Goal: Transaction & Acquisition: Purchase product/service

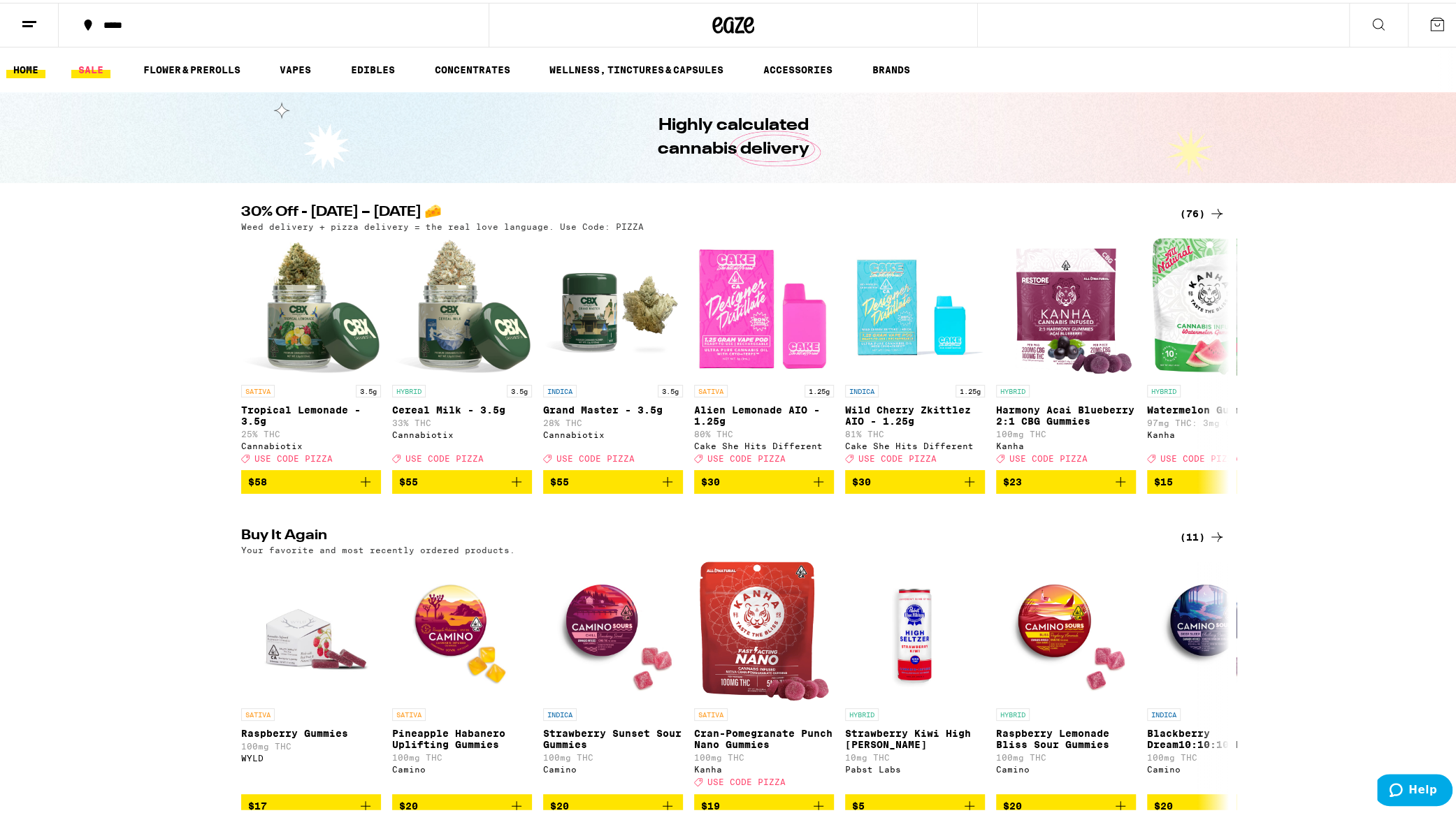
click at [88, 63] on link "SALE" at bounding box center [91, 67] width 39 height 17
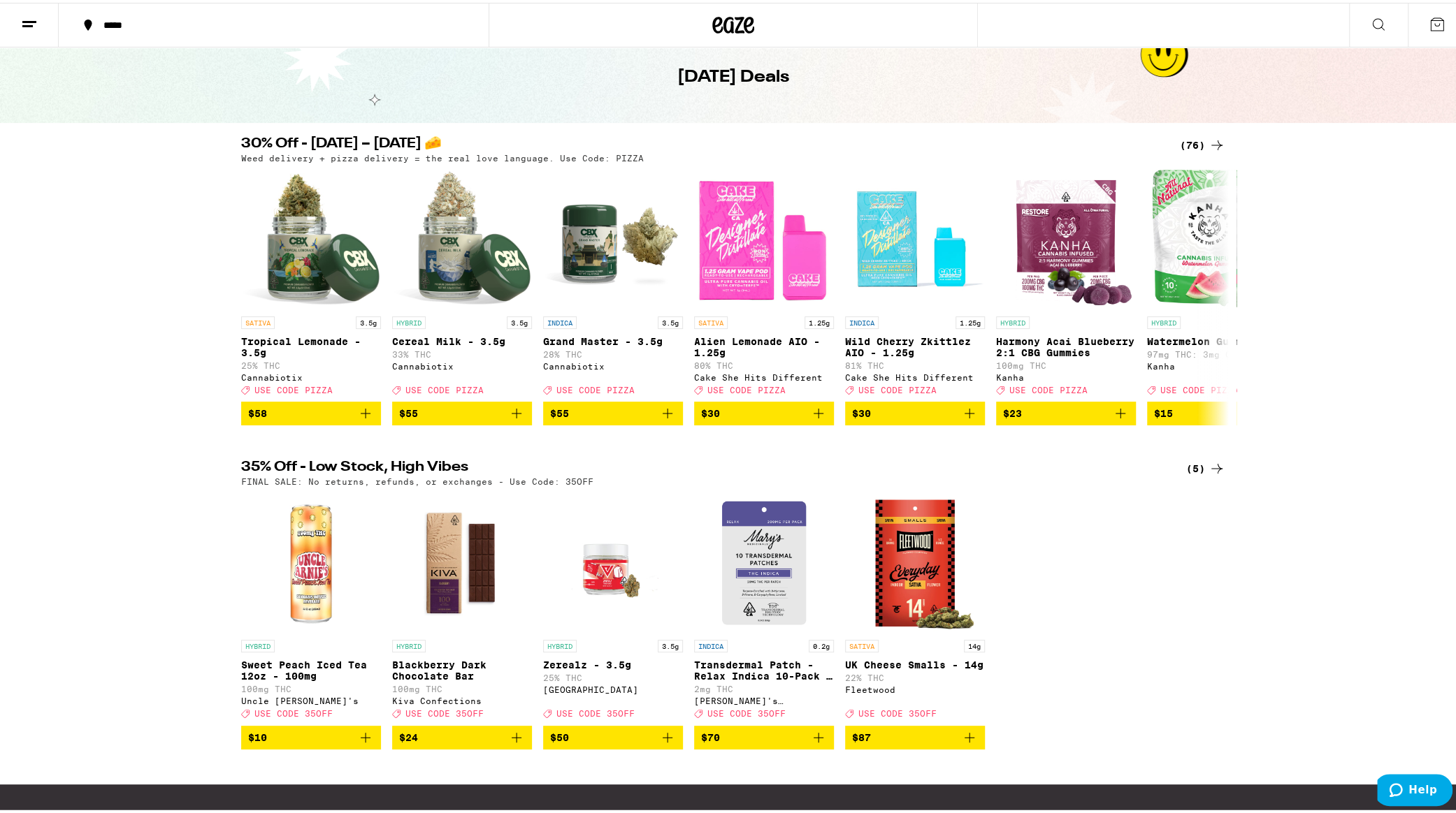
scroll to position [60, 0]
click at [1210, 295] on icon at bounding box center [1217, 295] width 17 height 17
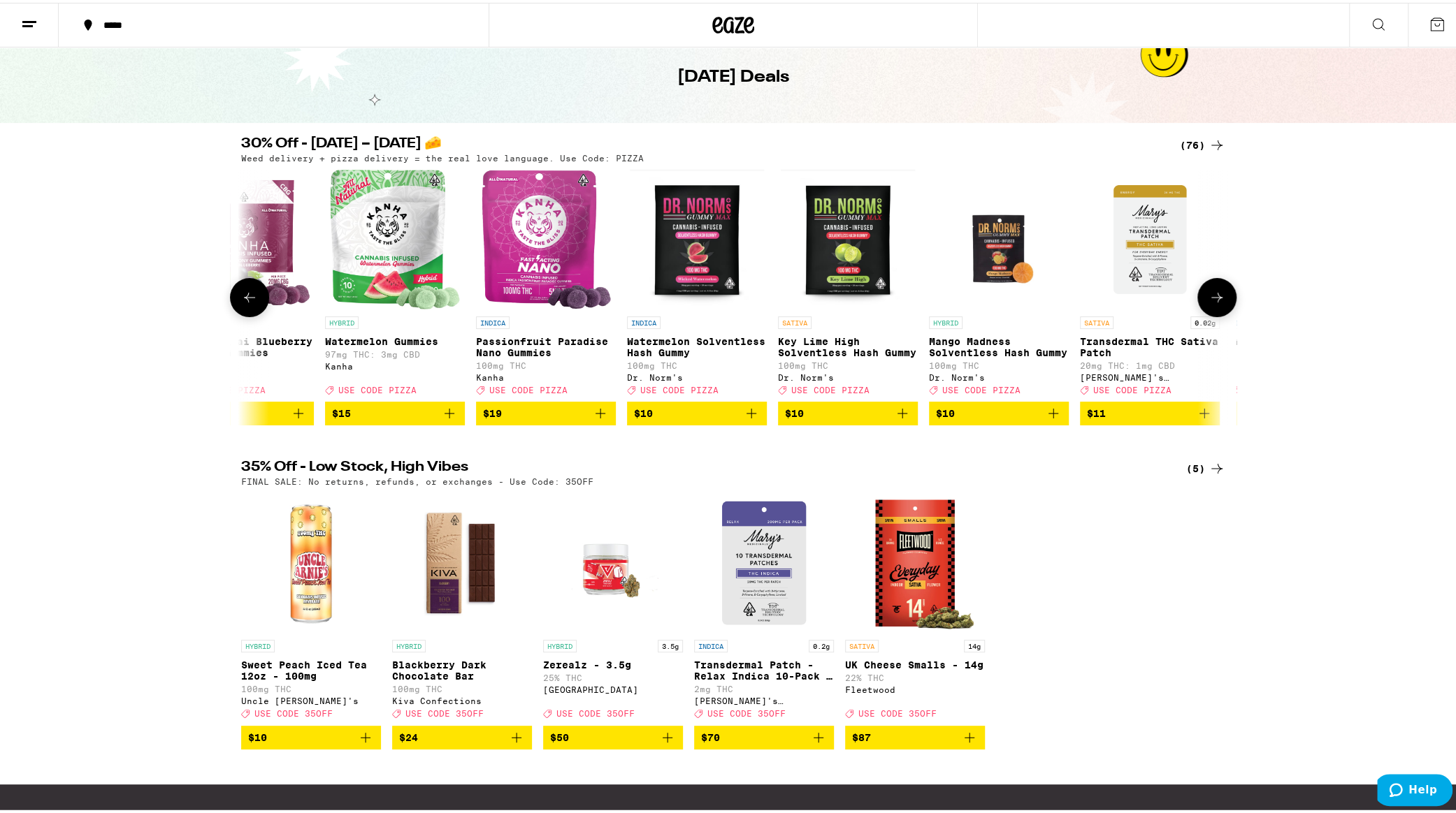
scroll to position [0, 832]
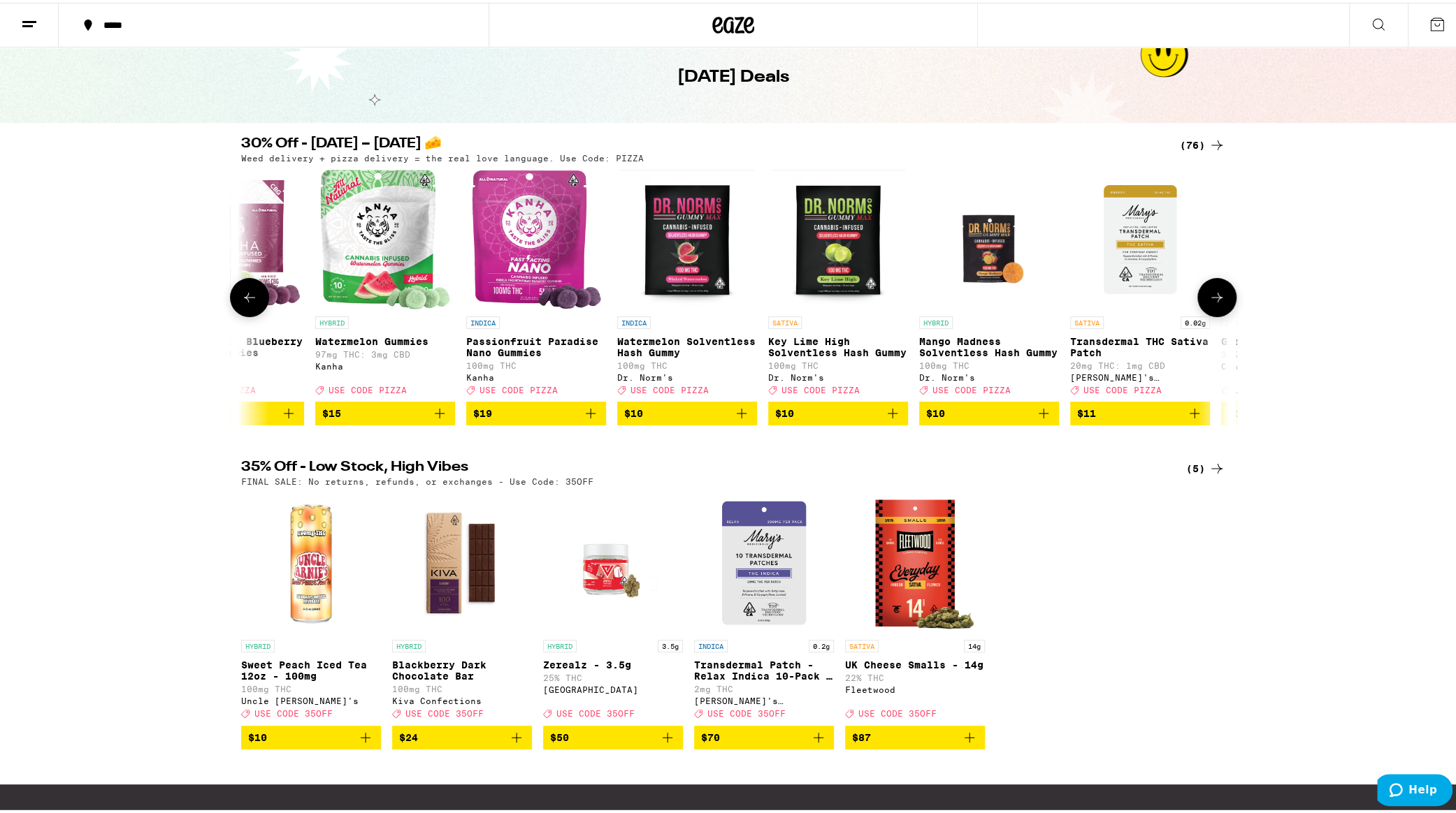
click at [1212, 304] on icon at bounding box center [1217, 295] width 17 height 17
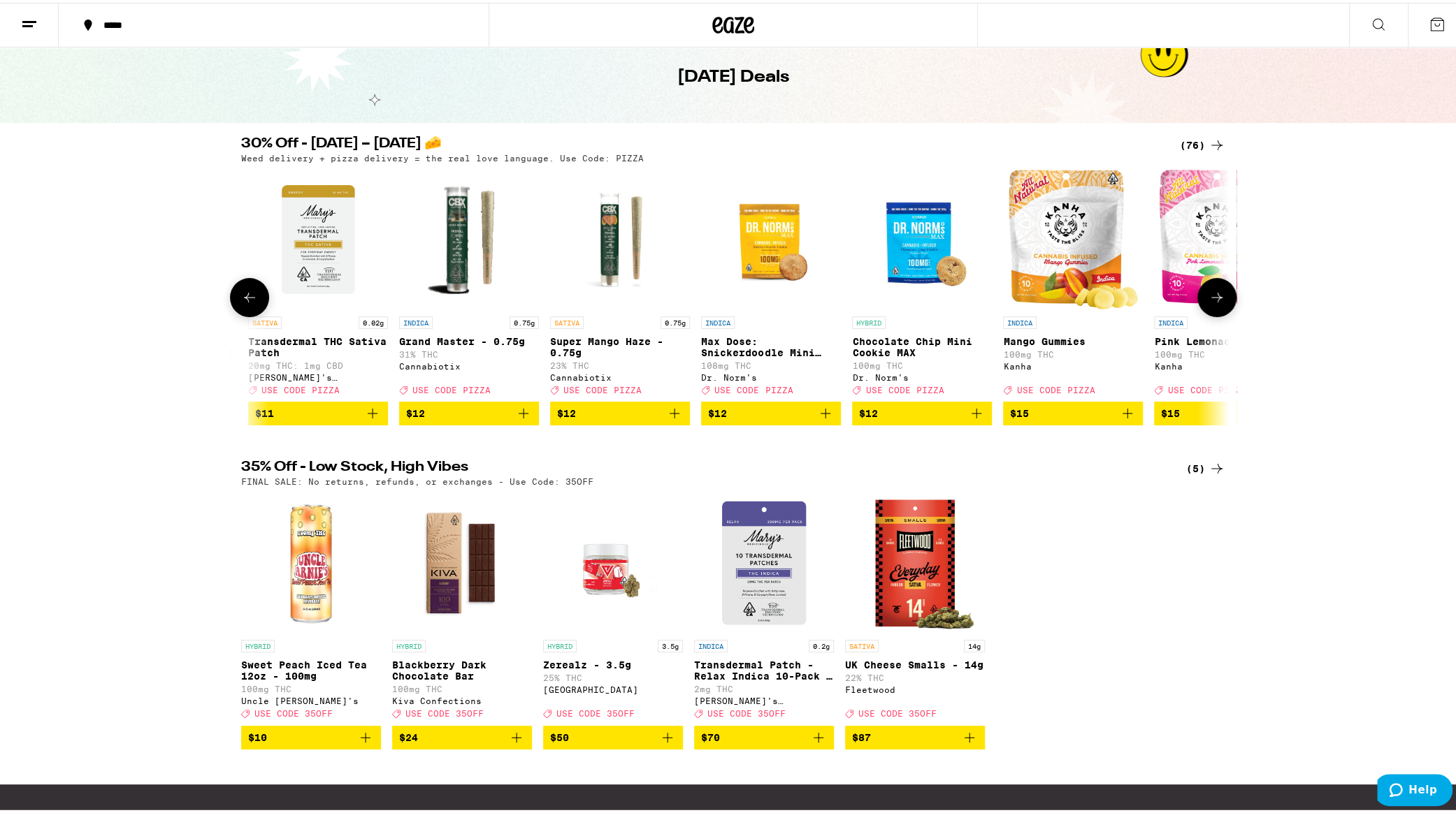
scroll to position [0, 1664]
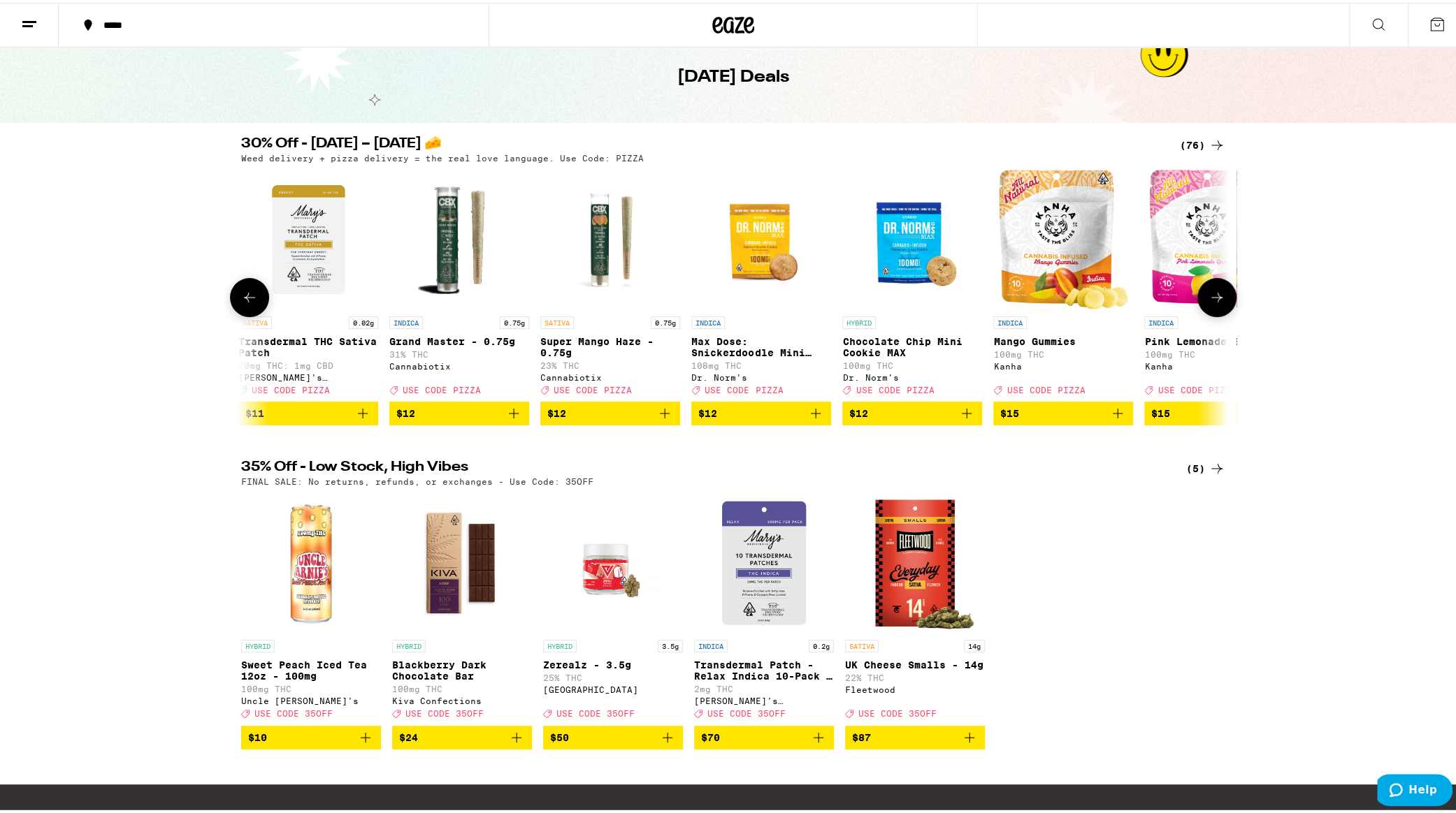
click at [1212, 300] on icon at bounding box center [1217, 295] width 17 height 17
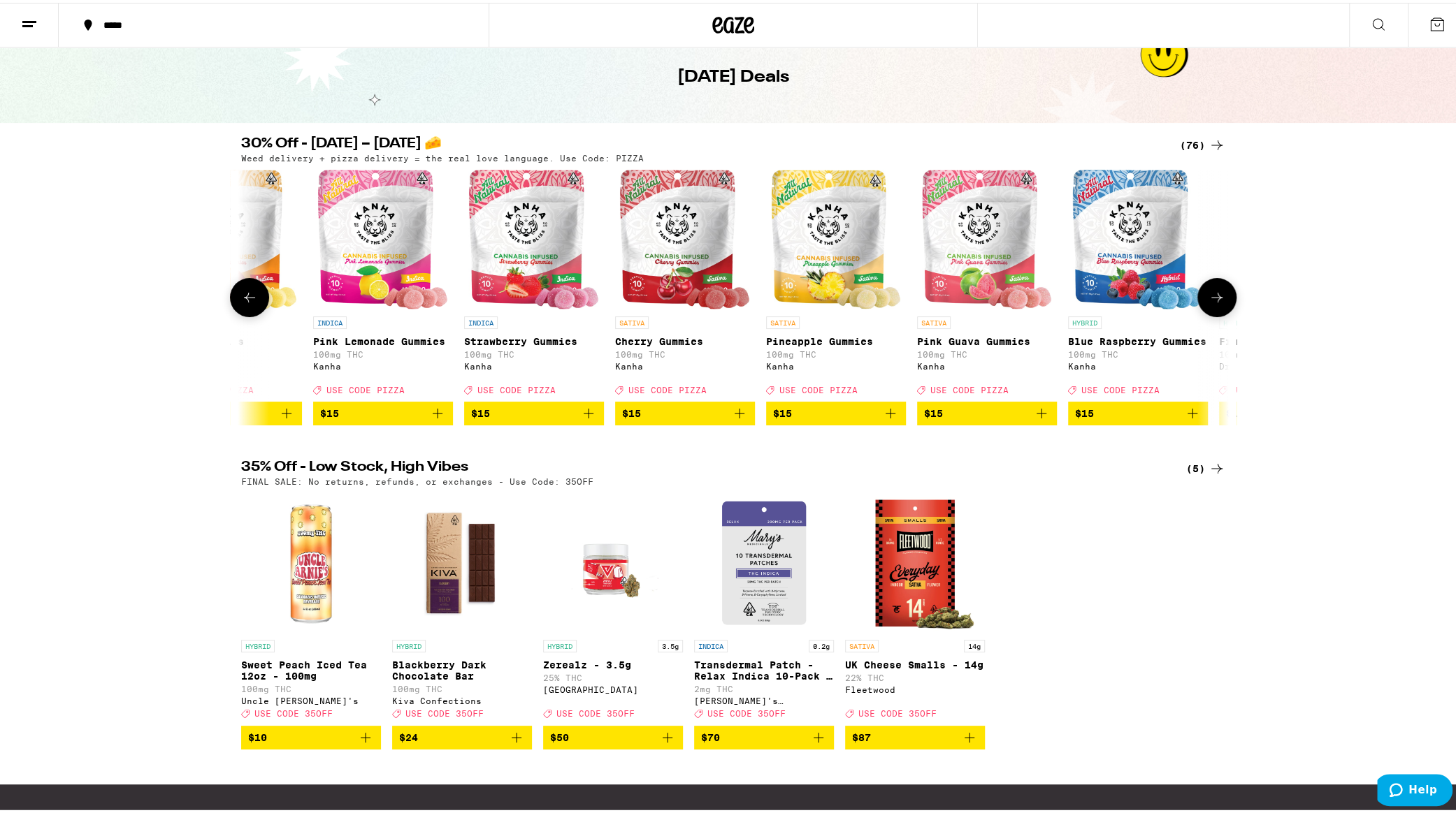
scroll to position [0, 2494]
click at [1214, 296] on icon at bounding box center [1217, 295] width 17 height 17
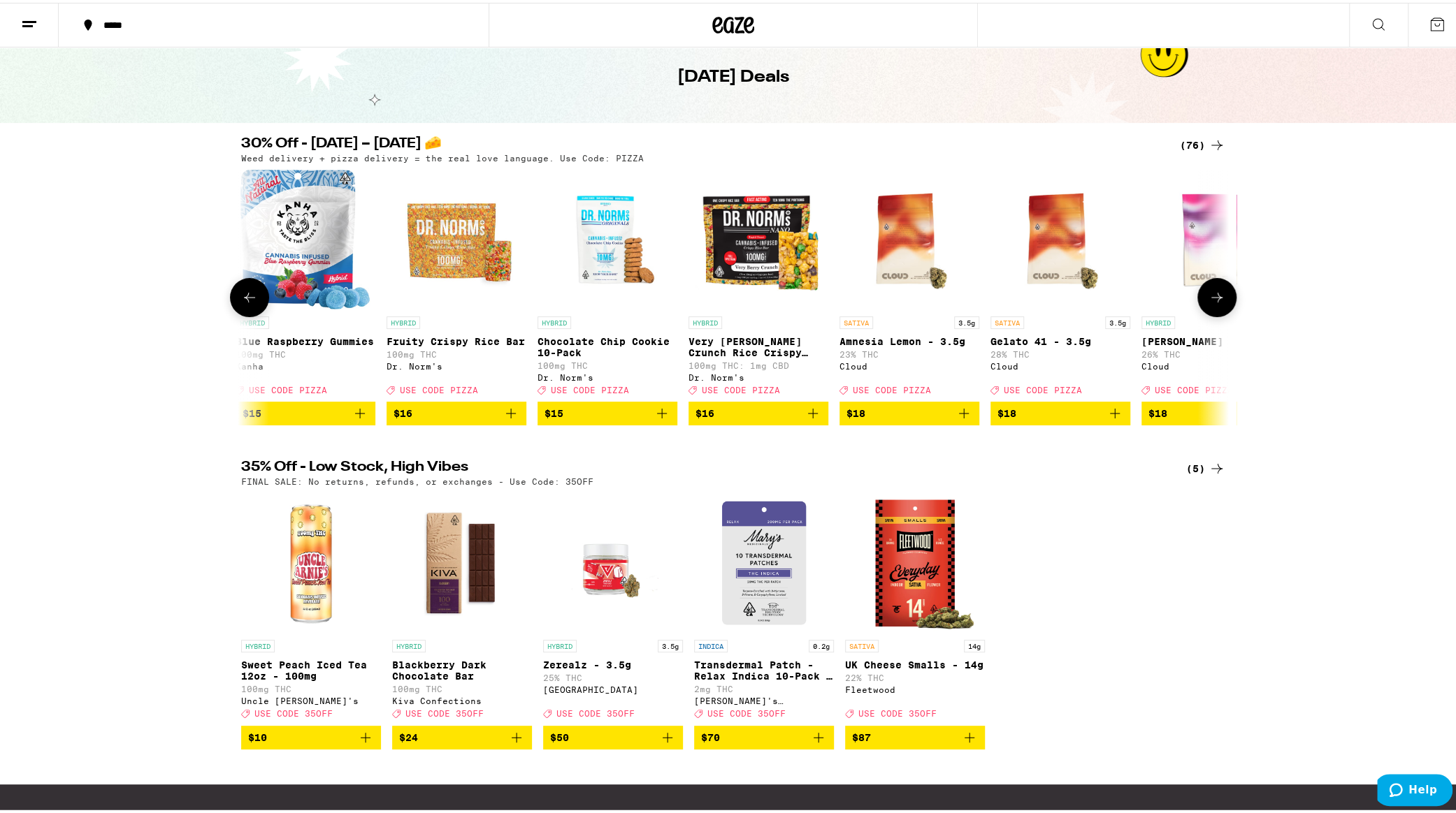
click at [1214, 294] on icon at bounding box center [1217, 295] width 17 height 17
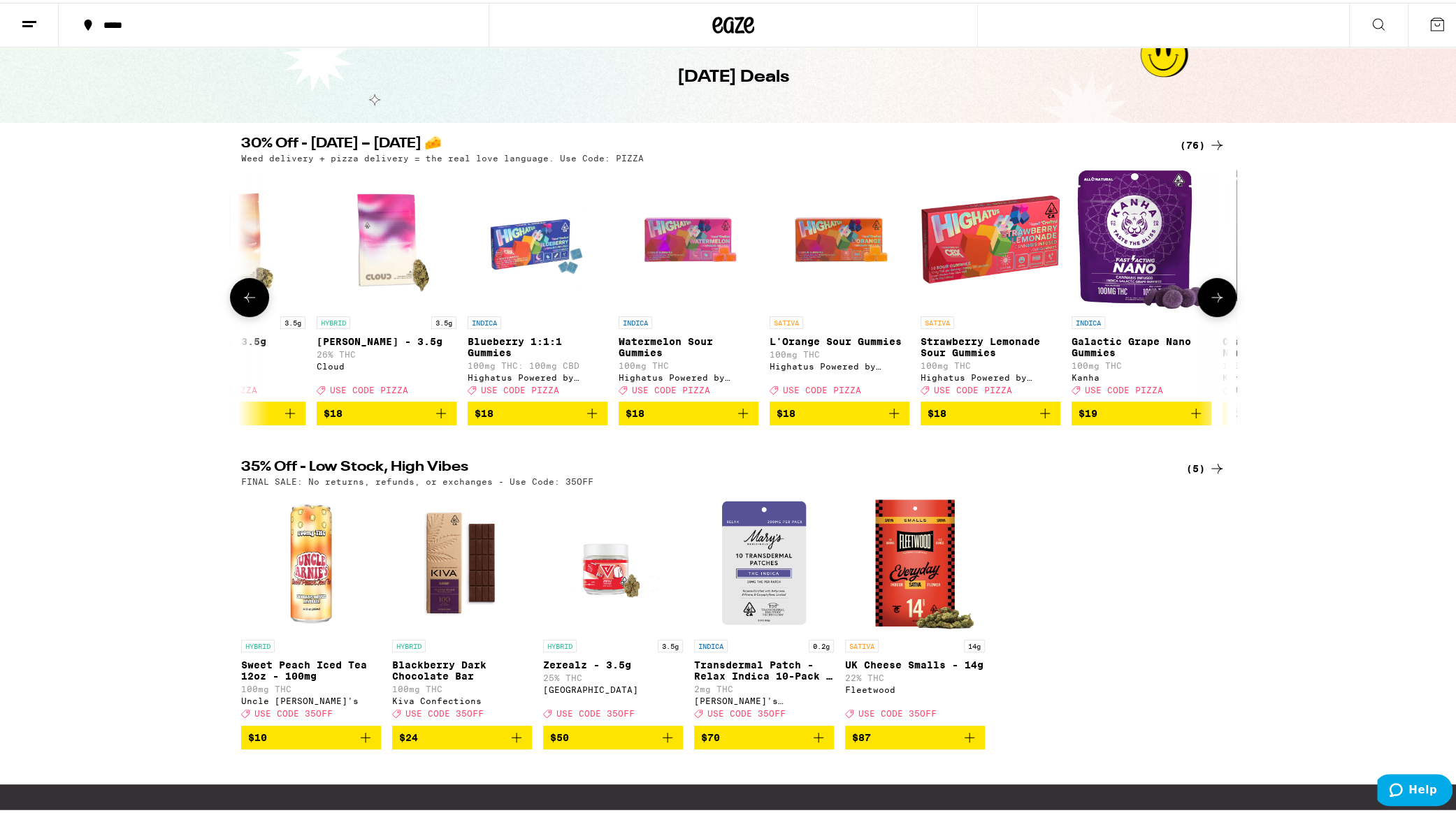
scroll to position [0, 4158]
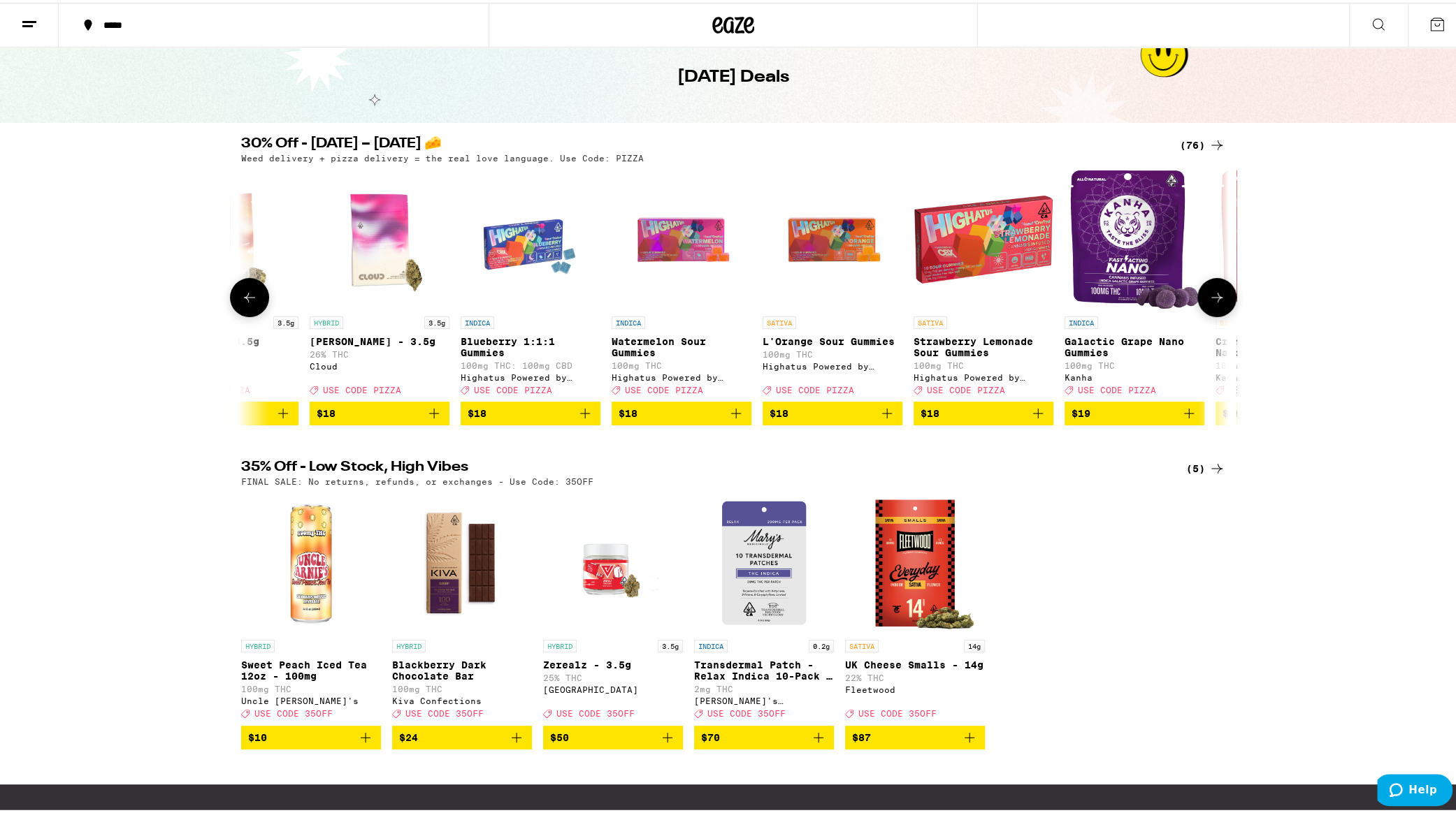
click at [1216, 294] on icon at bounding box center [1217, 295] width 17 height 17
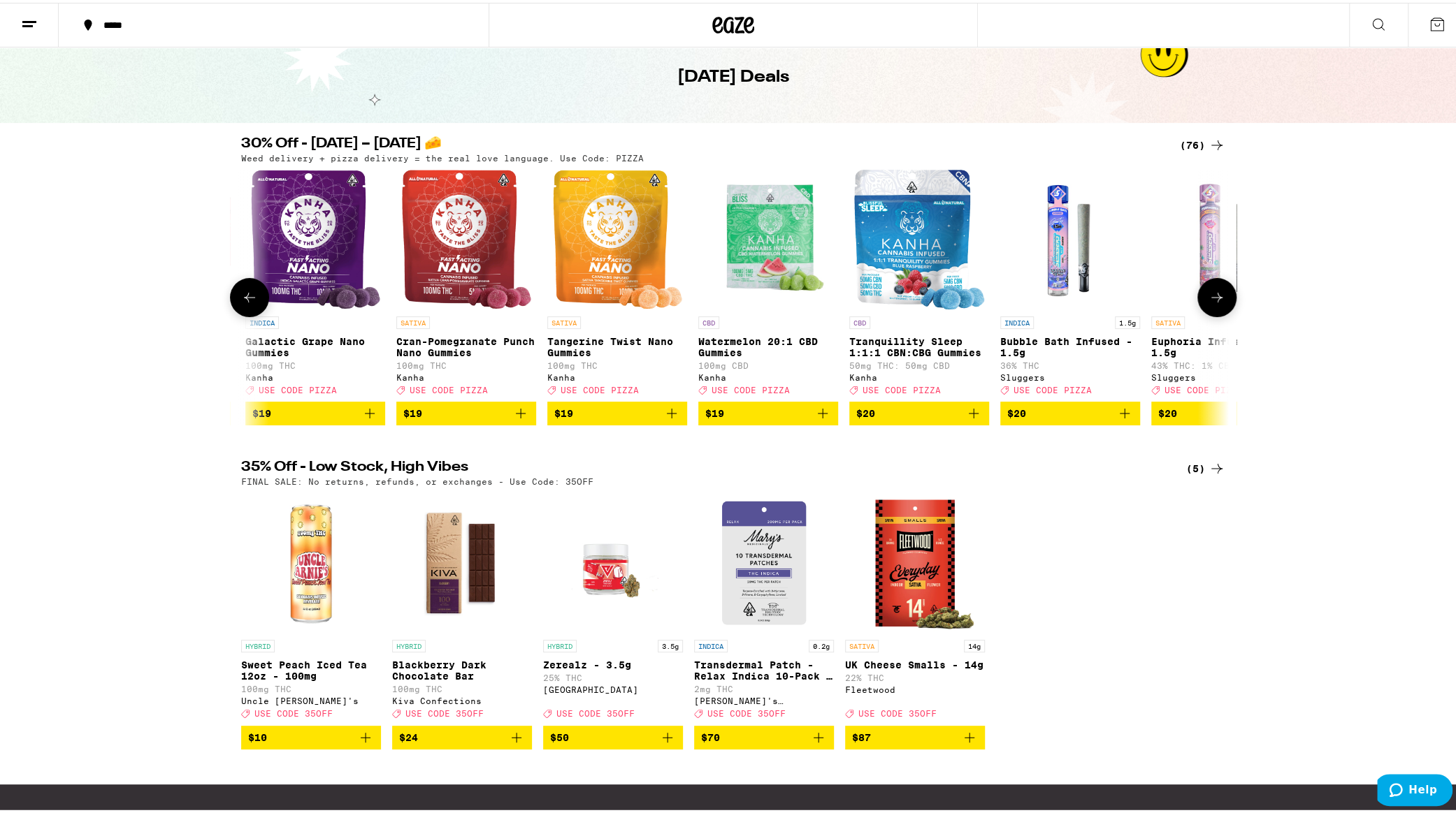
scroll to position [0, 4990]
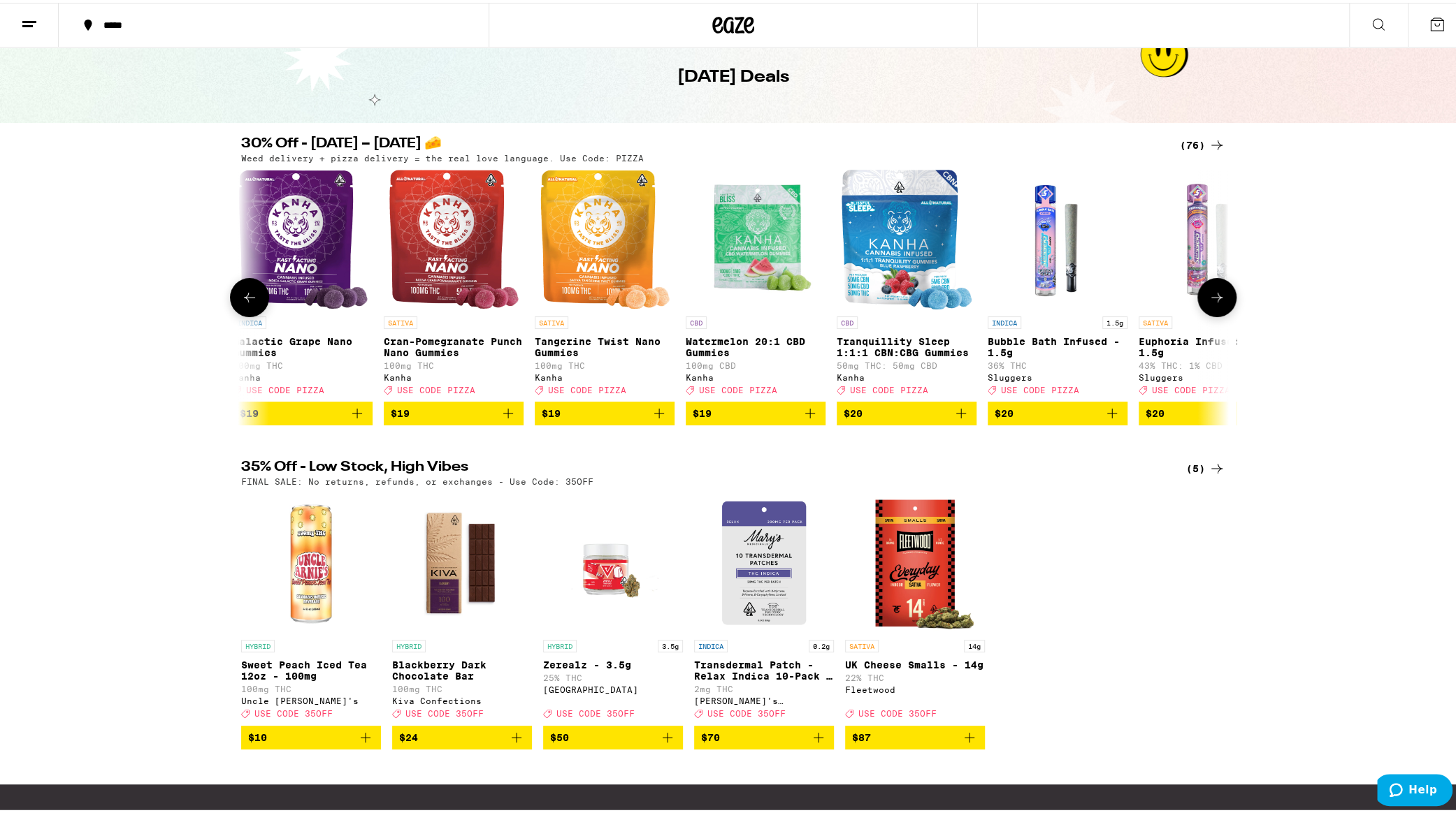
click at [501, 419] on icon "Add to bag" at bounding box center [508, 411] width 17 height 17
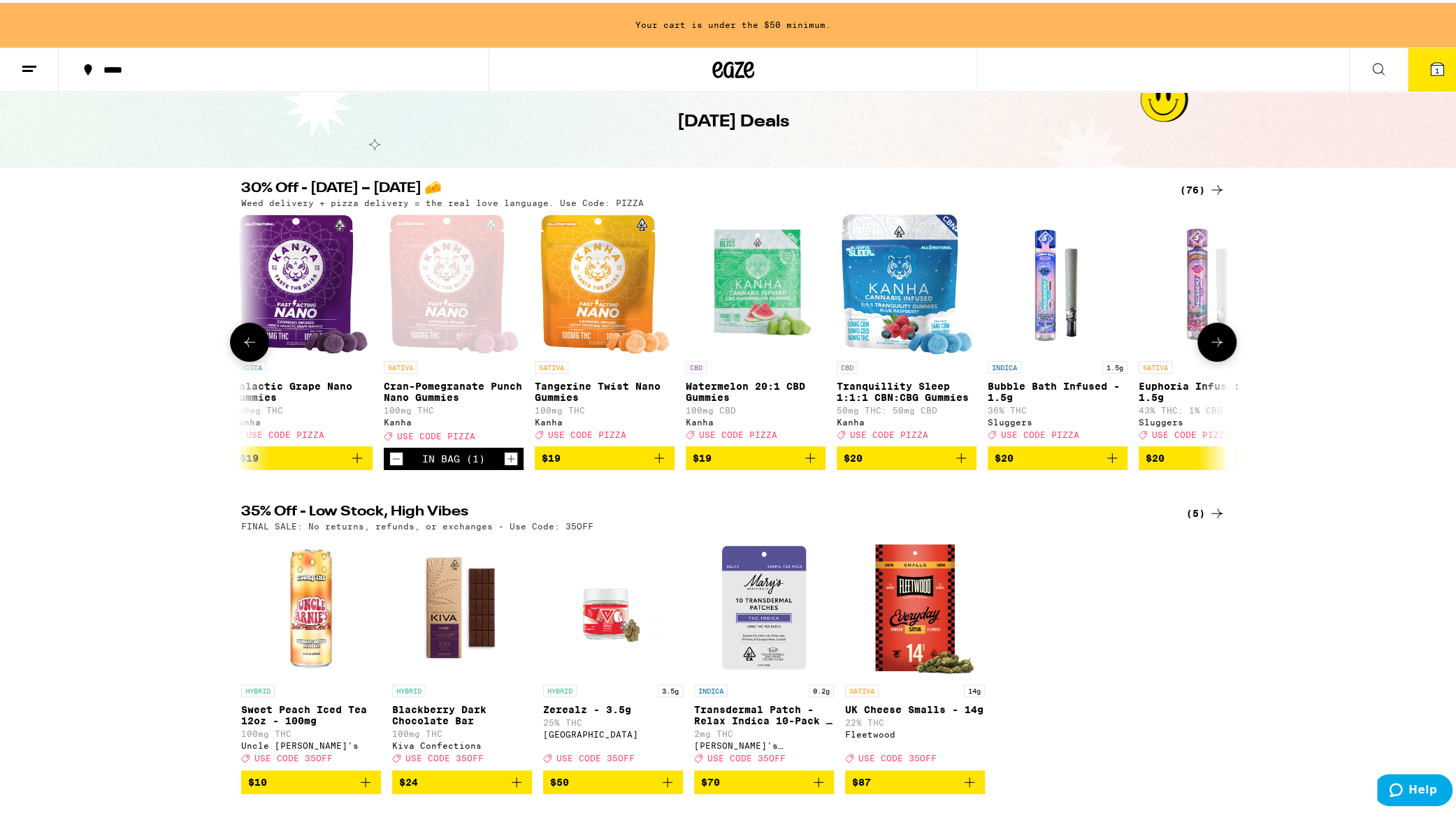
scroll to position [105, 0]
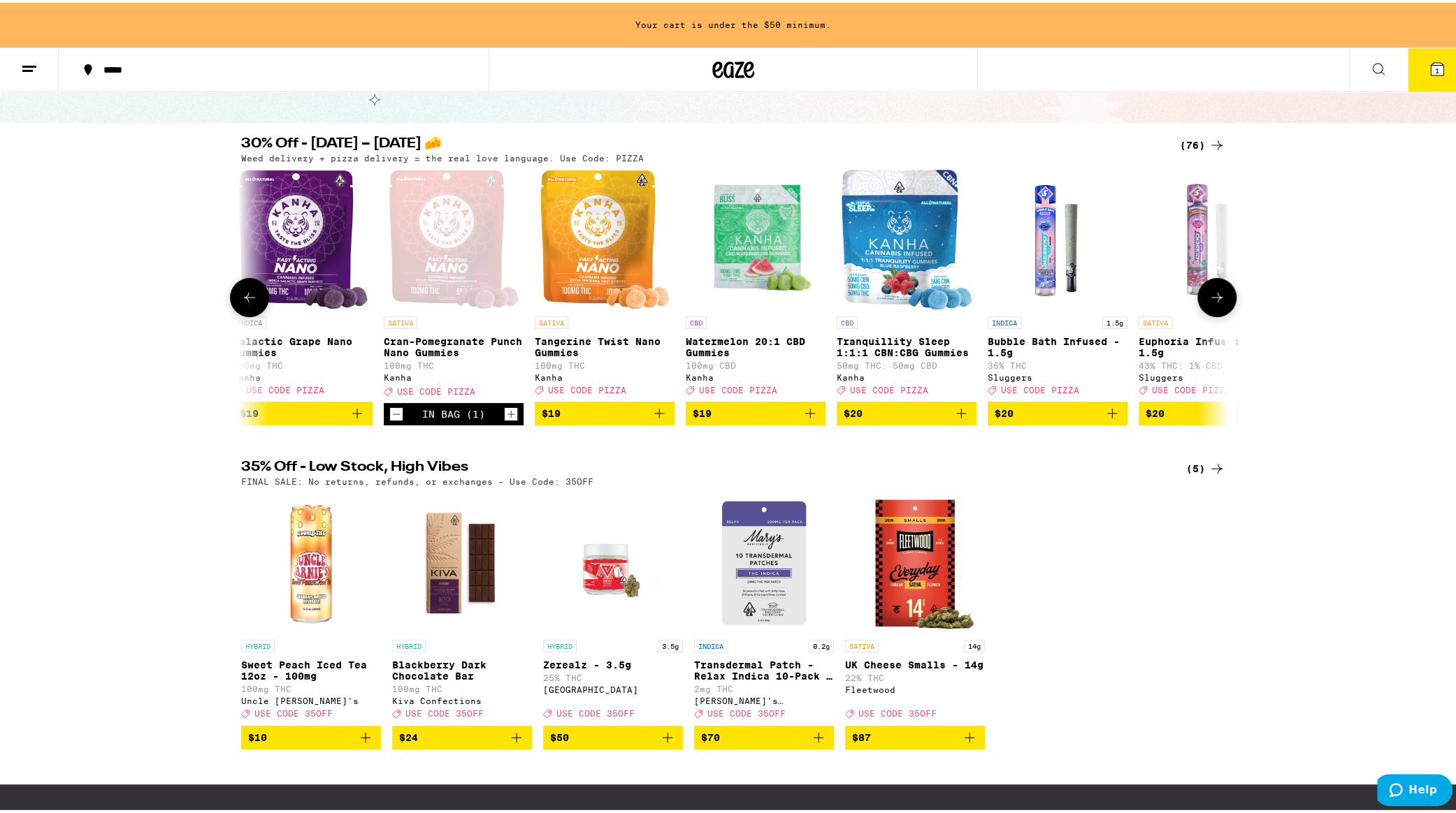
click at [1211, 299] on icon at bounding box center [1217, 295] width 11 height 10
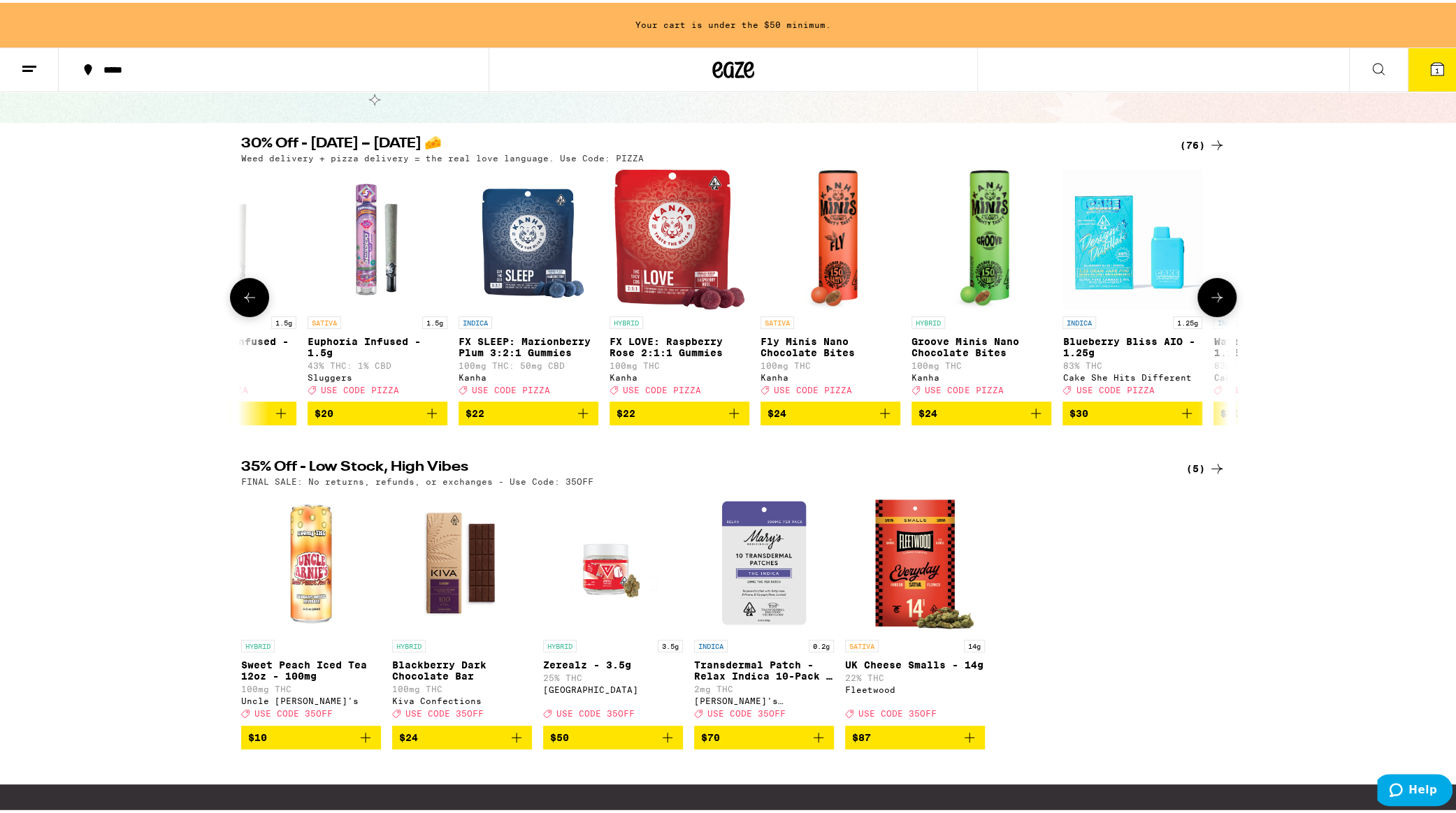
scroll to position [0, 5821]
click at [1209, 299] on icon at bounding box center [1217, 295] width 17 height 17
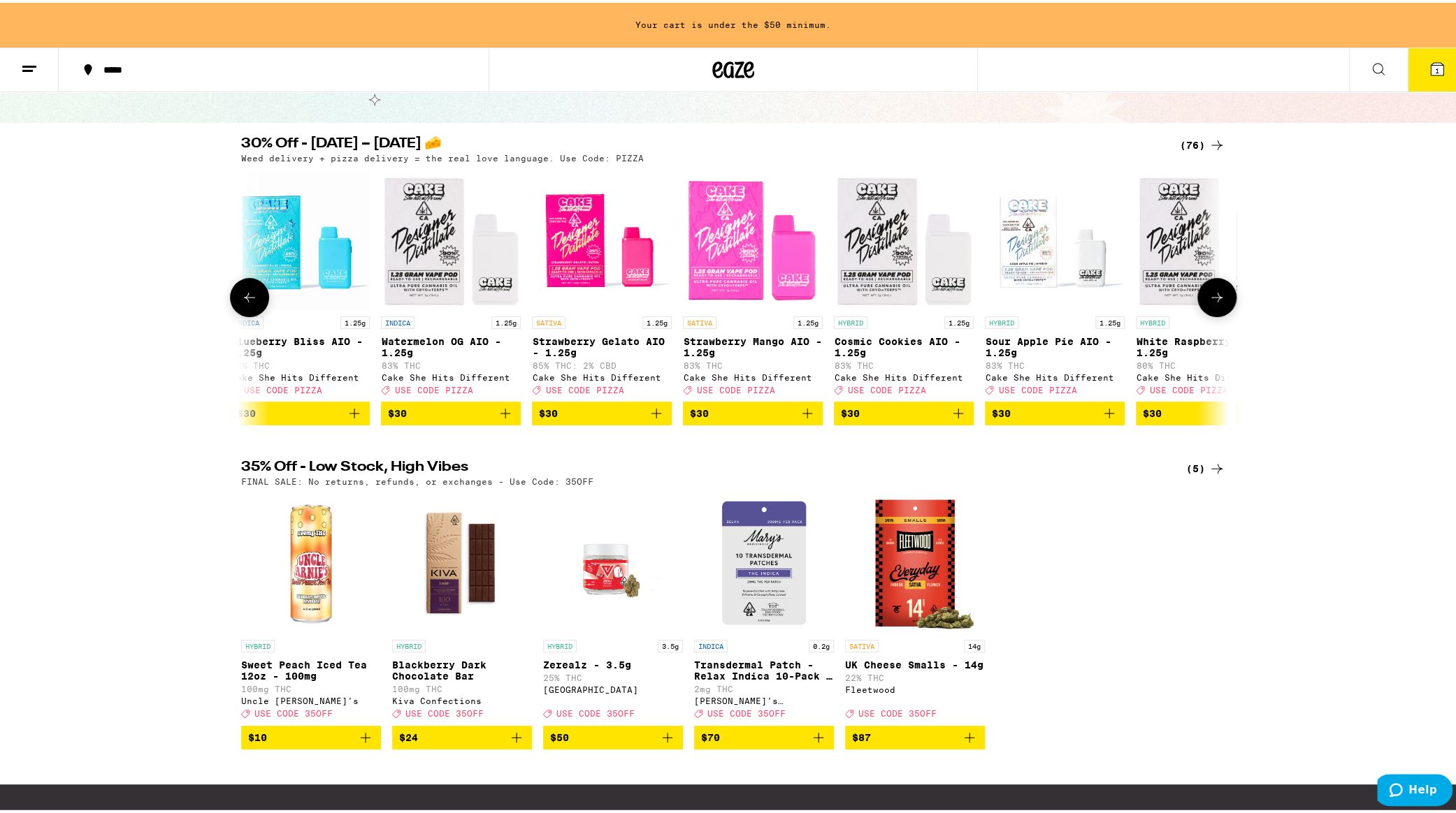
click at [1209, 299] on icon at bounding box center [1217, 295] width 17 height 17
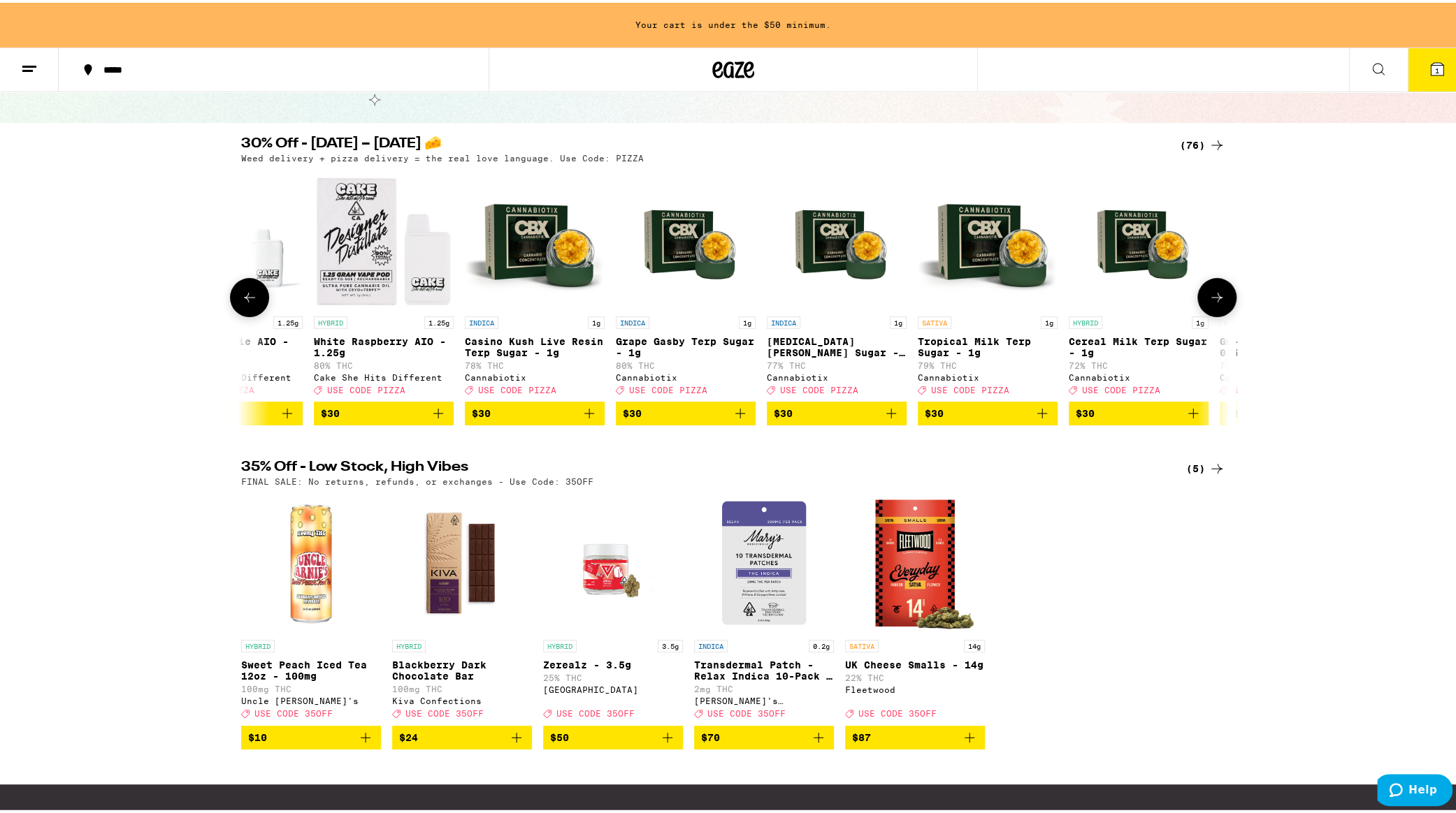
scroll to position [0, 7484]
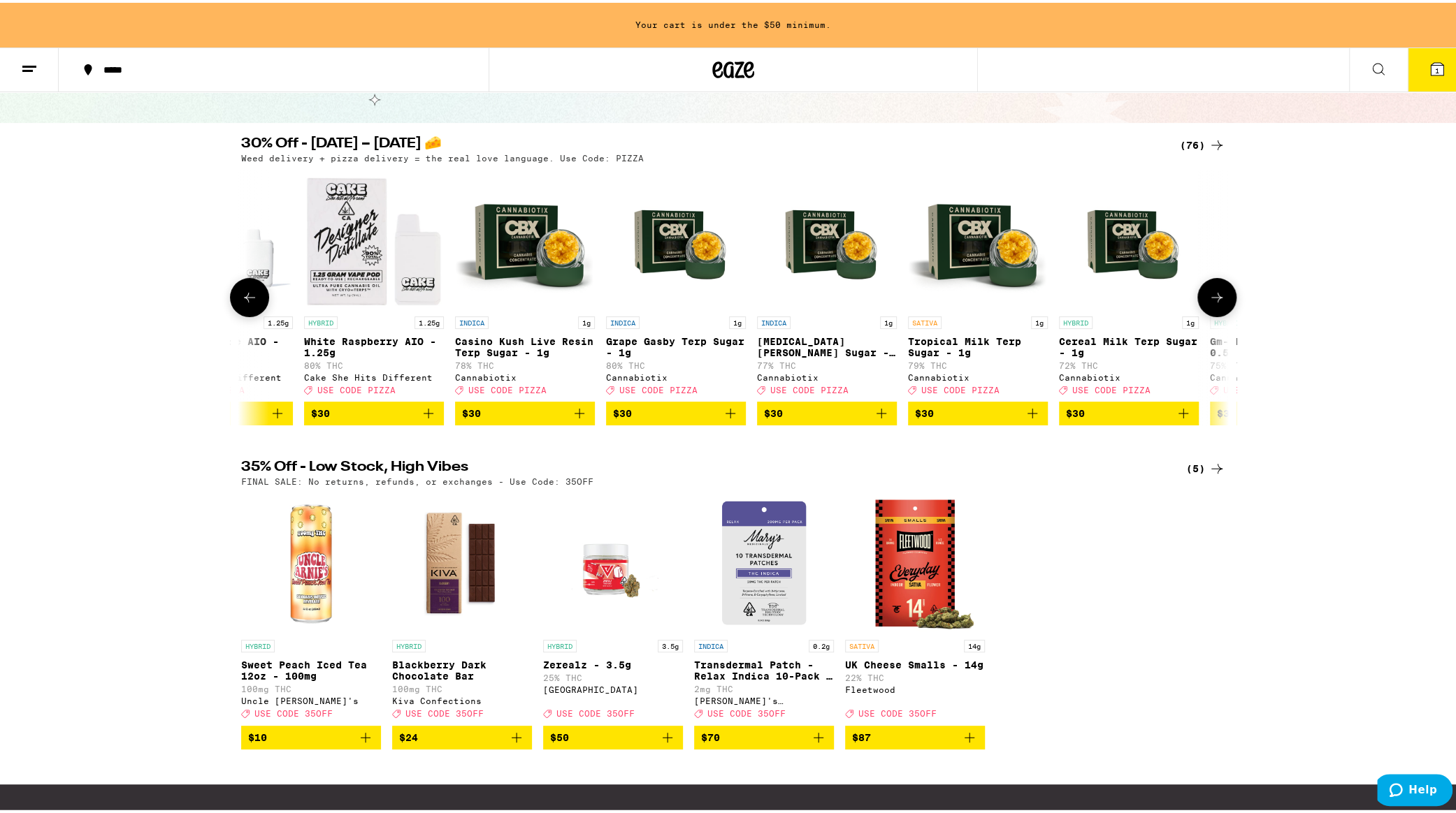
click at [1209, 299] on icon at bounding box center [1217, 295] width 17 height 17
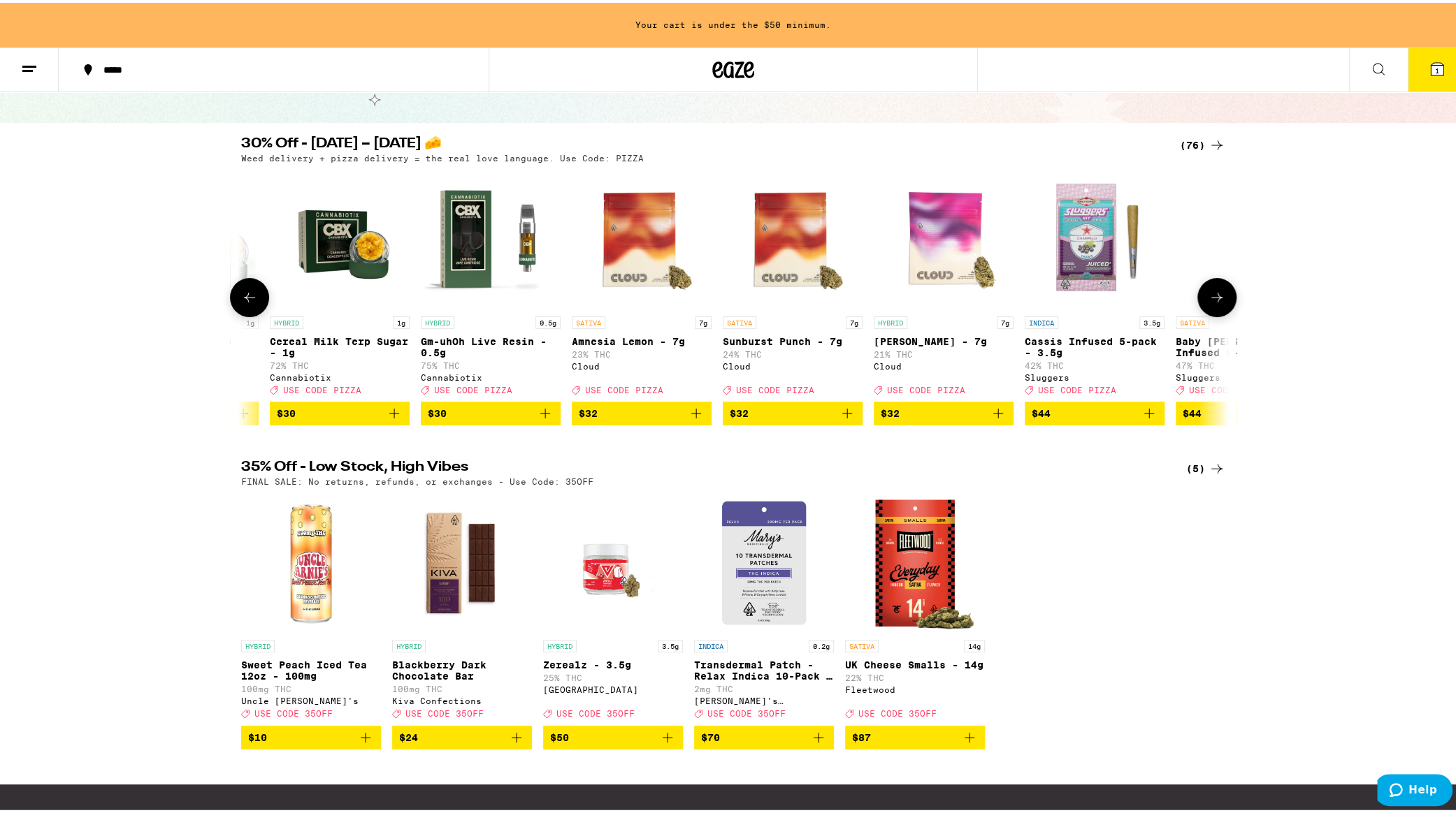
scroll to position [0, 8316]
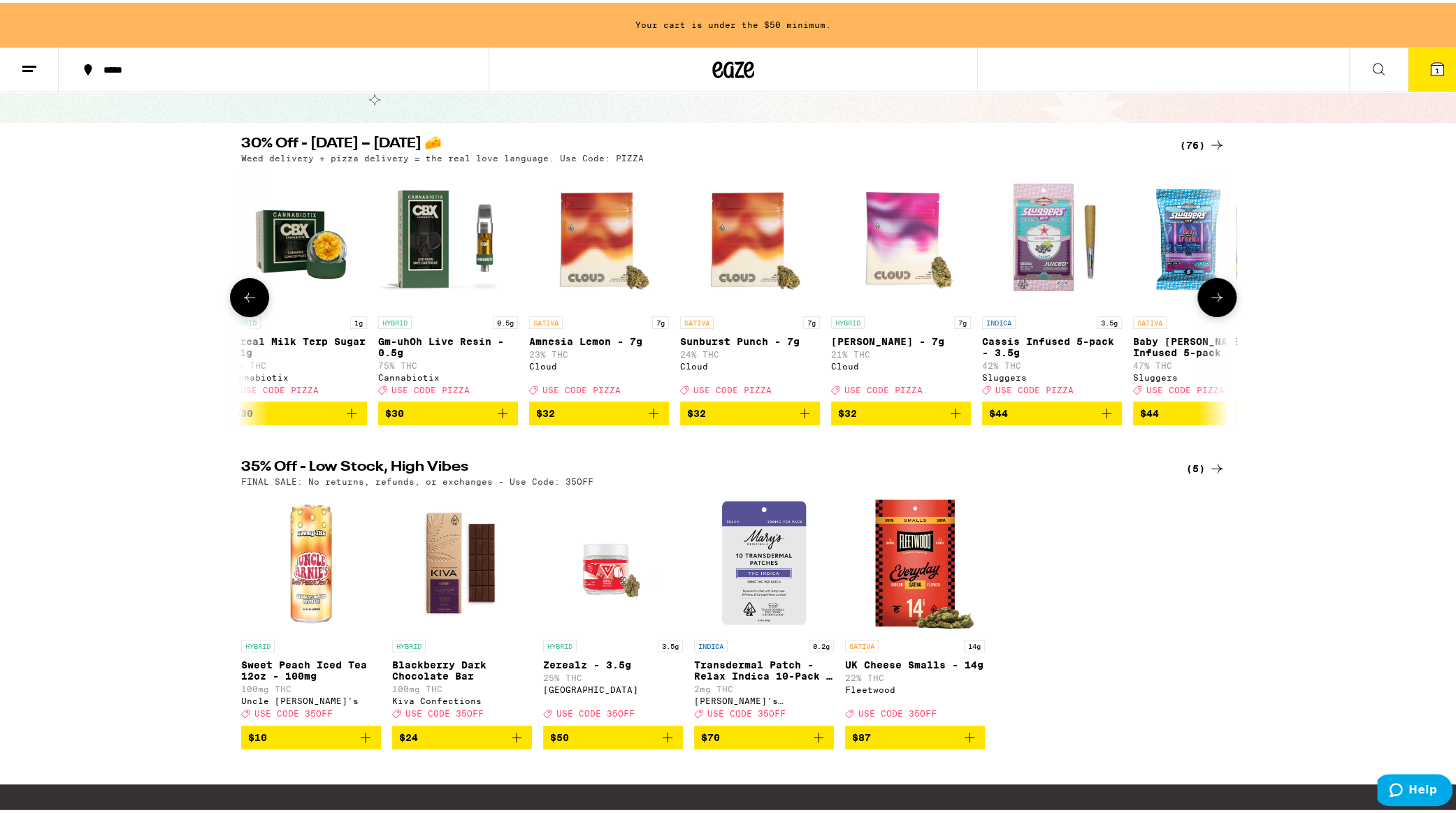
click at [1209, 299] on icon at bounding box center [1217, 295] width 17 height 17
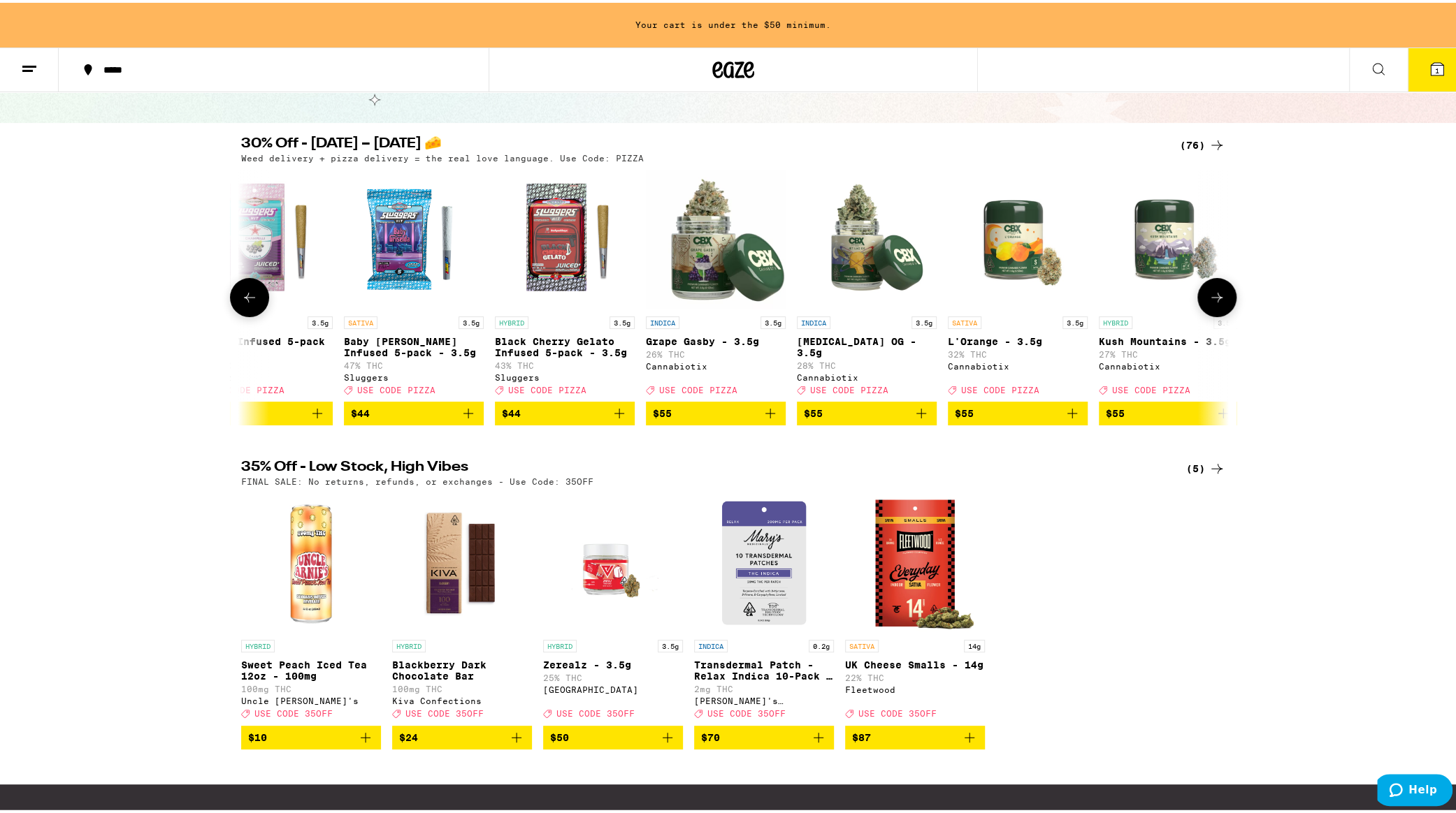
scroll to position [0, 9147]
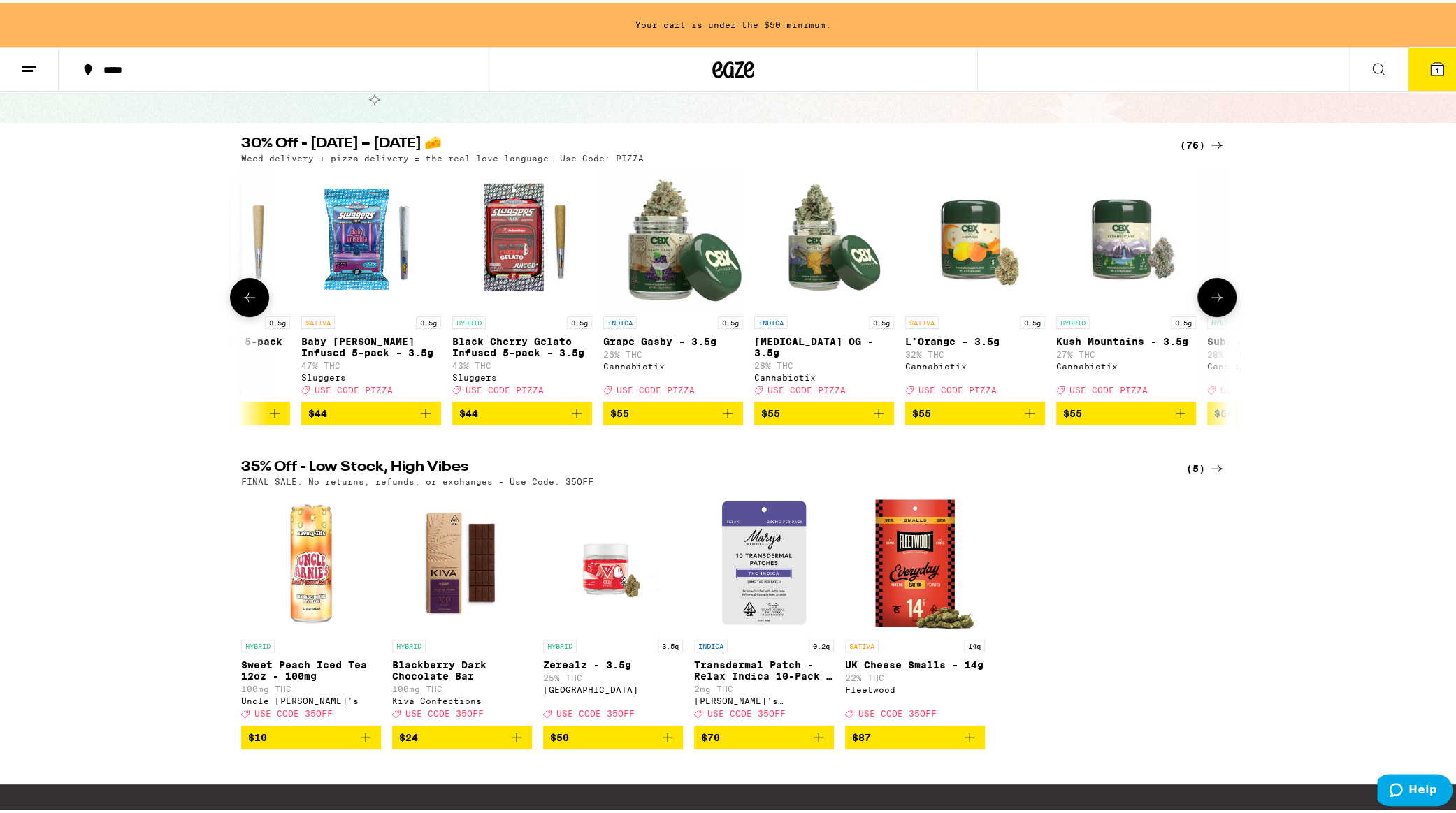
click at [1213, 299] on icon at bounding box center [1217, 295] width 17 height 17
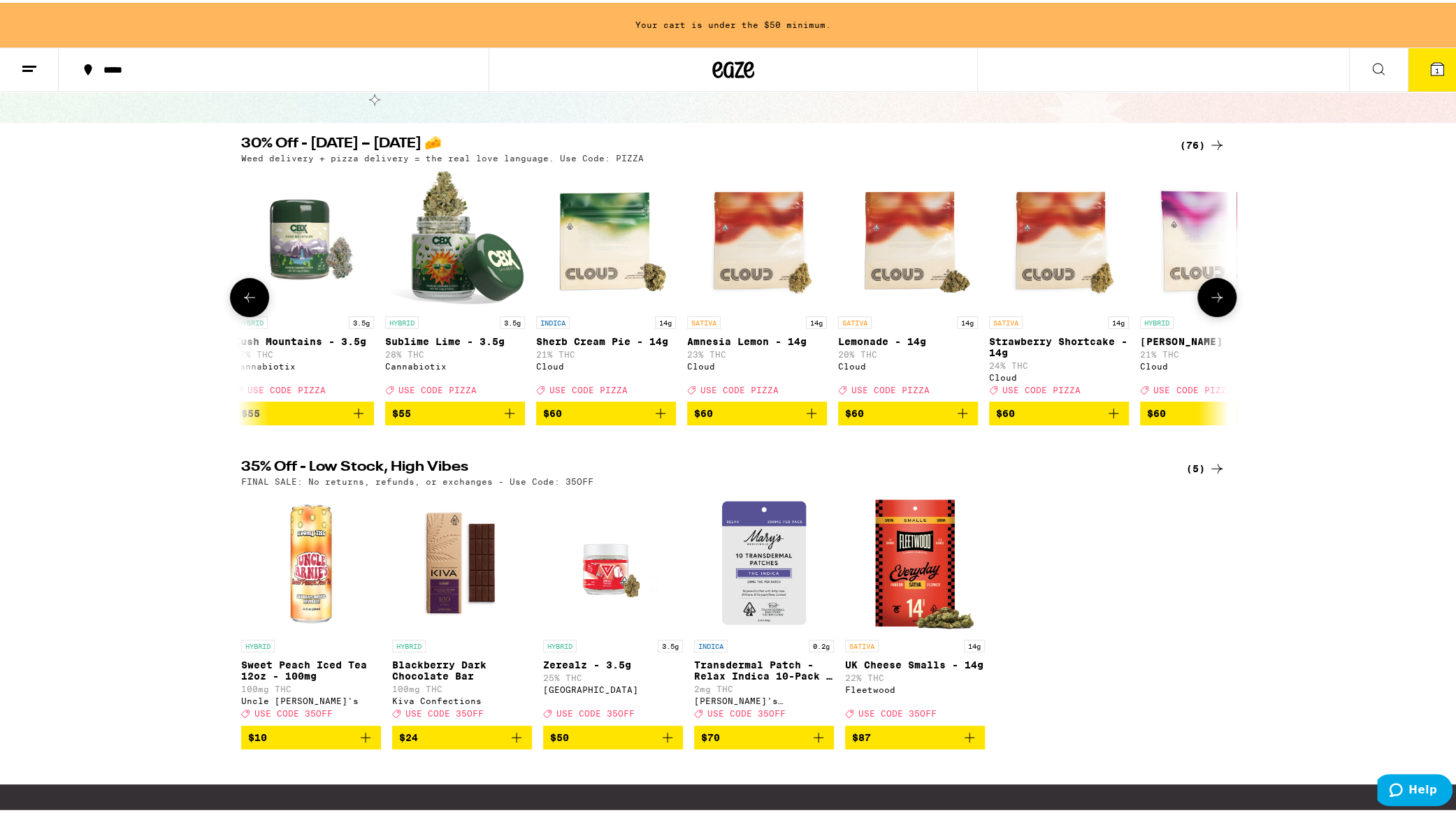
scroll to position [0, 9979]
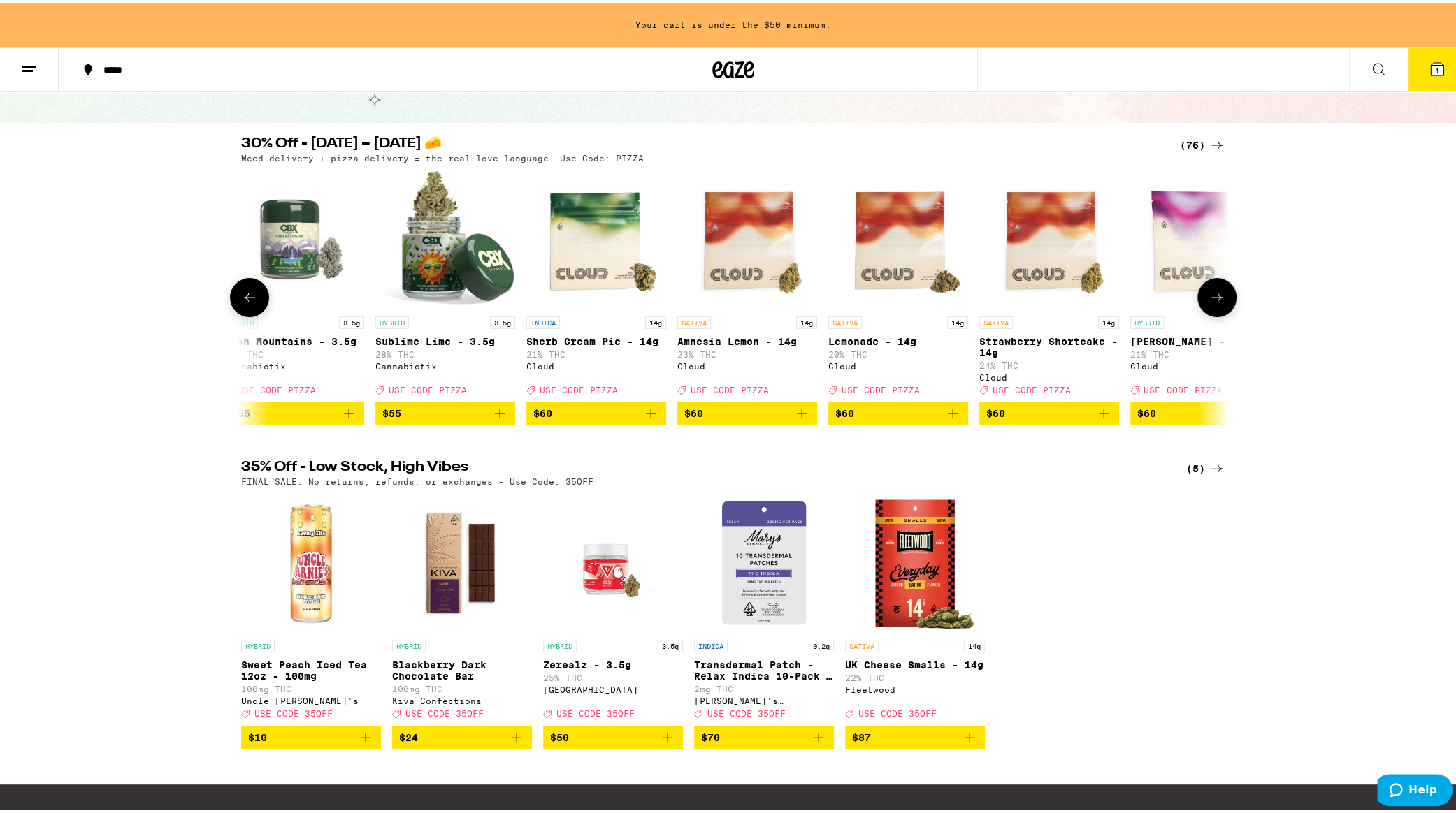
click at [1214, 297] on icon at bounding box center [1217, 295] width 17 height 17
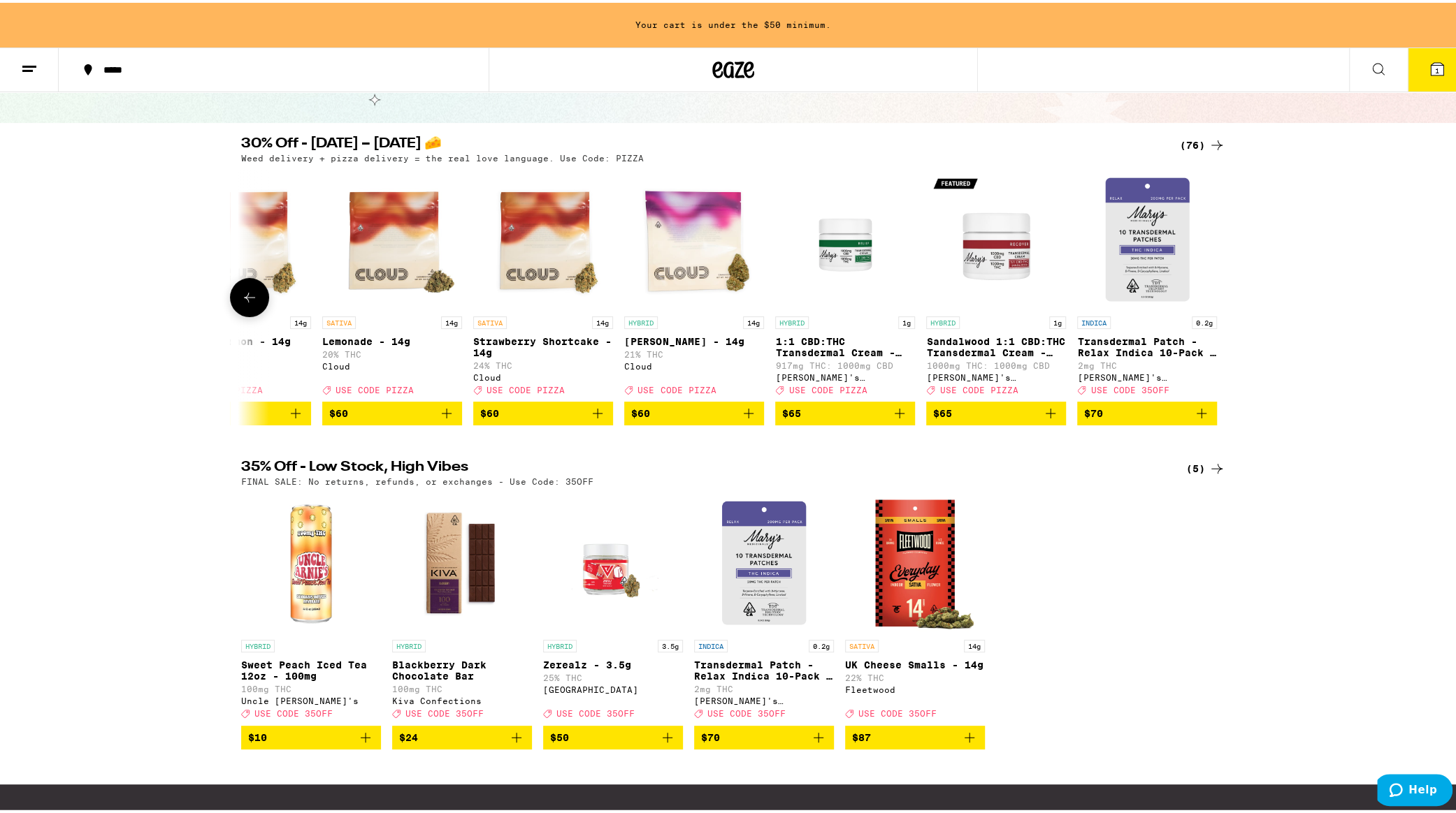
scroll to position [0, 10487]
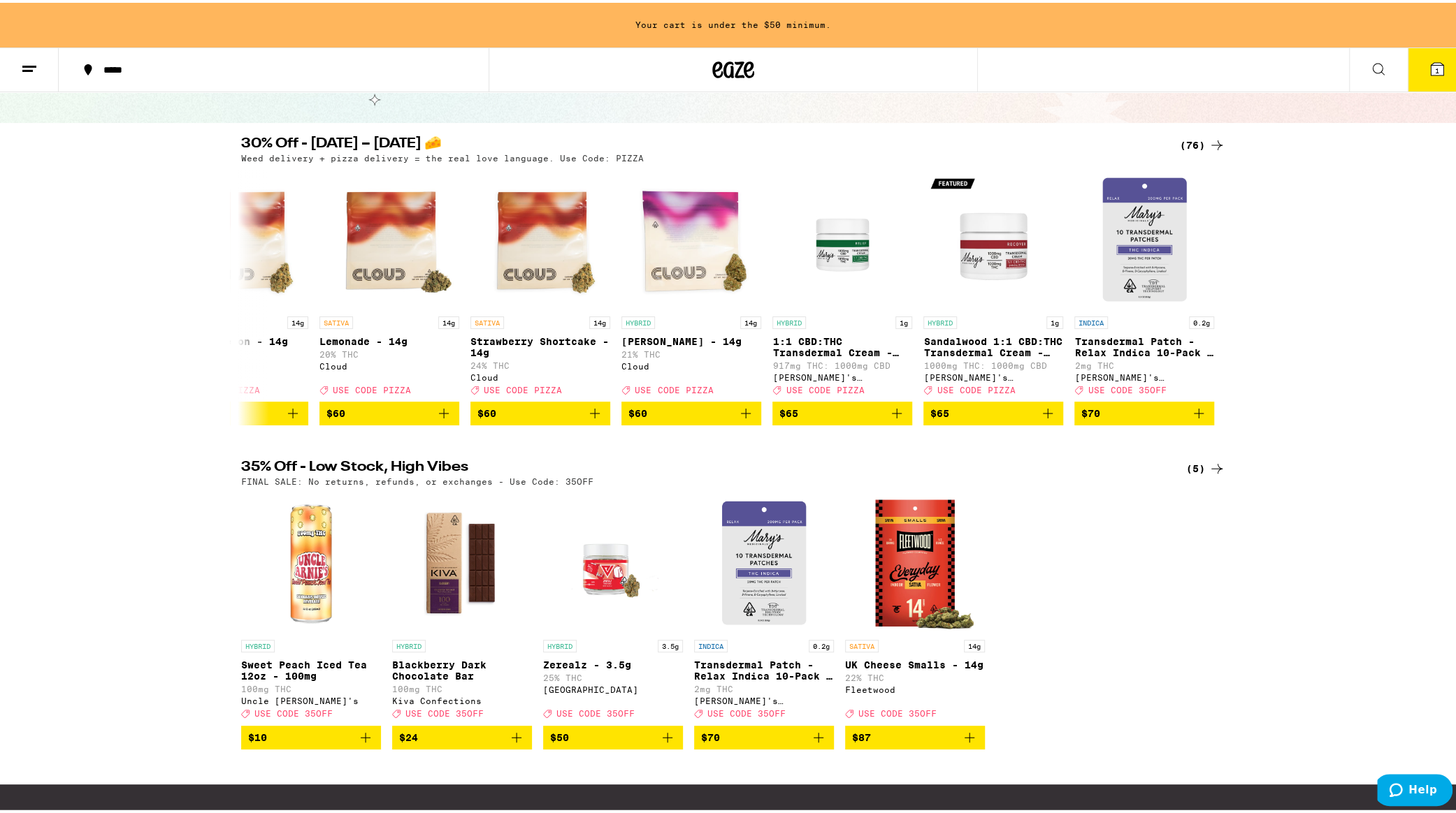
click at [1218, 139] on icon at bounding box center [1217, 142] width 17 height 17
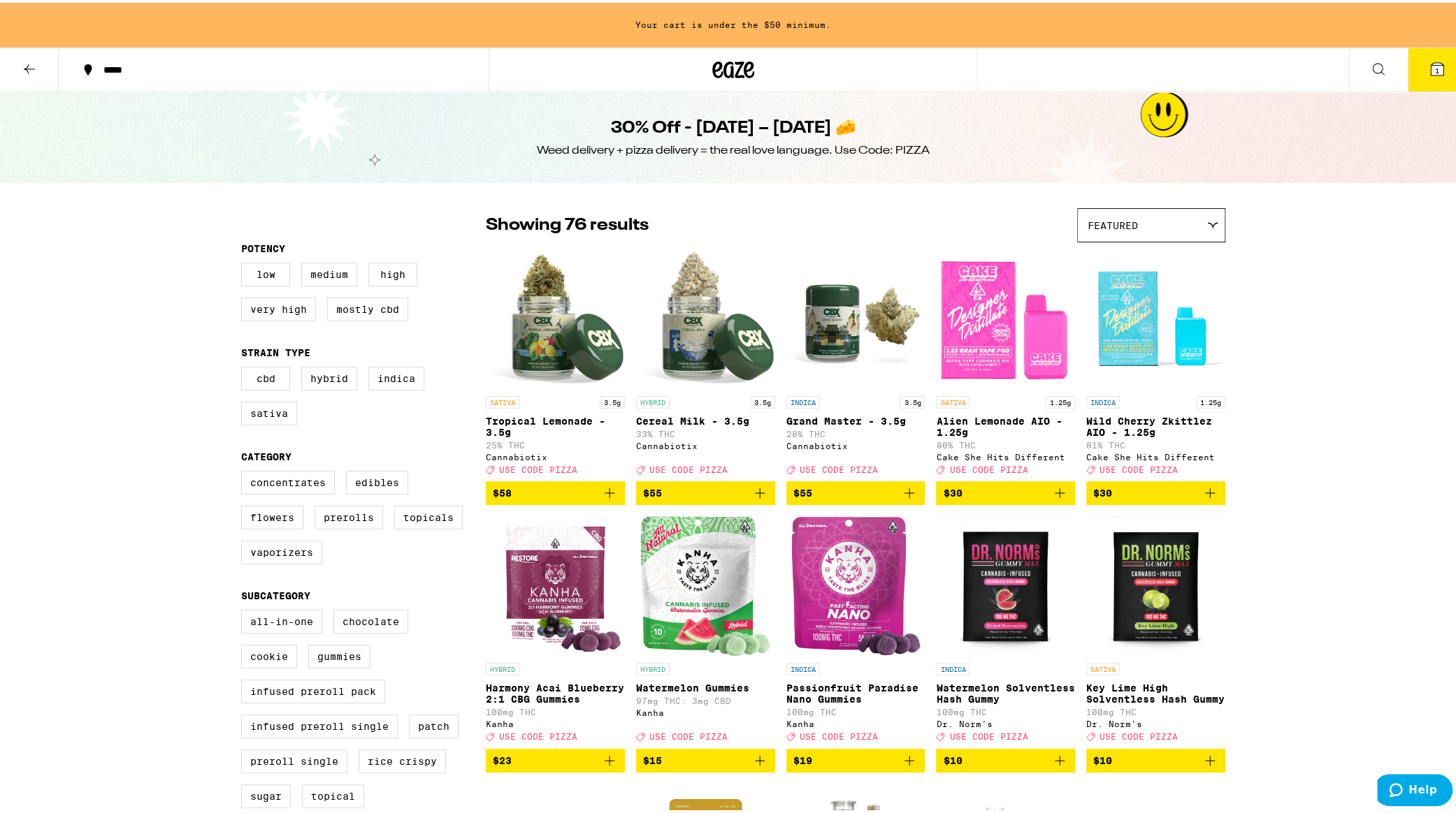
click at [1214, 139] on div "30% Off - [DATE] – [DATE] 🧀 Weed delivery + pizza delivery = the real love lang…" at bounding box center [732, 135] width 1466 height 91
click at [26, 65] on icon at bounding box center [29, 67] width 11 height 10
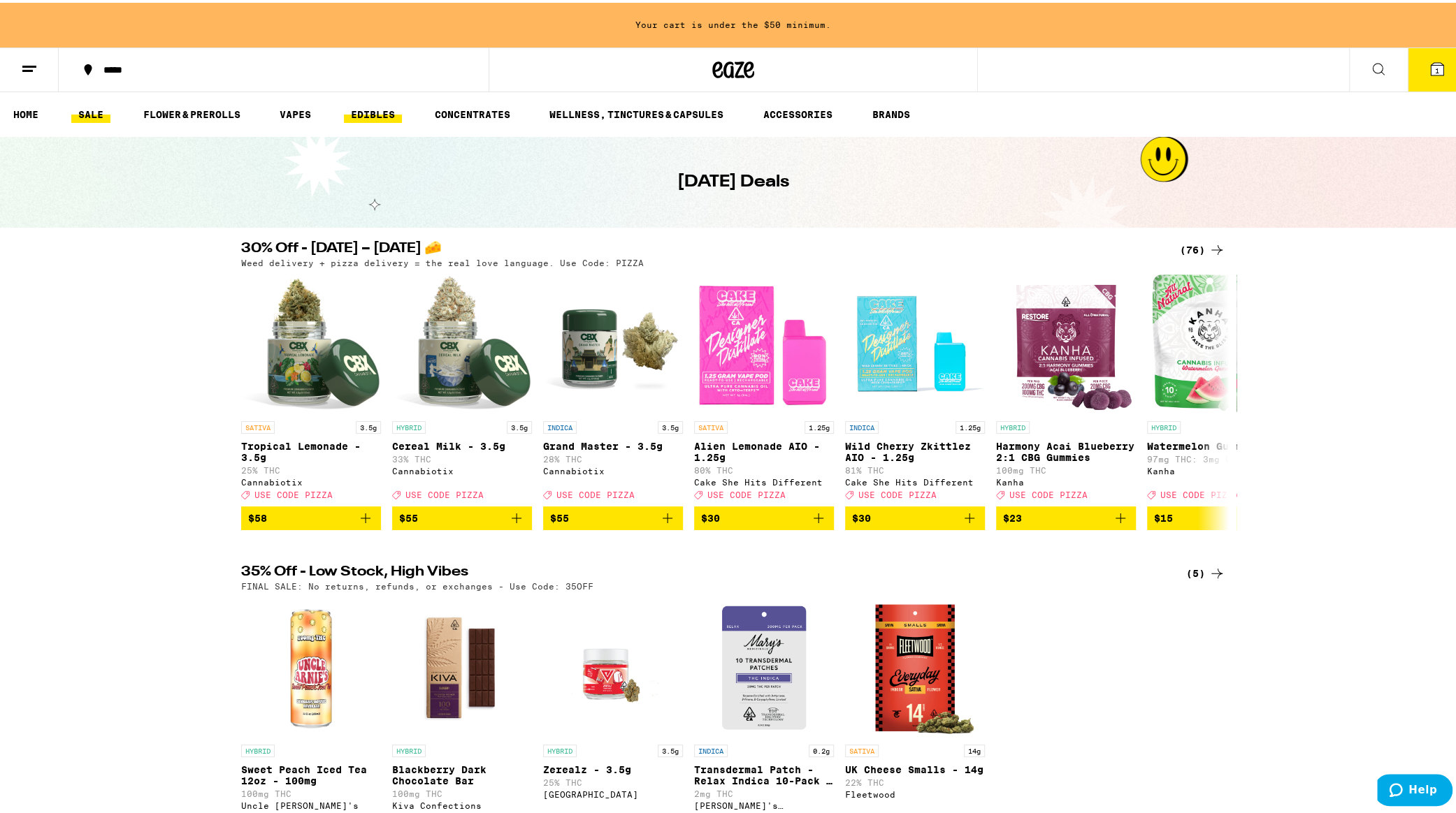
click at [366, 111] on link "EDIBLES" at bounding box center [372, 111] width 58 height 17
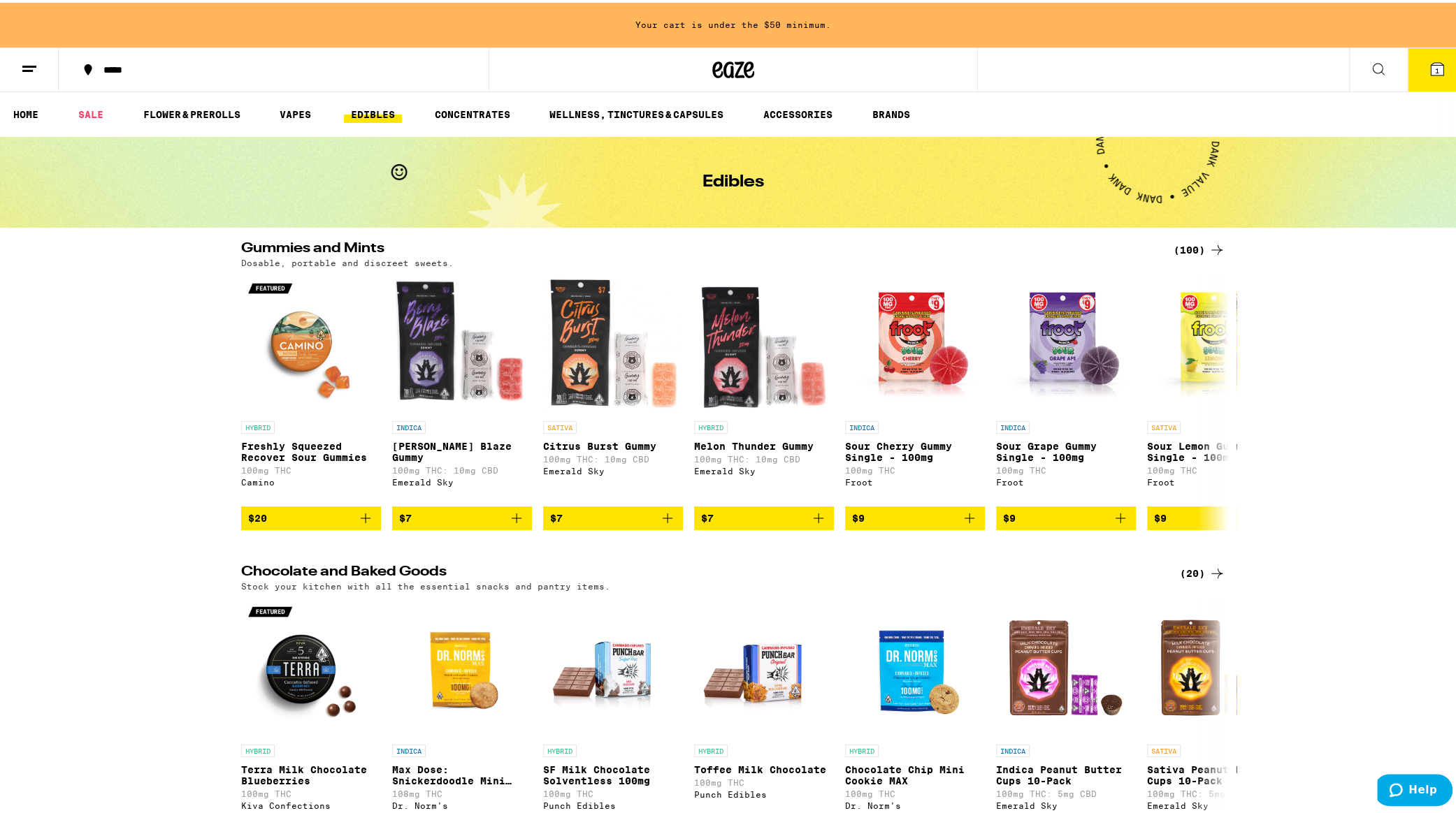
click at [1209, 245] on icon at bounding box center [1217, 247] width 17 height 17
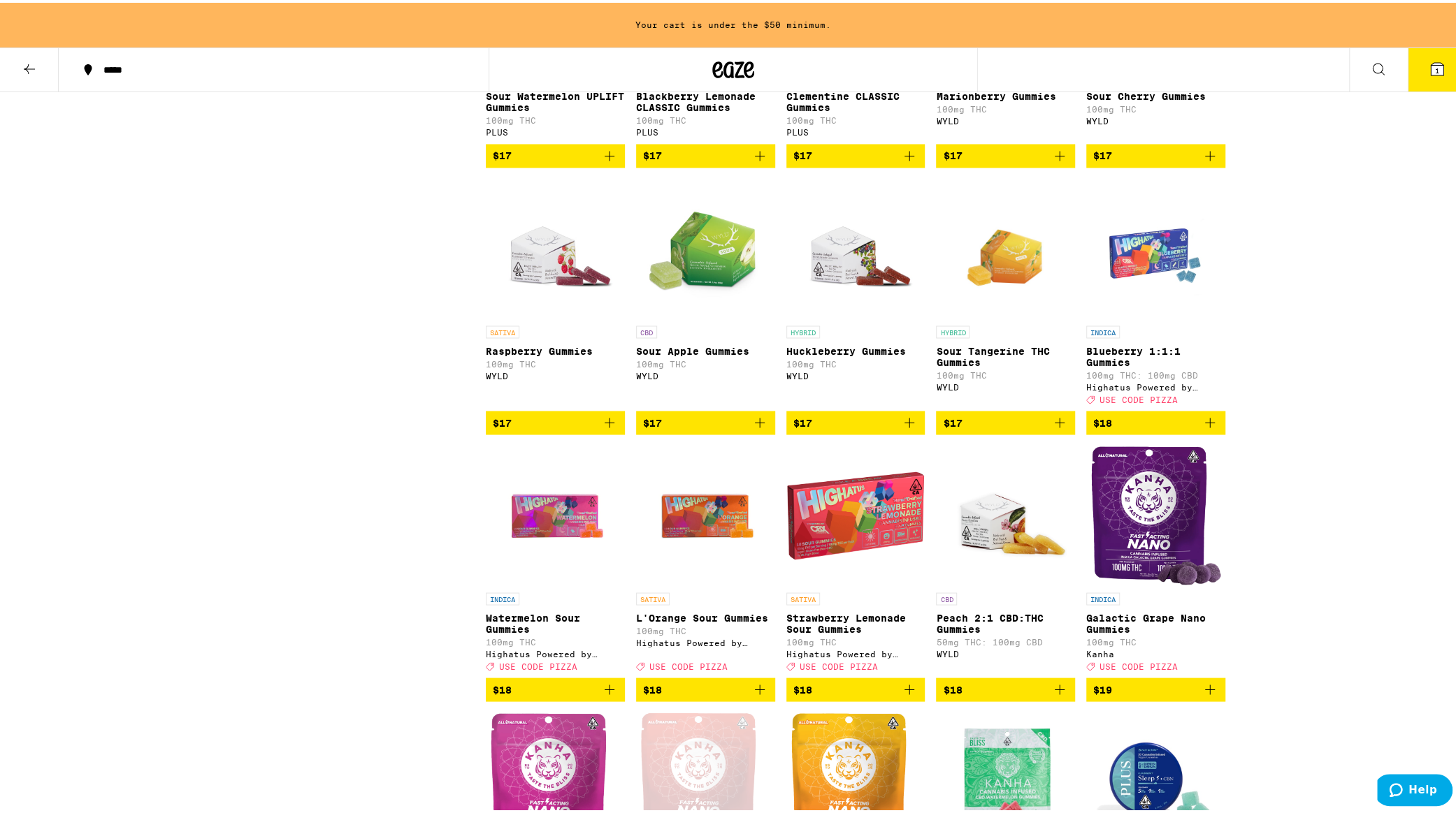
scroll to position [1881, 0]
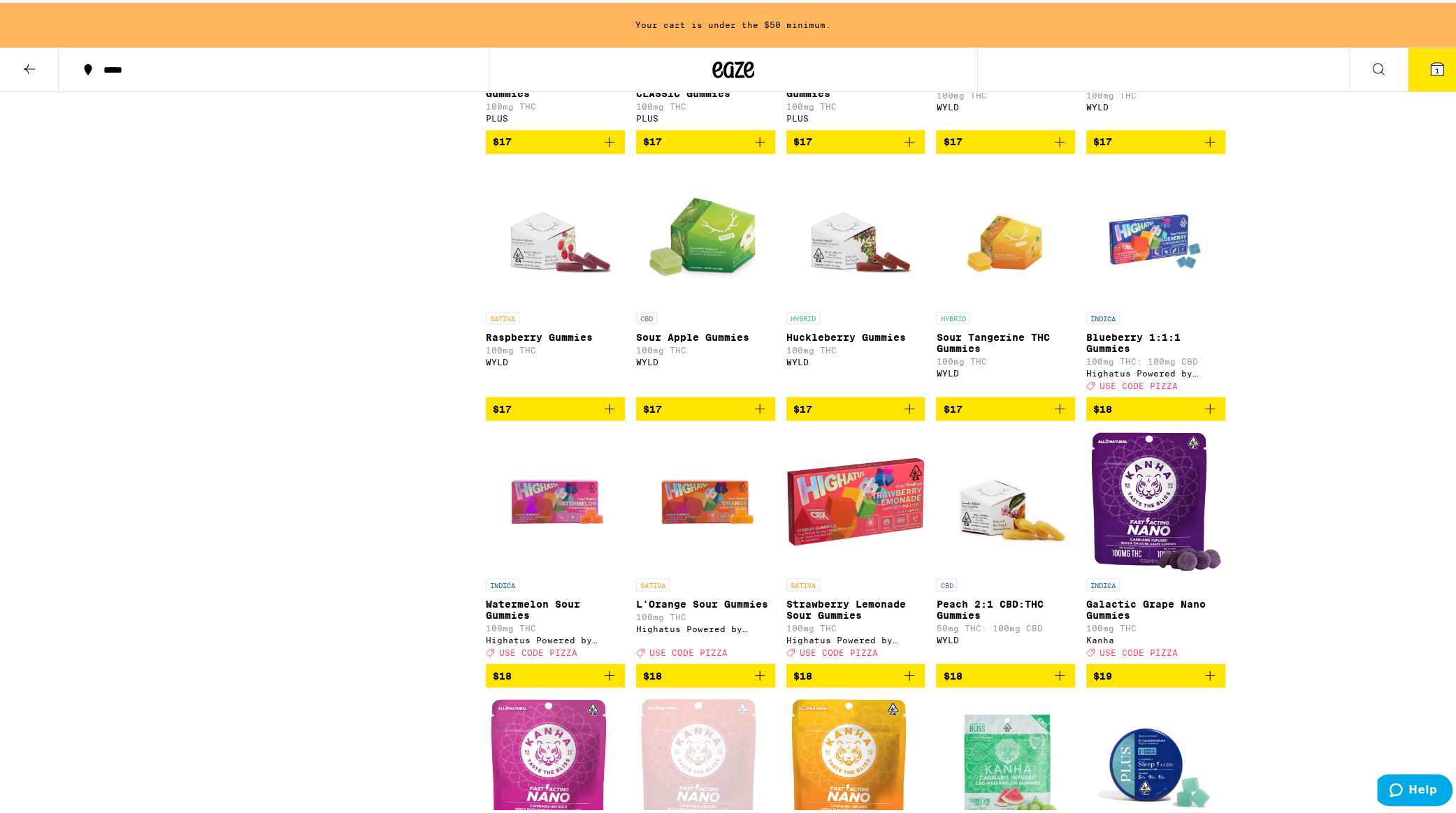
click at [601, 414] on icon "Add to bag" at bounding box center [609, 406] width 17 height 17
click at [606, 415] on icon "Increment" at bounding box center [611, 406] width 12 height 17
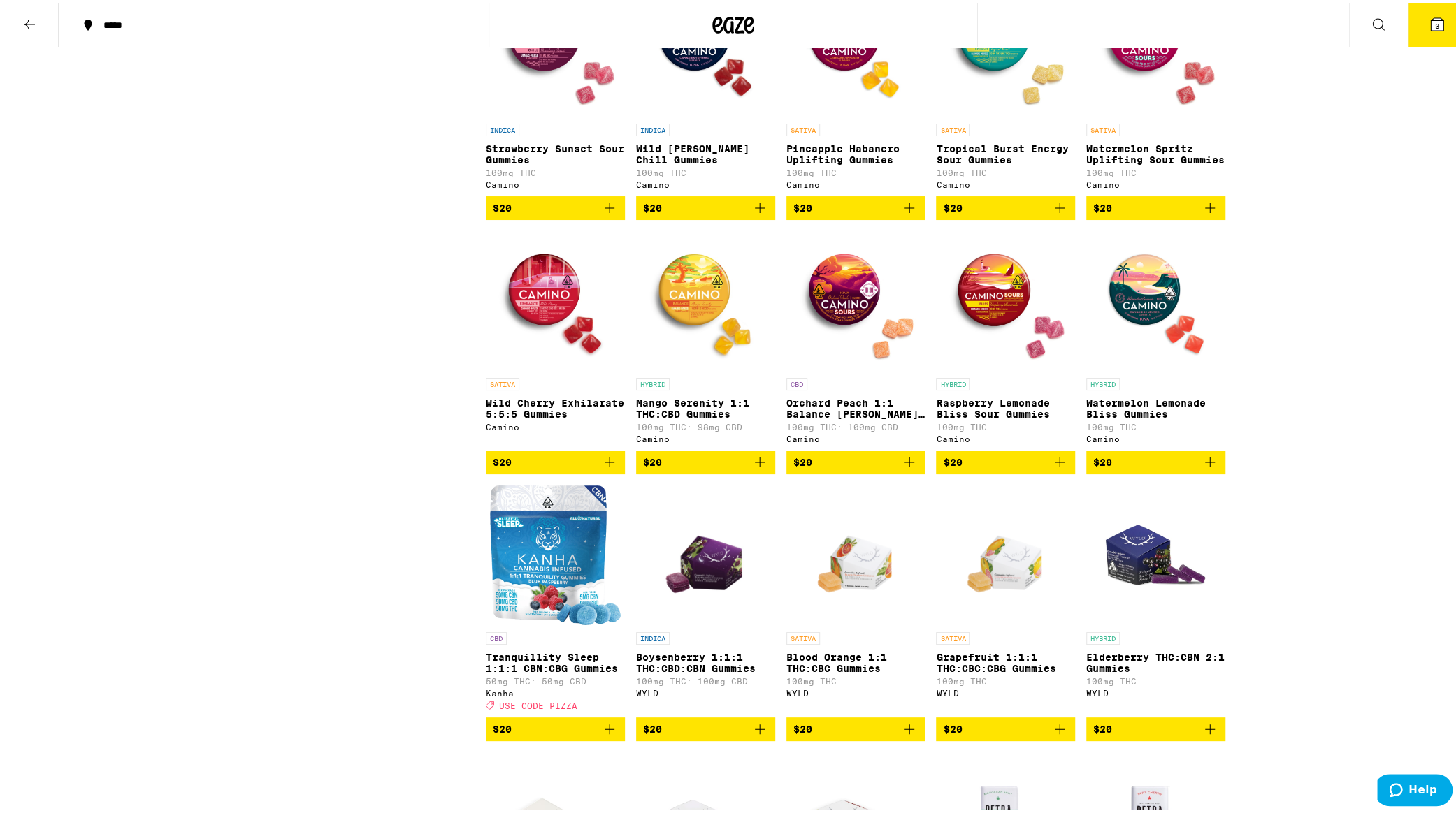
scroll to position [3077, 0]
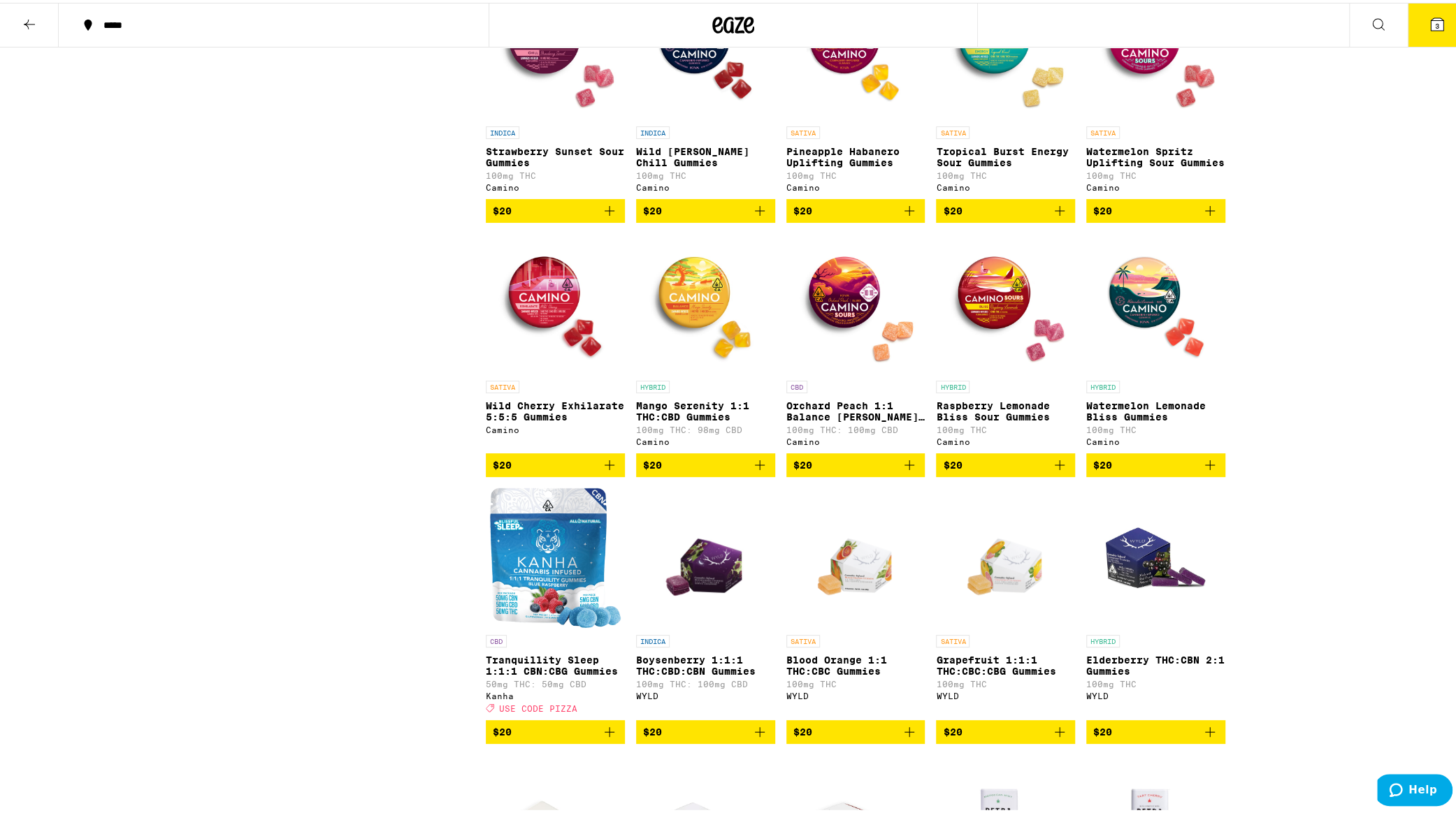
click at [751, 216] on icon "Add to bag" at bounding box center [759, 208] width 17 height 17
click at [757, 217] on icon "Increment" at bounding box center [762, 208] width 12 height 17
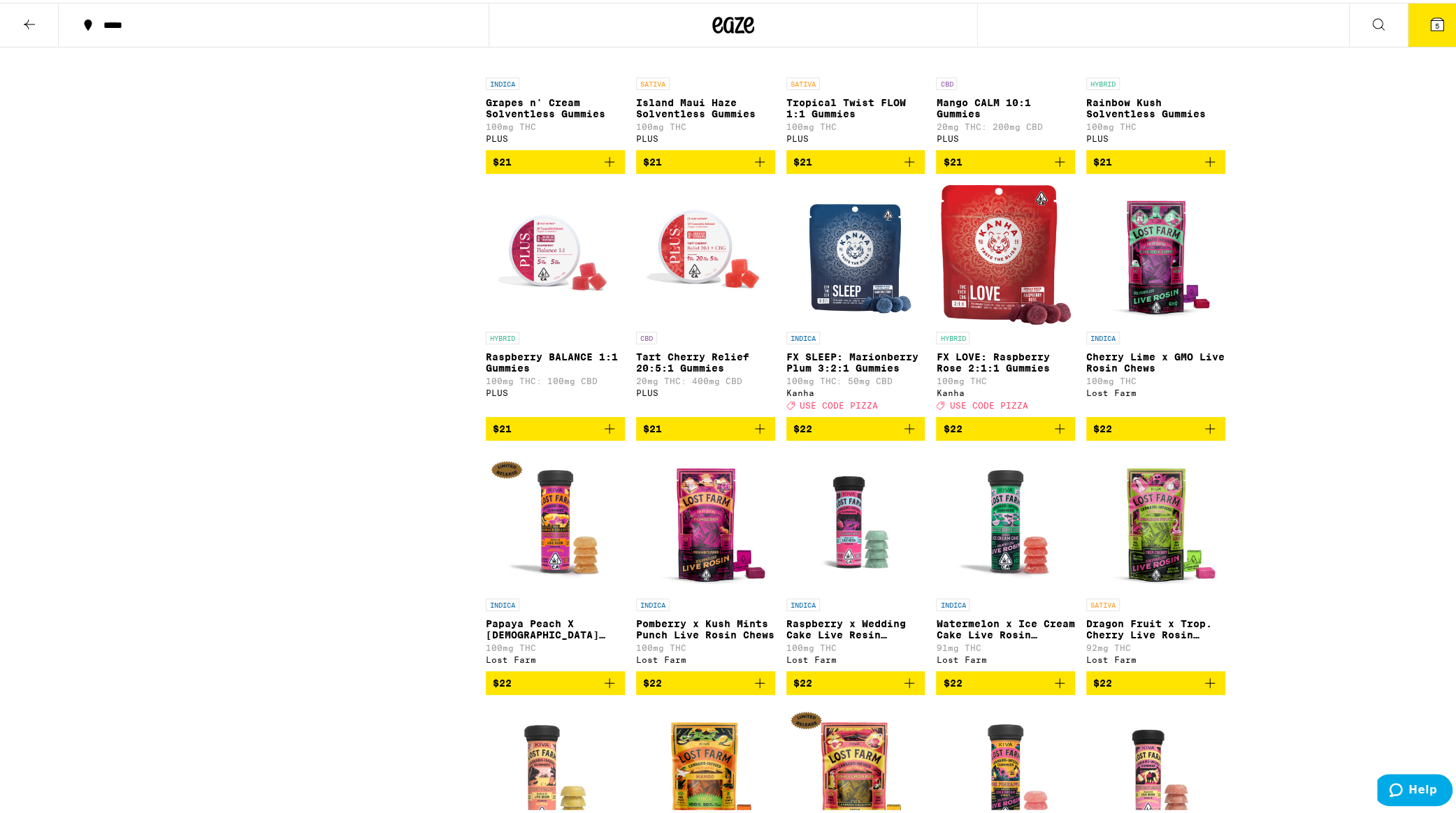
scroll to position [4150, 0]
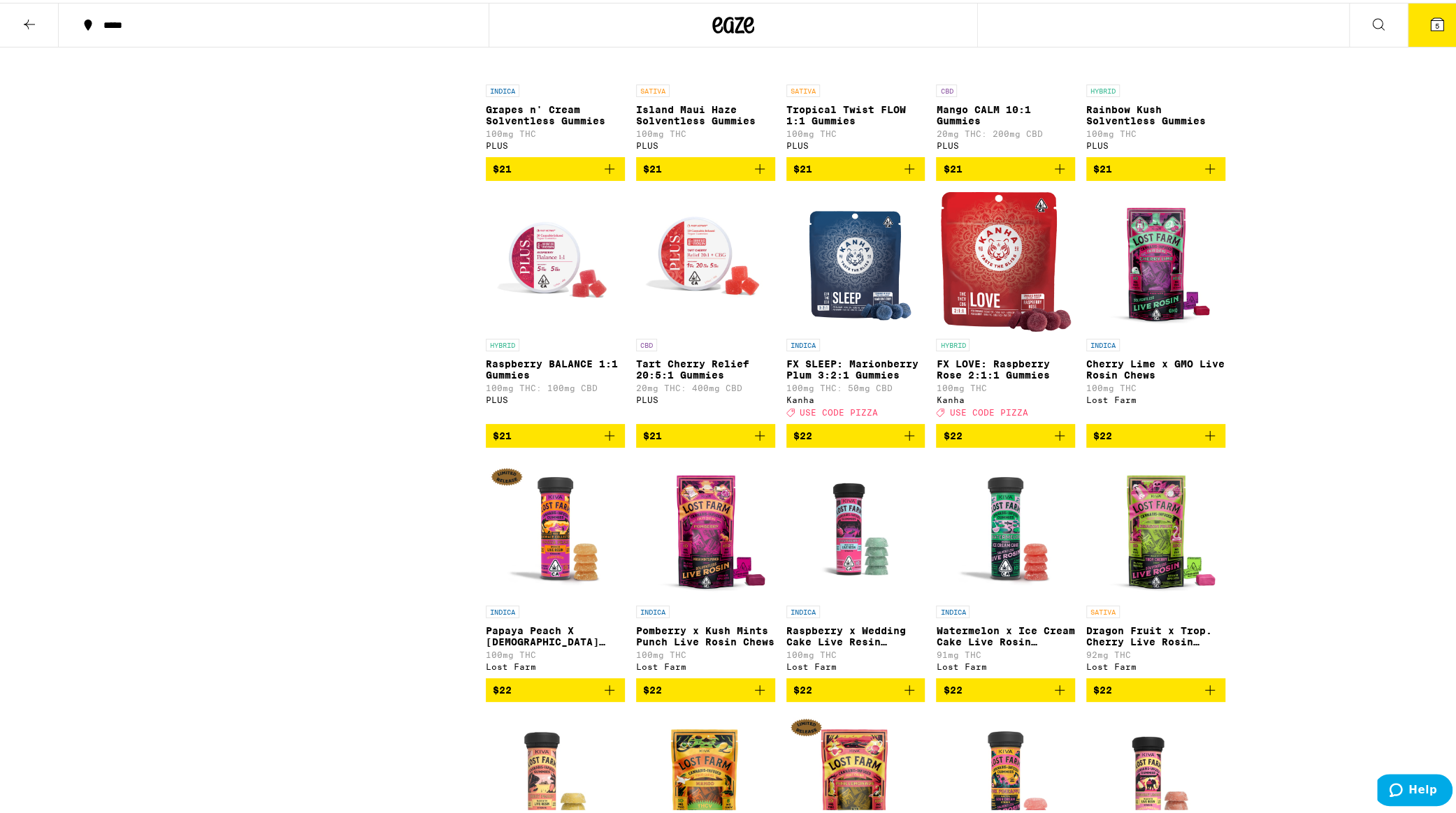
click at [903, 442] on icon "Add to bag" at bounding box center [909, 433] width 17 height 17
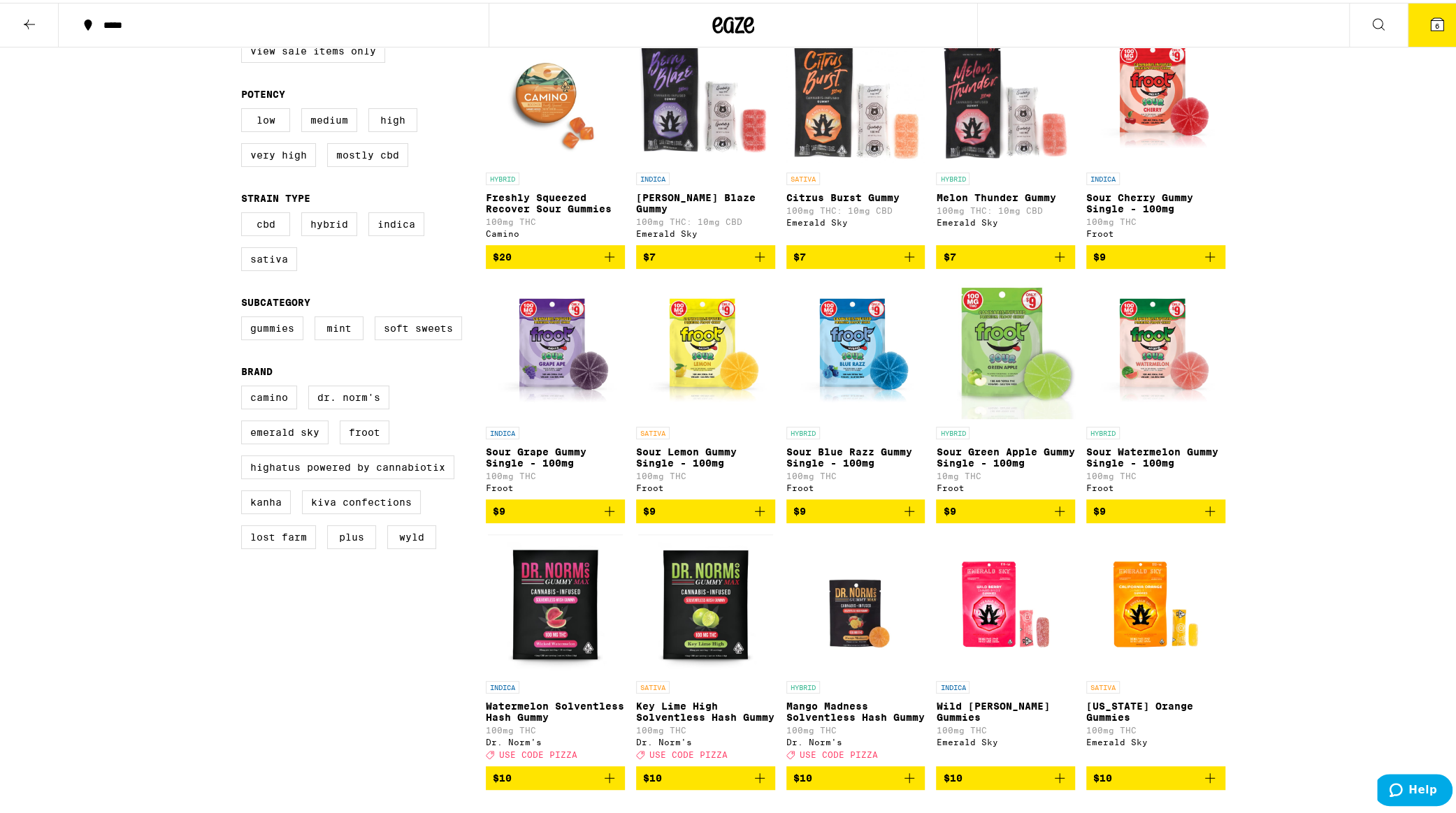
scroll to position [120, 0]
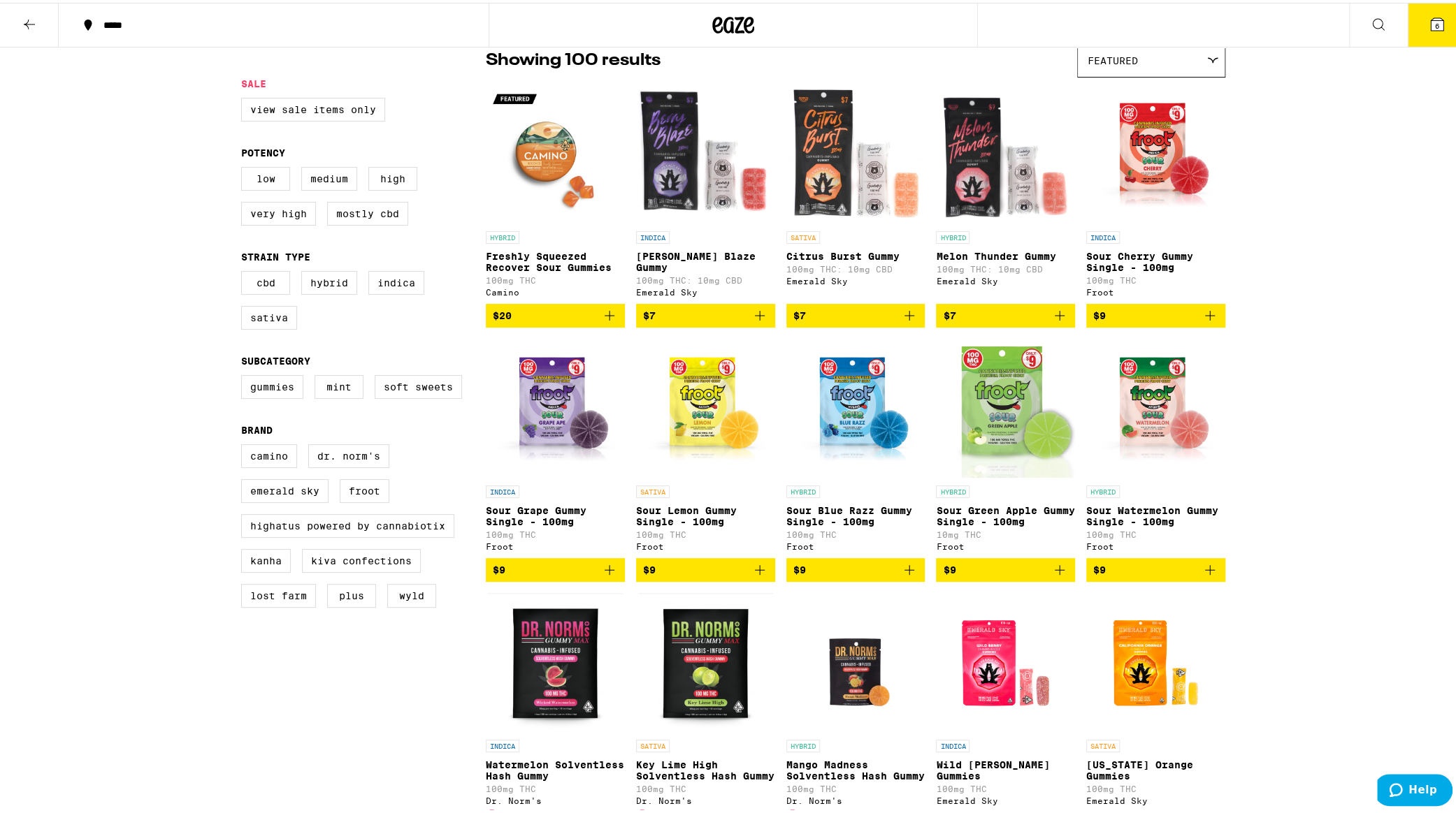
click at [24, 16] on icon at bounding box center [29, 21] width 17 height 17
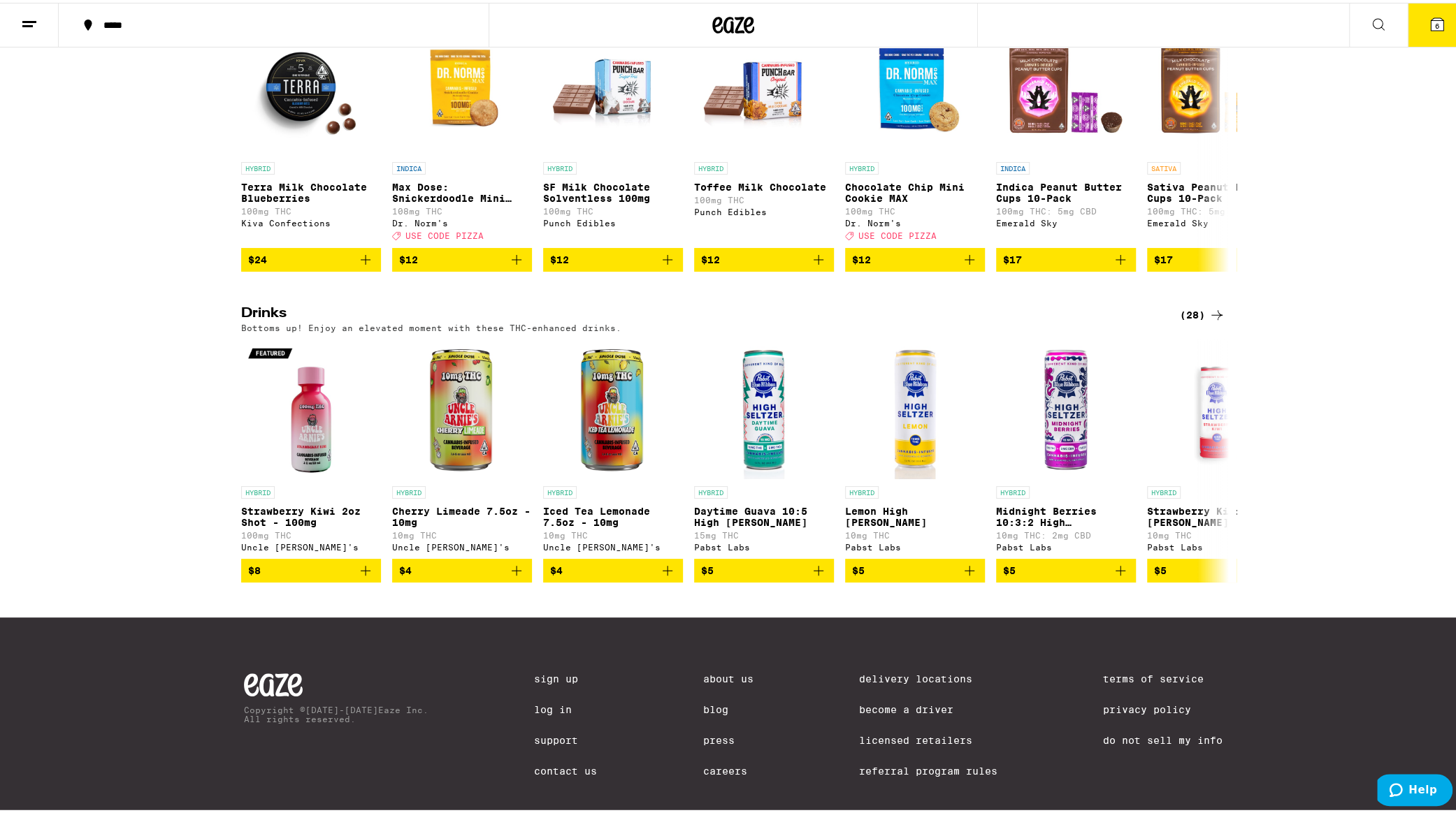
scroll to position [541, 0]
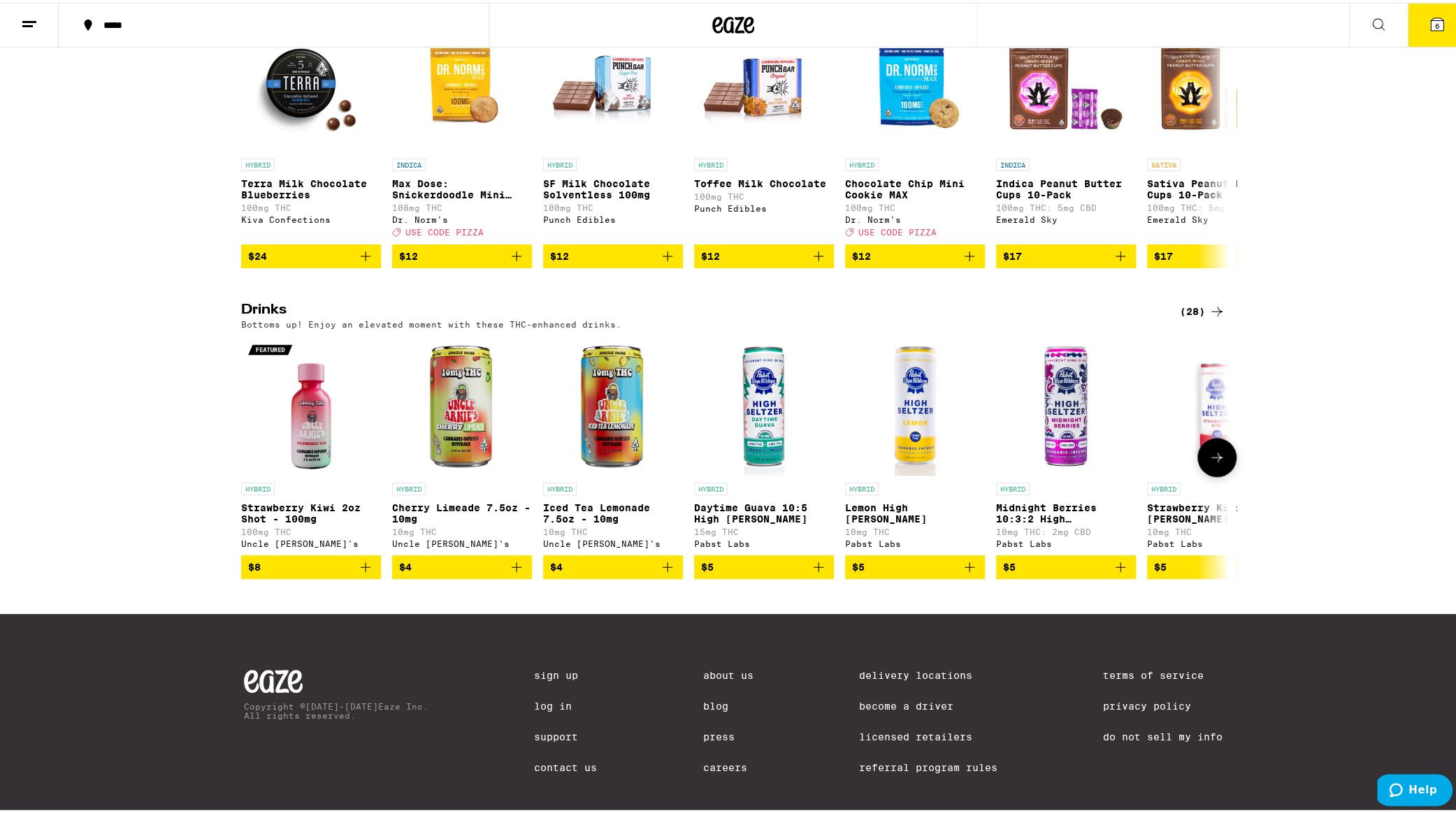
click at [1209, 463] on icon at bounding box center [1217, 455] width 17 height 17
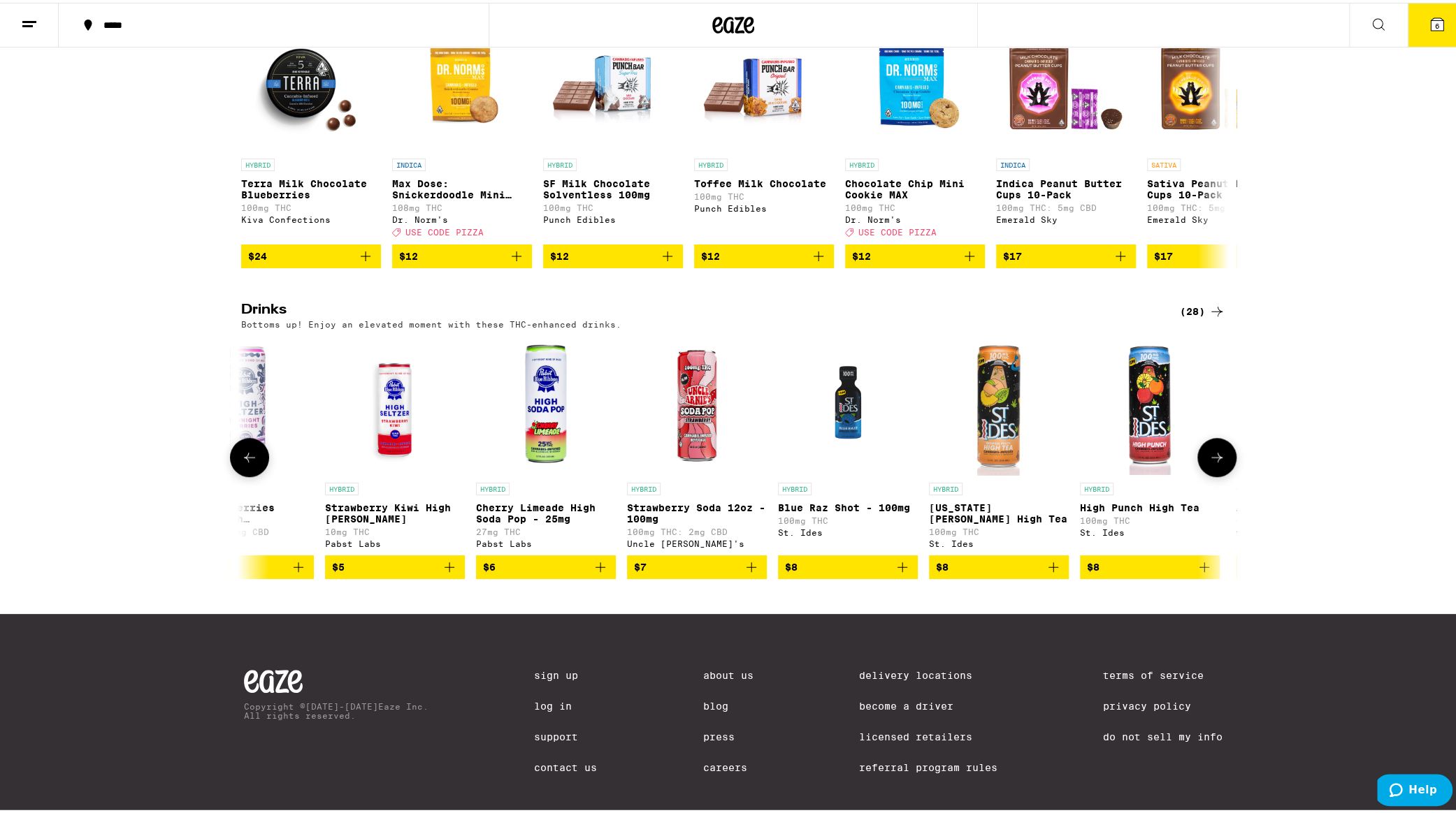
scroll to position [0, 832]
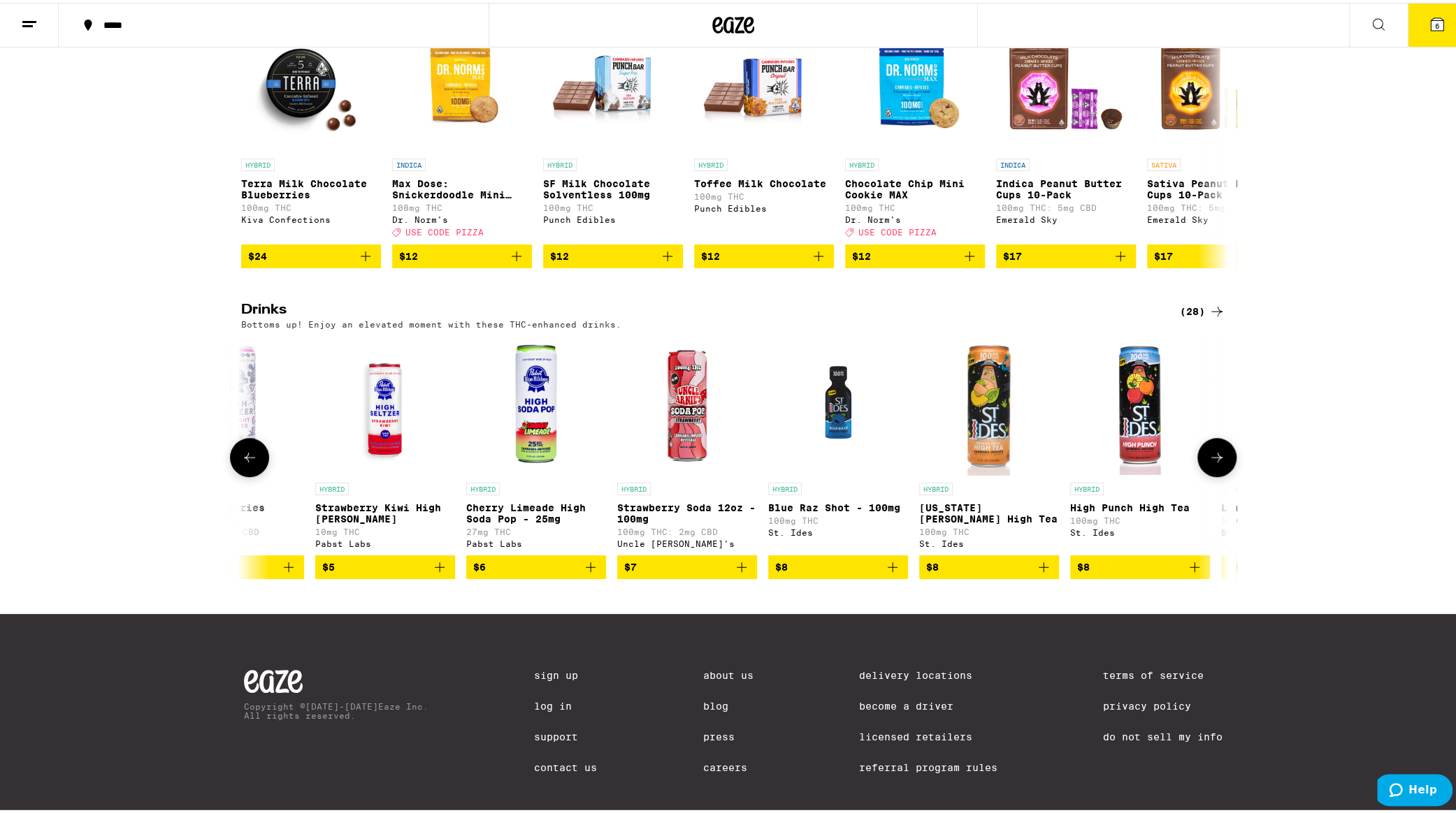
click at [241, 463] on icon at bounding box center [249, 455] width 17 height 17
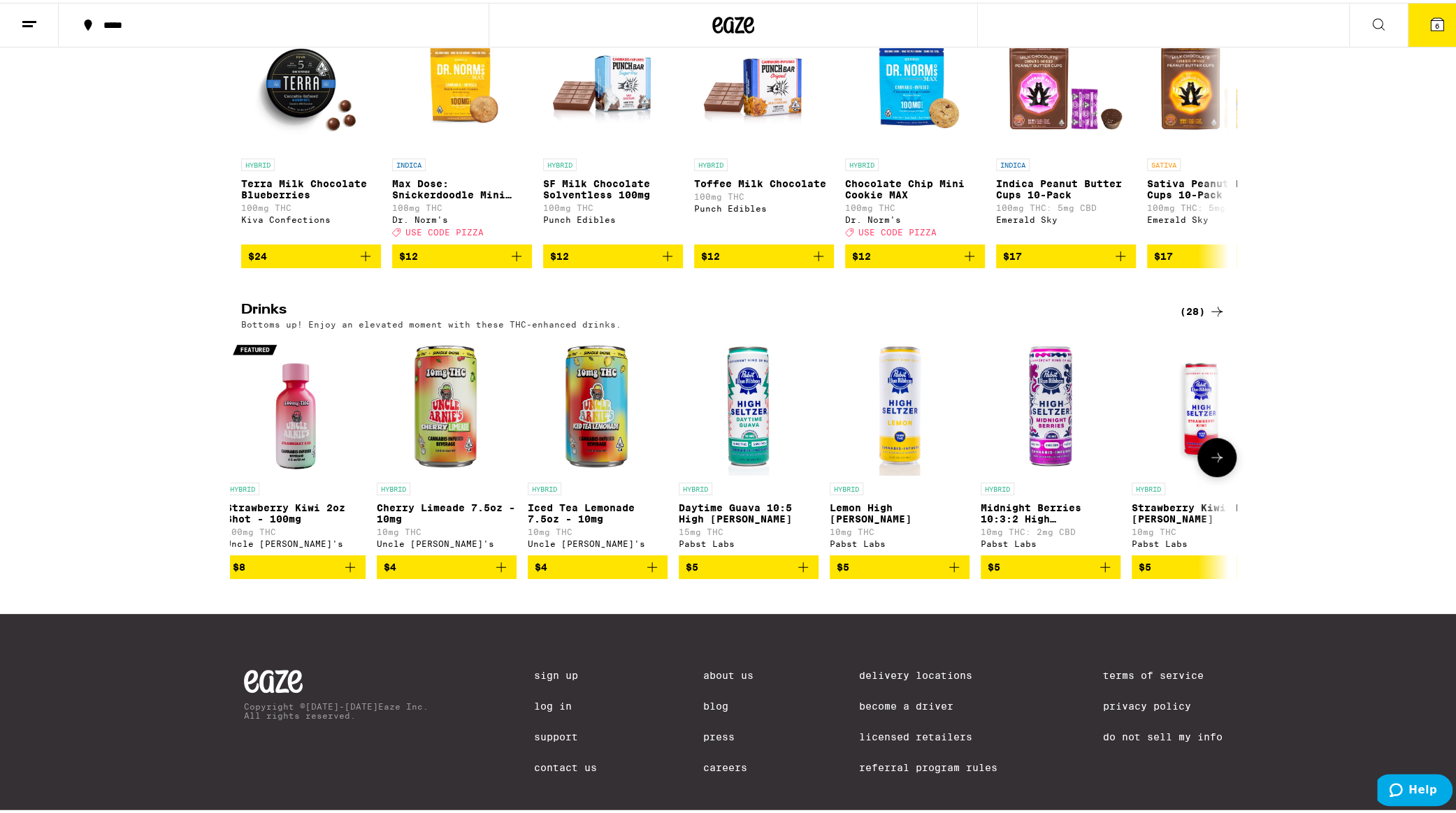
scroll to position [0, 0]
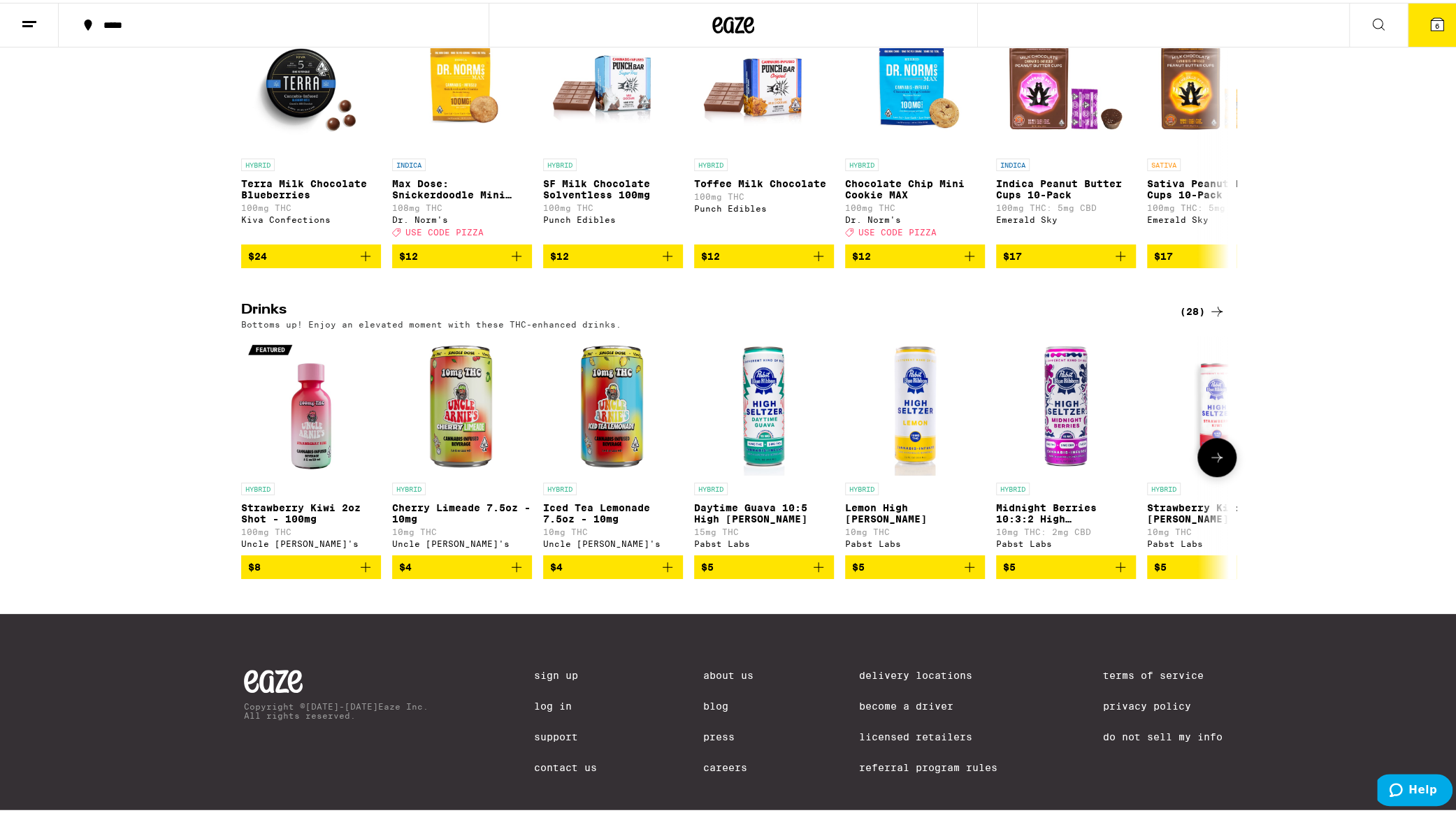
click at [810, 573] on icon "Add to bag" at bounding box center [818, 564] width 17 height 17
click at [1209, 463] on icon at bounding box center [1217, 455] width 17 height 17
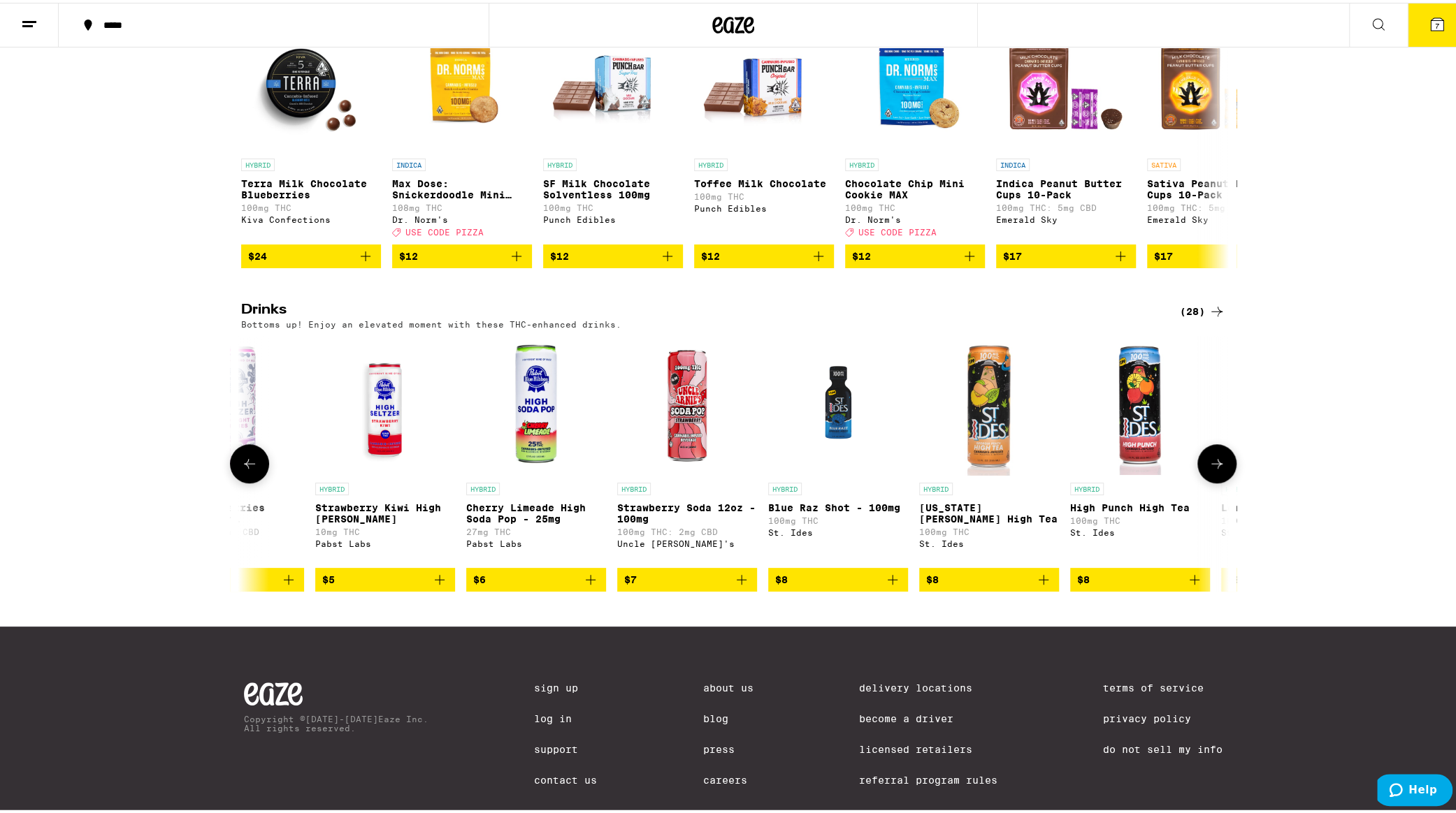
click at [1213, 477] on button at bounding box center [1217, 461] width 39 height 39
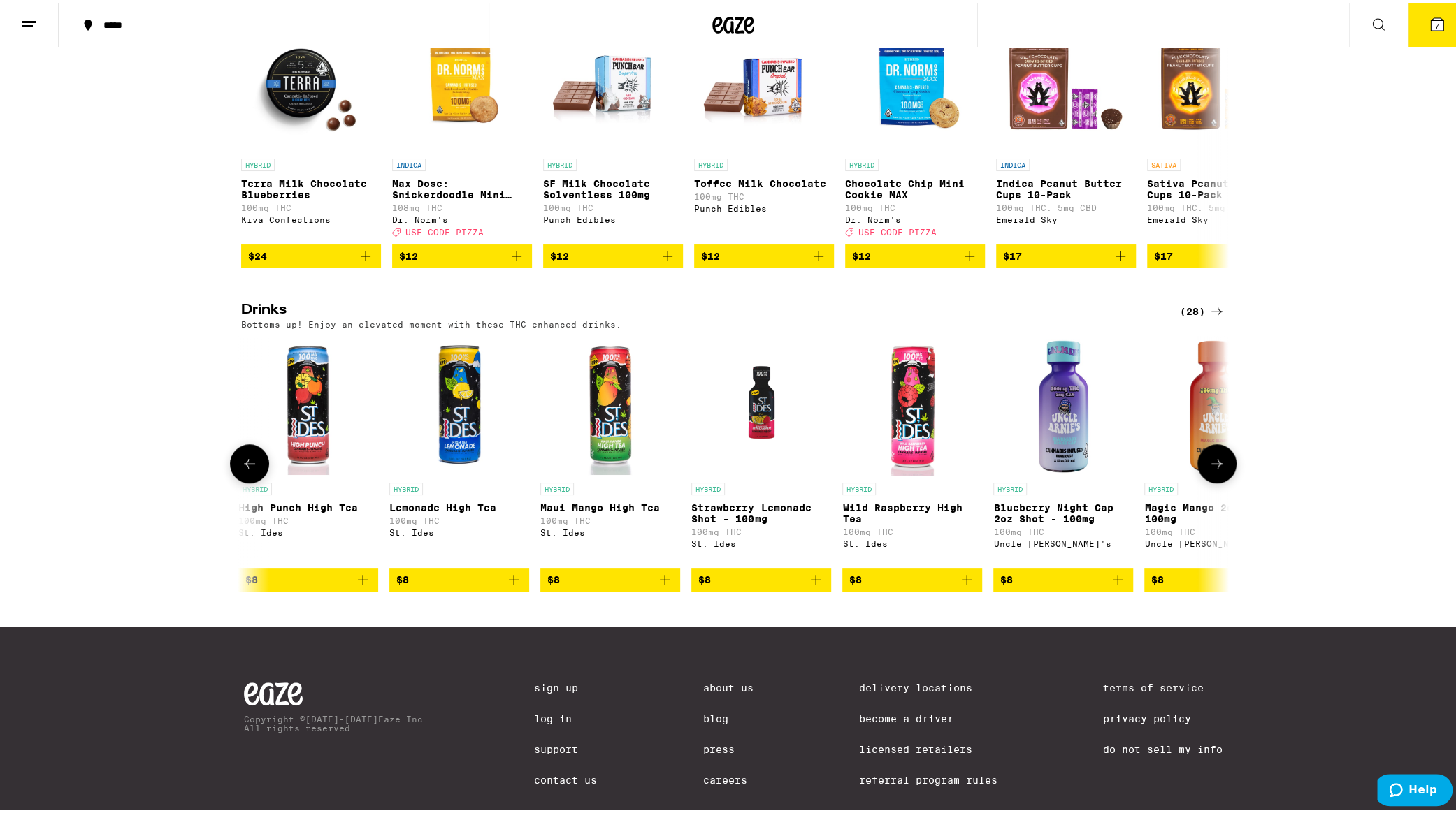
click at [1216, 477] on button at bounding box center [1217, 461] width 39 height 39
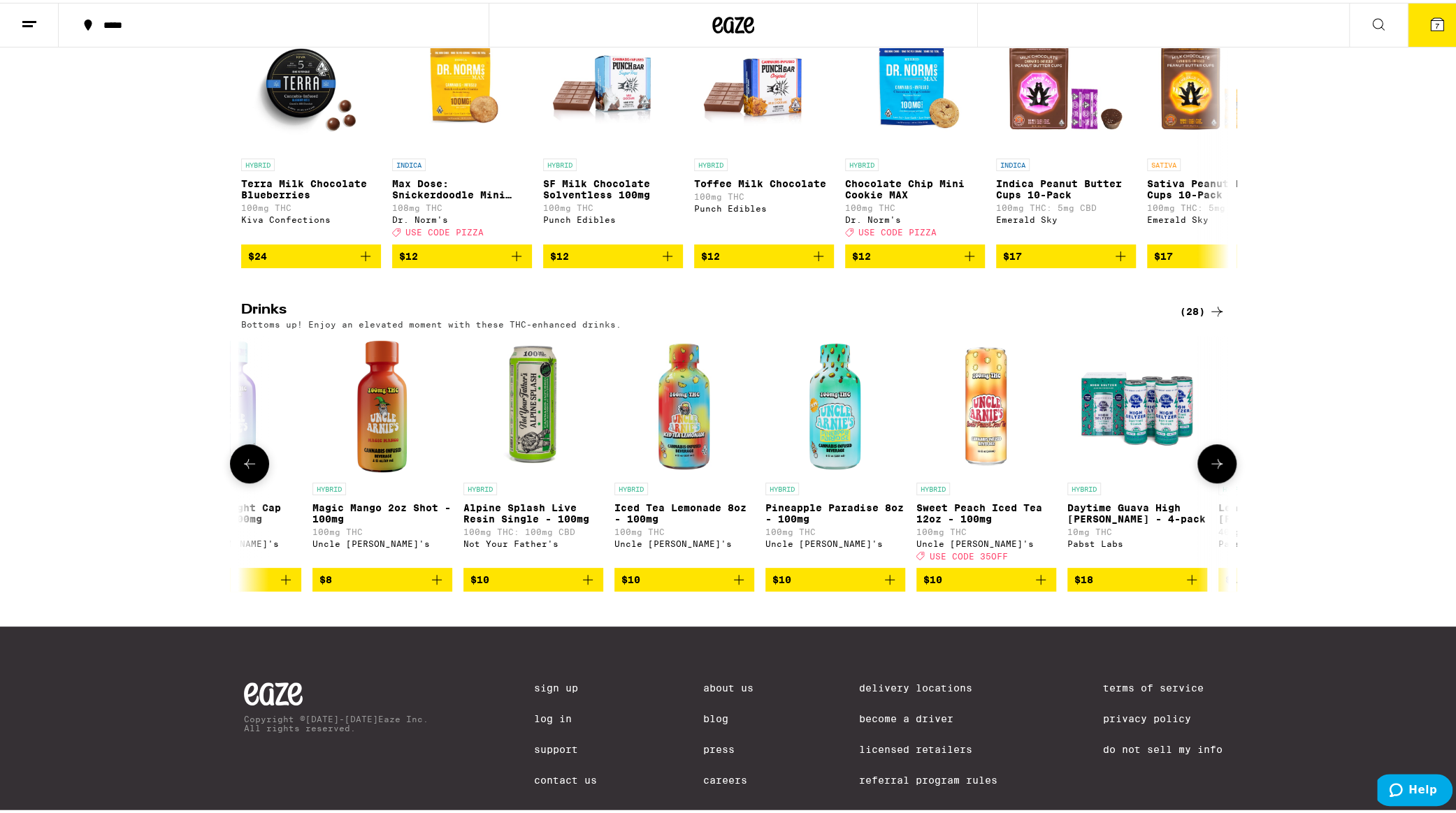
click at [1218, 478] on button at bounding box center [1217, 461] width 39 height 39
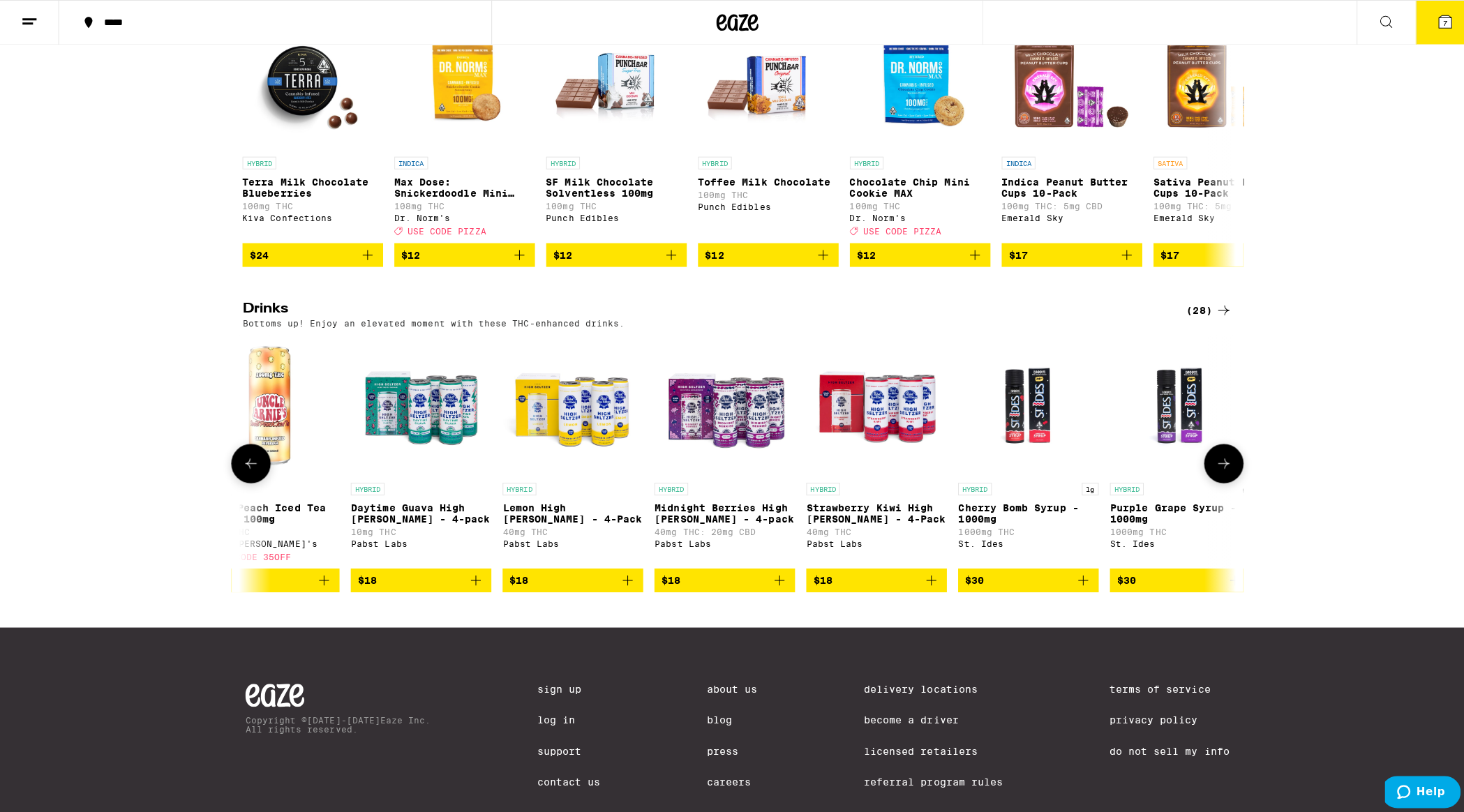
scroll to position [0, 3239]
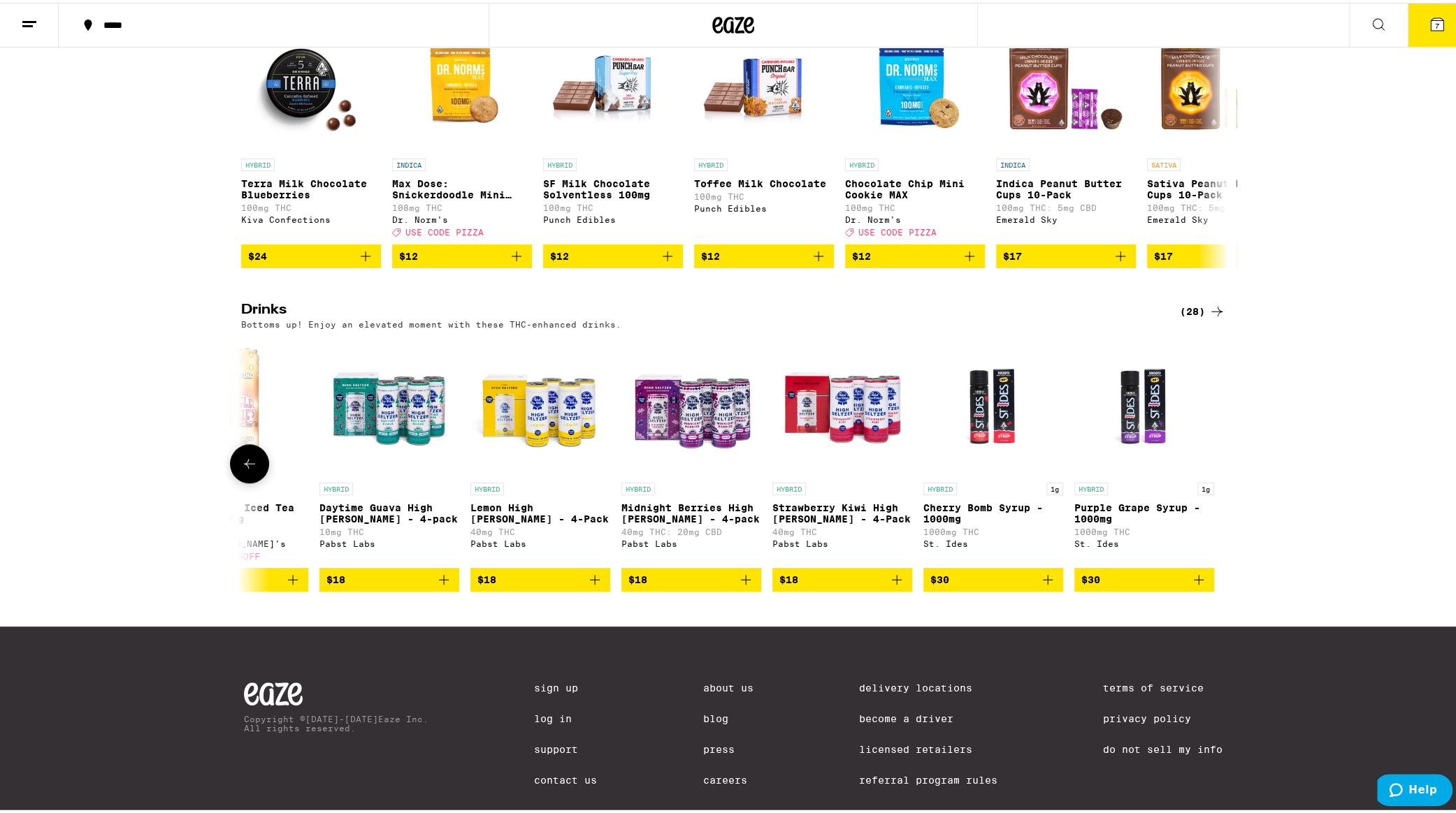
click at [1222, 477] on div at bounding box center [1217, 461] width 39 height 39
click at [894, 586] on icon "Add to bag" at bounding box center [896, 577] width 17 height 17
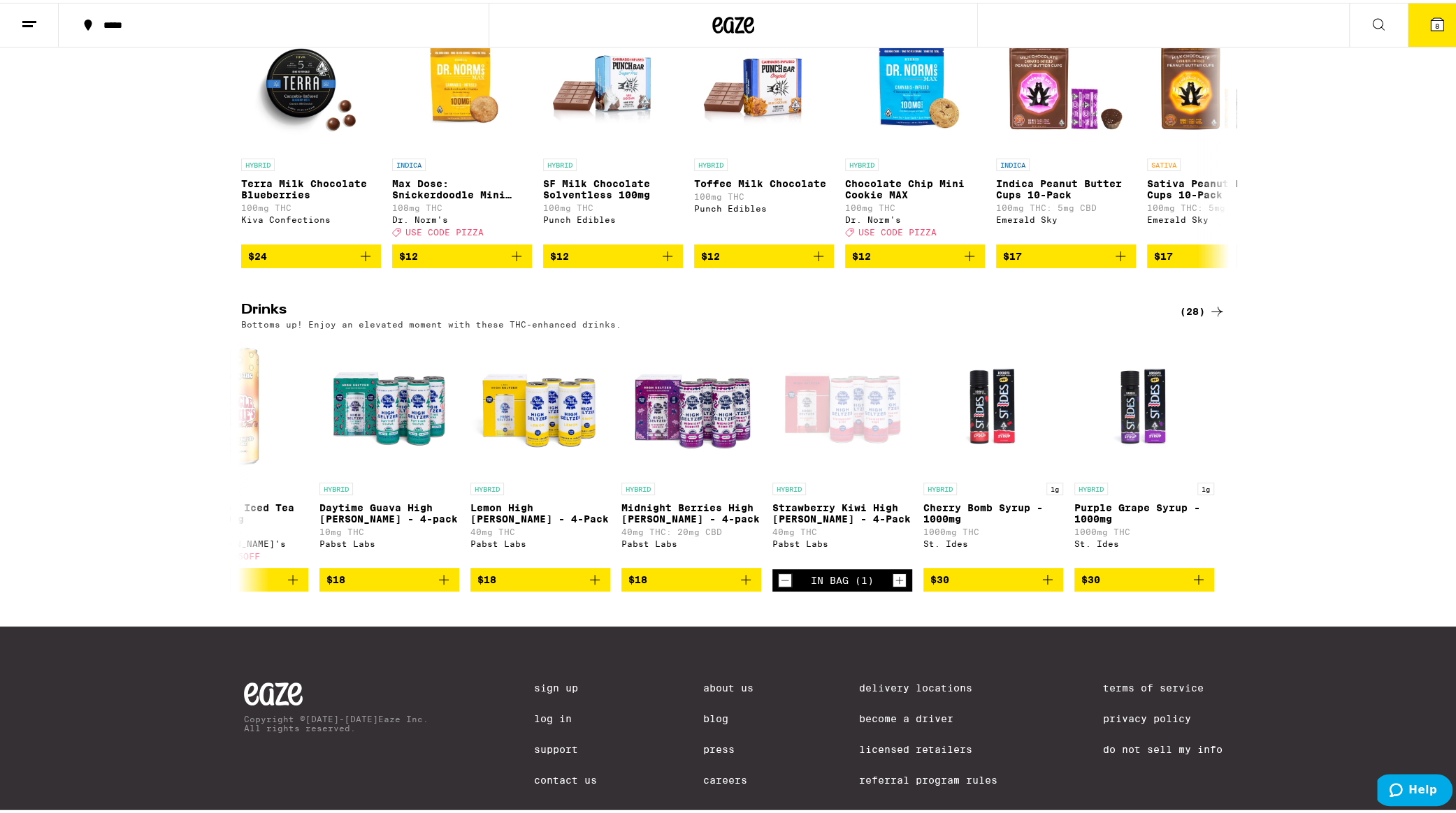
click at [1435, 20] on span "8" at bounding box center [1436, 23] width 4 height 8
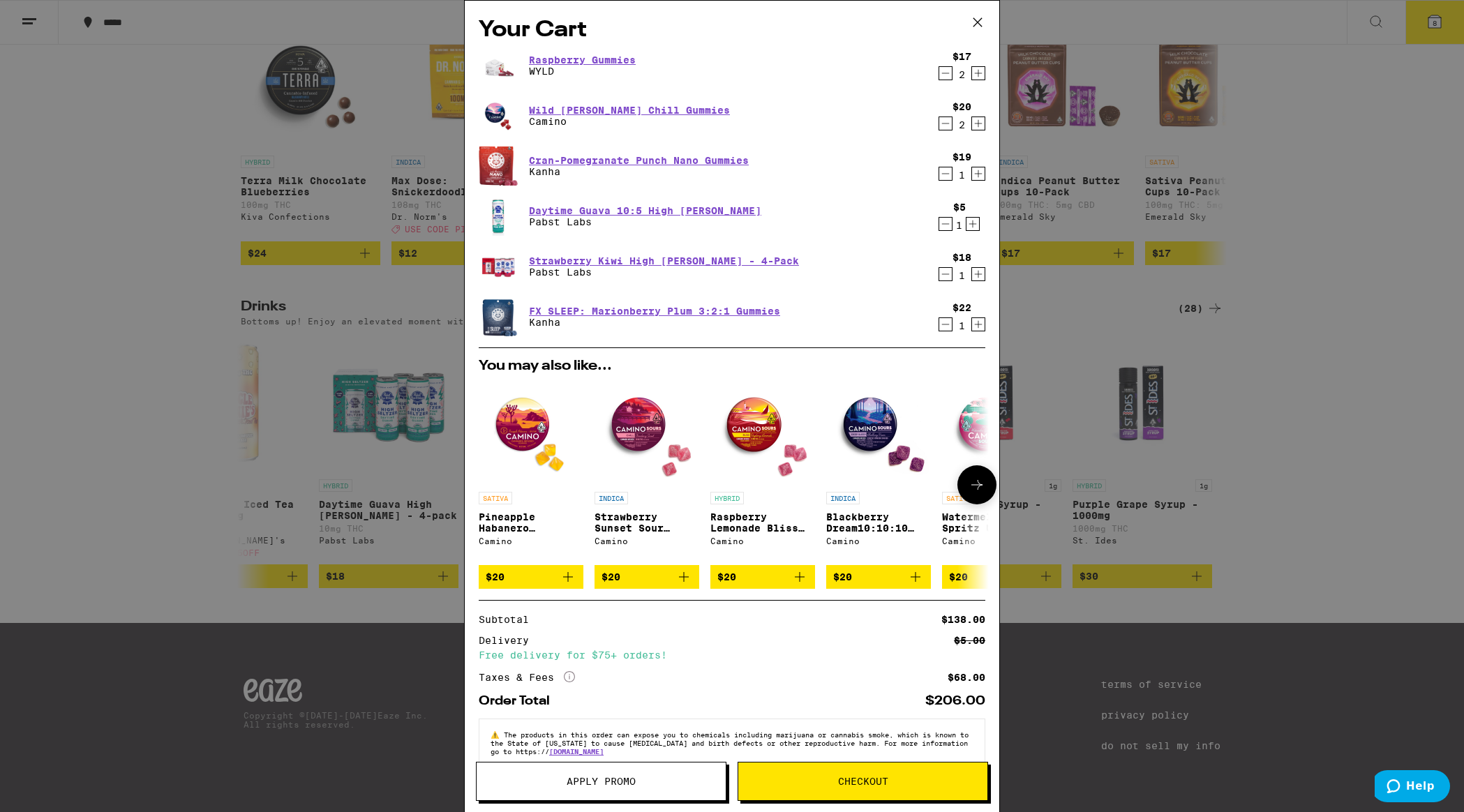
click at [571, 584] on icon "Add to bag" at bounding box center [568, 577] width 17 height 17
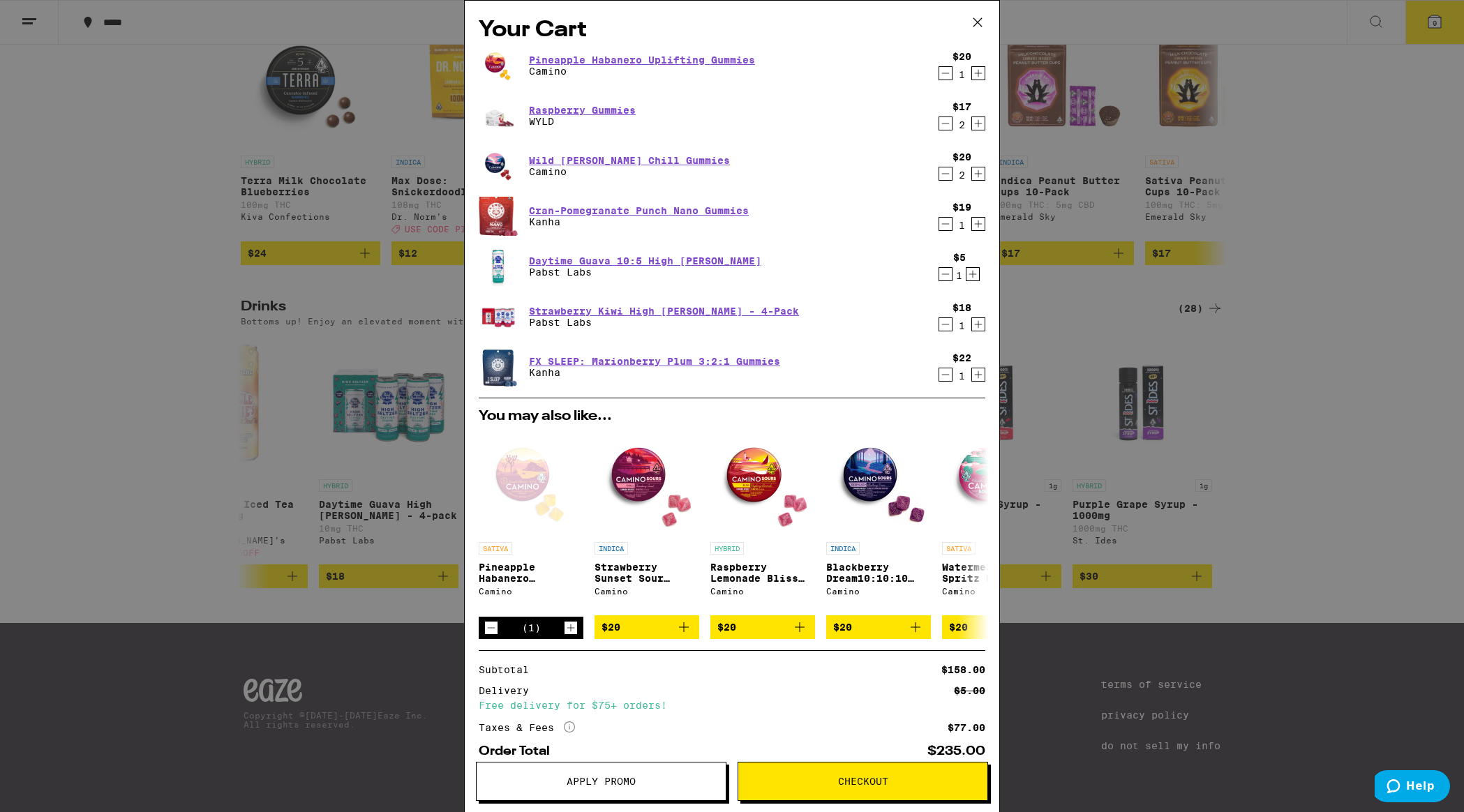
scroll to position [83, 0]
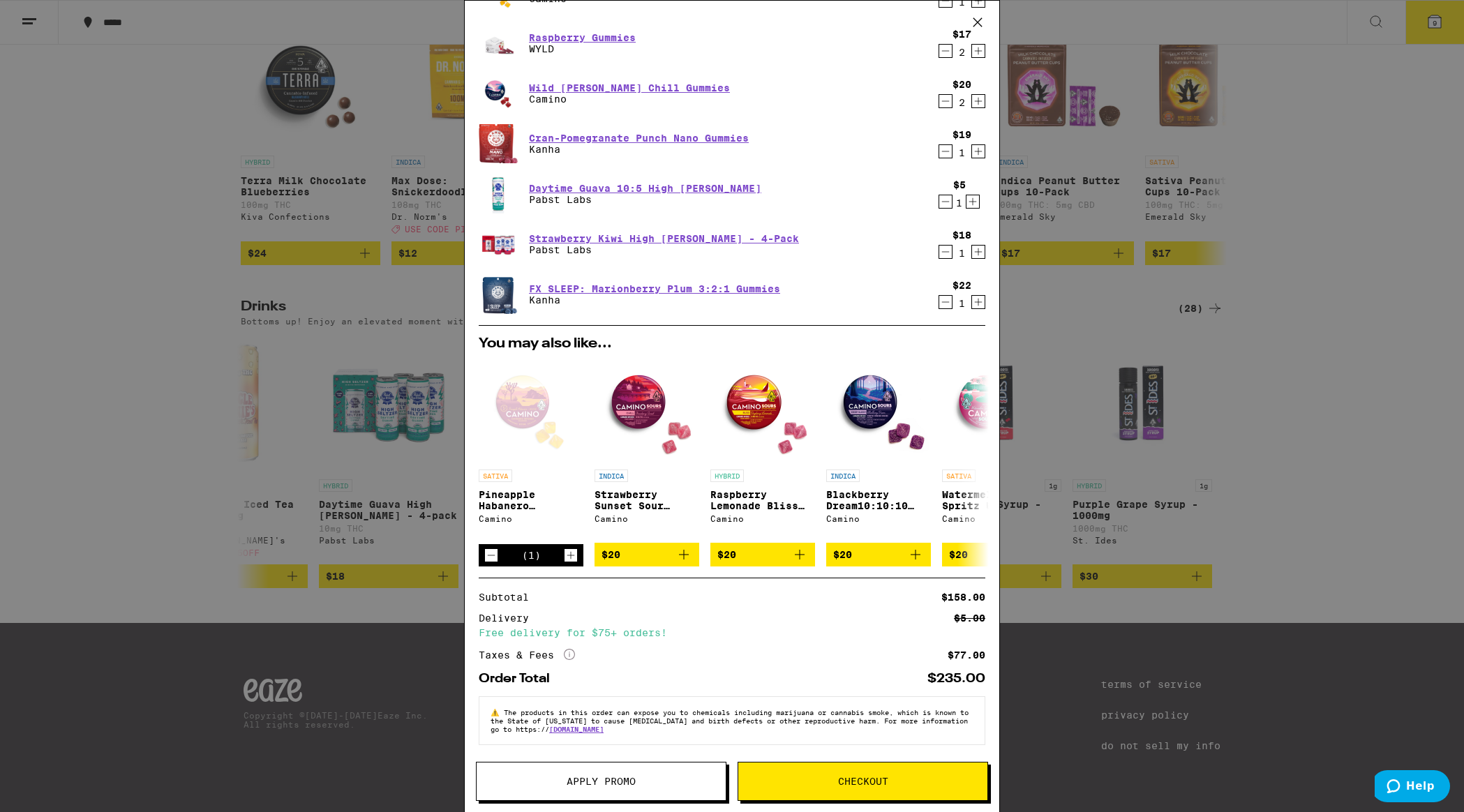
click at [875, 785] on span "Checkout" at bounding box center [863, 782] width 50 height 10
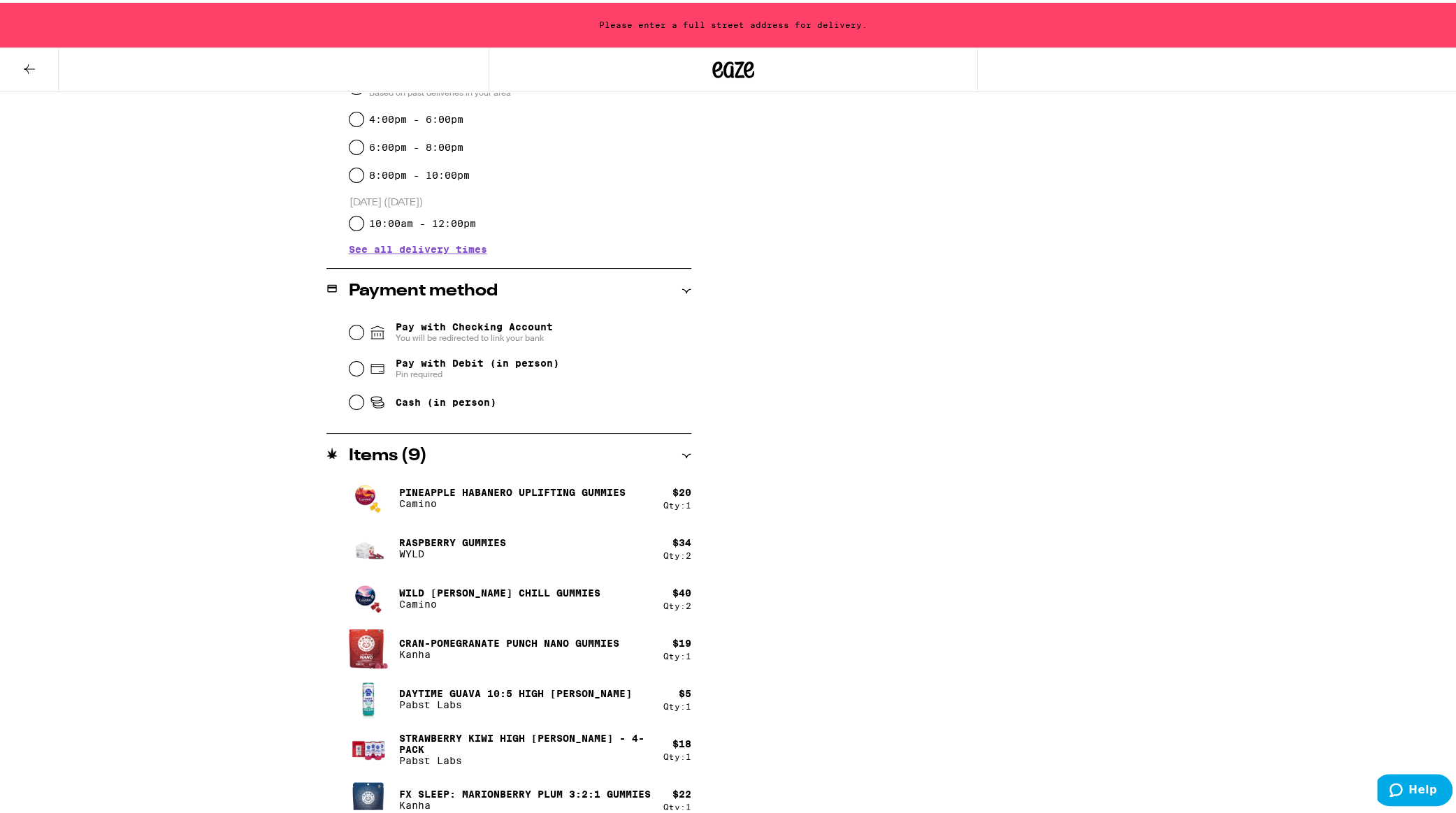
scroll to position [442, 0]
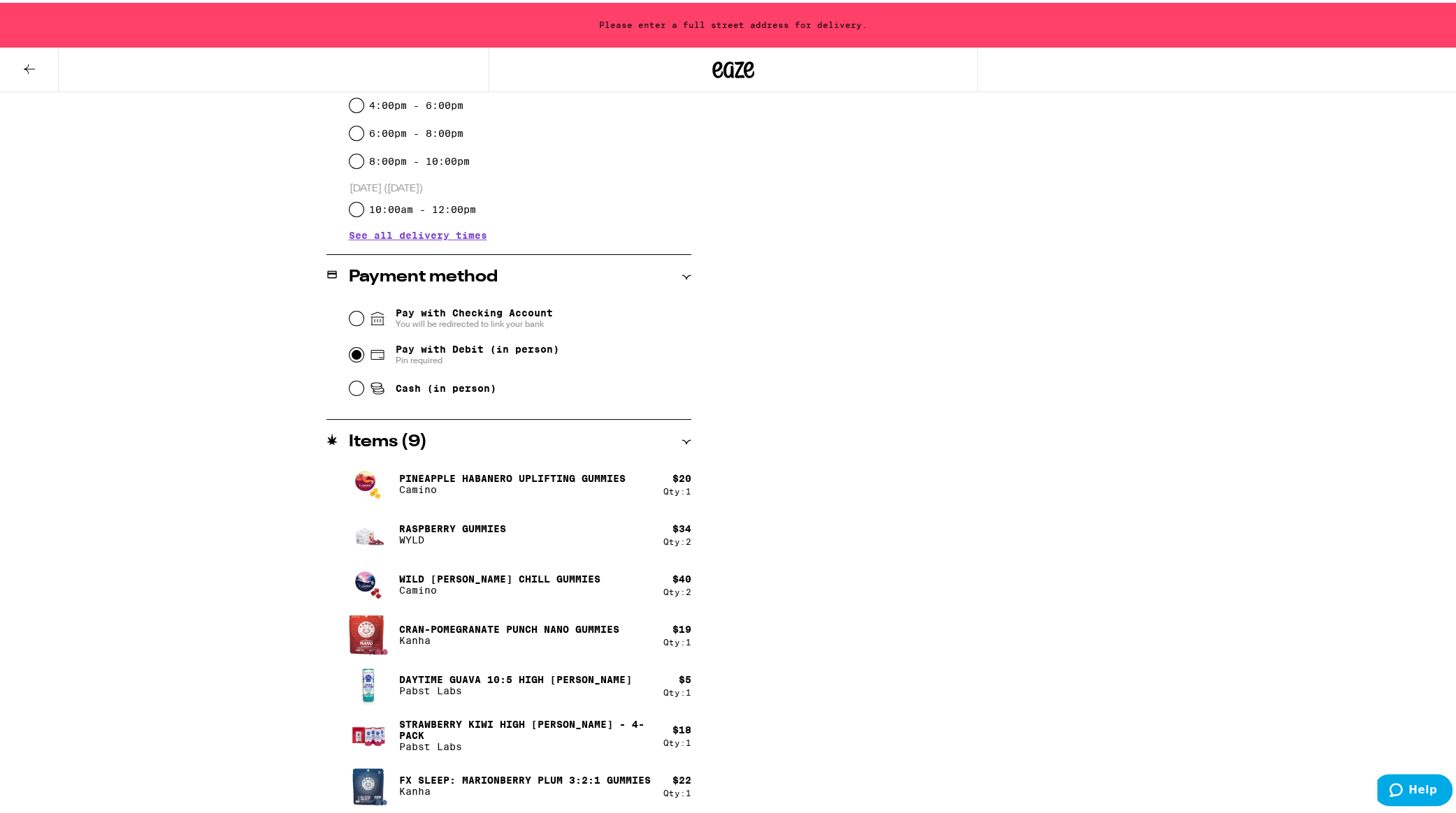
click at [349, 356] on input "Pay with Debit (in person) Pin required" at bounding box center [356, 352] width 14 height 14
radio input "true"
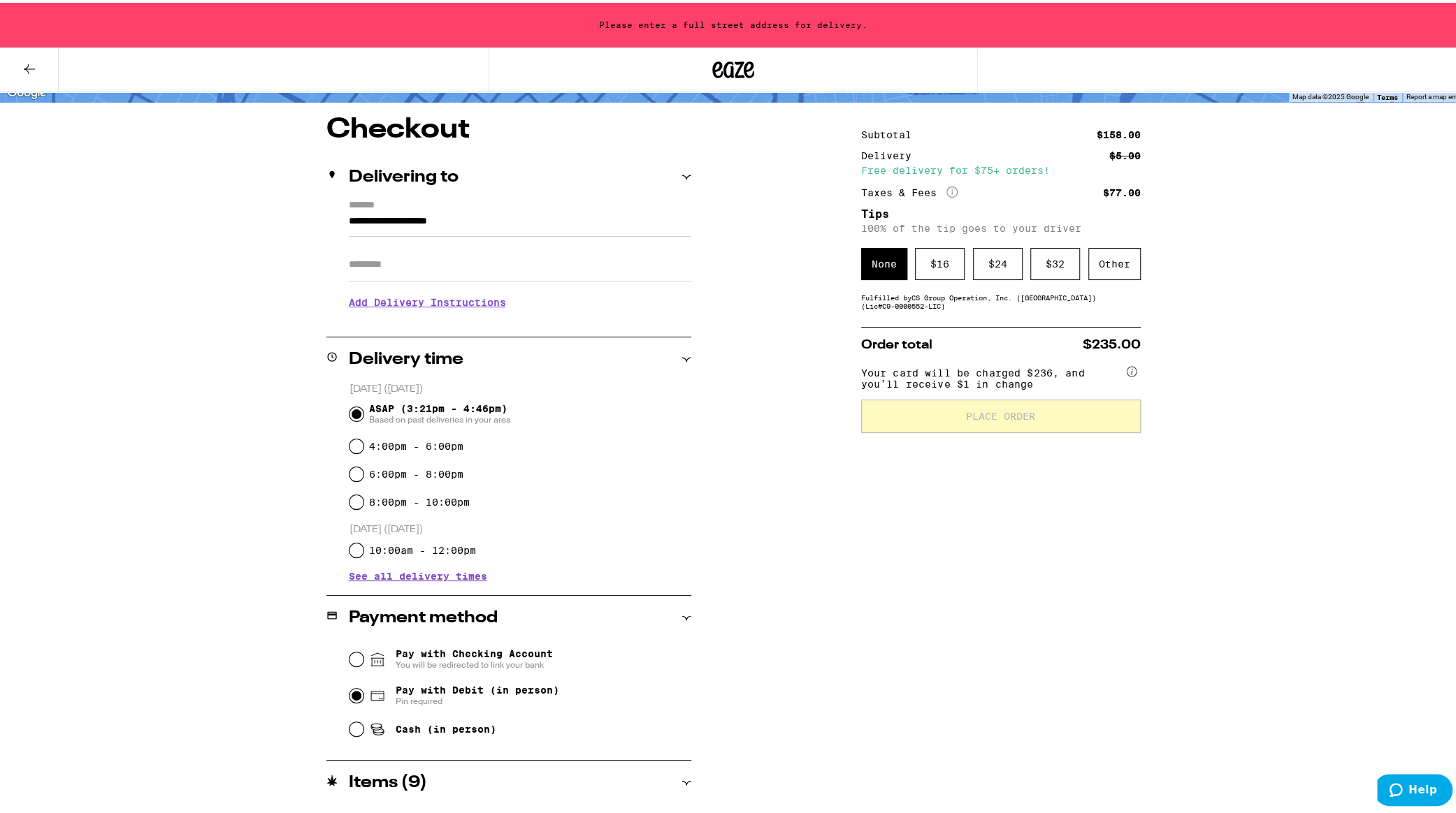
scroll to position [0, 0]
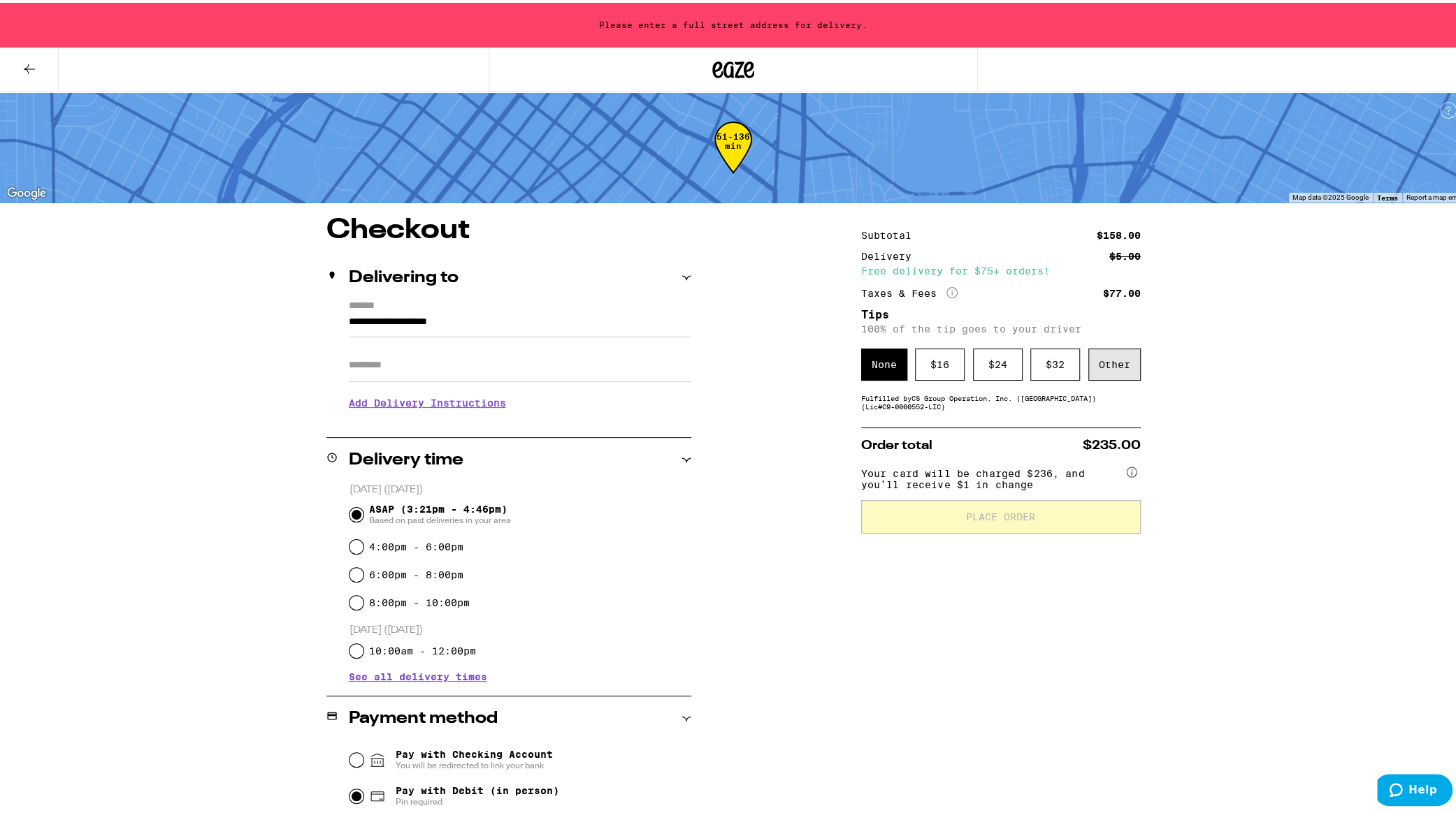
click at [1104, 358] on div "Other" at bounding box center [1114, 361] width 52 height 32
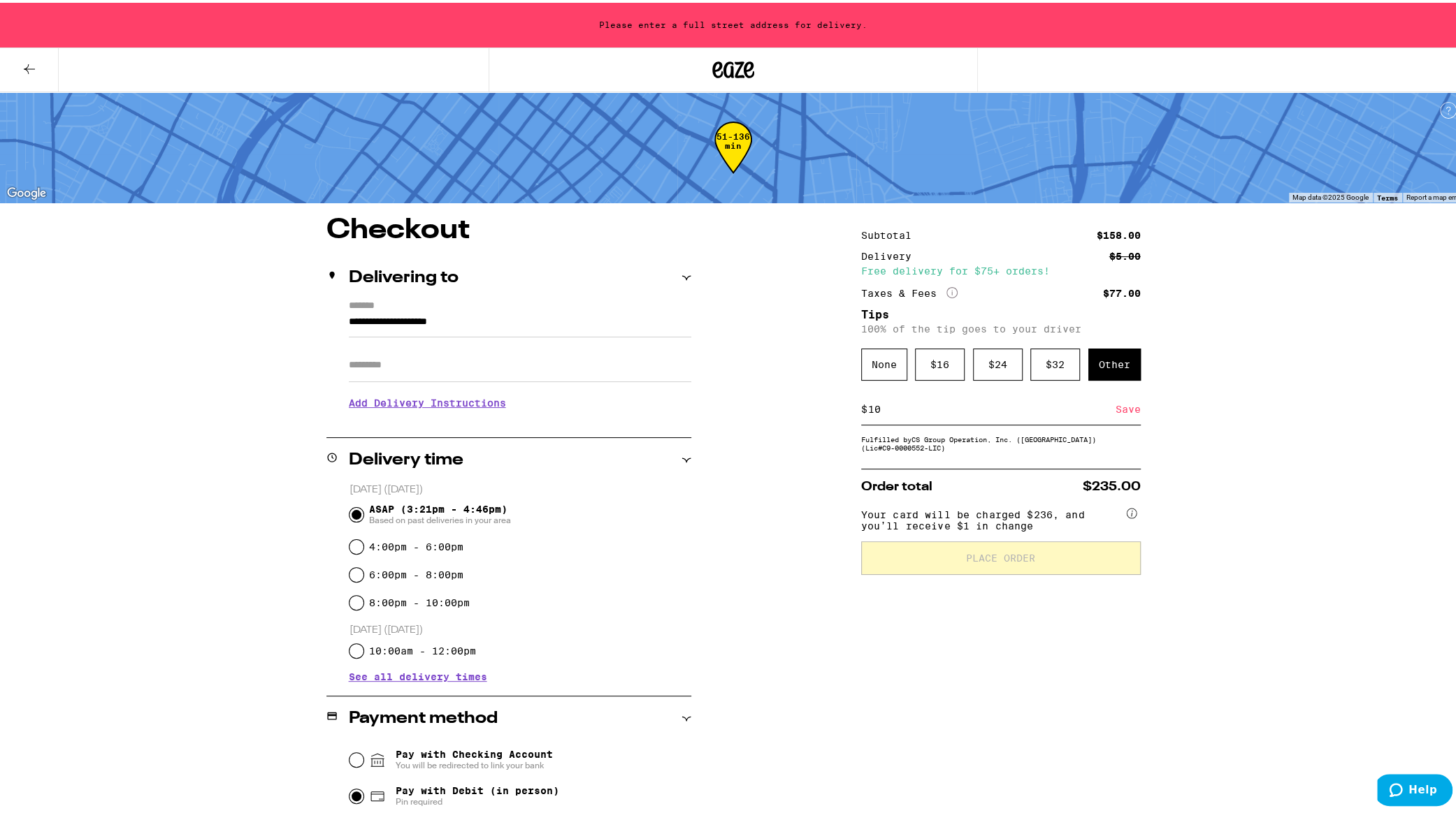
type input "10"
click at [1183, 443] on div "**********" at bounding box center [732, 735] width 1006 height 1042
click at [1115, 410] on div "Save" at bounding box center [1127, 407] width 25 height 31
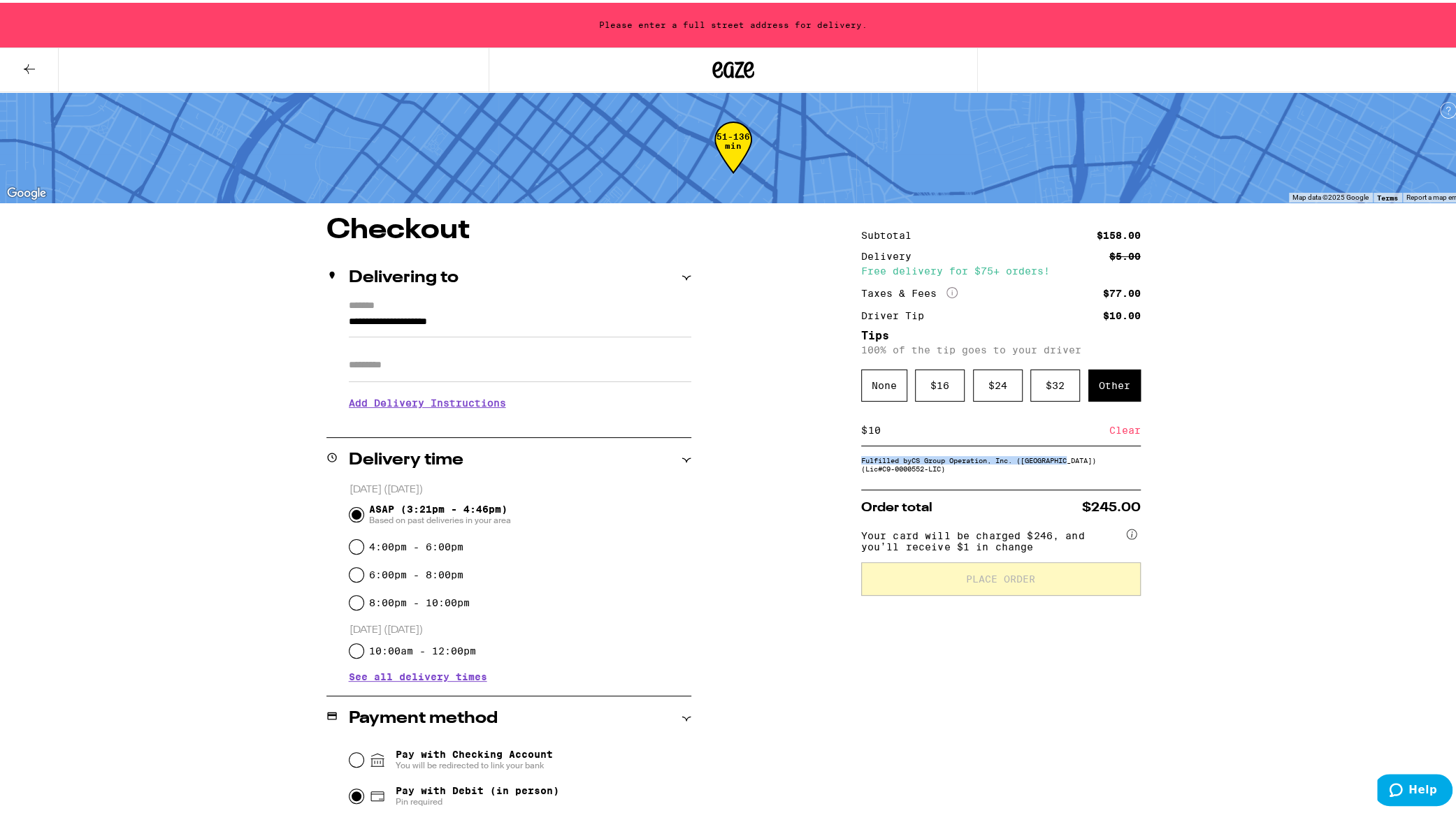
drag, startPoint x: 1451, startPoint y: 411, endPoint x: 1451, endPoint y: 445, distance: 34.0
click at [1445, 451] on div "**********" at bounding box center [732, 628] width 1466 height 1257
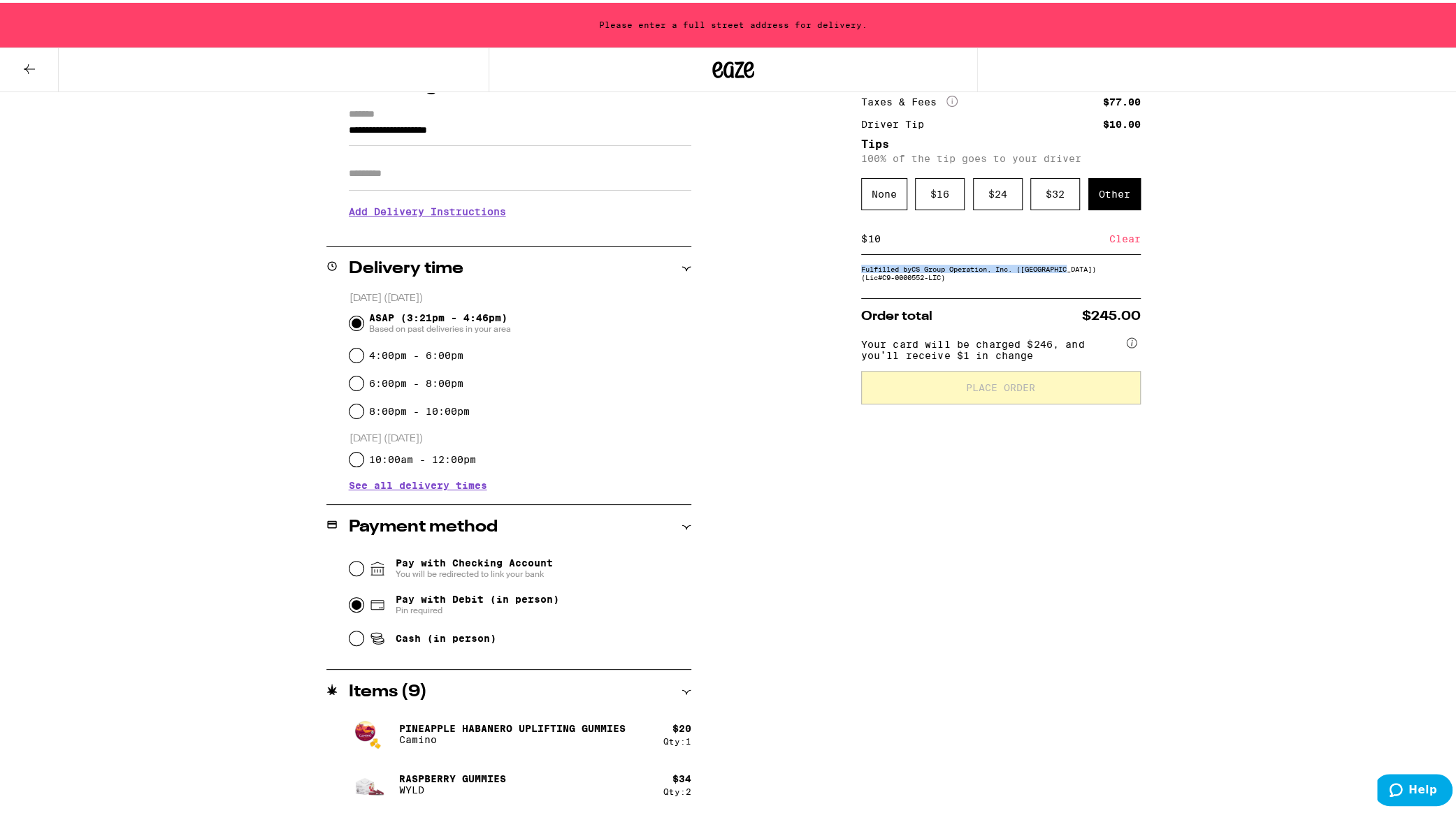
scroll to position [199, 0]
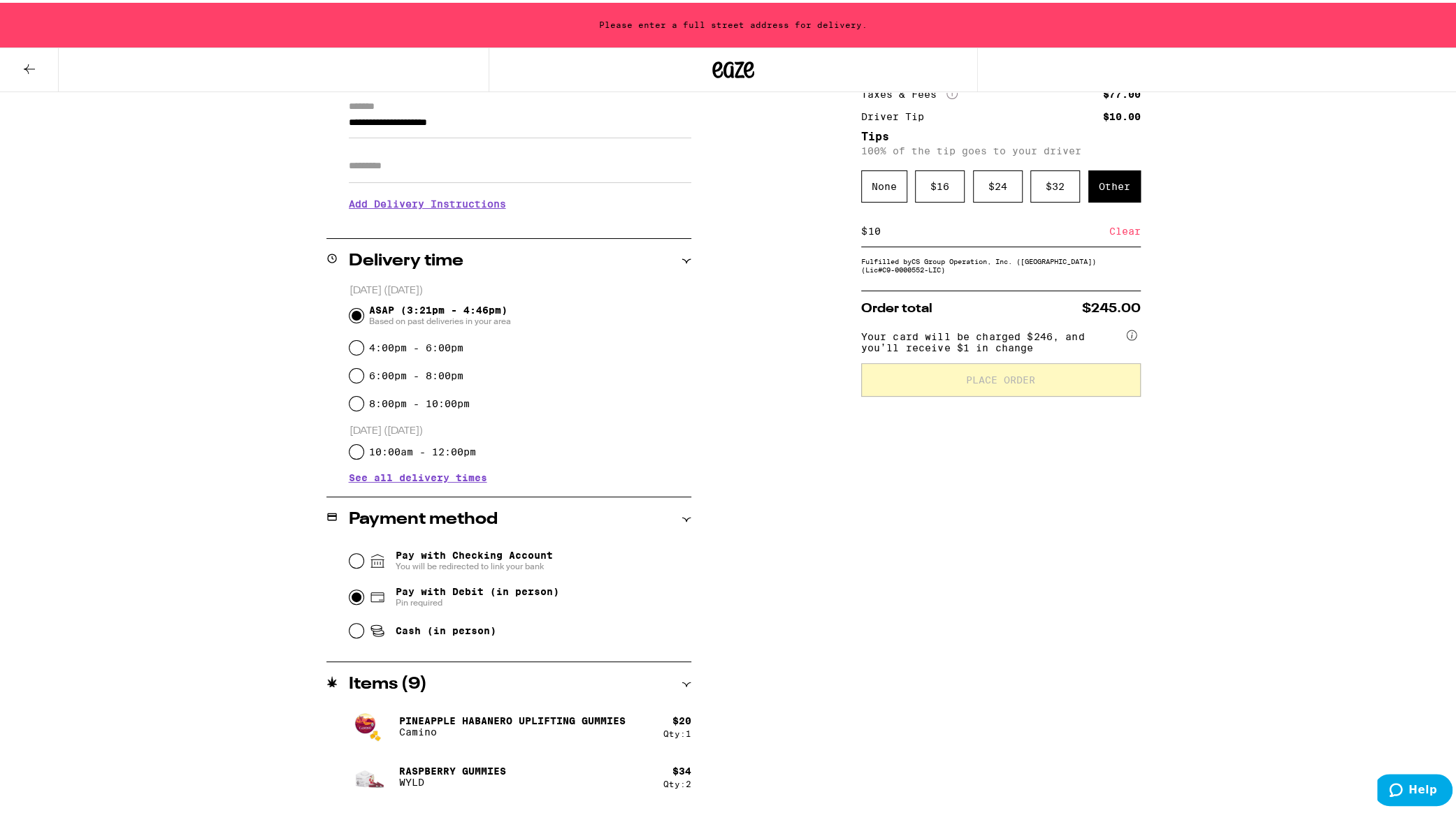
click at [1084, 426] on div "Subtotal $158.00 Delivery $5.00 Free delivery for $75+ orders! Taxes & Fees Mor…" at bounding box center [1000, 535] width 279 height 1042
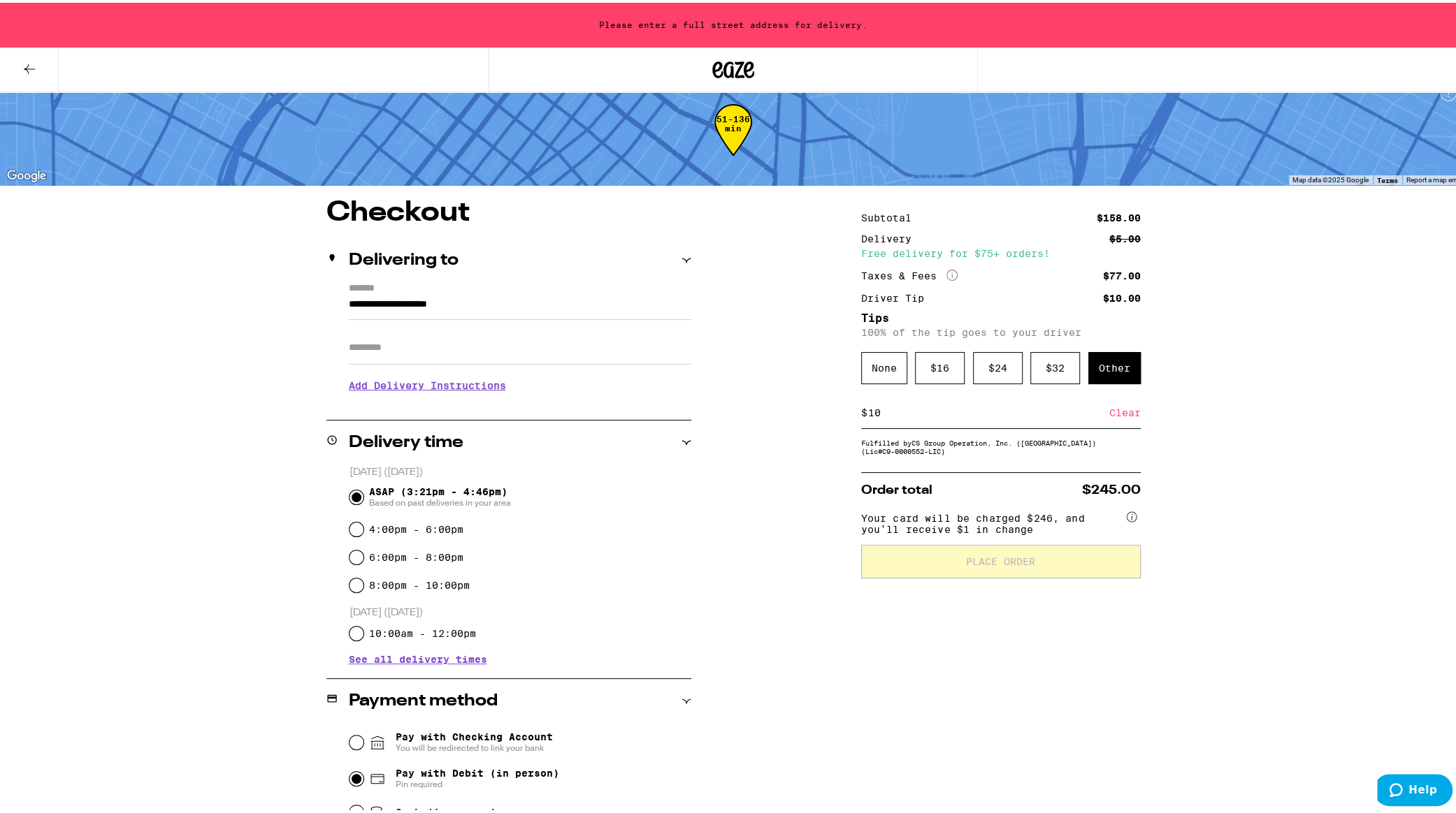
scroll to position [0, 0]
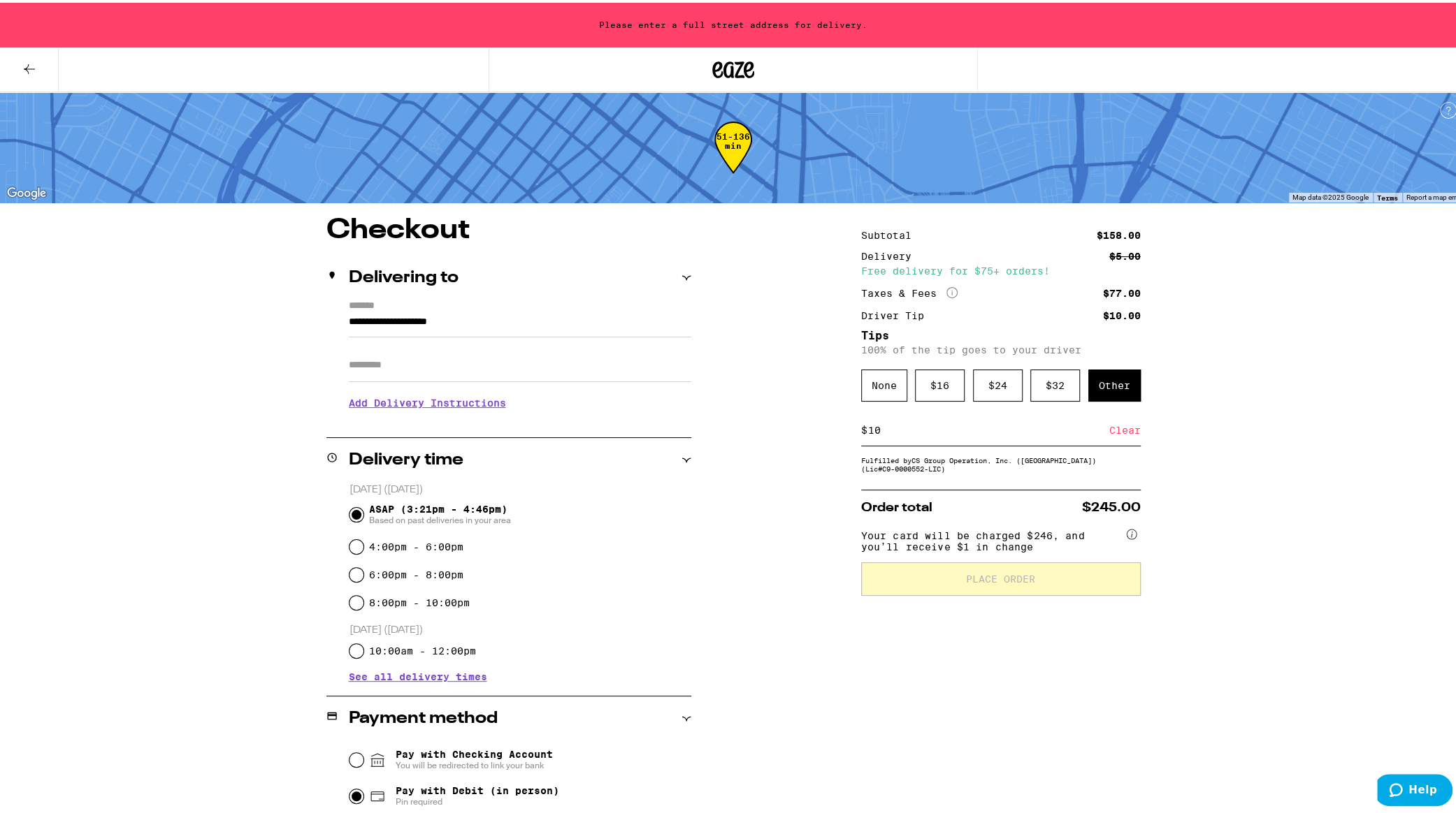
click at [376, 365] on input "Apt/Suite" at bounding box center [519, 362] width 343 height 33
type input "*******"
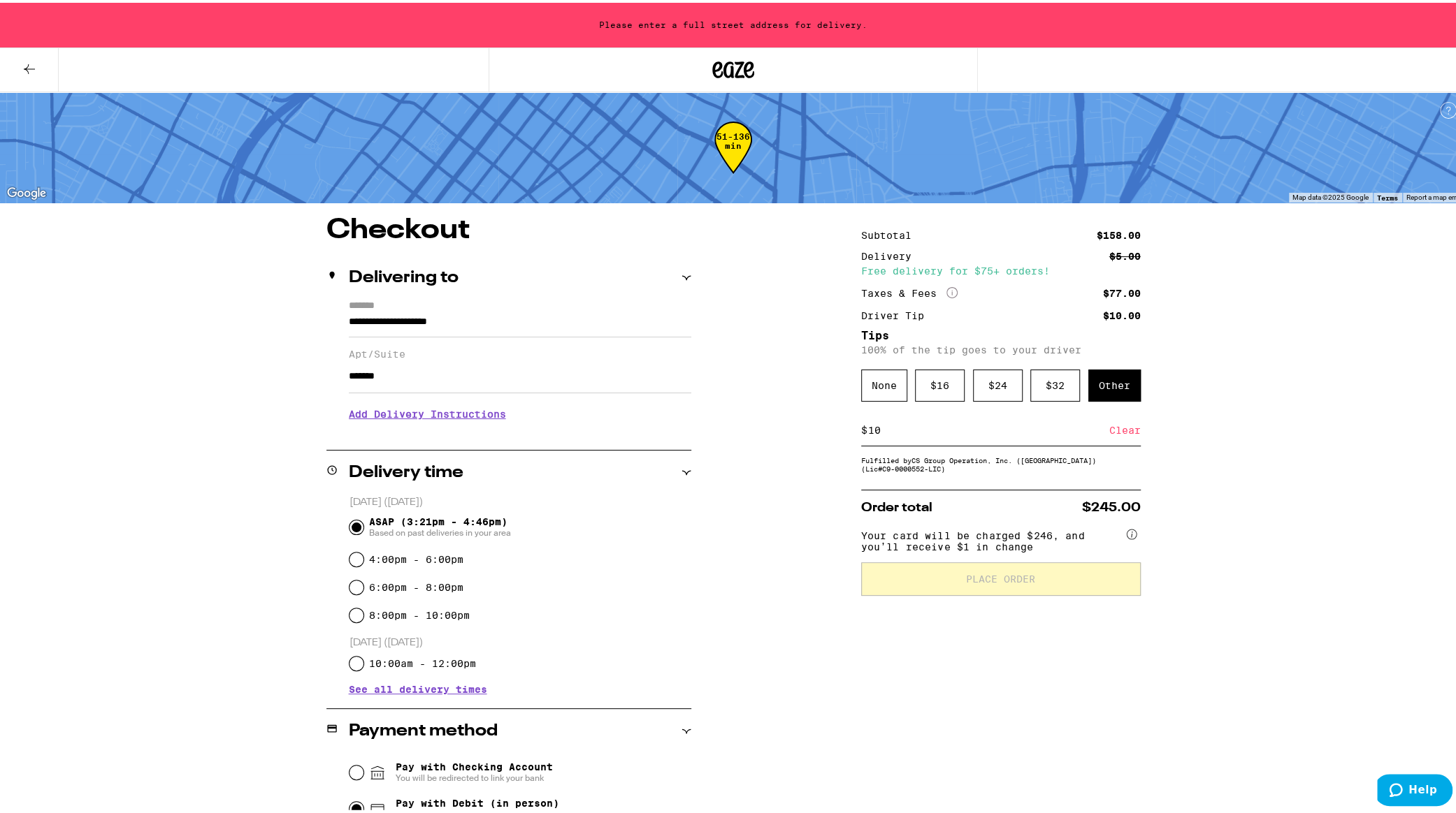
click at [418, 418] on h3 "Add Delivery Instructions" at bounding box center [519, 411] width 343 height 32
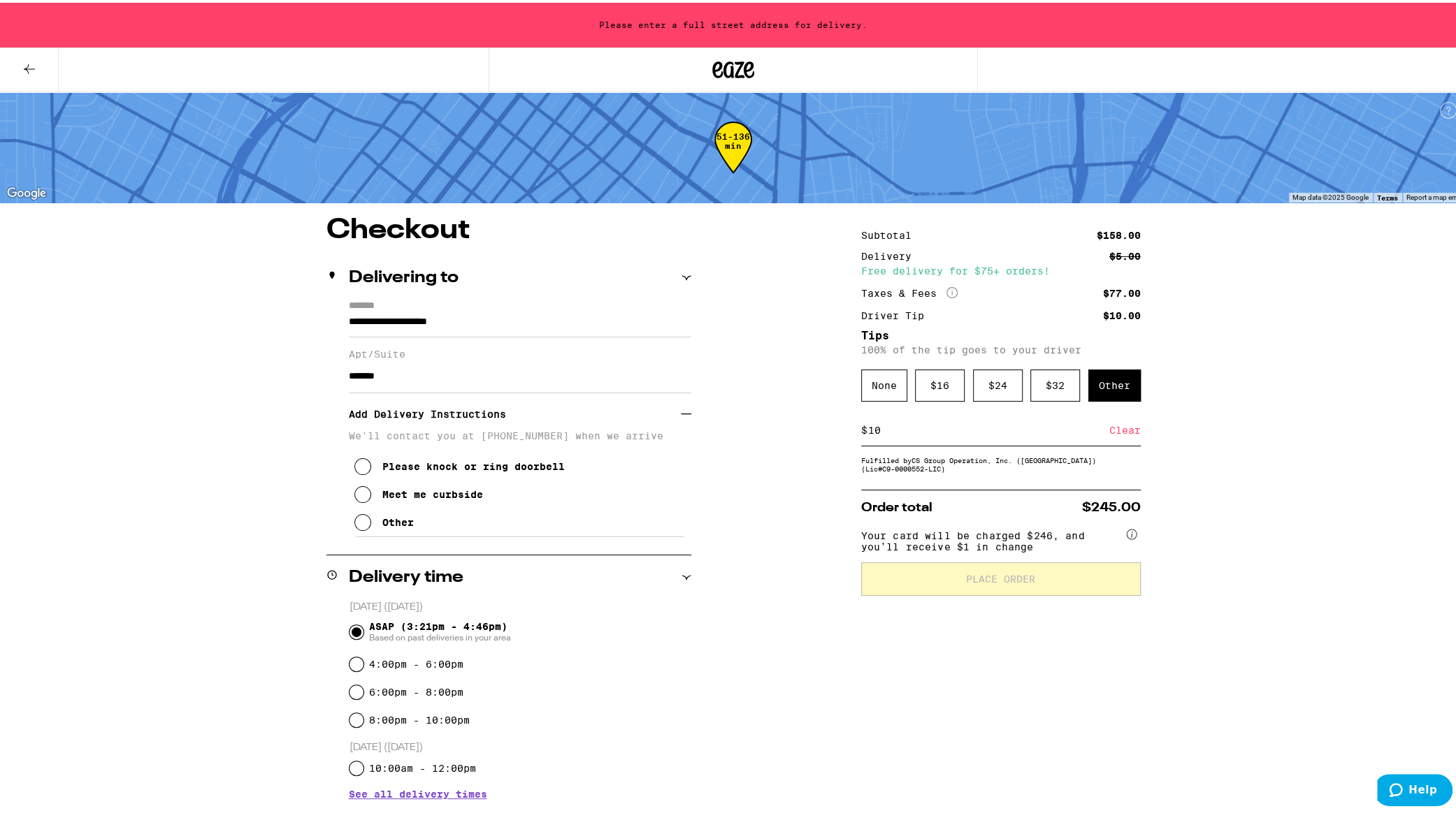
click at [359, 472] on icon at bounding box center [362, 464] width 17 height 17
click at [937, 470] on div "Fulfilled by CS Group Operation, Inc. (Silverlake) (Lic# C9-0000552-LIC )" at bounding box center [1000, 461] width 279 height 17
click at [1003, 470] on div "Fulfilled by CS Group Operation, Inc. (Silverlake) (Lic# C9-0000552-LIC )" at bounding box center [1000, 461] width 279 height 17
click at [973, 432] on input "10" at bounding box center [988, 427] width 242 height 12
click at [230, 432] on div "**********" at bounding box center [732, 793] width 1006 height 1160
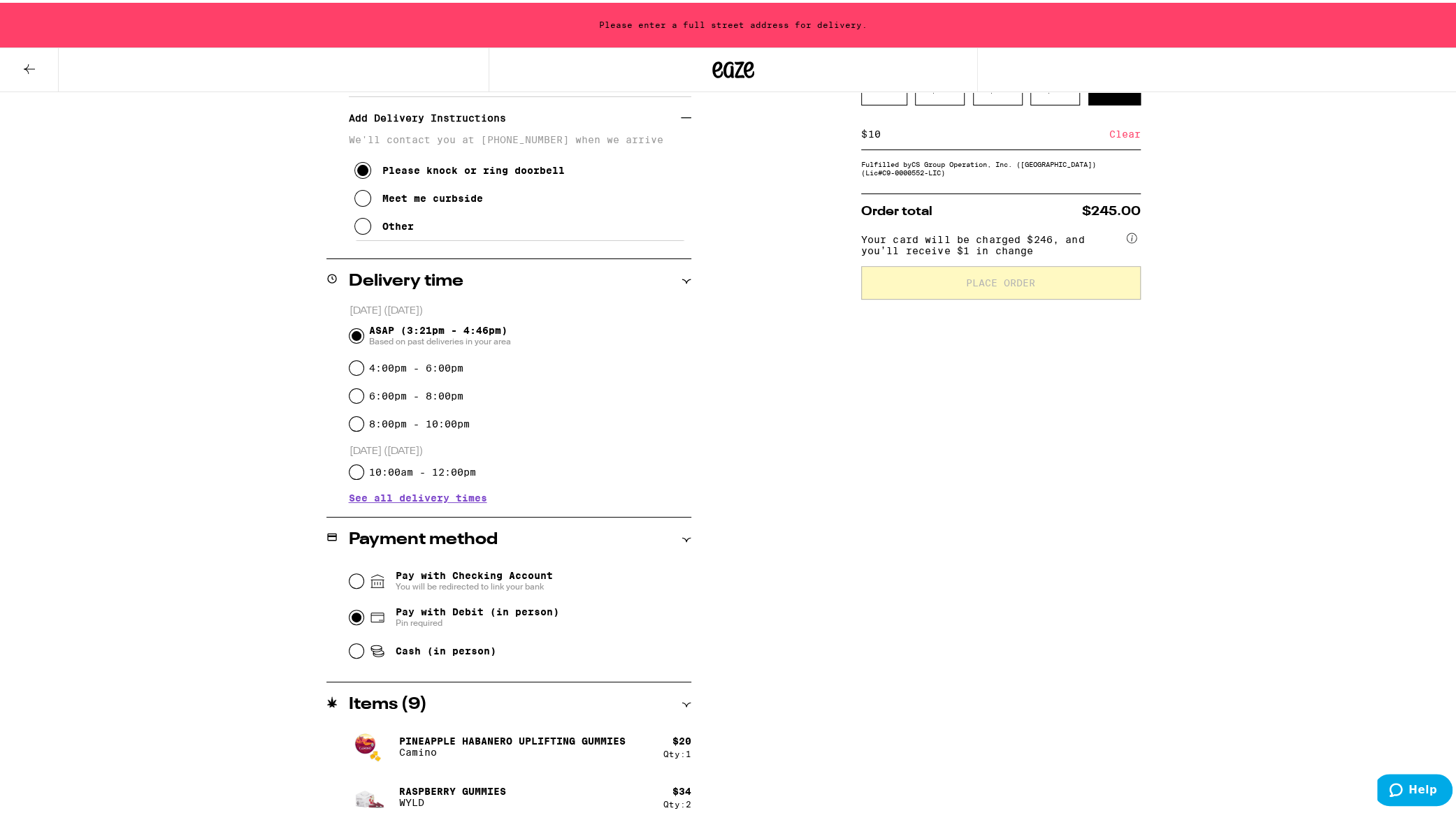
scroll to position [297, 0]
click at [1126, 240] on circle at bounding box center [1131, 234] width 10 height 10
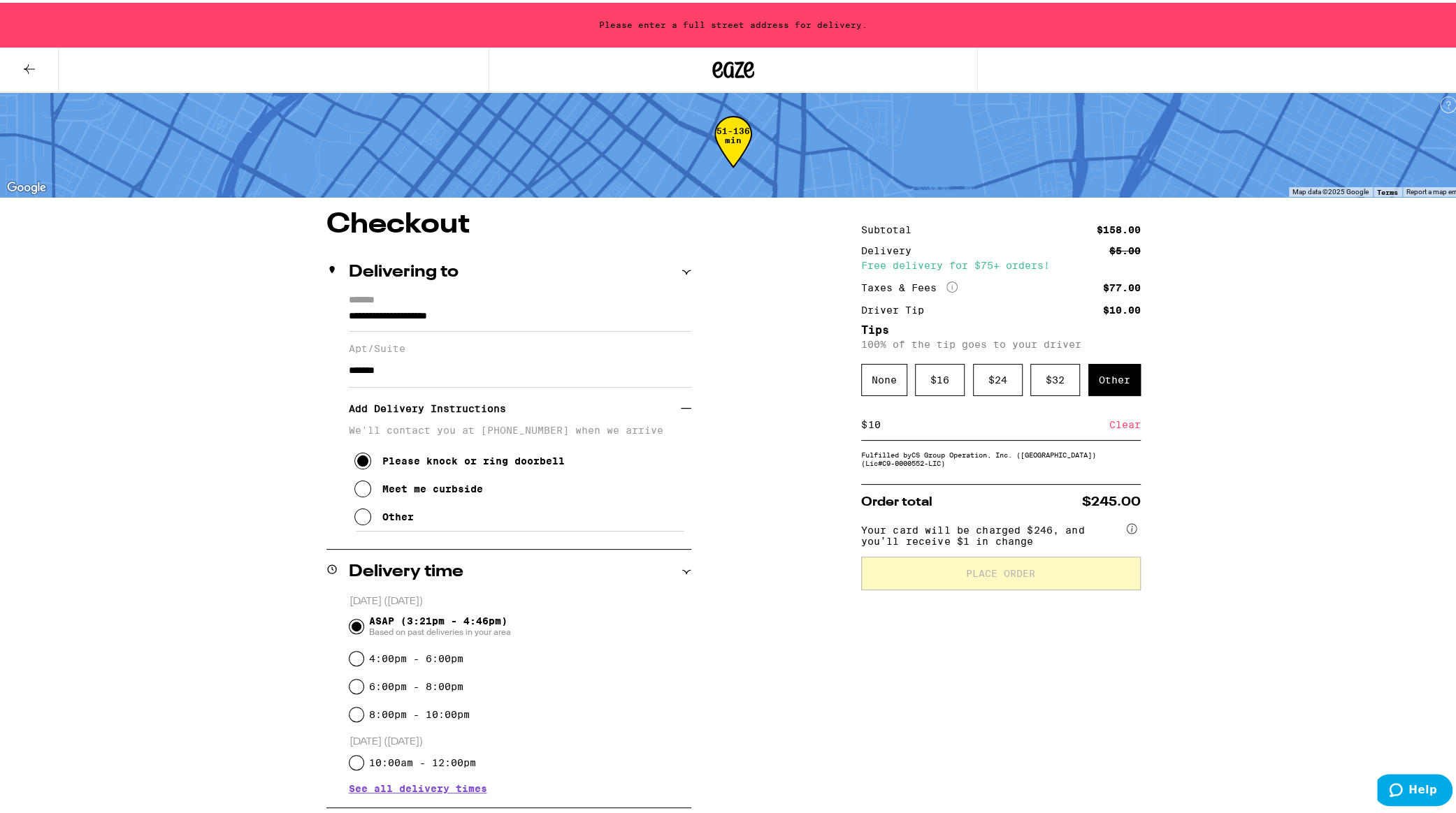
scroll to position [0, 0]
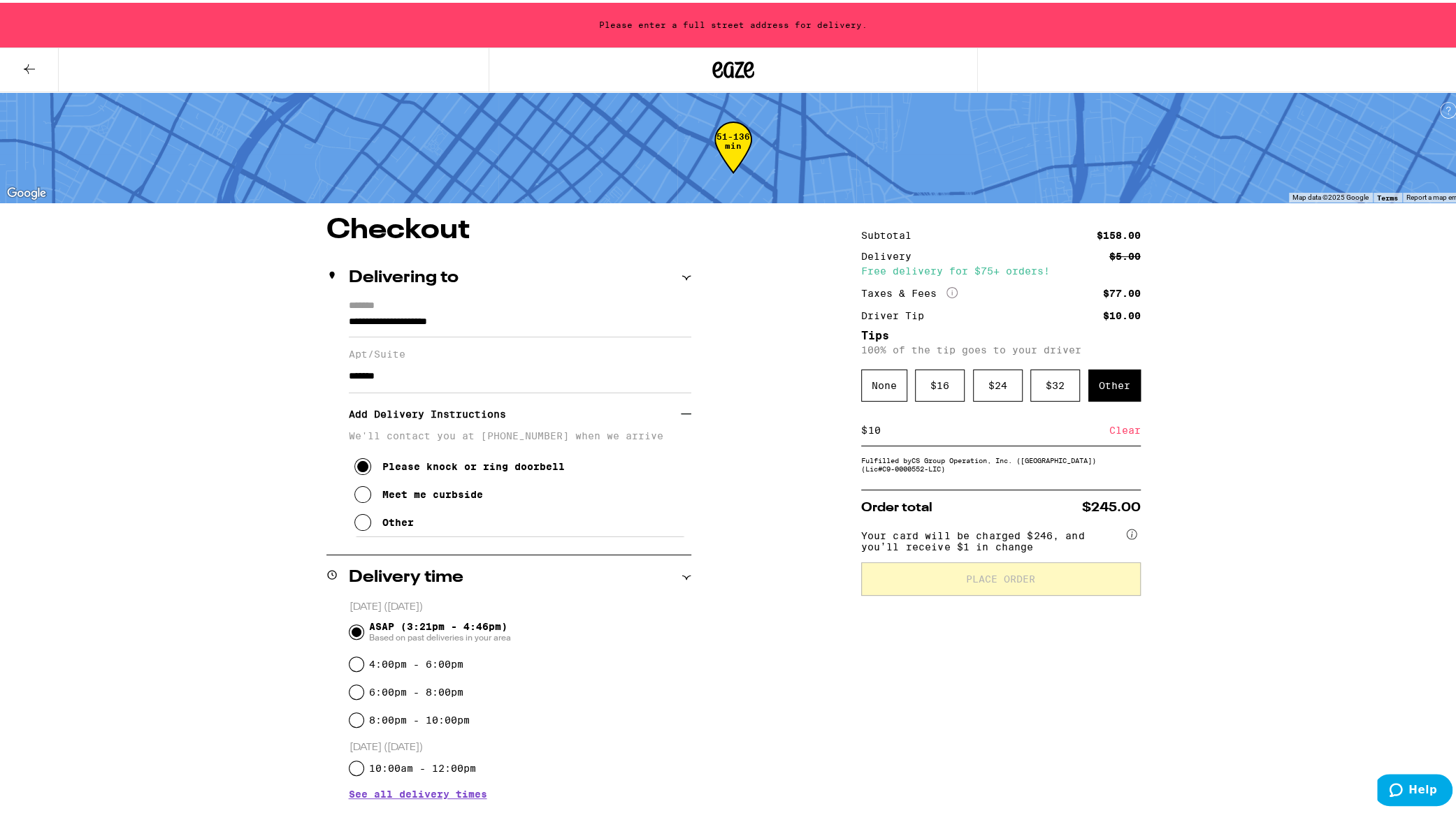
drag, startPoint x: 493, startPoint y: 315, endPoint x: 507, endPoint y: 318, distance: 14.3
click at [491, 315] on input "**********" at bounding box center [519, 322] width 343 height 24
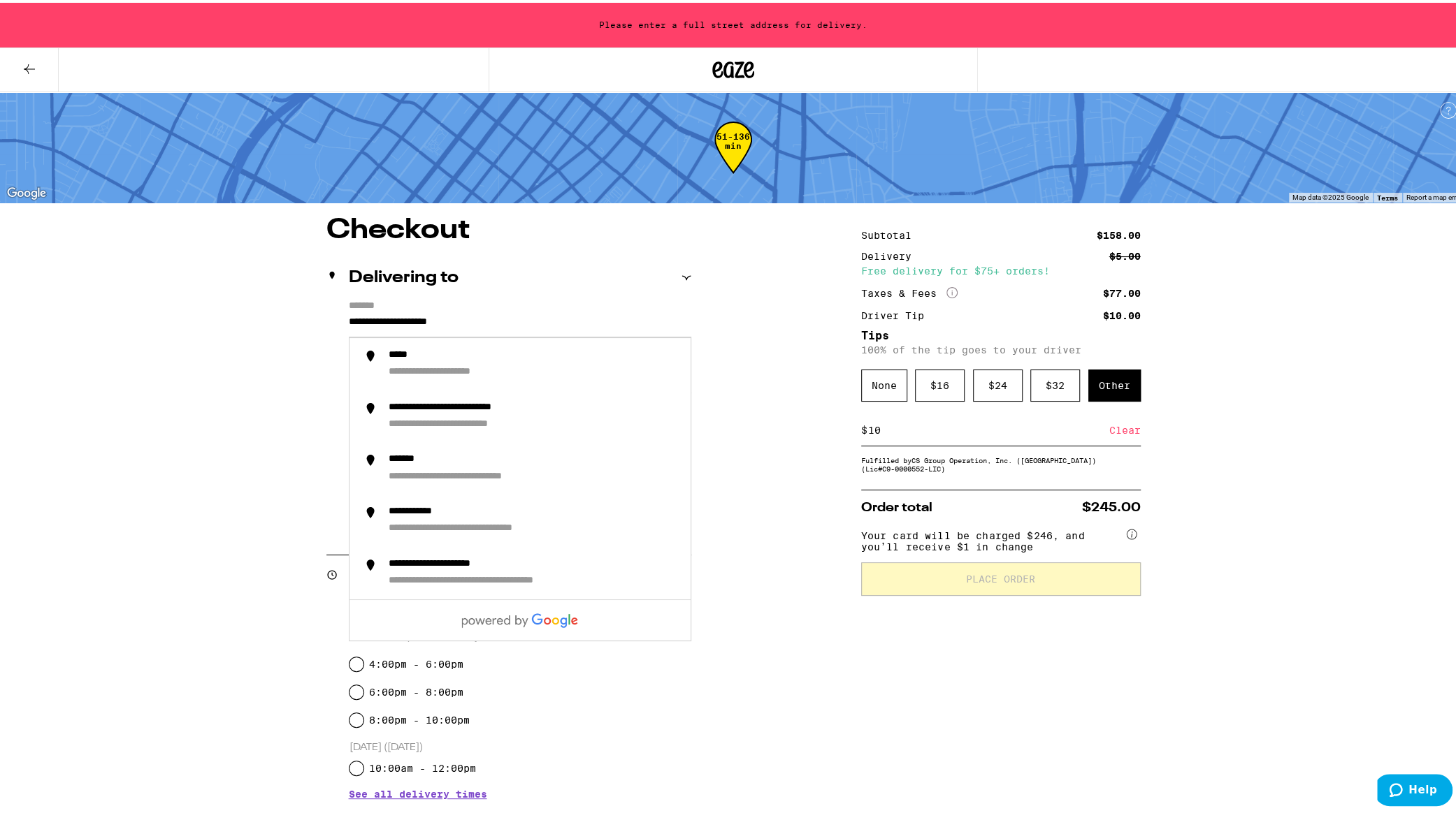
click at [348, 321] on input "**********" at bounding box center [519, 322] width 343 height 24
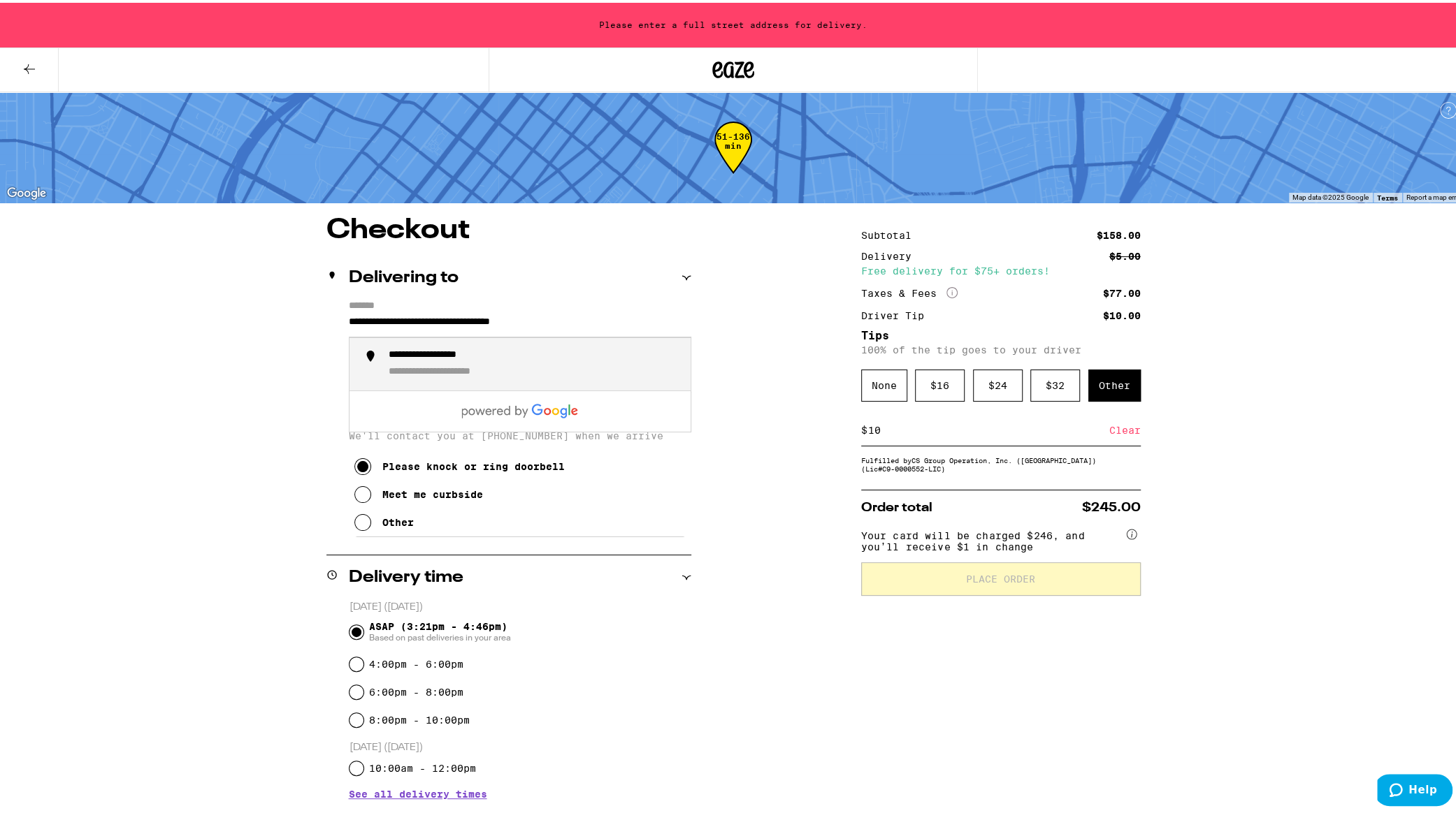
click at [505, 365] on div "**********" at bounding box center [461, 369] width 146 height 13
type input "**********"
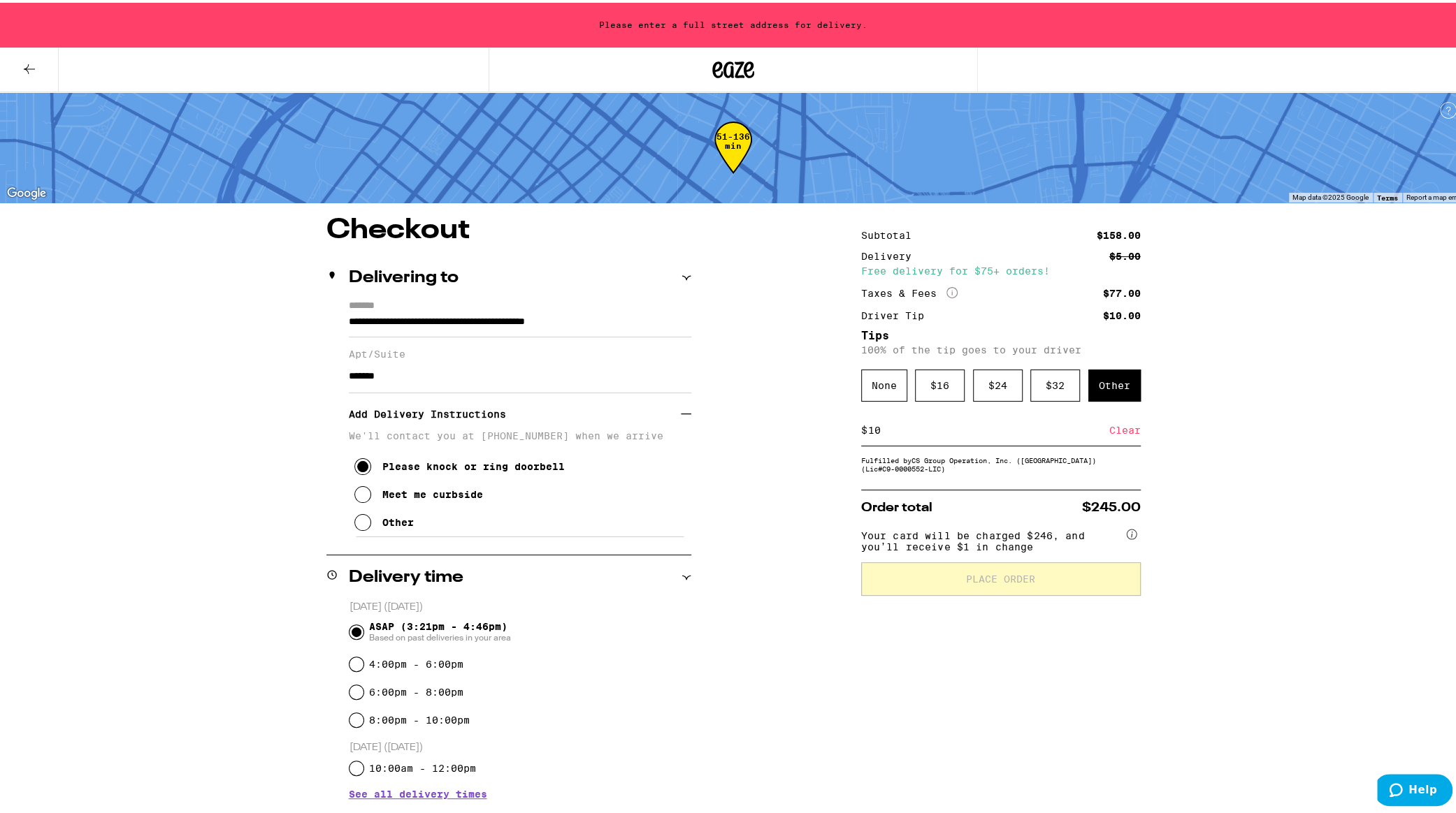
click at [1117, 428] on div "Clear" at bounding box center [1125, 428] width 32 height 31
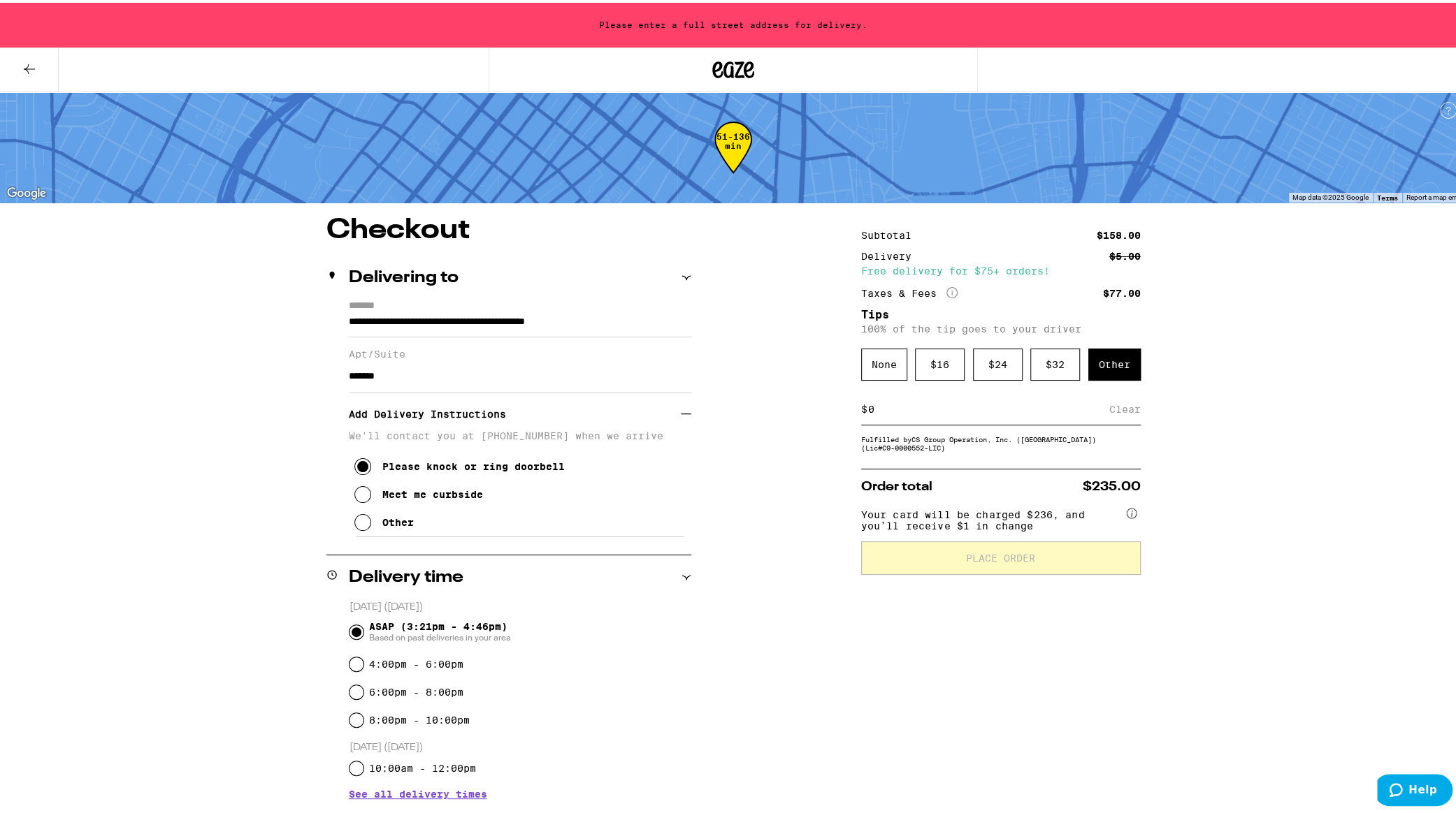
drag, startPoint x: 929, startPoint y: 417, endPoint x: 947, endPoint y: 414, distance: 18.2
click at [932, 413] on input at bounding box center [988, 406] width 242 height 12
click at [918, 406] on input at bounding box center [988, 406] width 242 height 12
drag, startPoint x: 889, startPoint y: 412, endPoint x: 907, endPoint y: 416, distance: 18.4
click at [892, 412] on input at bounding box center [988, 406] width 242 height 12
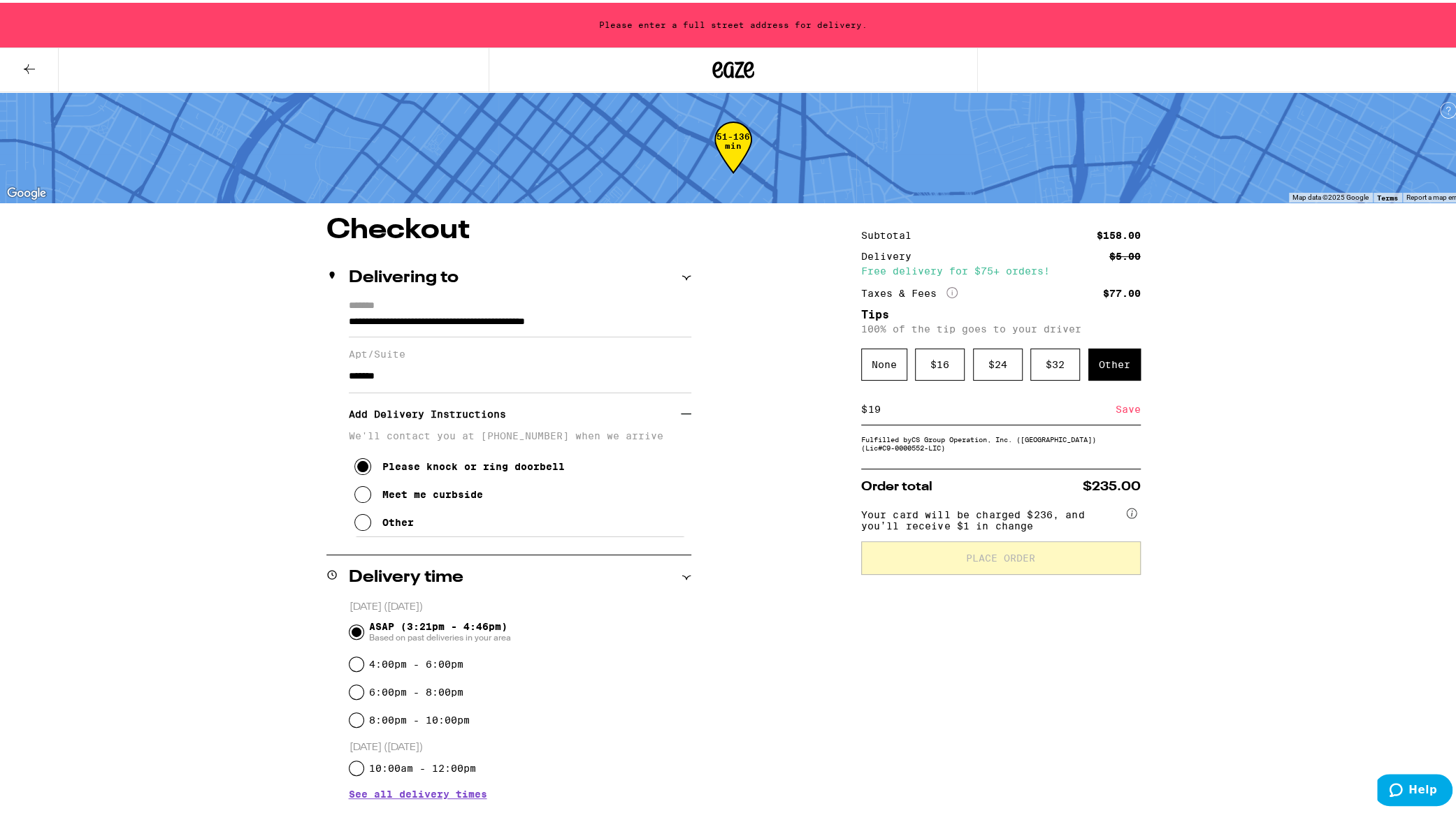
click at [870, 413] on input "19" at bounding box center [991, 406] width 248 height 12
type input "10"
click at [1121, 414] on div "Save" at bounding box center [1127, 407] width 25 height 31
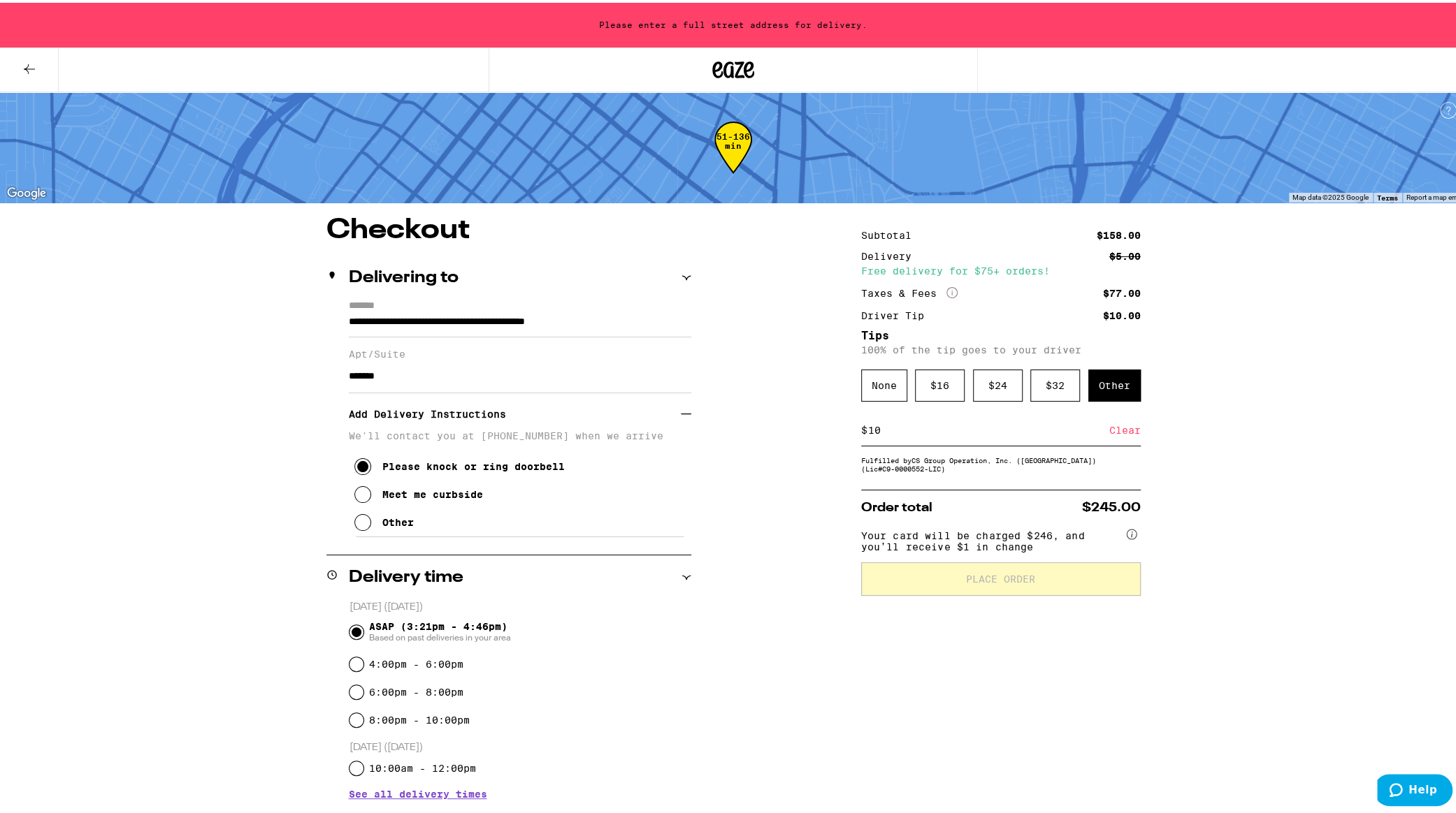
click at [1126, 536] on circle at bounding box center [1131, 531] width 10 height 10
click at [1444, 788] on button "Help" at bounding box center [1412, 789] width 79 height 32
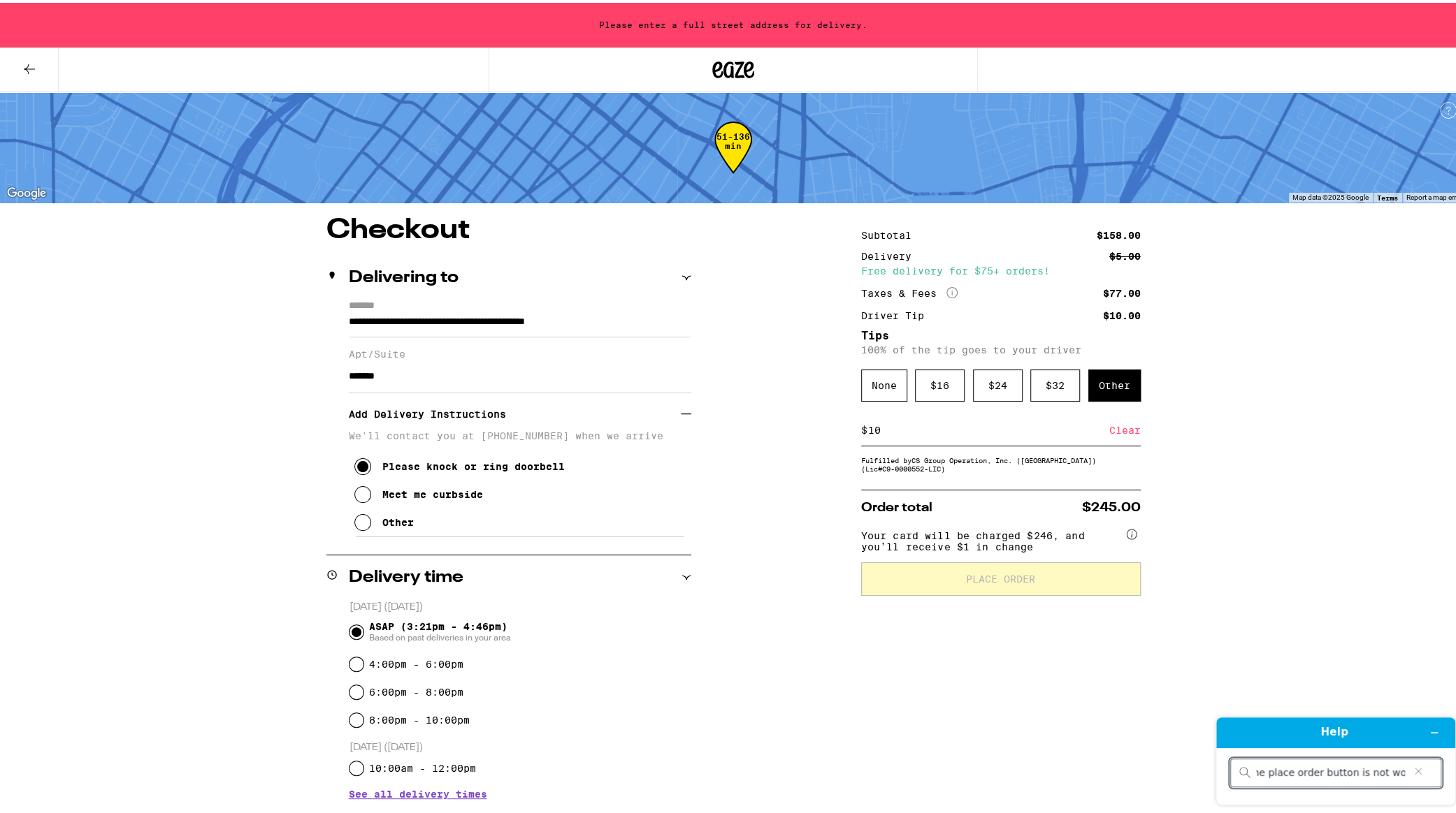
type input "the place order button is not working"
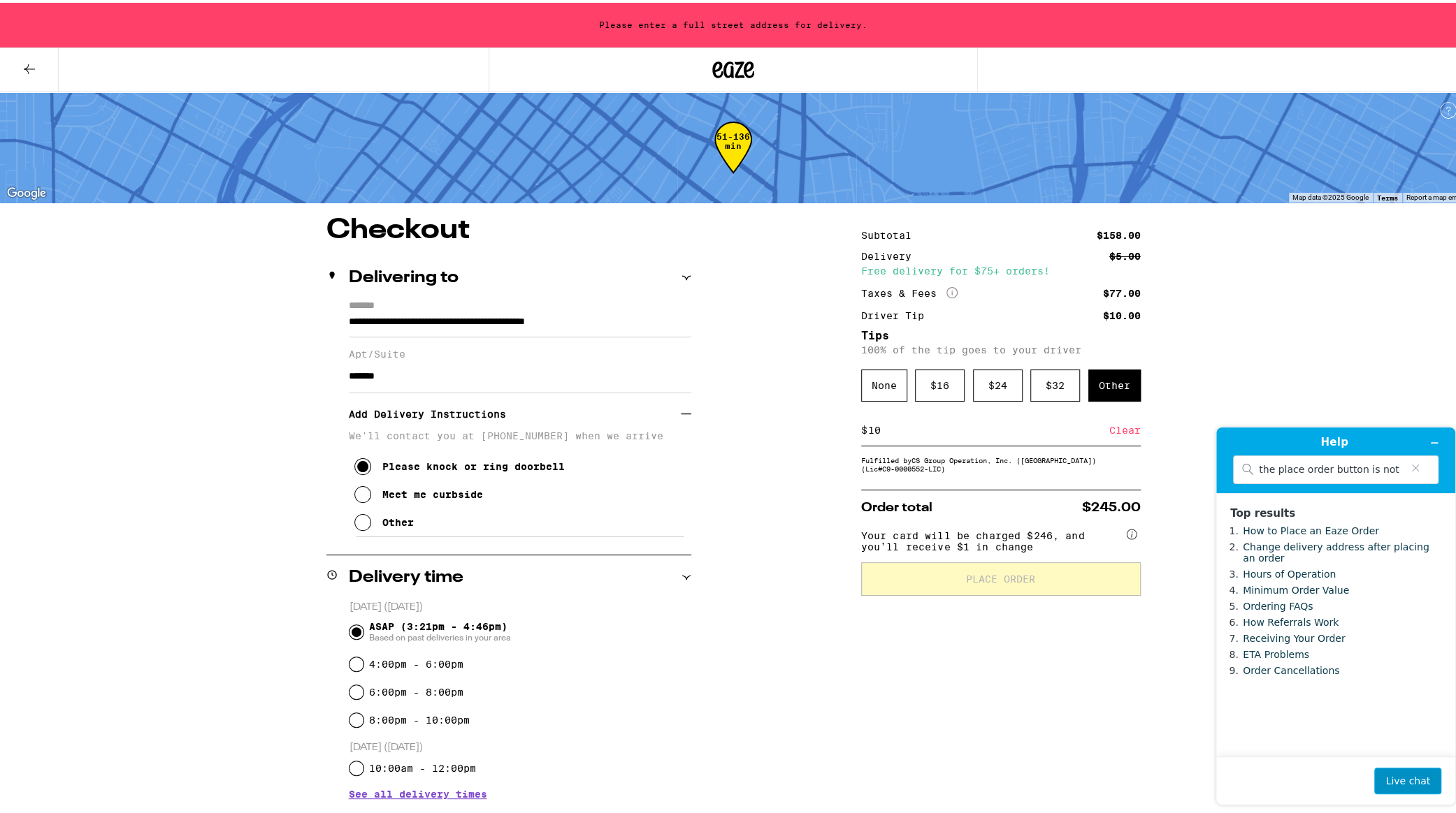
click at [1407, 782] on button "Live chat" at bounding box center [1407, 781] width 67 height 27
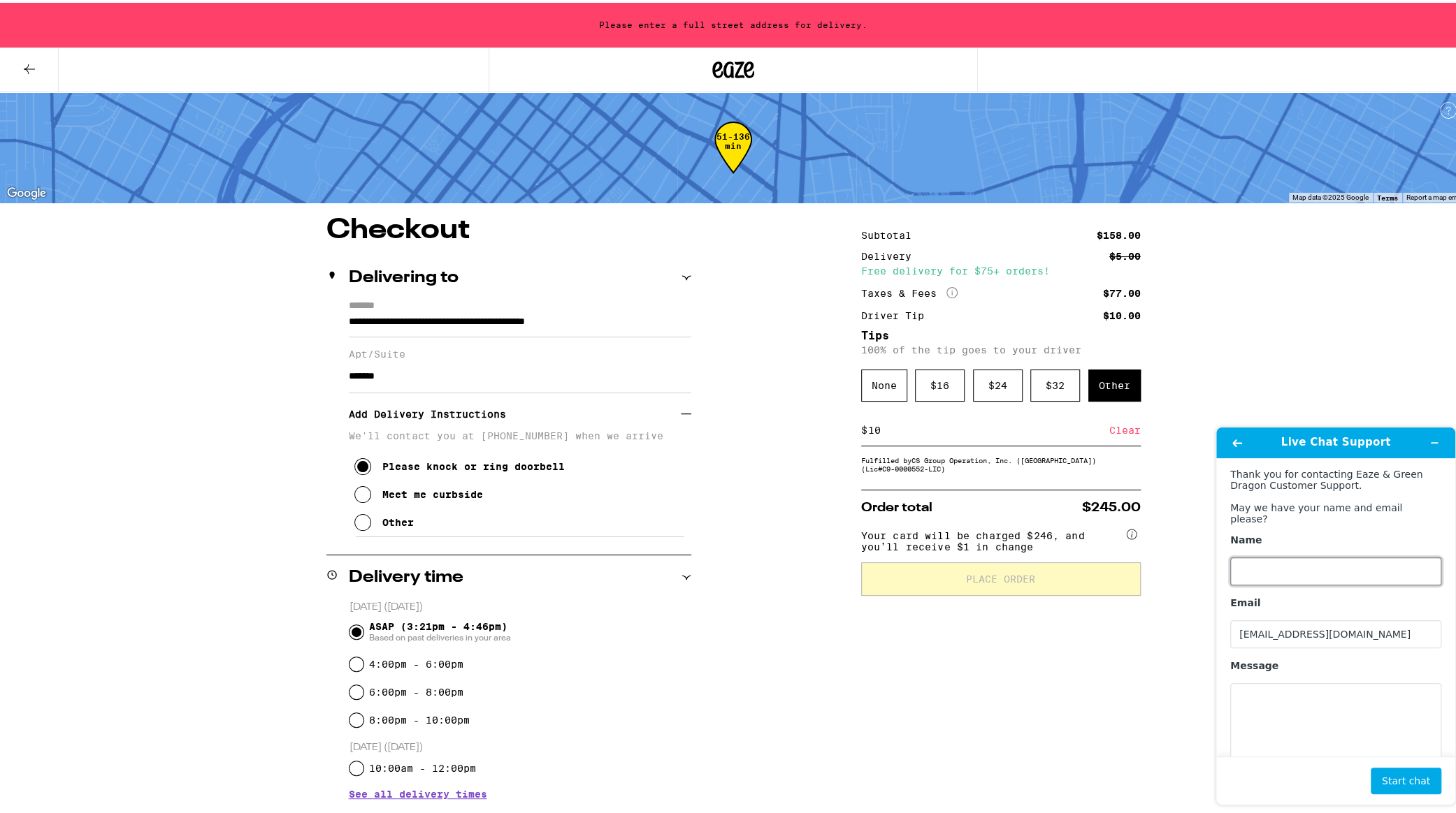
click at [1304, 573] on input "Name" at bounding box center [1335, 571] width 211 height 28
drag, startPoint x: 1294, startPoint y: 567, endPoint x: 1200, endPoint y: 573, distance: 94.2
click at [1205, 573] on html "Live Chat Support Thank you for contacting Eaze & Green Dragon Customer Support…" at bounding box center [1335, 616] width 261 height 400
type input "[PERSON_NAME]"
drag, startPoint x: 1292, startPoint y: 696, endPoint x: 1305, endPoint y: 704, distance: 15.3
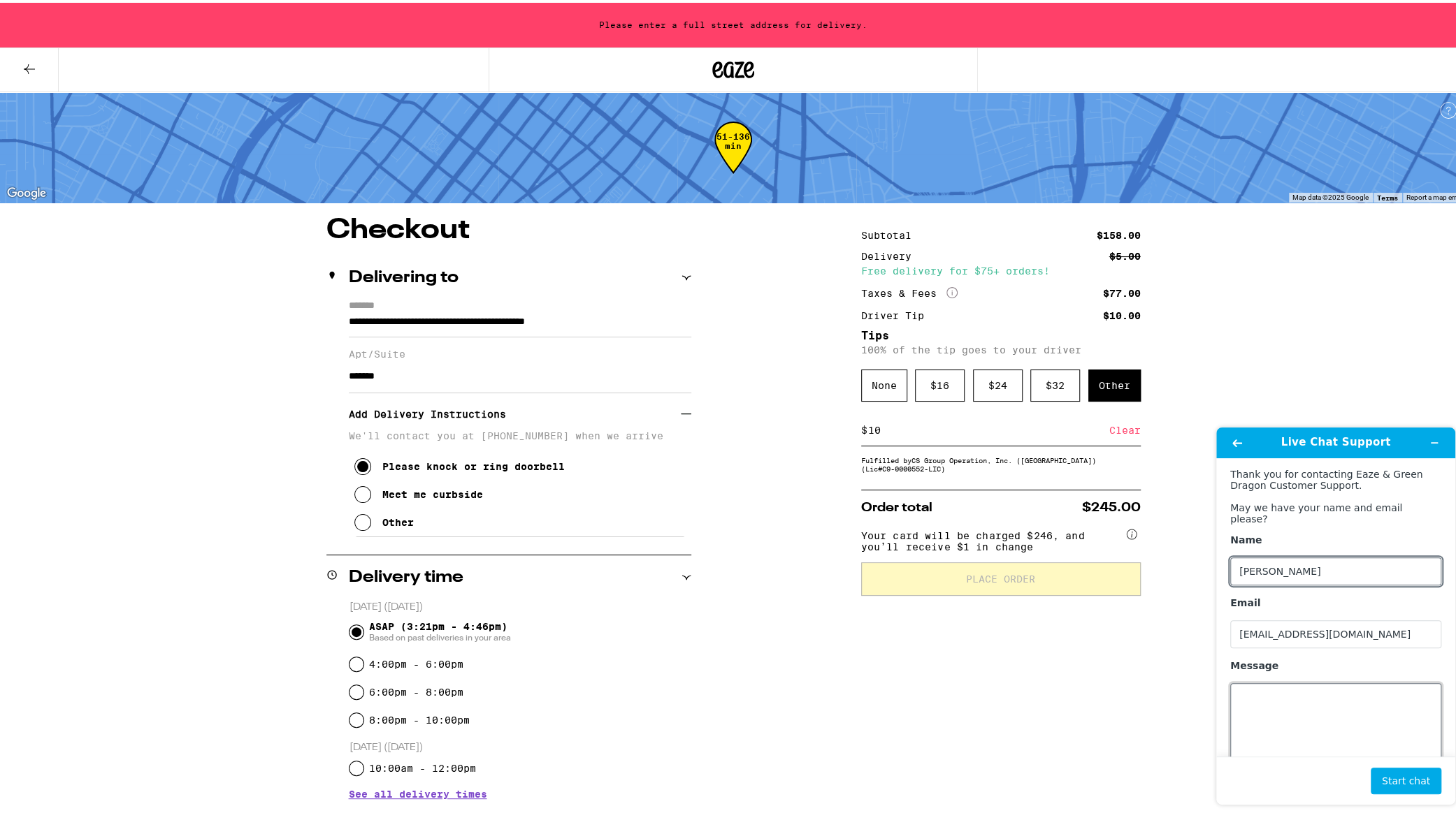
click at [1292, 697] on textarea "Message" at bounding box center [1335, 723] width 211 height 78
type textarea "the place order button is not working"
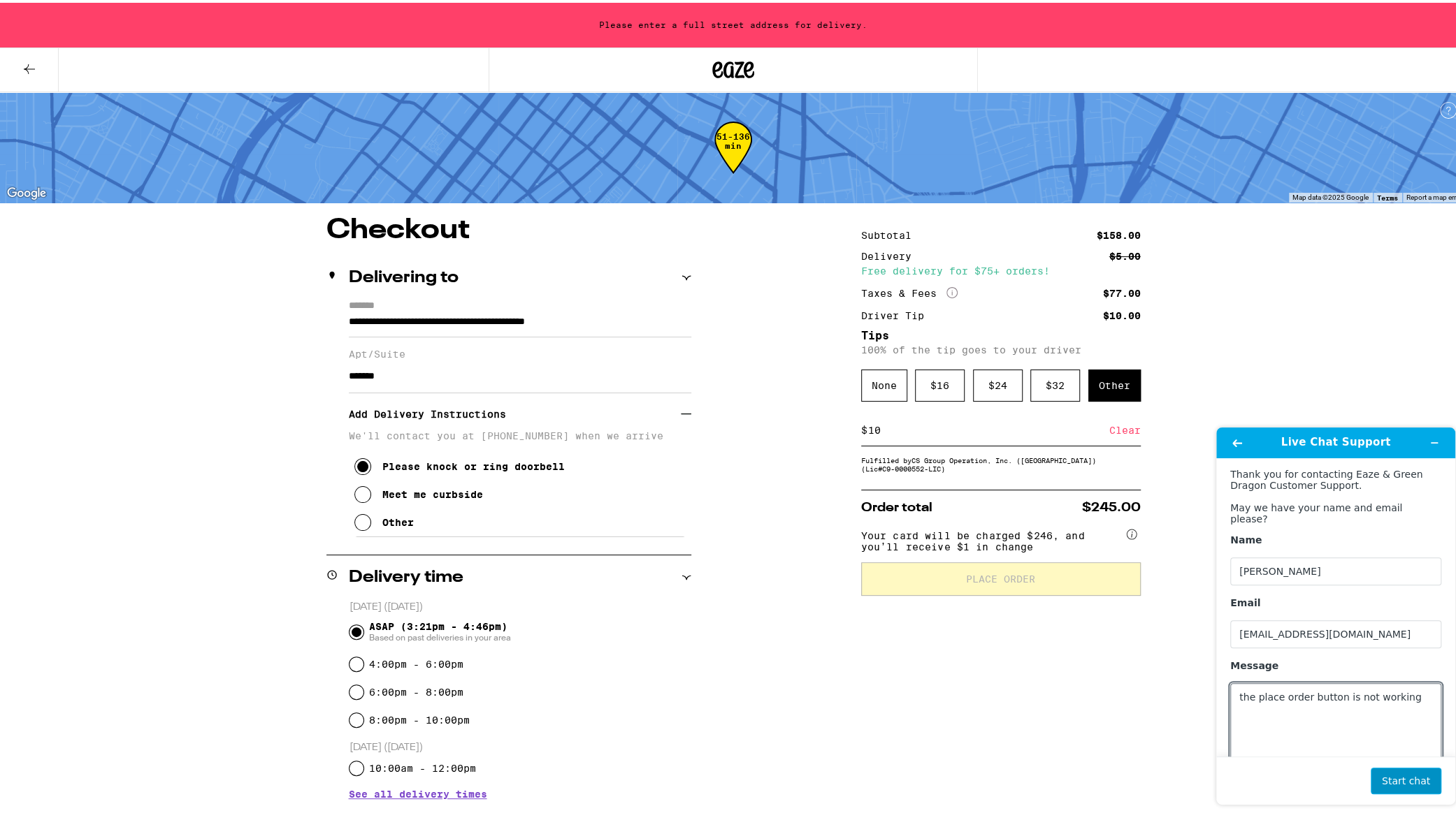
click at [1423, 782] on button "Start chat" at bounding box center [1406, 781] width 71 height 27
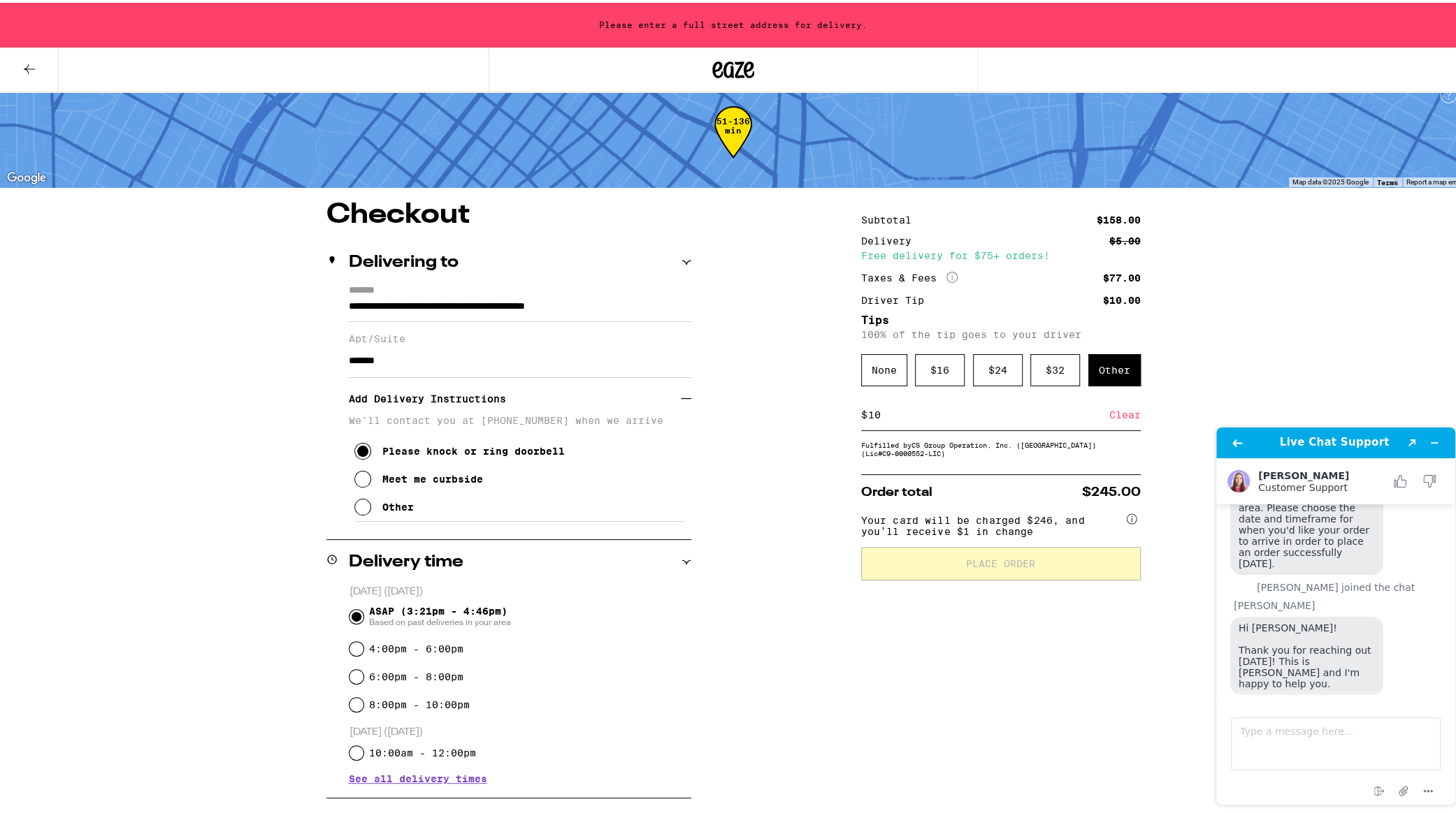
scroll to position [140, 0]
drag, startPoint x: 1451, startPoint y: 587, endPoint x: 2662, endPoint y: 1051, distance: 1296.8
click at [349, 649] on input "4:00pm - 6:00pm" at bounding box center [356, 646] width 14 height 14
radio input "true"
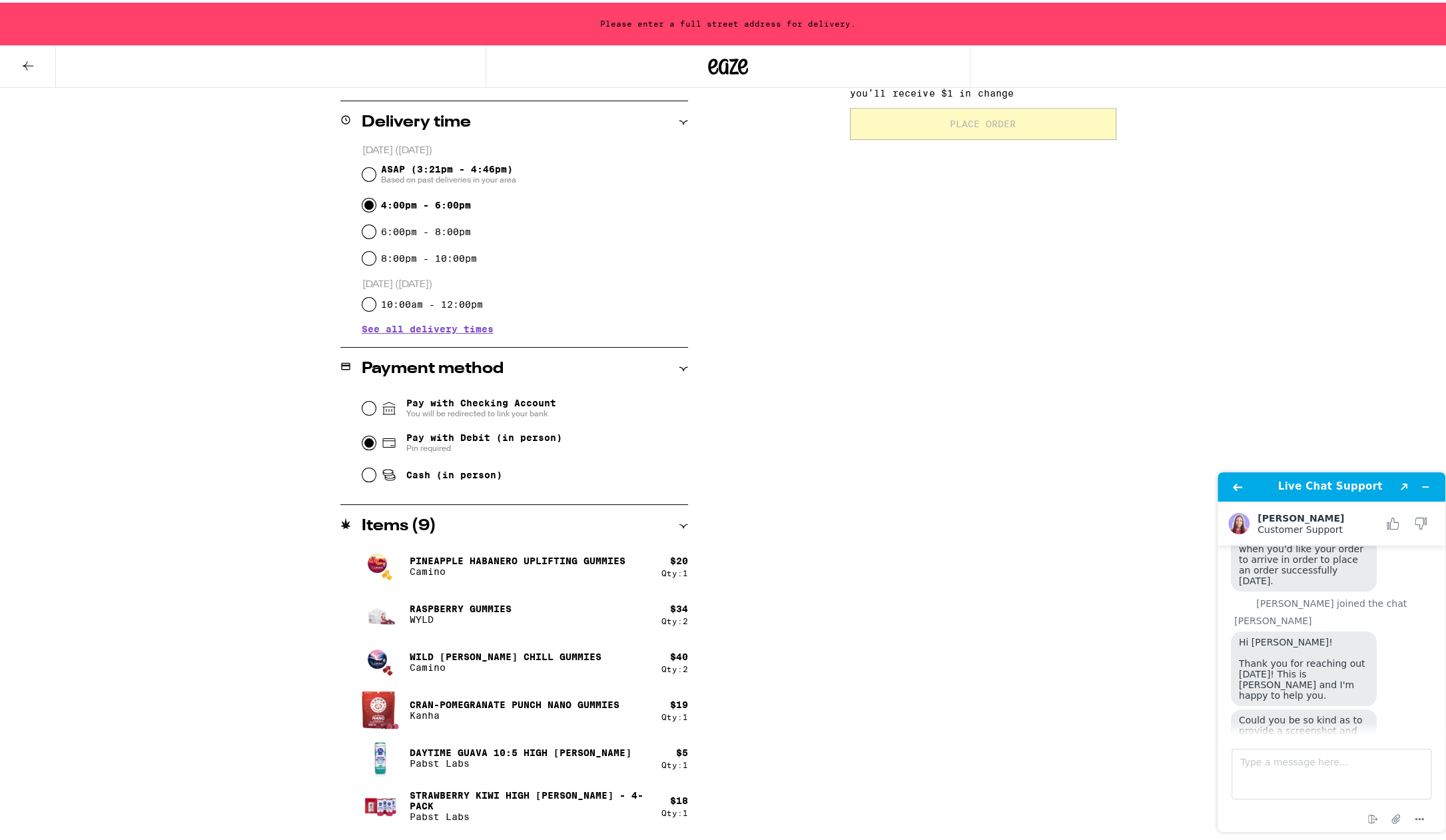
scroll to position [468, 0]
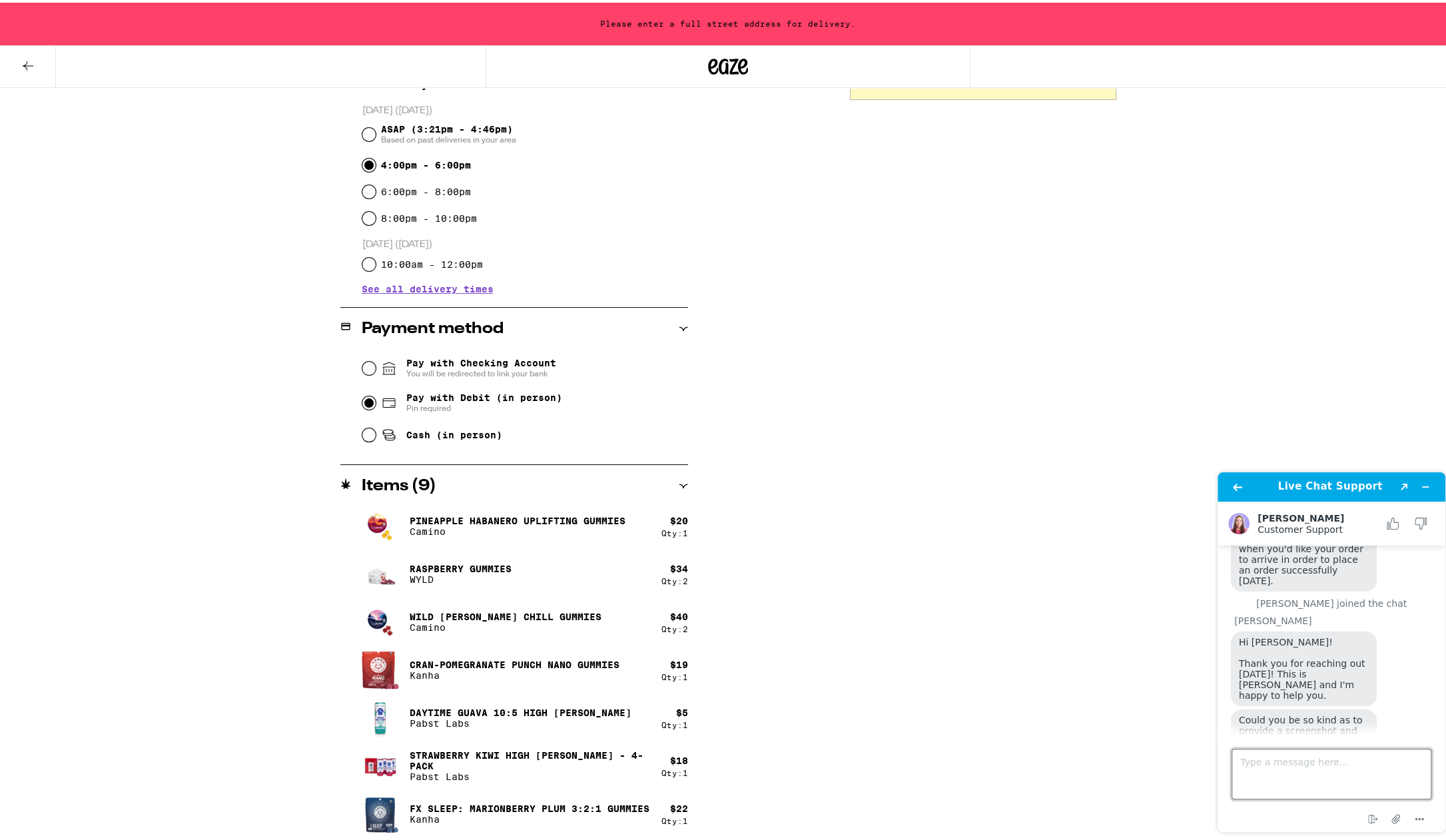
click at [1308, 756] on textarea "Type a message here..." at bounding box center [1332, 773] width 200 height 50
click at [1376, 775] on icon "End chat" at bounding box center [1375, 819] width 5 height 3
click at [1269, 775] on button "Cancel" at bounding box center [1280, 800] width 95 height 26
click at [1387, 775] on icon "Attach file" at bounding box center [1396, 819] width 25 height 25
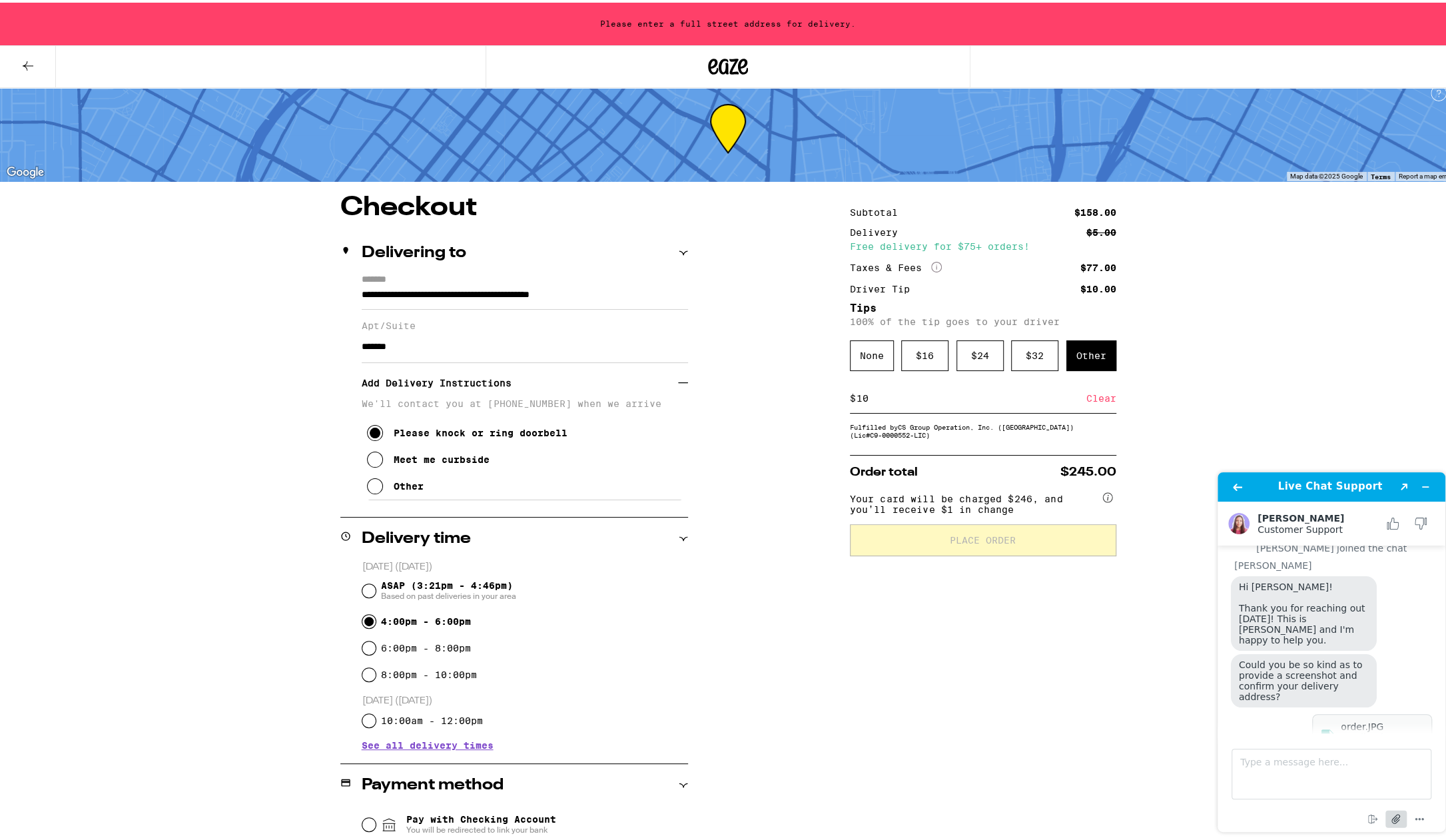
scroll to position [13, 0]
drag, startPoint x: 1349, startPoint y: 752, endPoint x: 1403, endPoint y: 710, distance: 68.4
click at [1351, 752] on textarea "Type a message here..." at bounding box center [1332, 773] width 200 height 50
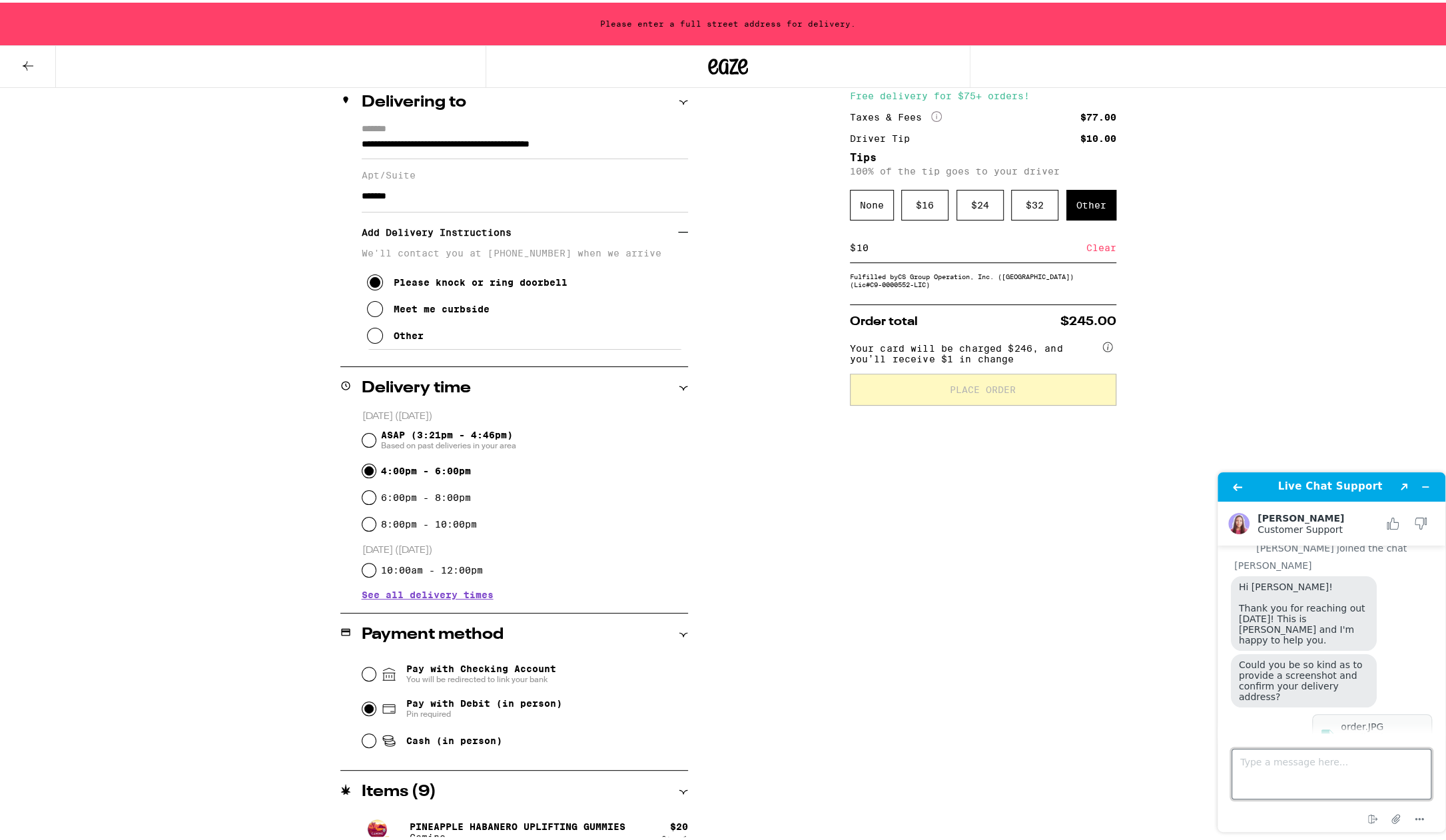
scroll to position [157, 0]
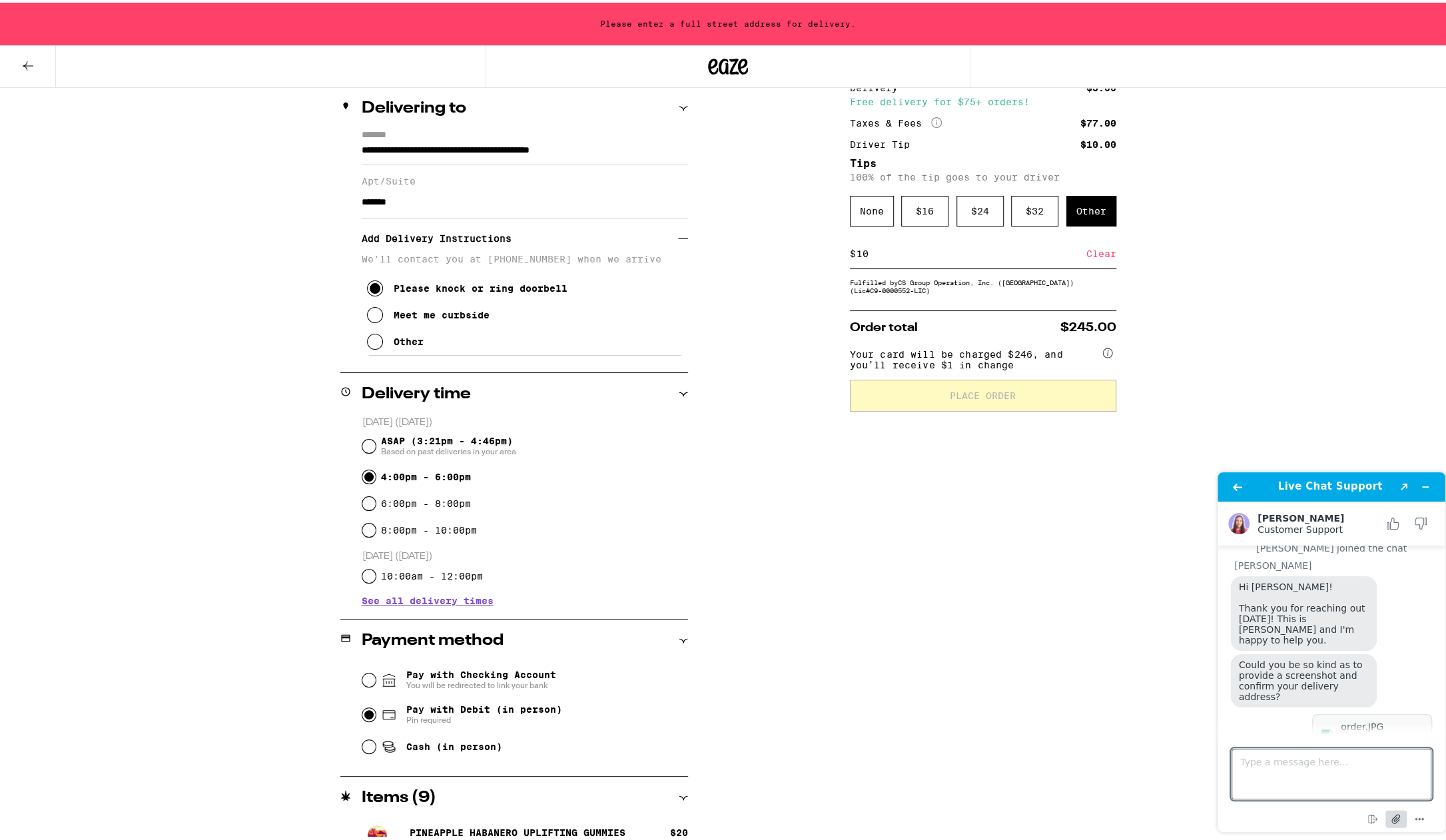
click at [1387, 775] on icon "Attach file" at bounding box center [1396, 819] width 25 height 25
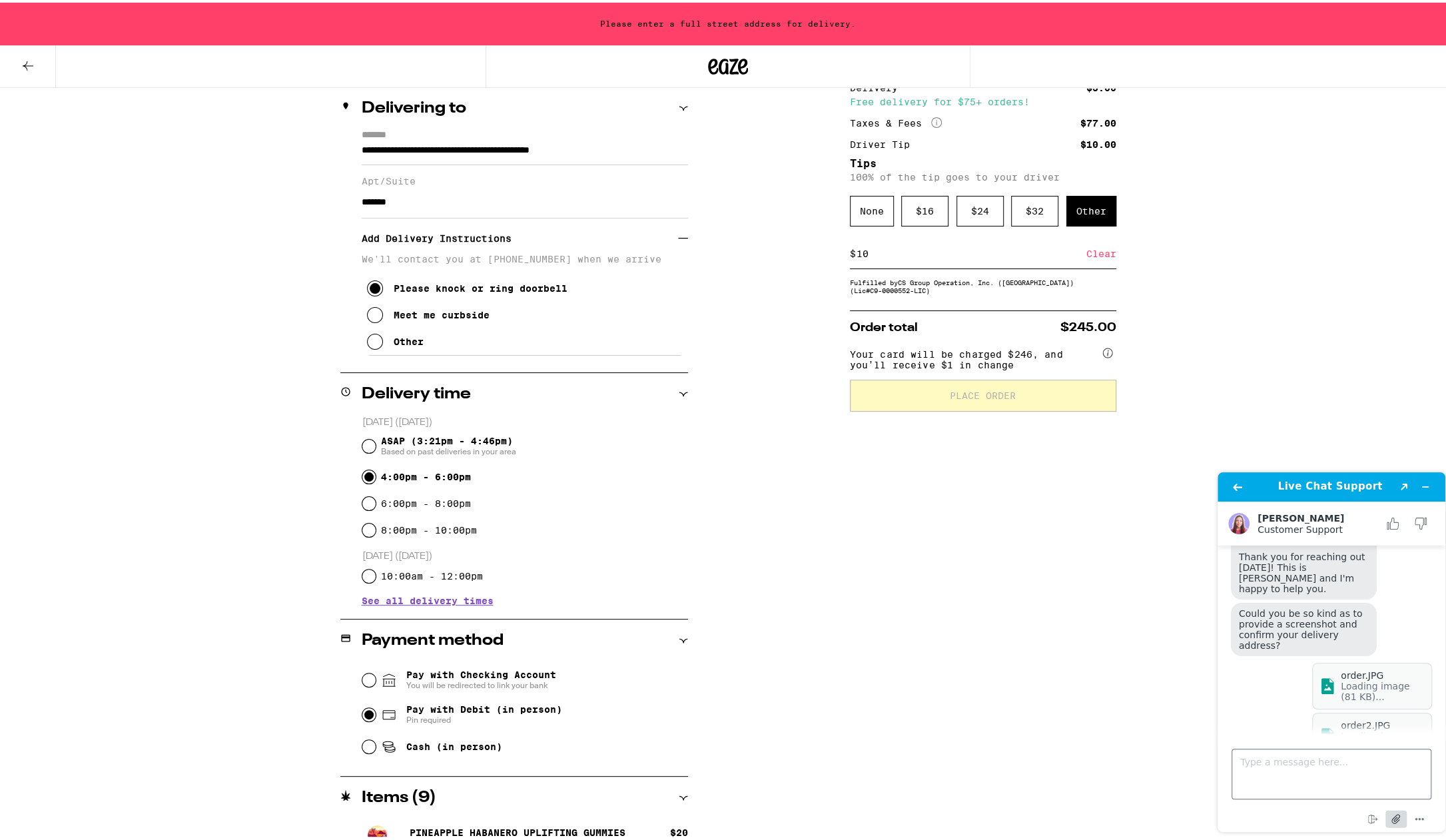
scroll to position [264, 0]
click at [1299, 775] on textarea "Type a message here..." at bounding box center [1332, 773] width 200 height 50
click at [1302, 767] on textarea "[STREET_ADDRESS]" at bounding box center [1332, 773] width 200 height 50
click at [1308, 769] on textarea "[STREET_ADDRESS]" at bounding box center [1332, 773] width 200 height 50
type textarea "[STREET_ADDRESS]"
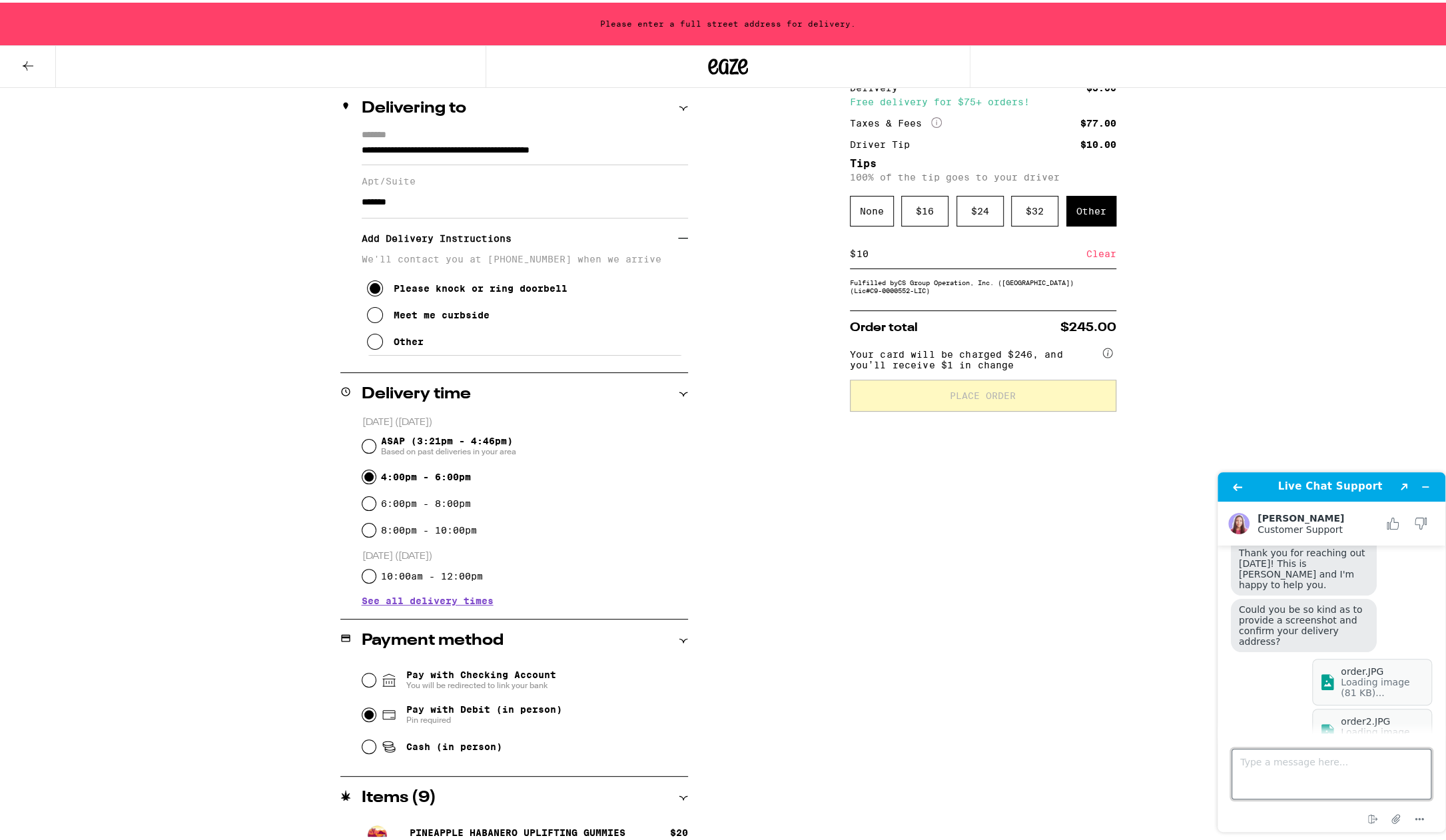
scroll to position [317, 0]
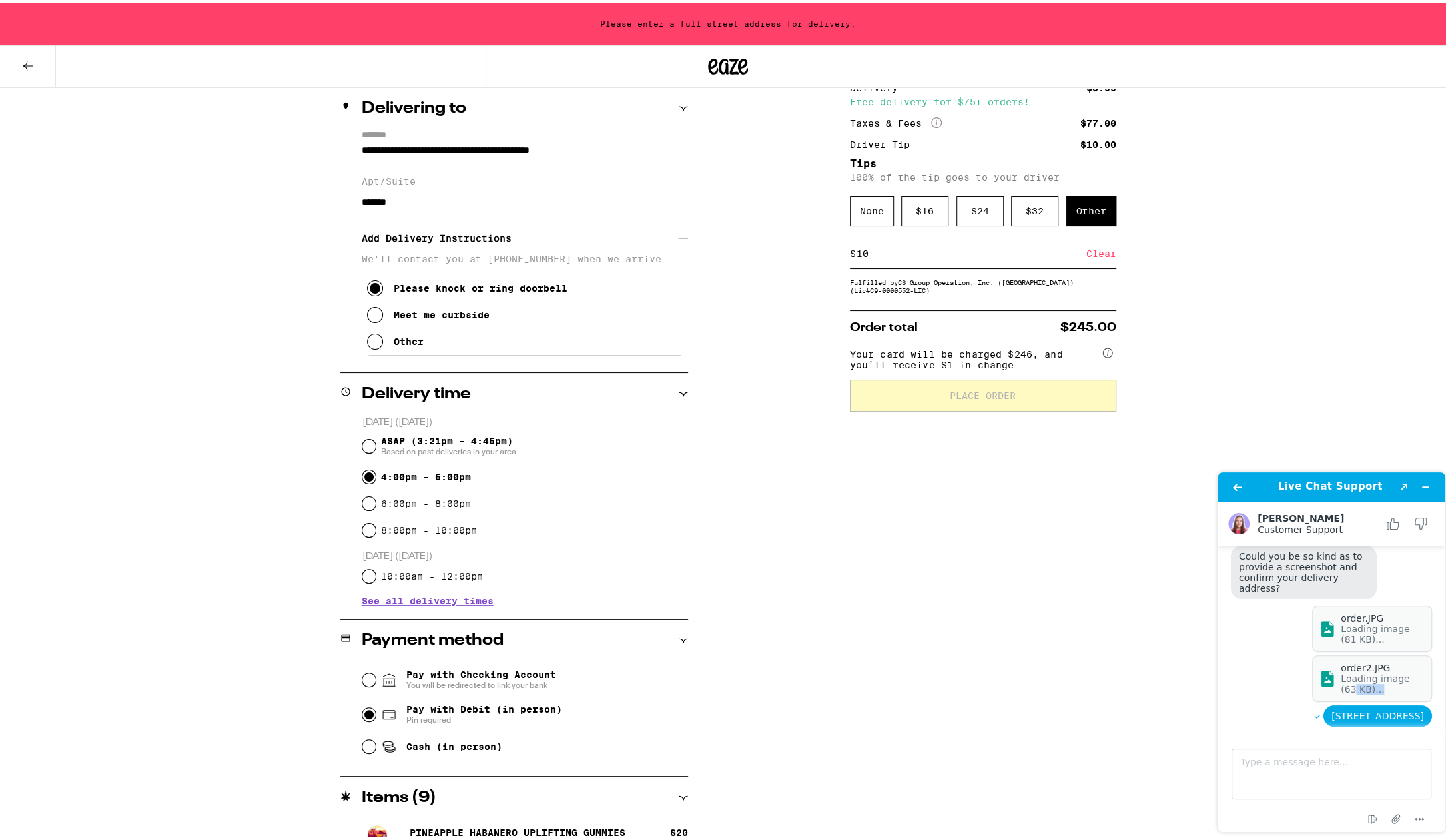
drag, startPoint x: 1437, startPoint y: 676, endPoint x: 1444, endPoint y: 658, distance: 19.3
click at [1387, 657] on main "the place order button is not working Chat started Eaze Customer Support If the…" at bounding box center [1333, 639] width 218 height 188
drag, startPoint x: 1442, startPoint y: 672, endPoint x: 1449, endPoint y: 645, distance: 27.9
click at [1387, 660] on div "Live Chat Support Created with Sketch. [PERSON_NAME] Customer Support Customer …" at bounding box center [1332, 652] width 228 height 360
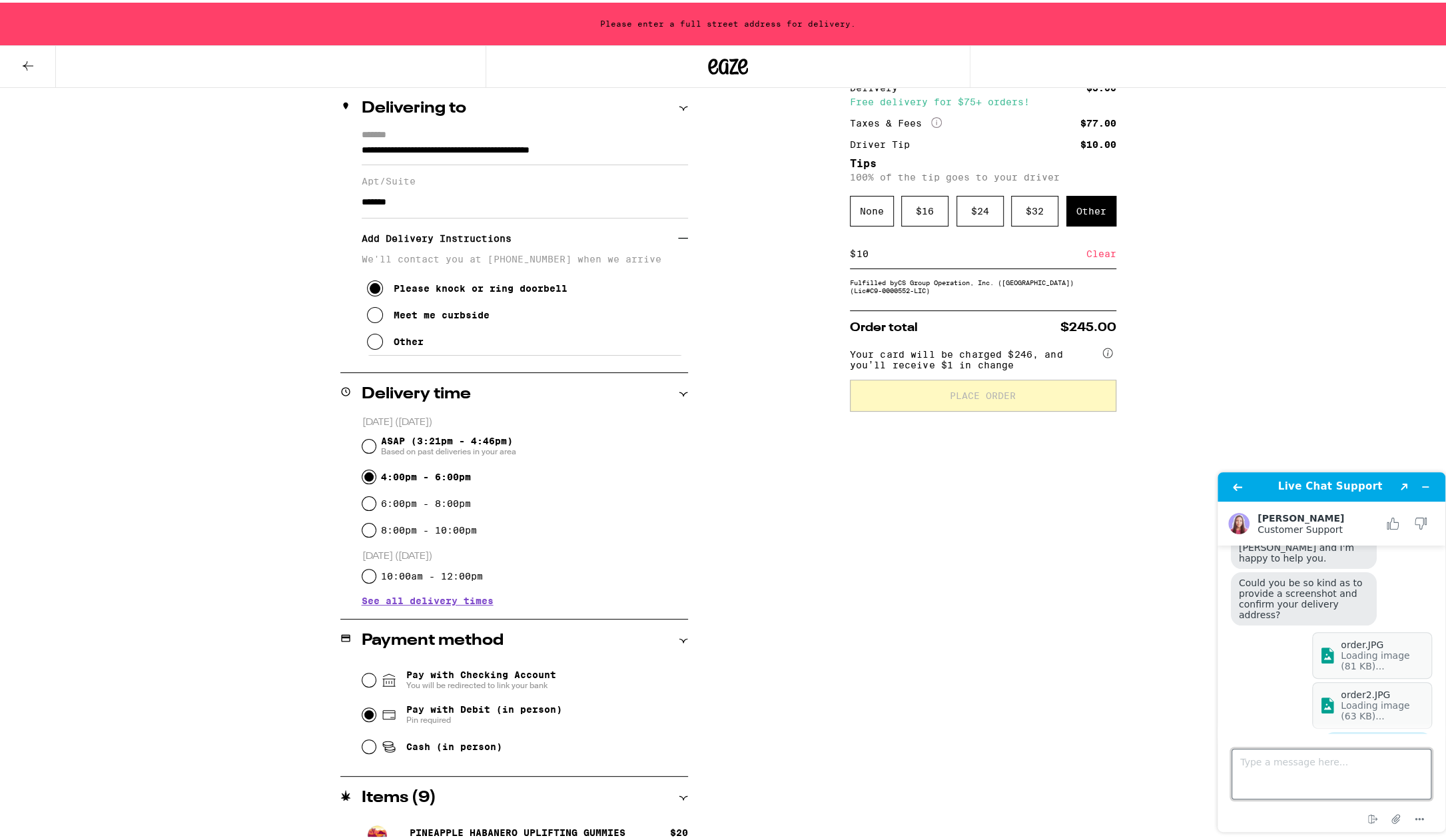
click at [1293, 770] on textarea "Type a message here..." at bounding box center [1332, 773] width 200 height 50
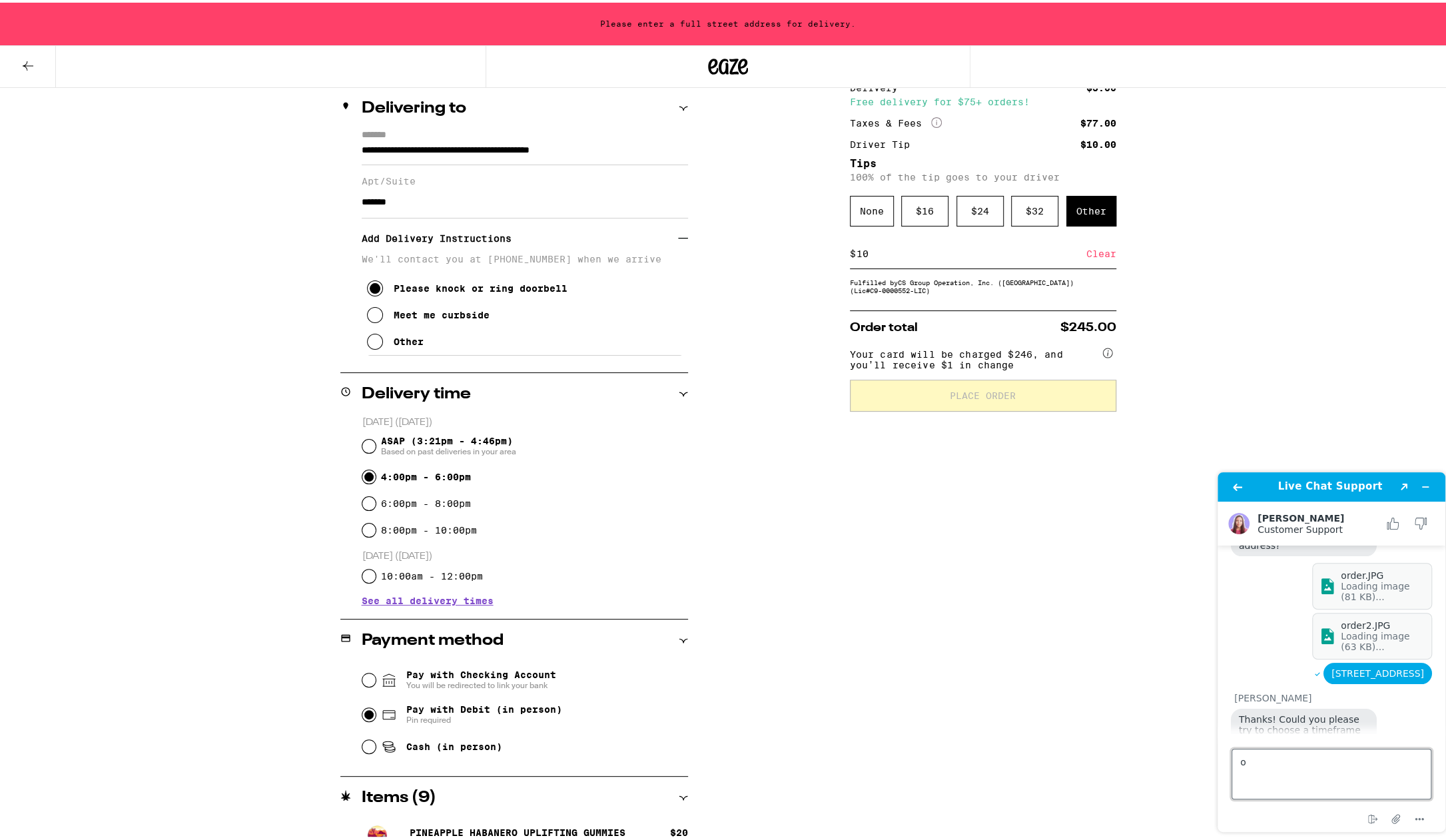
type textarea "ok"
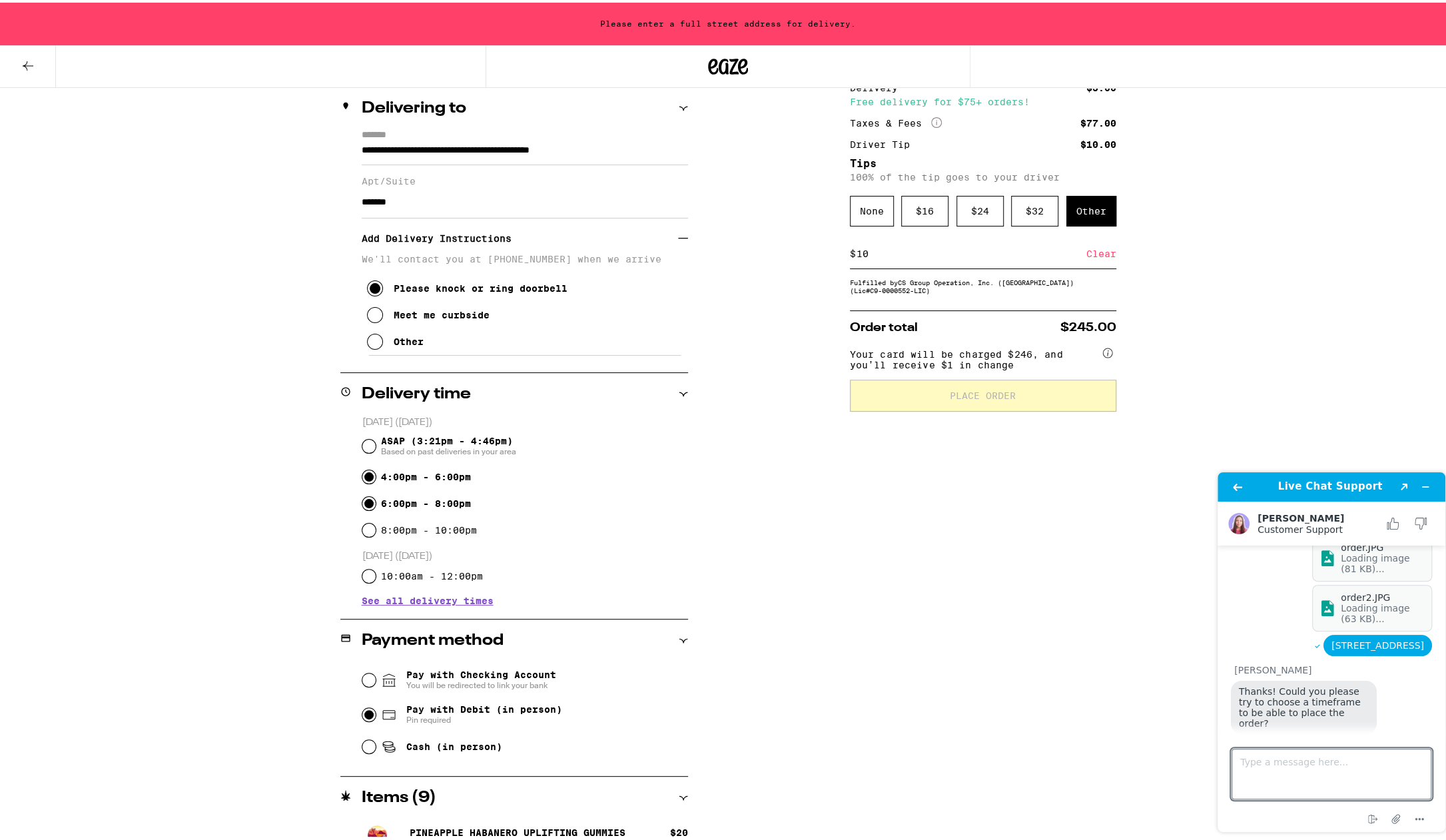
click at [364, 500] on input "6:00pm - 8:00pm" at bounding box center [368, 500] width 13 height 13
radio input "true"
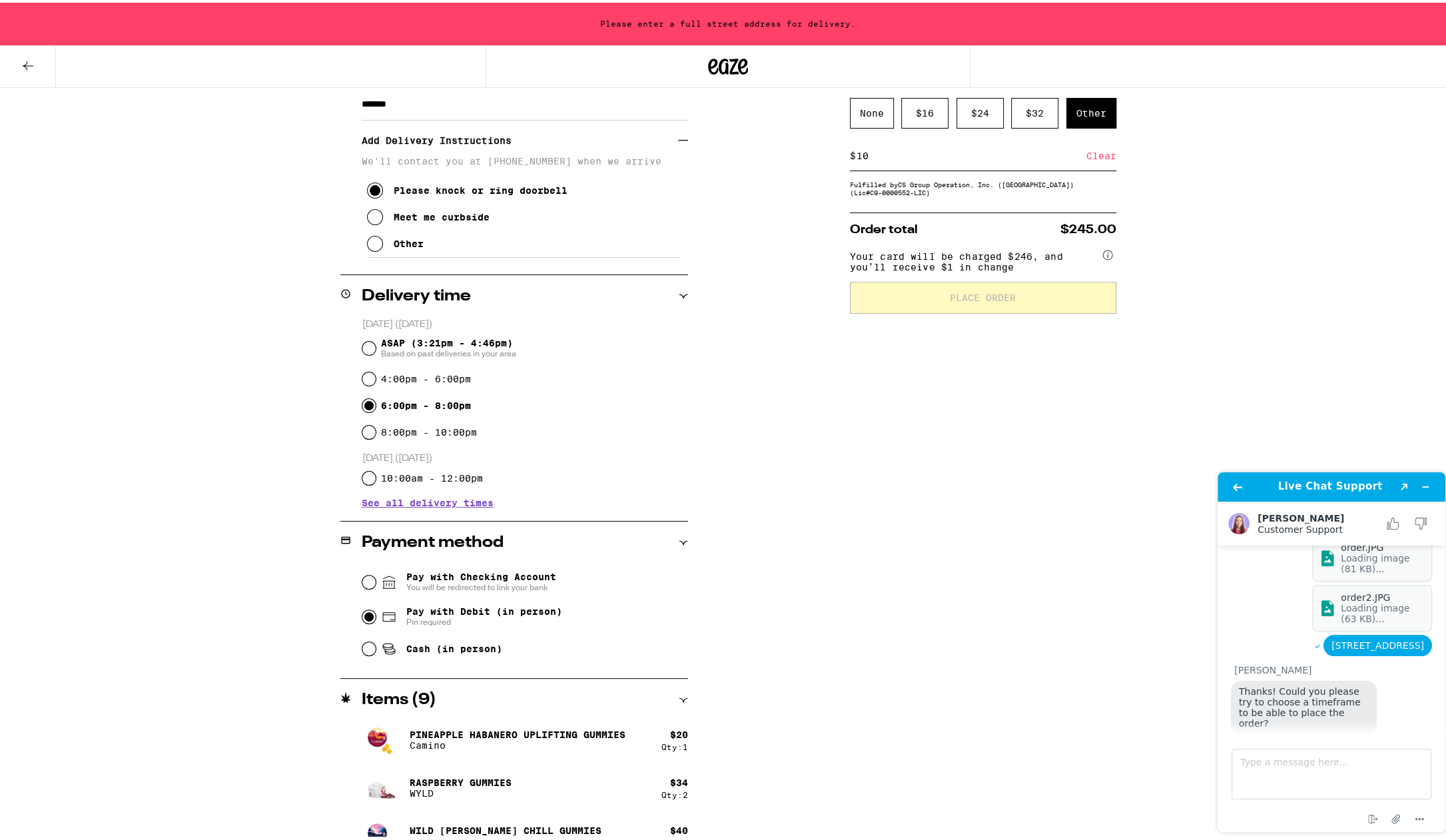
scroll to position [255, 0]
click at [362, 433] on input "8:00pm - 10:00pm" at bounding box center [368, 428] width 13 height 13
radio input "true"
click at [362, 380] on input "4:00pm - 6:00pm" at bounding box center [368, 375] width 13 height 13
radio input "true"
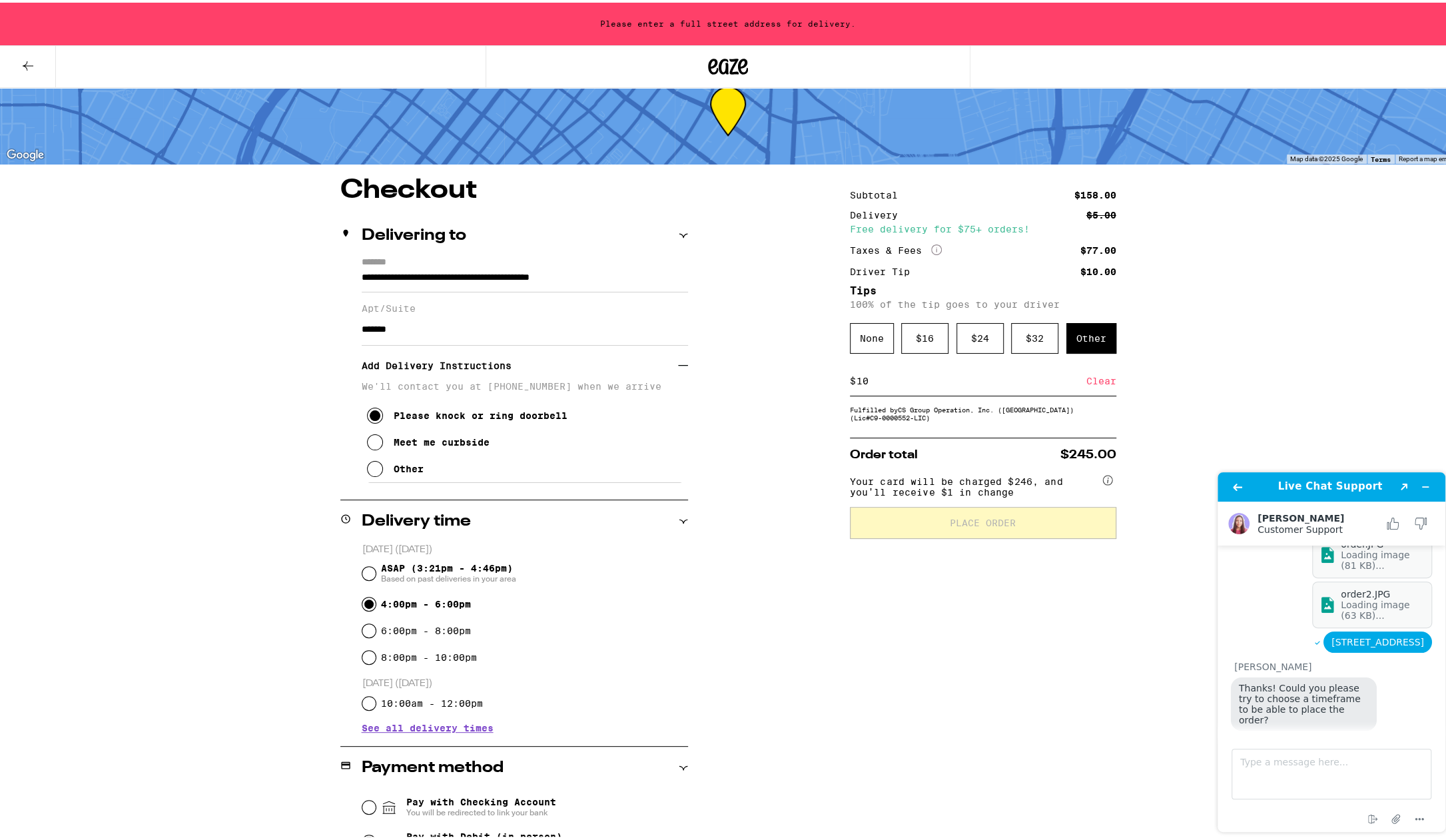
scroll to position [25, 0]
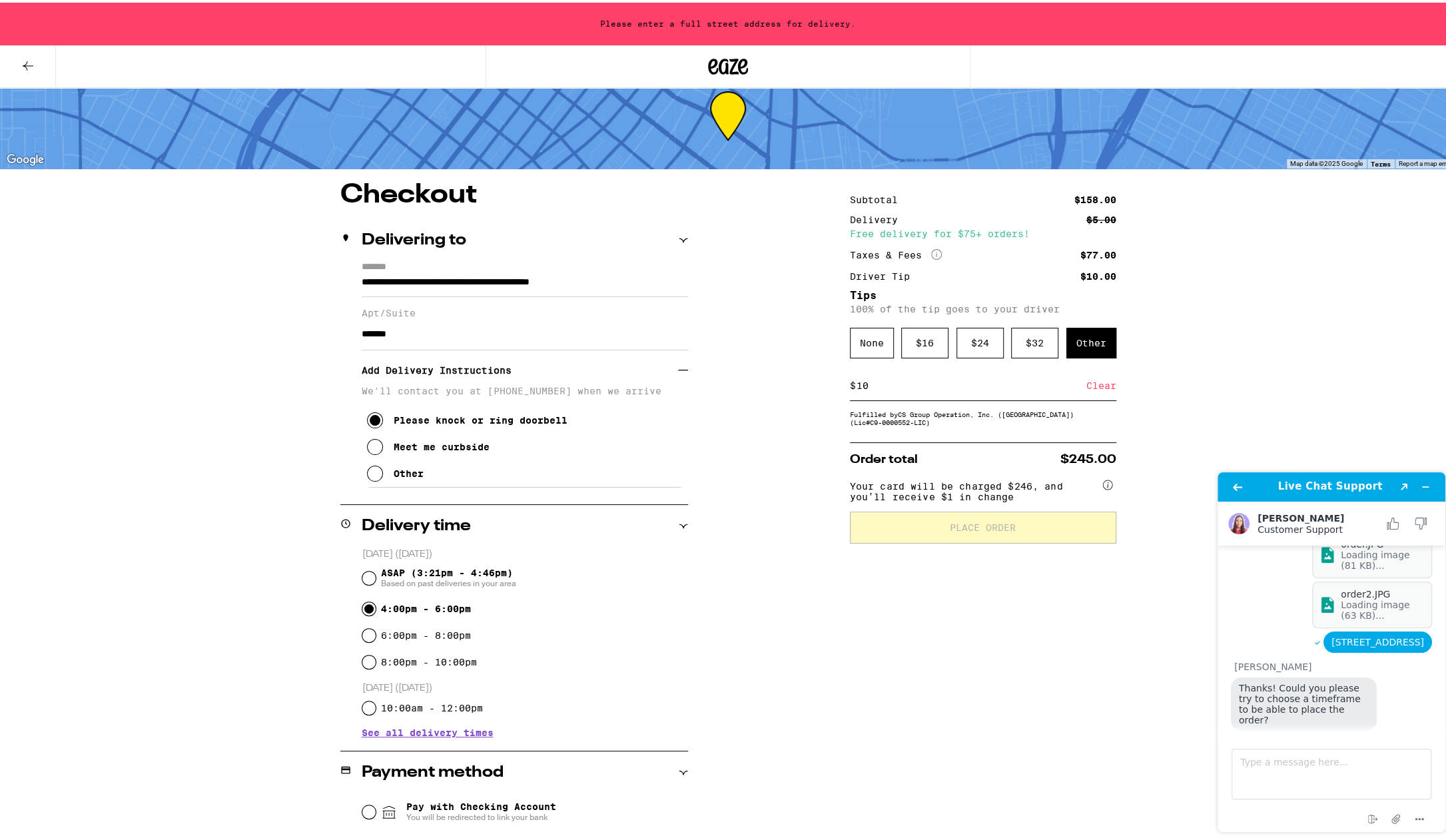
click at [368, 478] on icon at bounding box center [375, 471] width 16 height 16
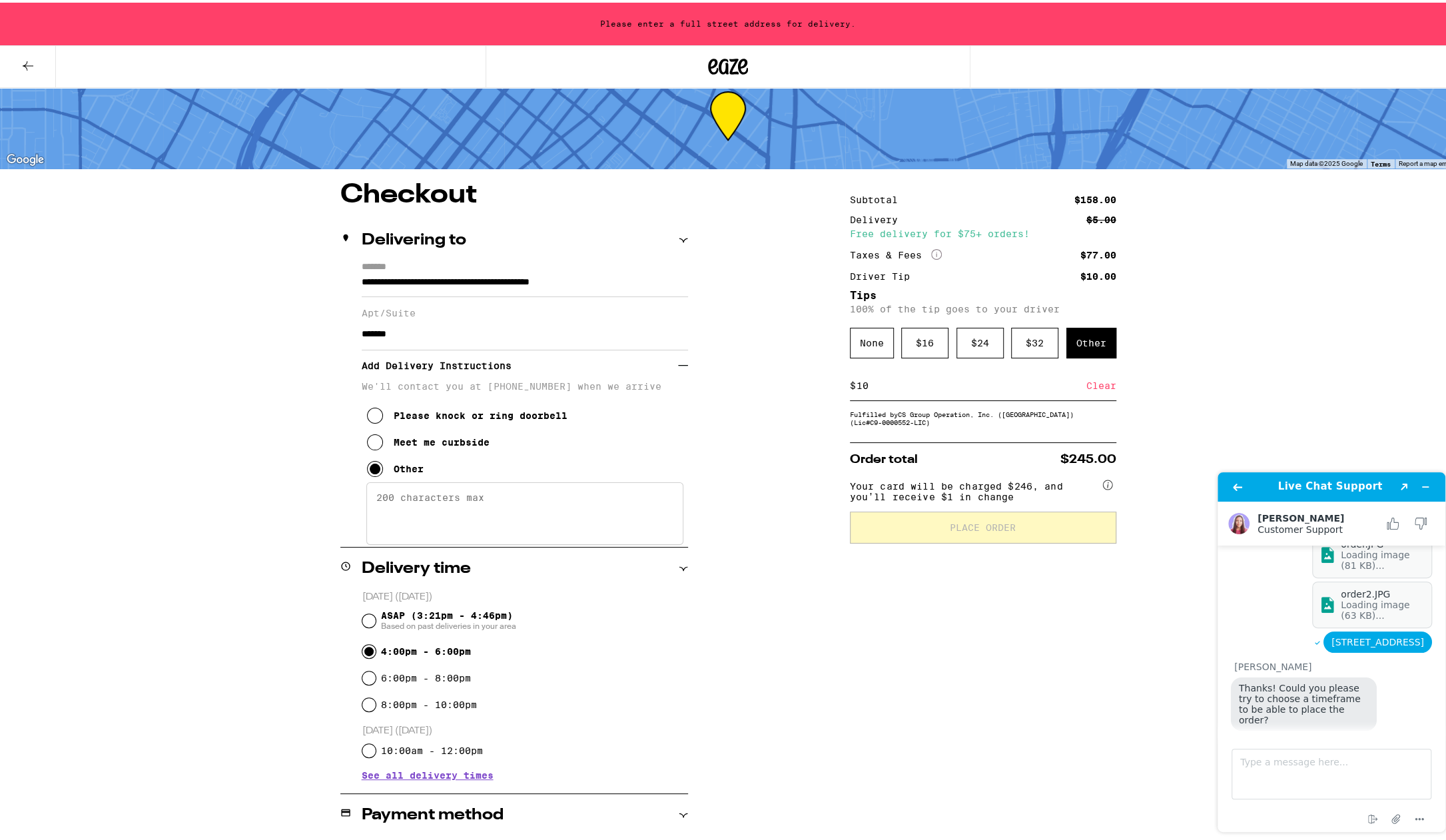
drag, startPoint x: 370, startPoint y: 424, endPoint x: 385, endPoint y: 429, distance: 15.8
click at [370, 421] on icon at bounding box center [375, 413] width 16 height 16
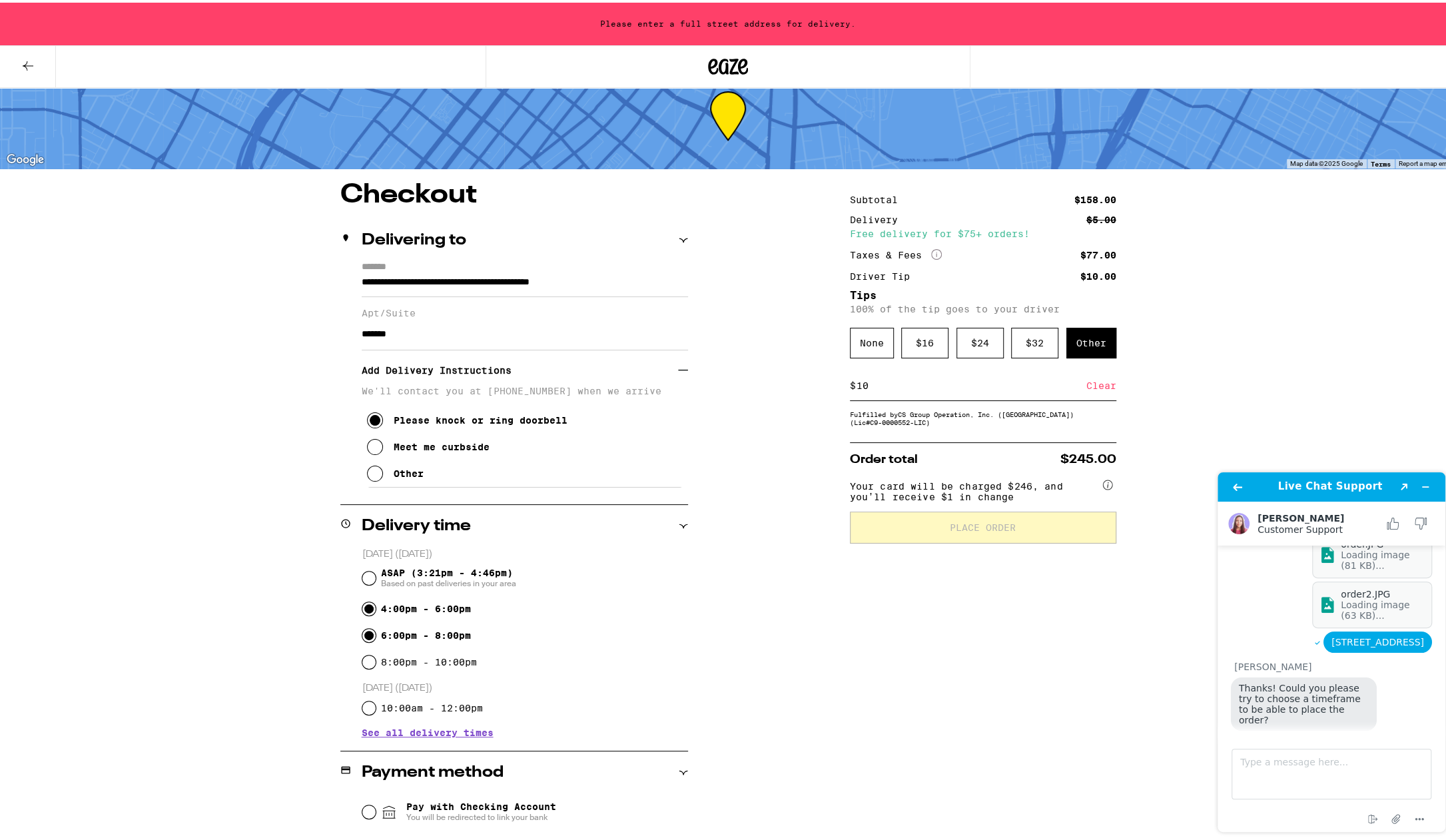
drag, startPoint x: 363, startPoint y: 632, endPoint x: 369, endPoint y: 635, distance: 6.7
click at [364, 633] on input "6:00pm - 8:00pm" at bounding box center [368, 632] width 13 height 13
radio input "true"
click at [362, 662] on input "8:00pm - 10:00pm" at bounding box center [368, 659] width 13 height 13
radio input "true"
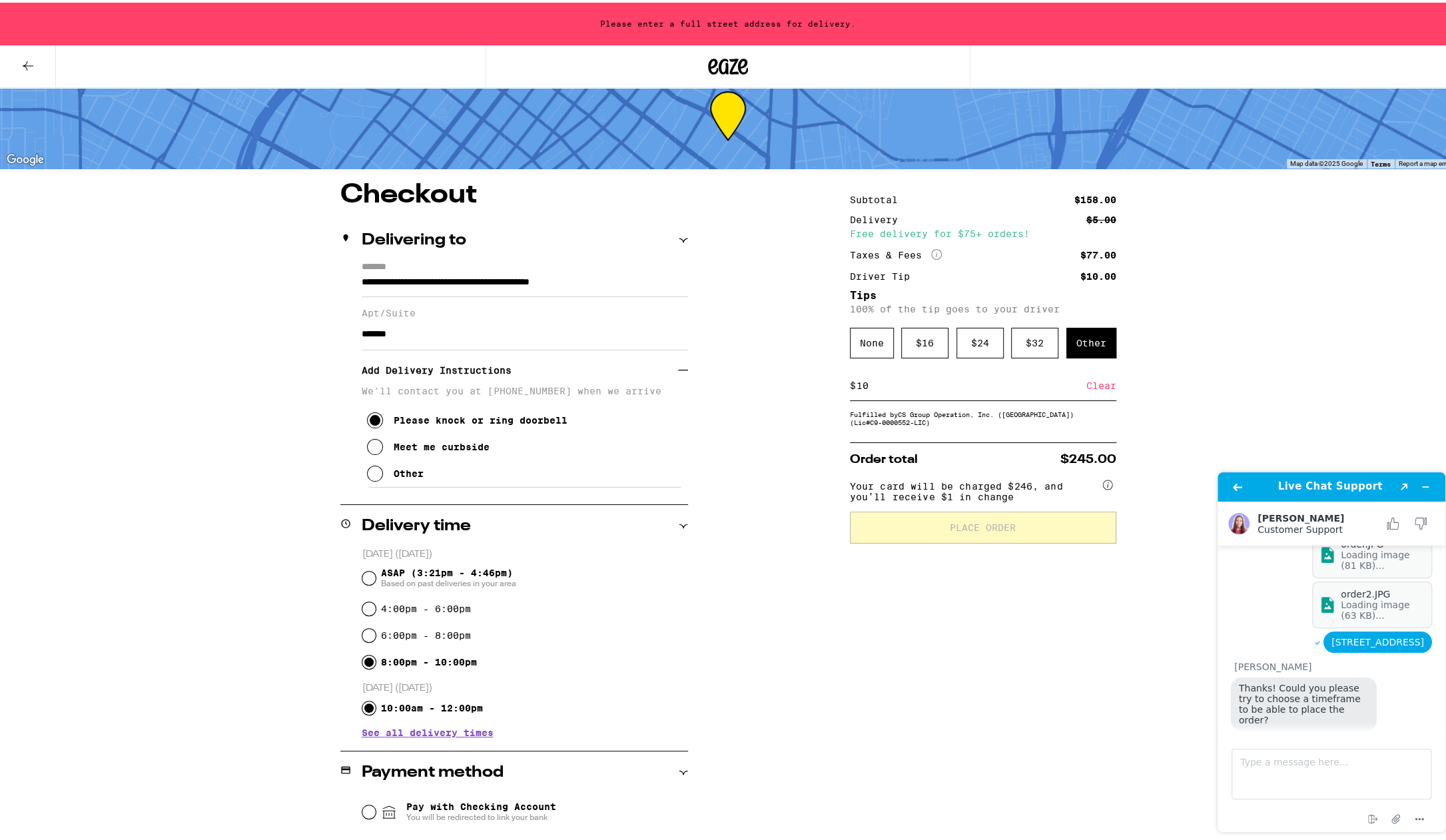
click at [363, 708] on input "10:00am - 12:00pm" at bounding box center [368, 705] width 13 height 13
radio input "true"
click at [406, 735] on span "See all delivery times" at bounding box center [427, 730] width 132 height 9
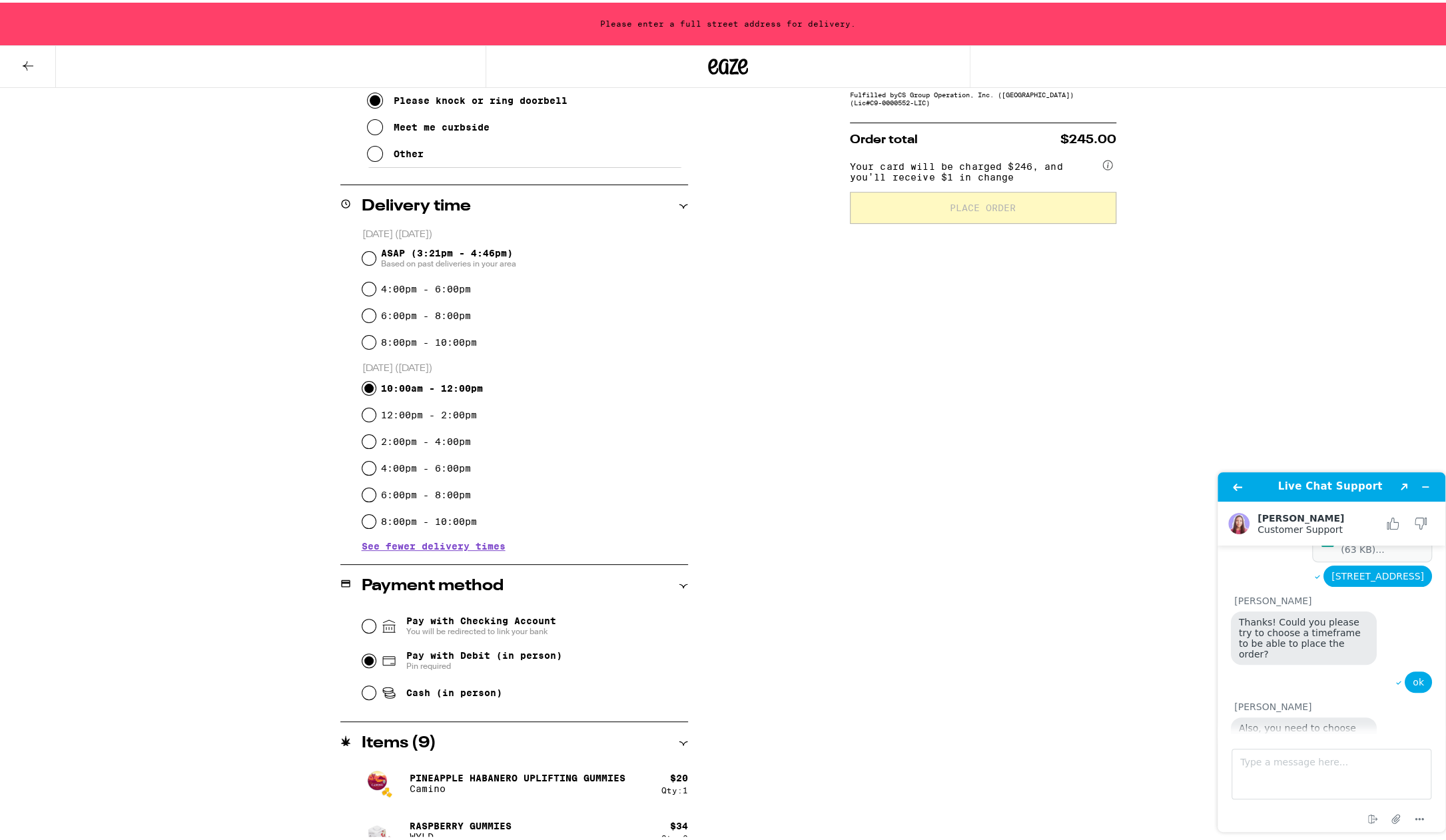
scroll to position [345, 0]
click at [364, 624] on input "Pay with Checking Account You will be redirected to link your bank" at bounding box center [368, 622] width 13 height 13
click at [365, 662] on input "Pay with Debit (in person) Pin required" at bounding box center [368, 657] width 13 height 13
radio input "true"
click at [362, 291] on input "4:00pm - 6:00pm" at bounding box center [368, 285] width 13 height 13
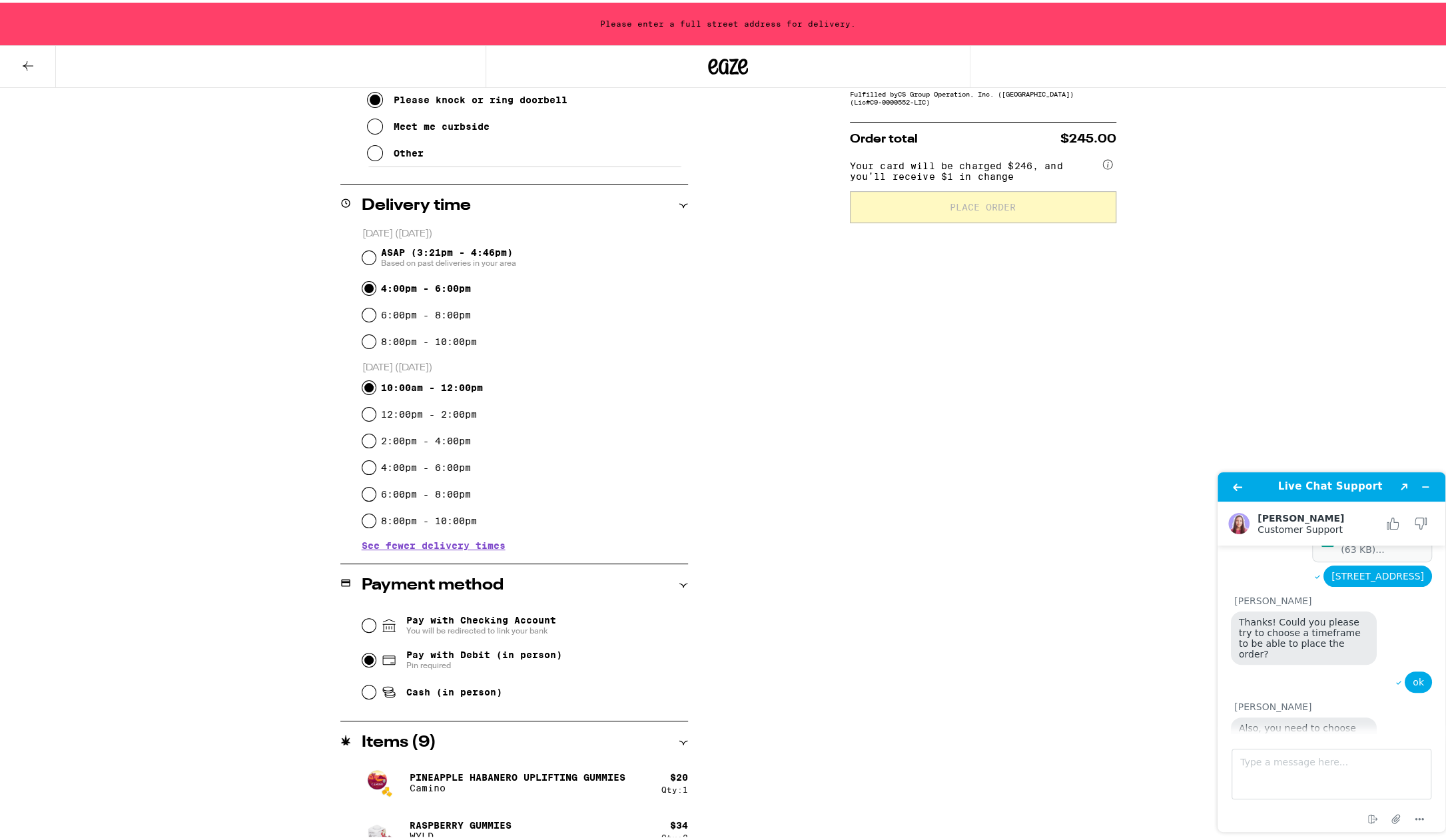
radio input "true"
click at [362, 251] on input "ASAP (3:21pm - 4:46pm) Based on past deliveries in your area" at bounding box center [368, 254] width 13 height 13
radio input "true"
click at [362, 623] on input "Pay with Checking Account You will be redirected to link your bank" at bounding box center [368, 622] width 13 height 13
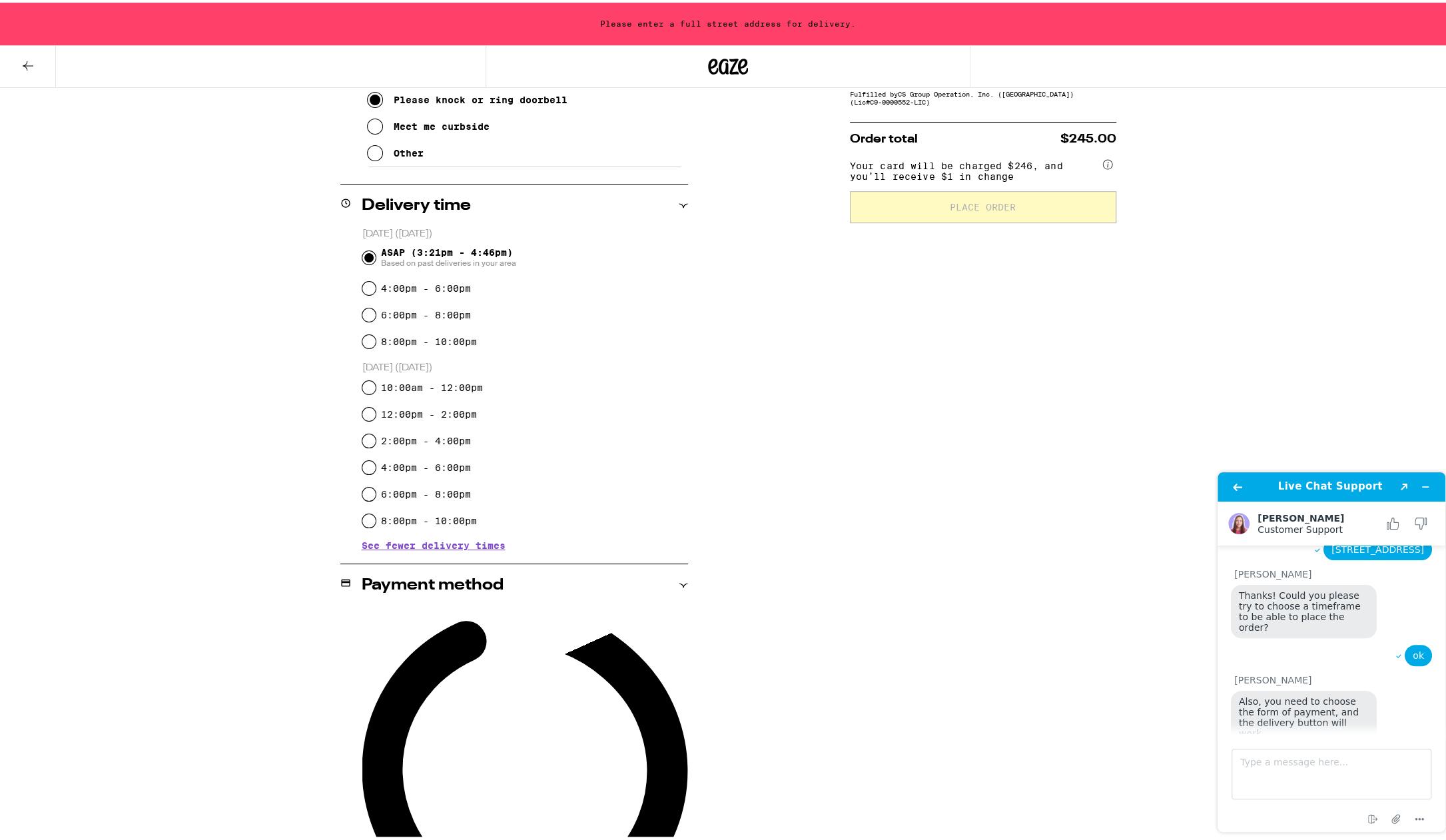
scroll to position [481, 0]
click at [1265, 764] on textarea "Type a message here..." at bounding box center [1332, 773] width 200 height 50
type textarea "yes"
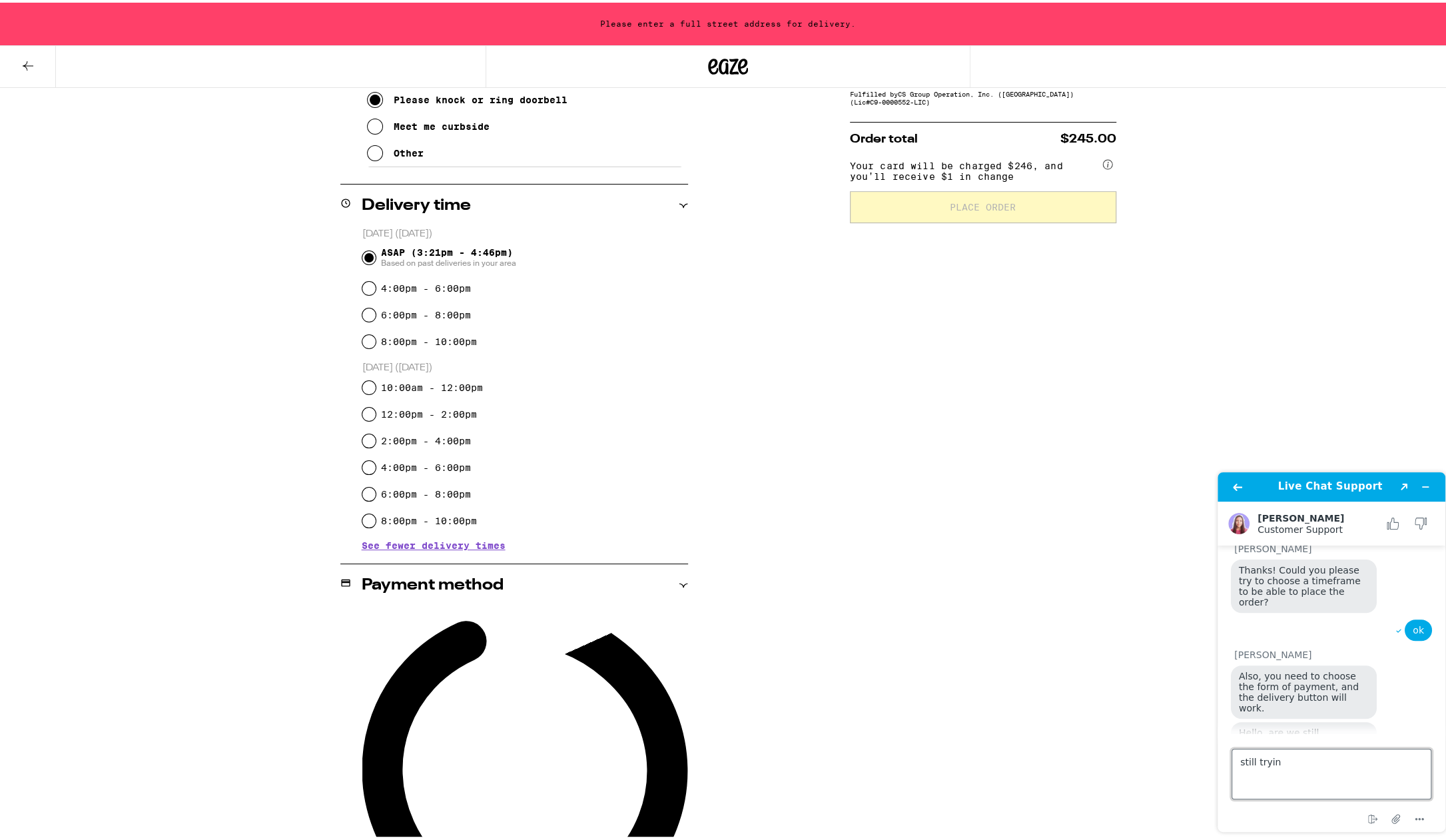
type textarea "still trying"
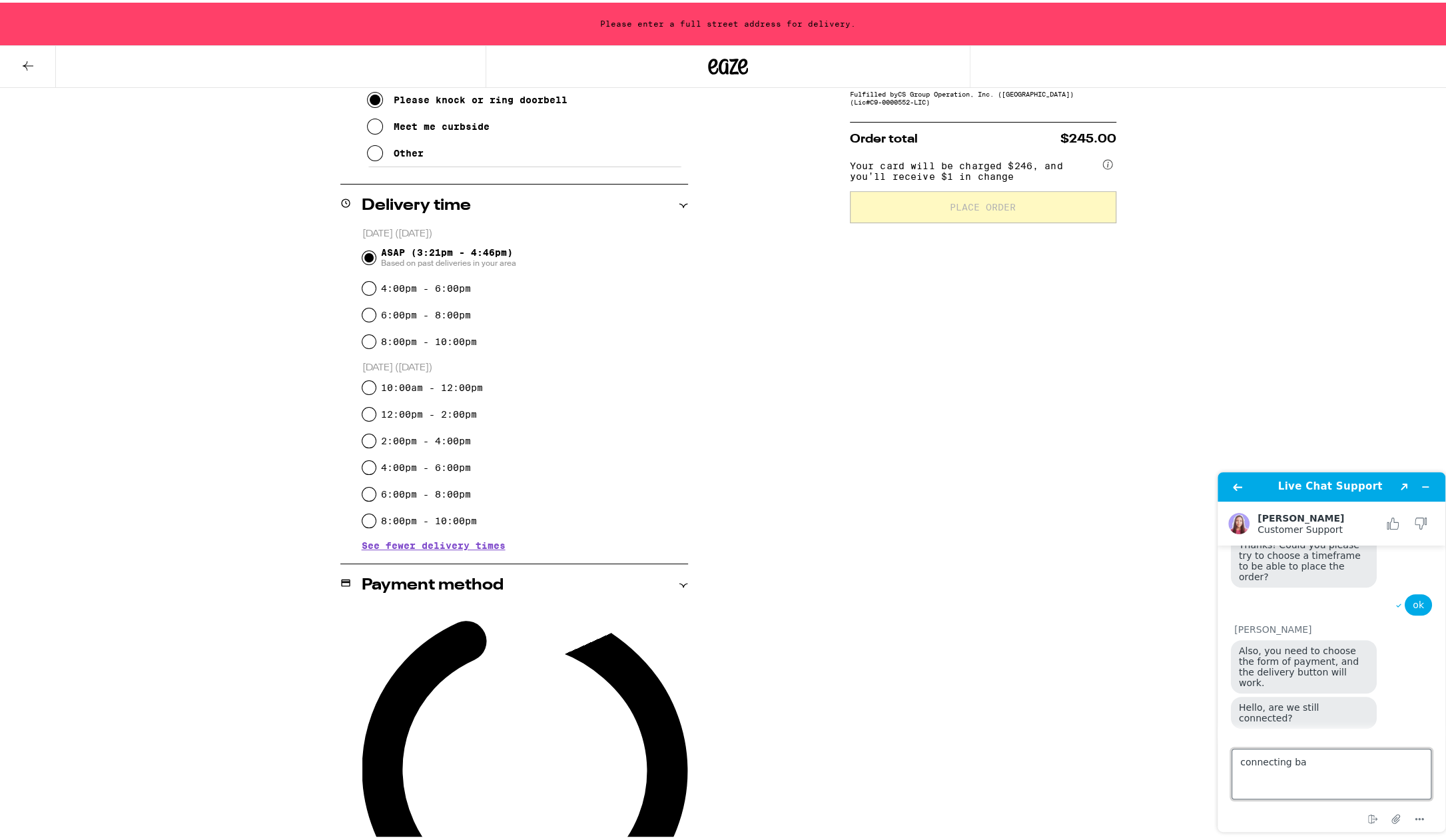
scroll to position [537, 0]
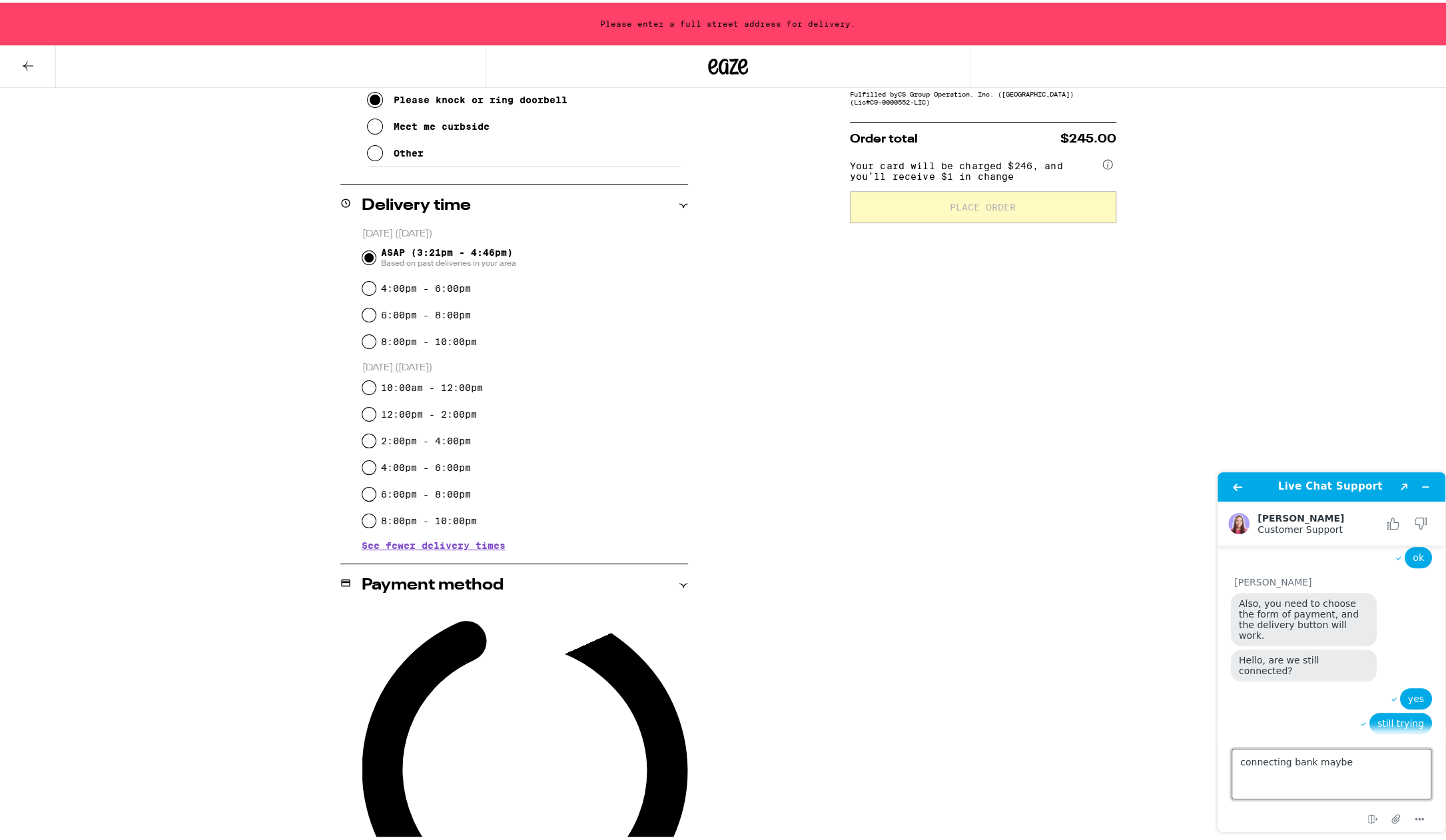
type textarea "connecting bank maybe?"
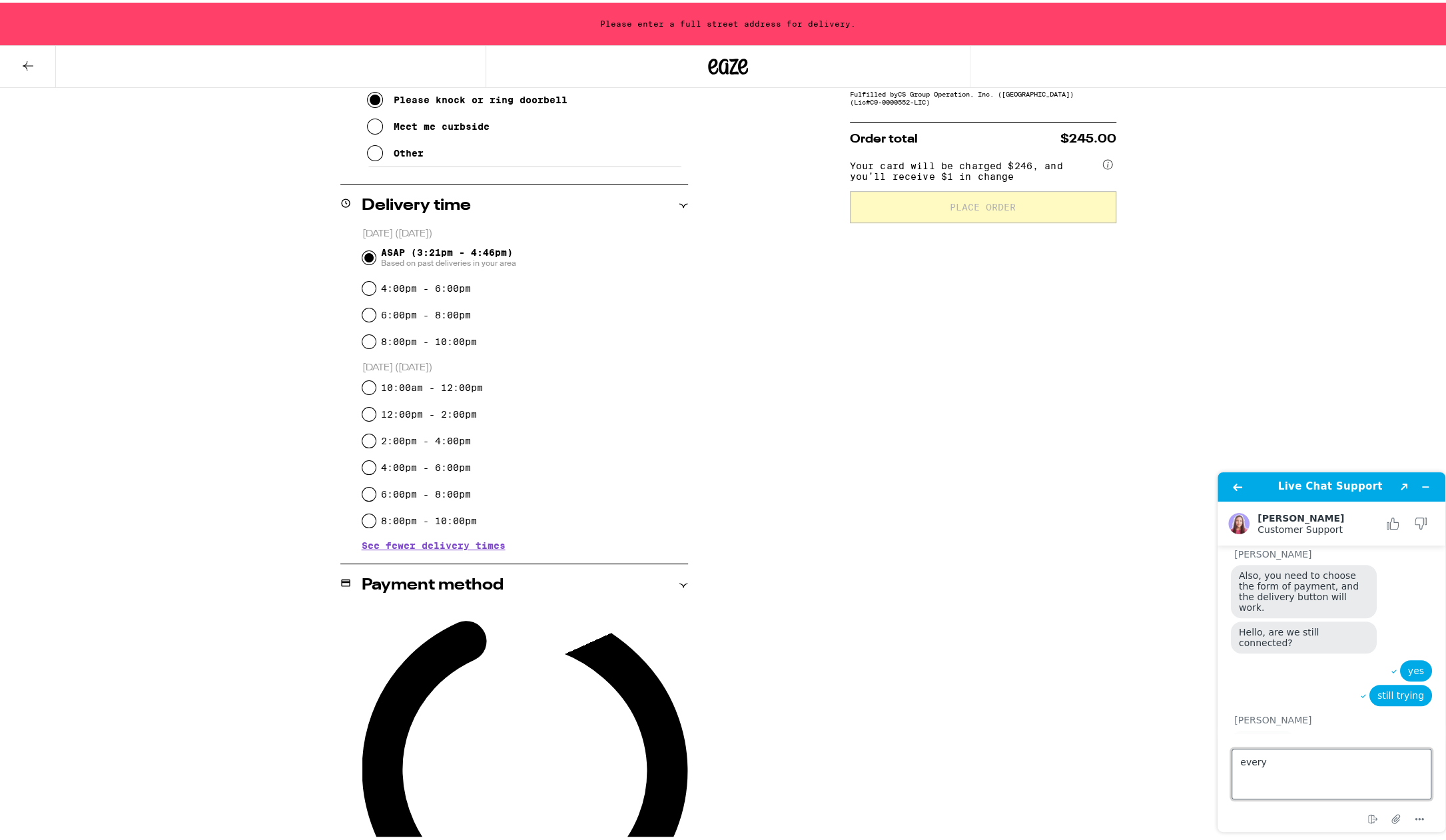
scroll to position [613, 0]
type textarea "everything else failed"
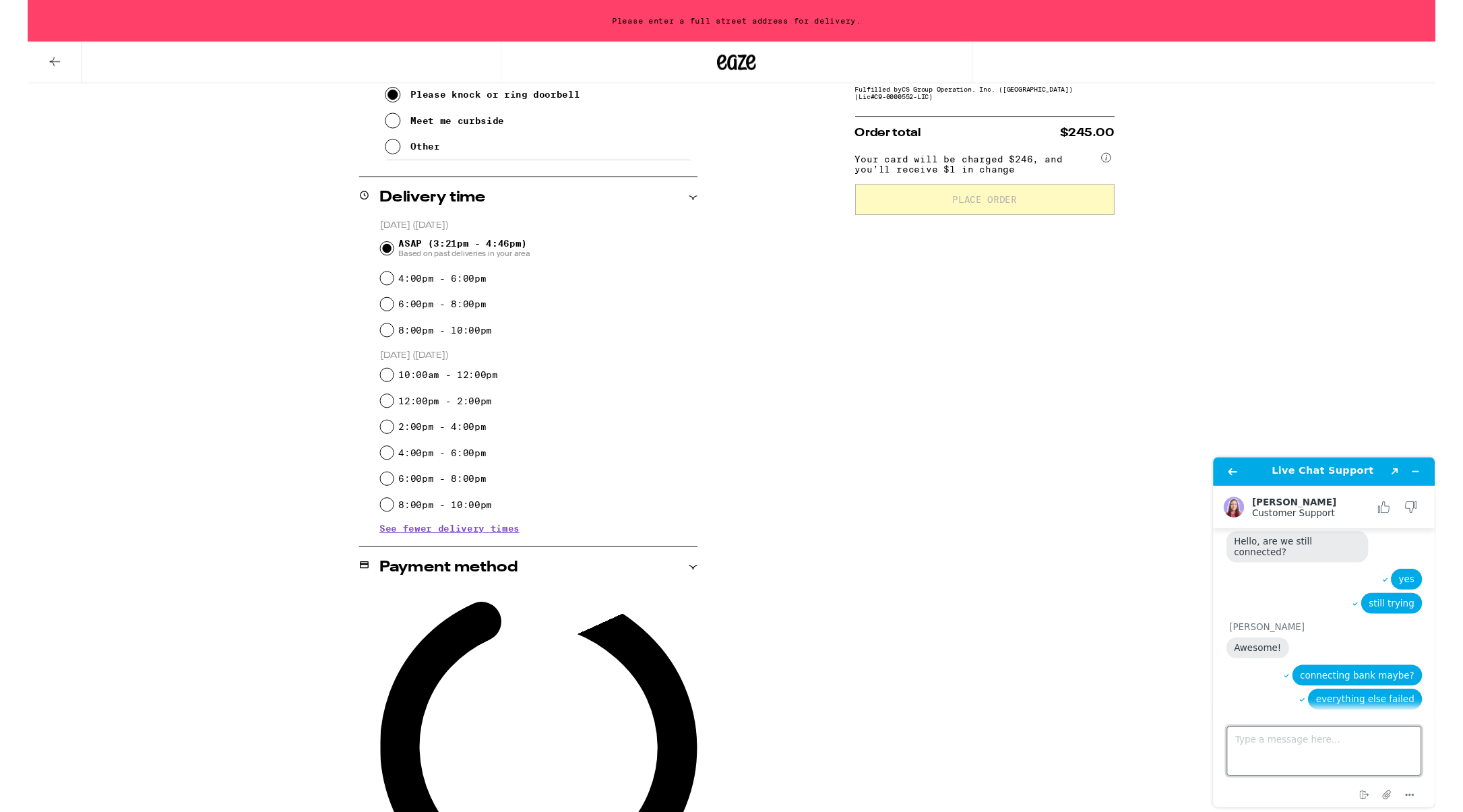
scroll to position [690, 0]
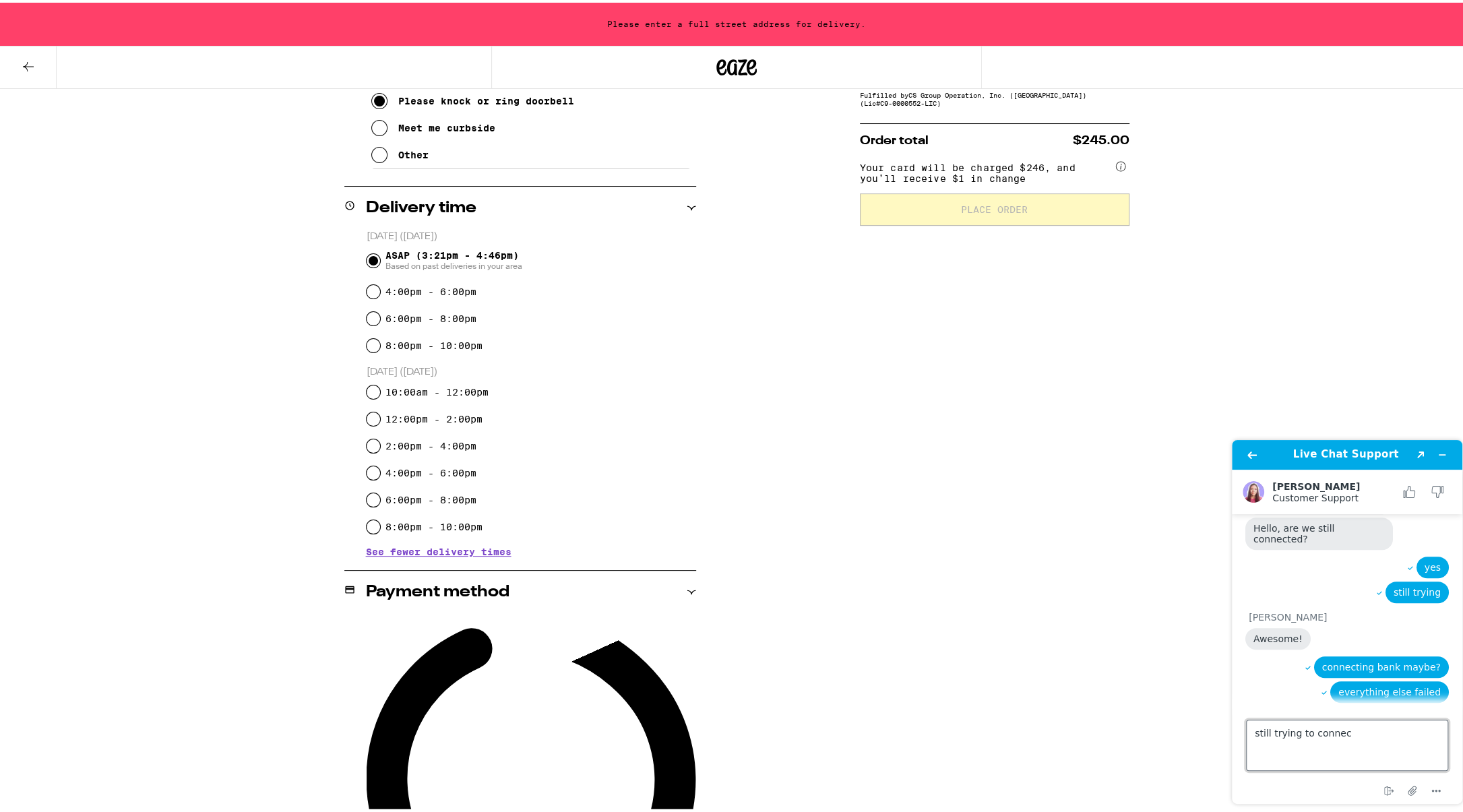
type textarea "still trying to connect"
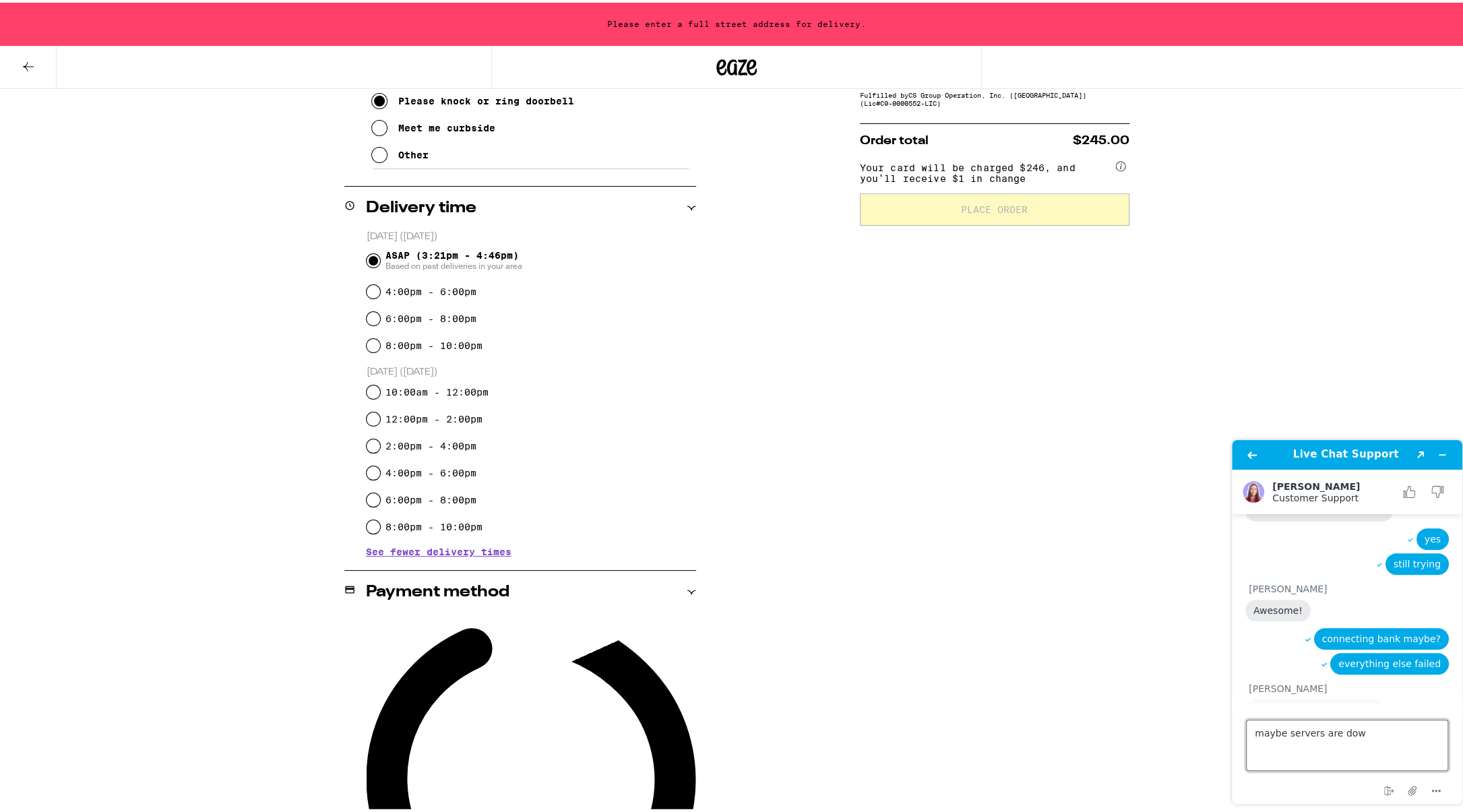
type textarea "maybe servers are down"
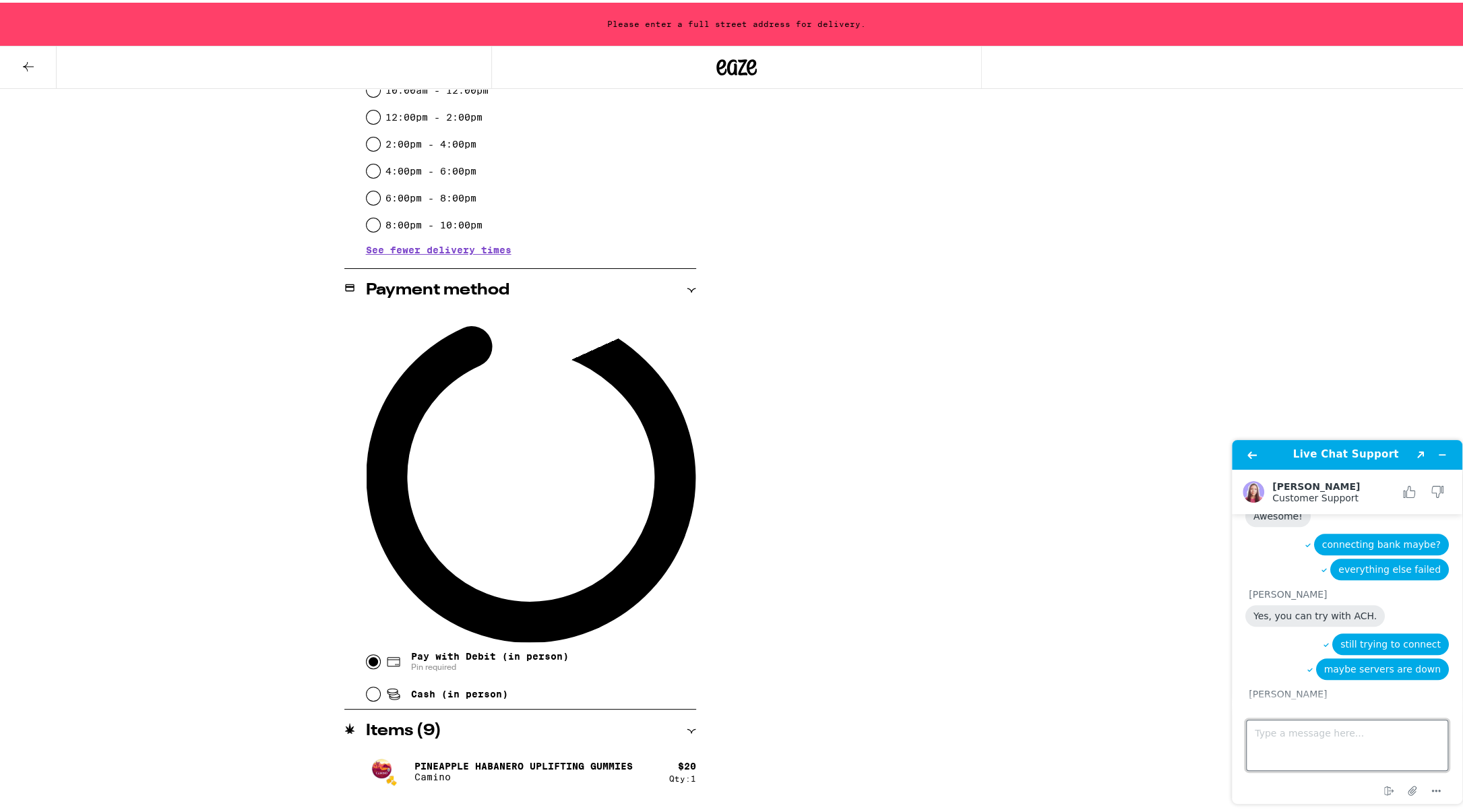
scroll to position [655, 0]
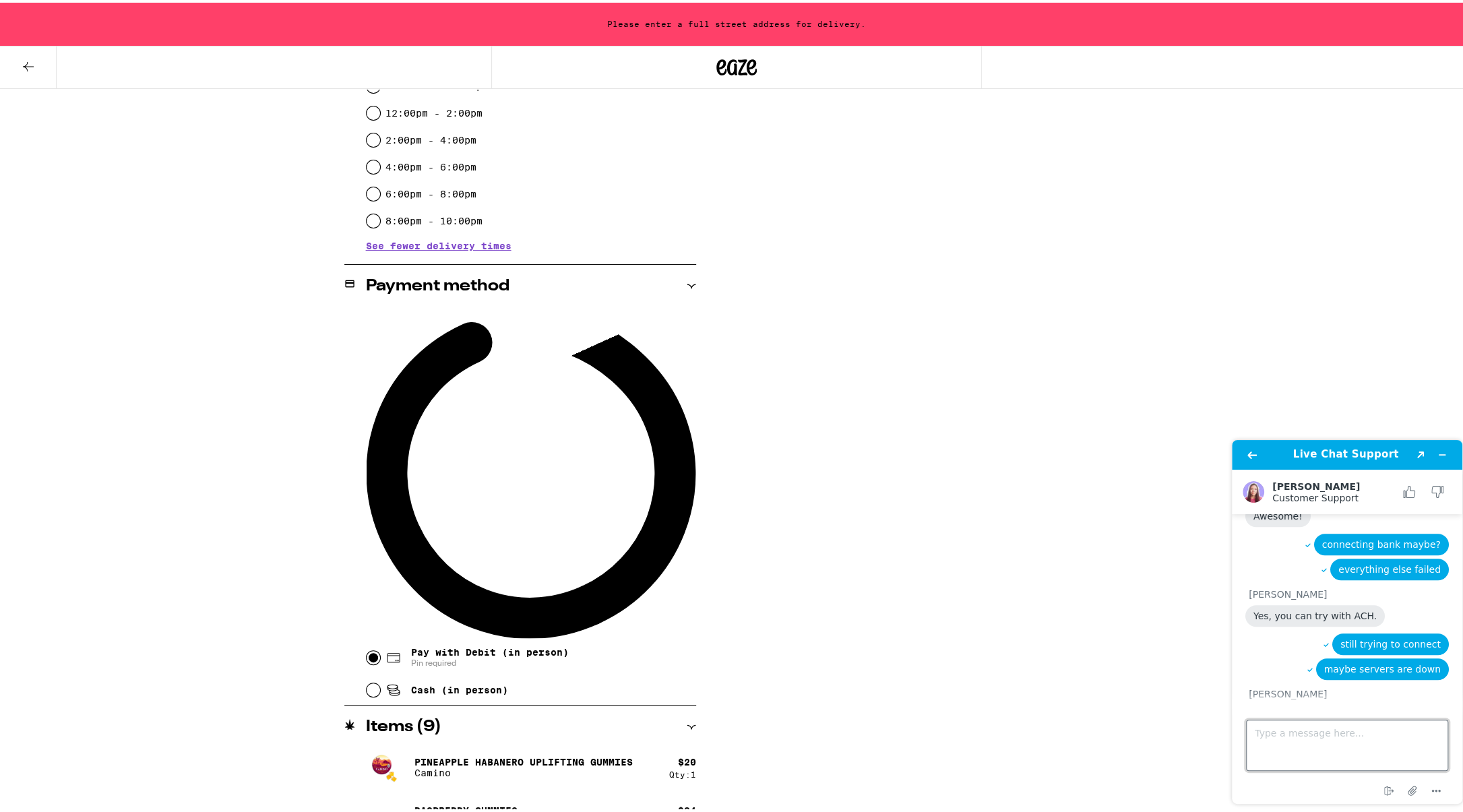
click at [1317, 731] on textarea "Type a message here..." at bounding box center [1348, 745] width 202 height 51
type textarea "yeah"
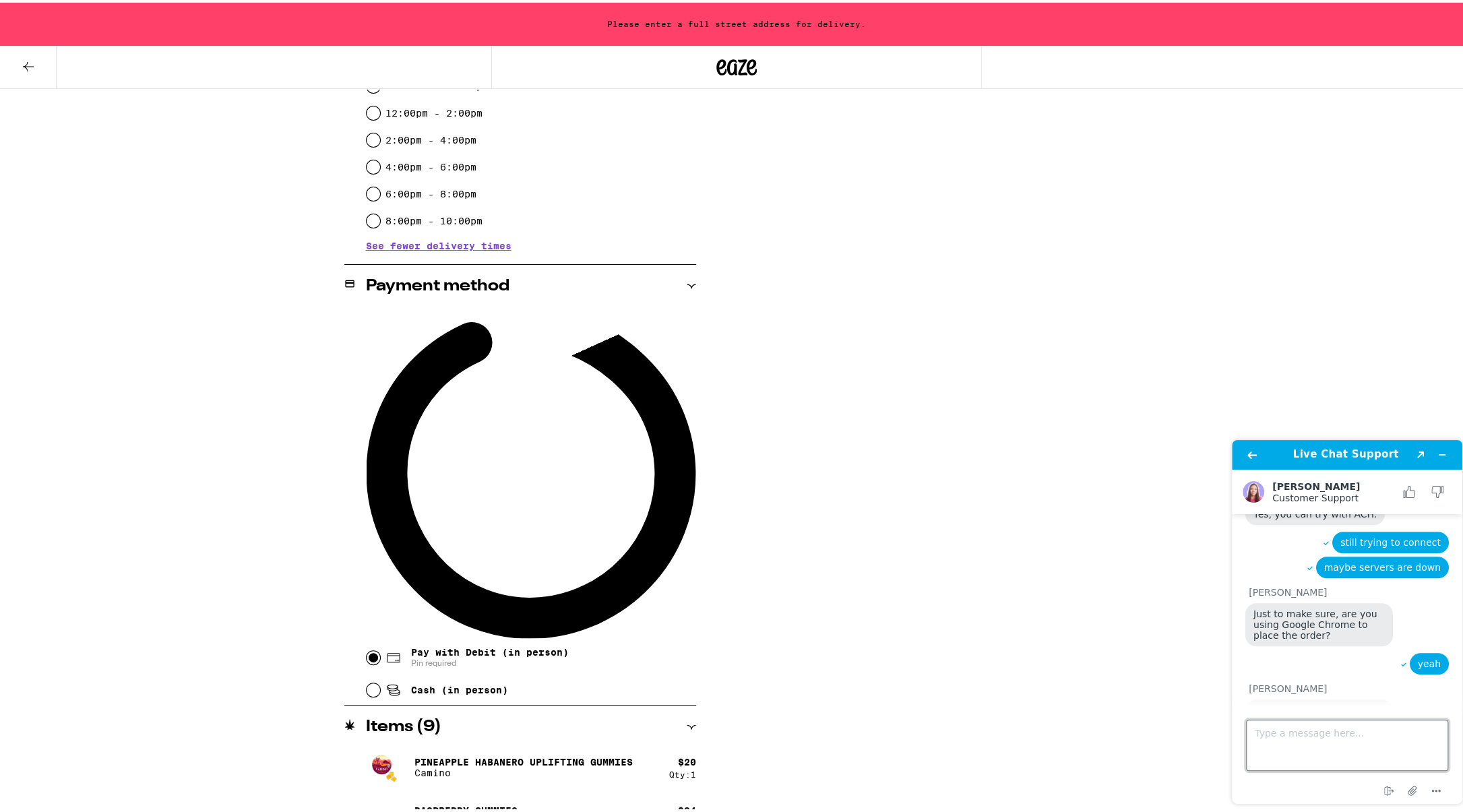
scroll to position [1011, 0]
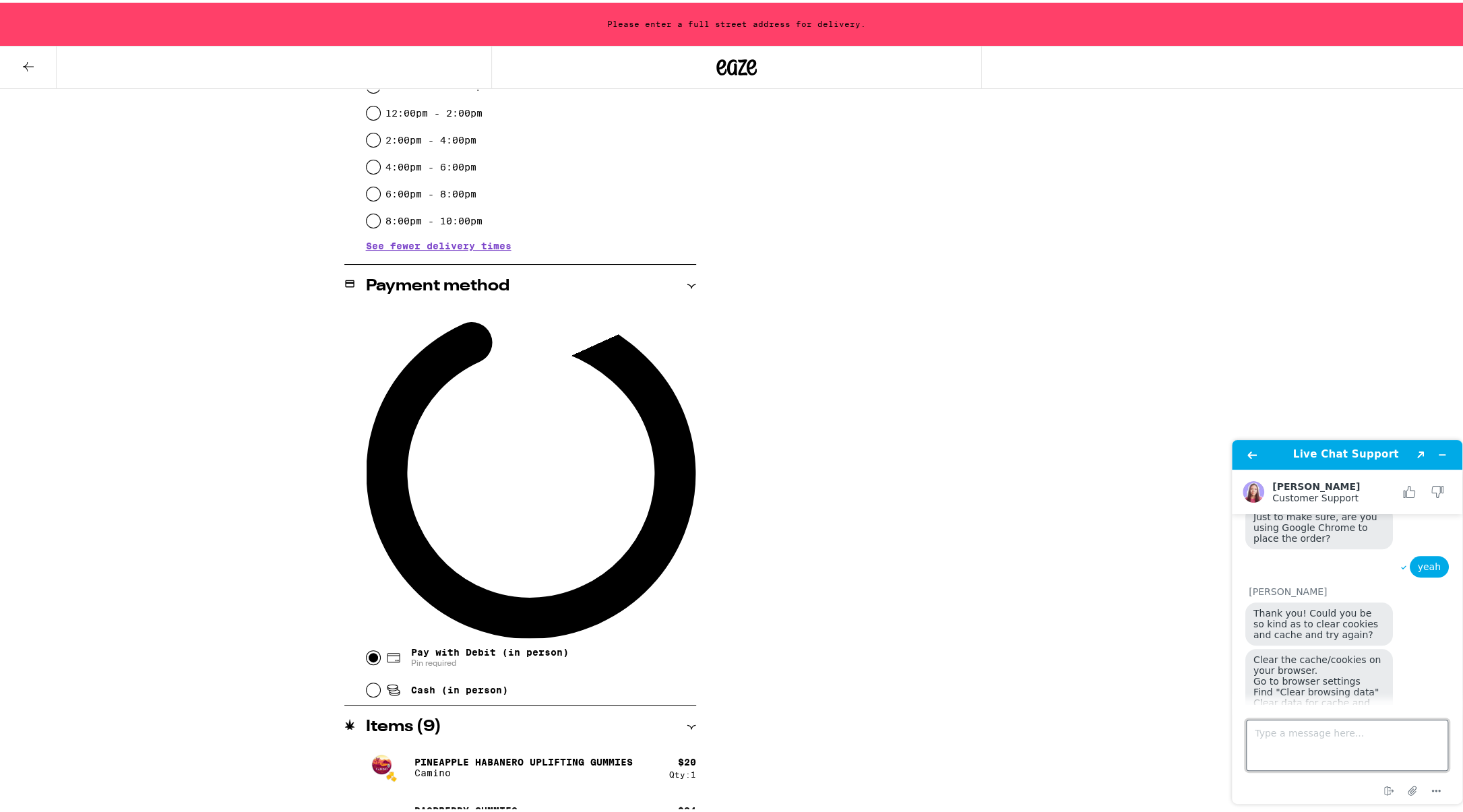
click at [1302, 731] on textarea "Type a message here..." at bounding box center [1348, 745] width 202 height 51
type textarea "oh boy this is a bit more than i thought"
drag, startPoint x: 1375, startPoint y: 736, endPoint x: 1205, endPoint y: 742, distance: 170.1
click at [1221, 742] on html "Live Chat Support Created with Sketch. [PERSON_NAME] Customer Support Customer …" at bounding box center [1347, 621] width 252 height 385
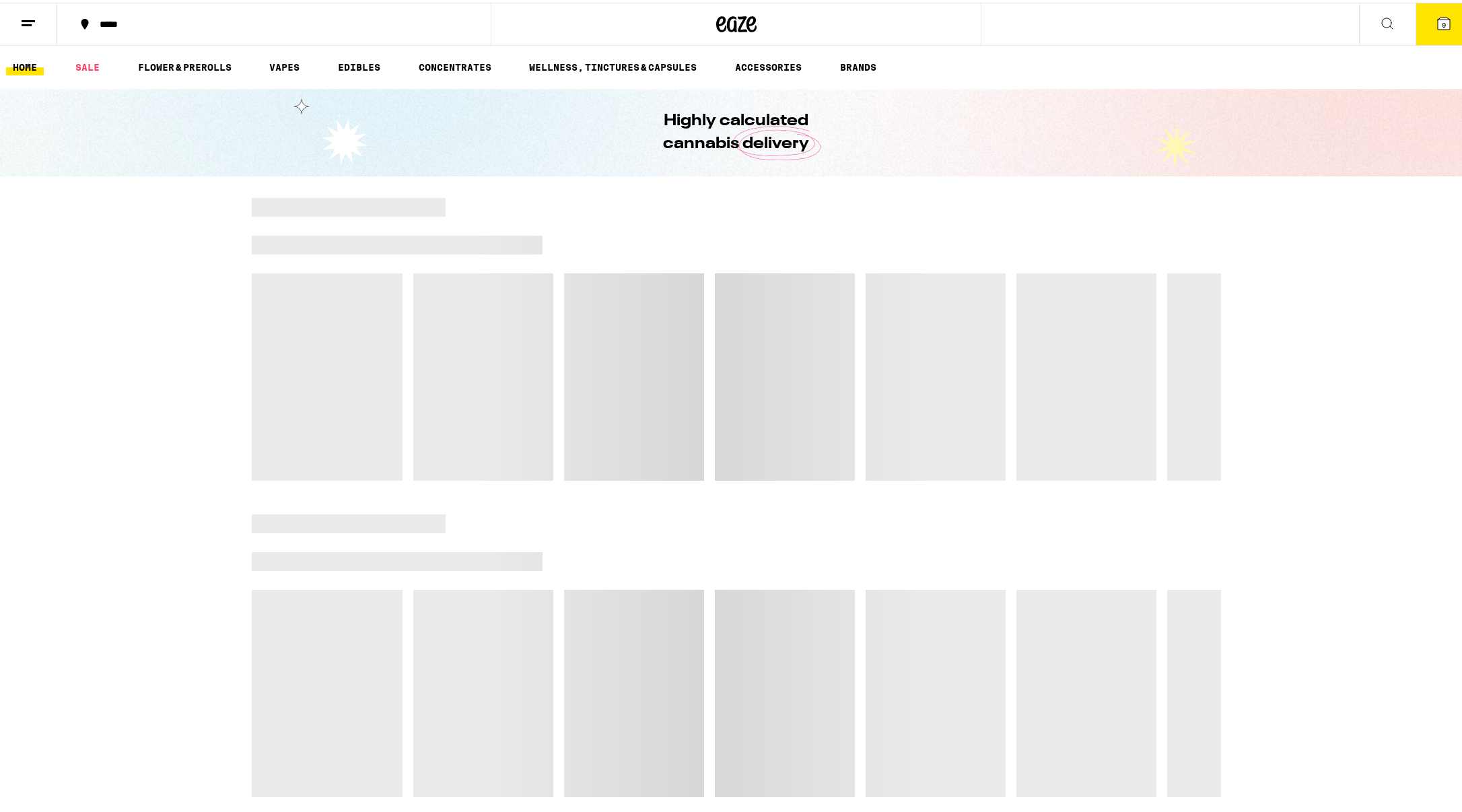
click at [1438, 19] on icon at bounding box center [1443, 20] width 12 height 12
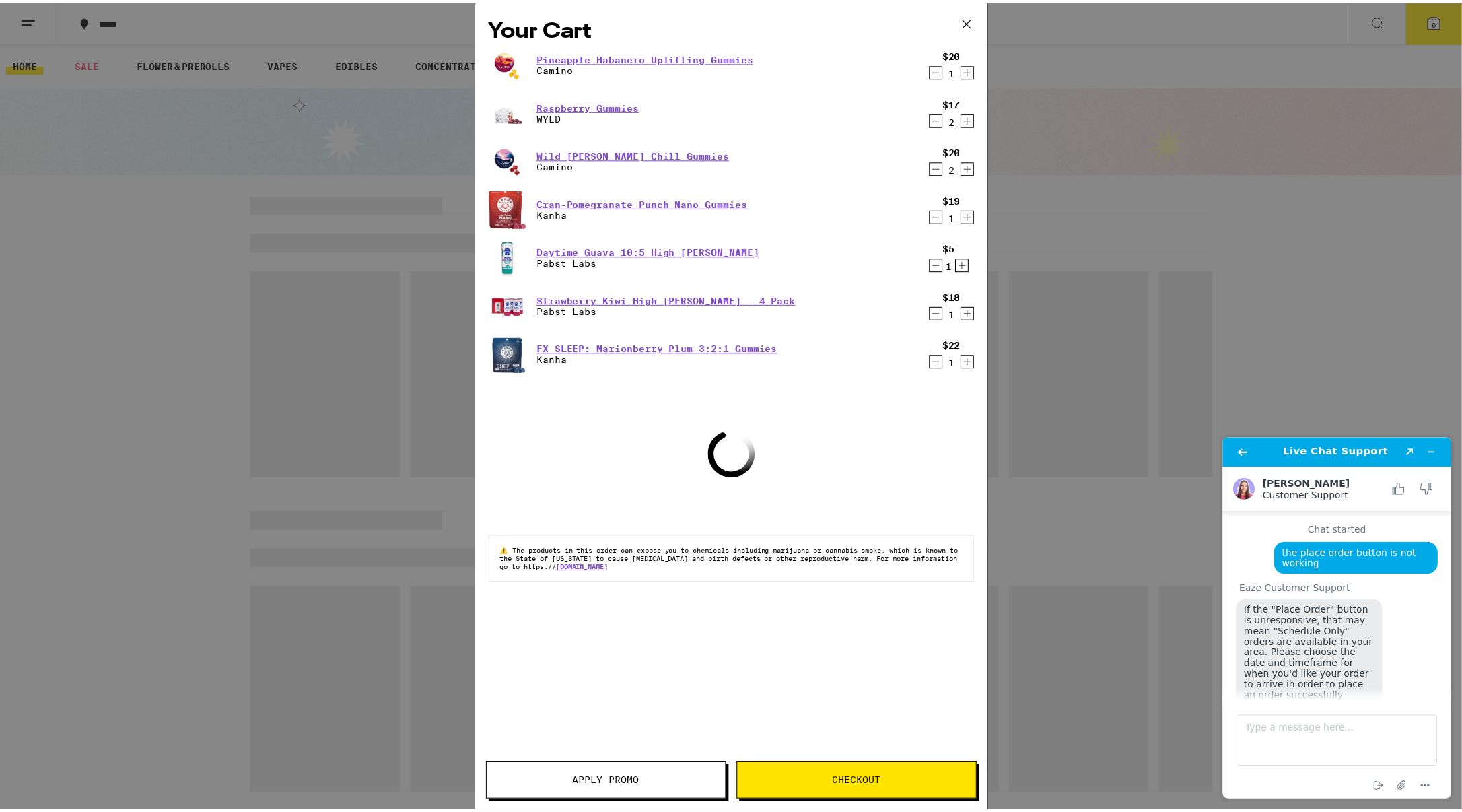
scroll to position [1016, 0]
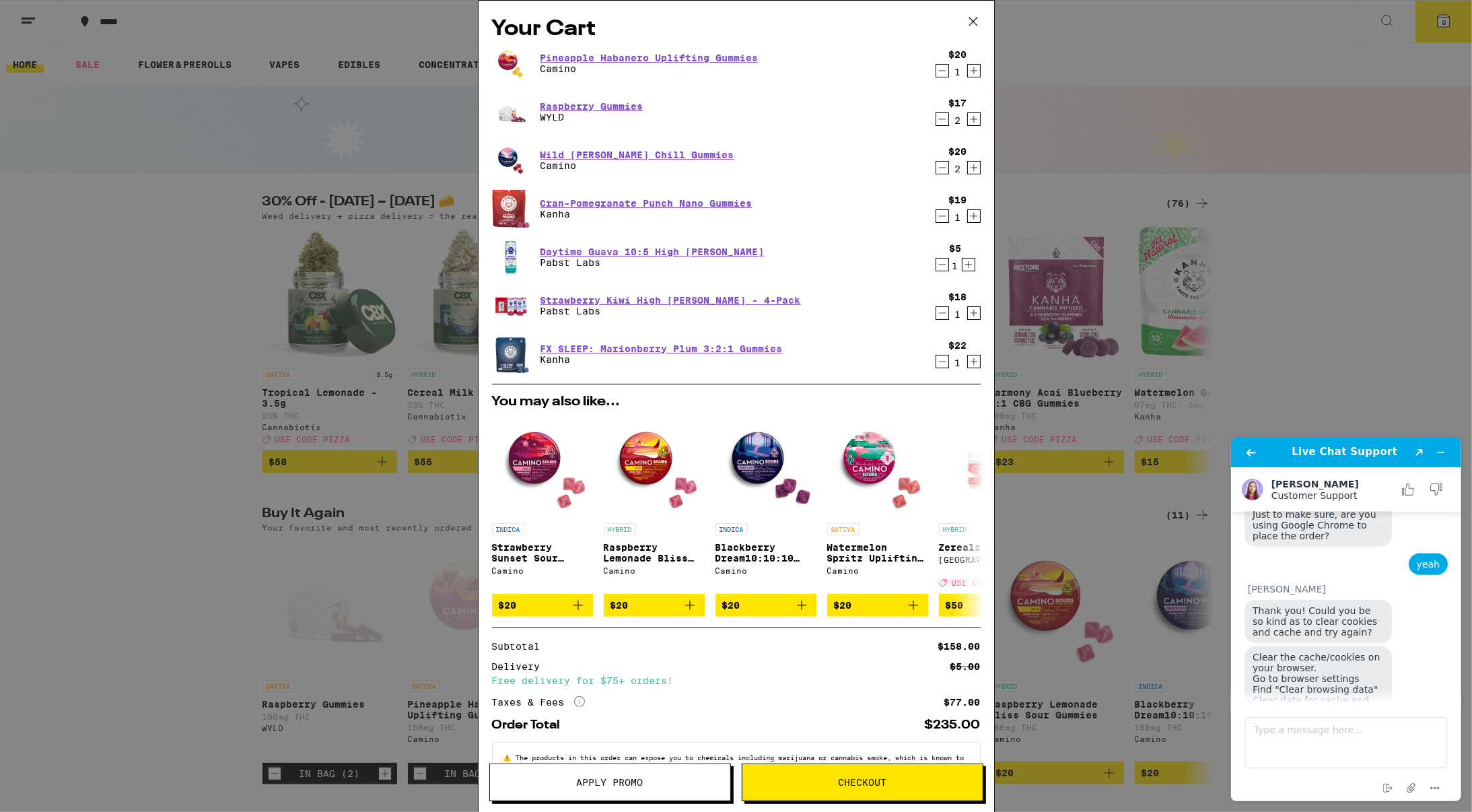
click at [864, 769] on button "Checkout" at bounding box center [862, 782] width 241 height 38
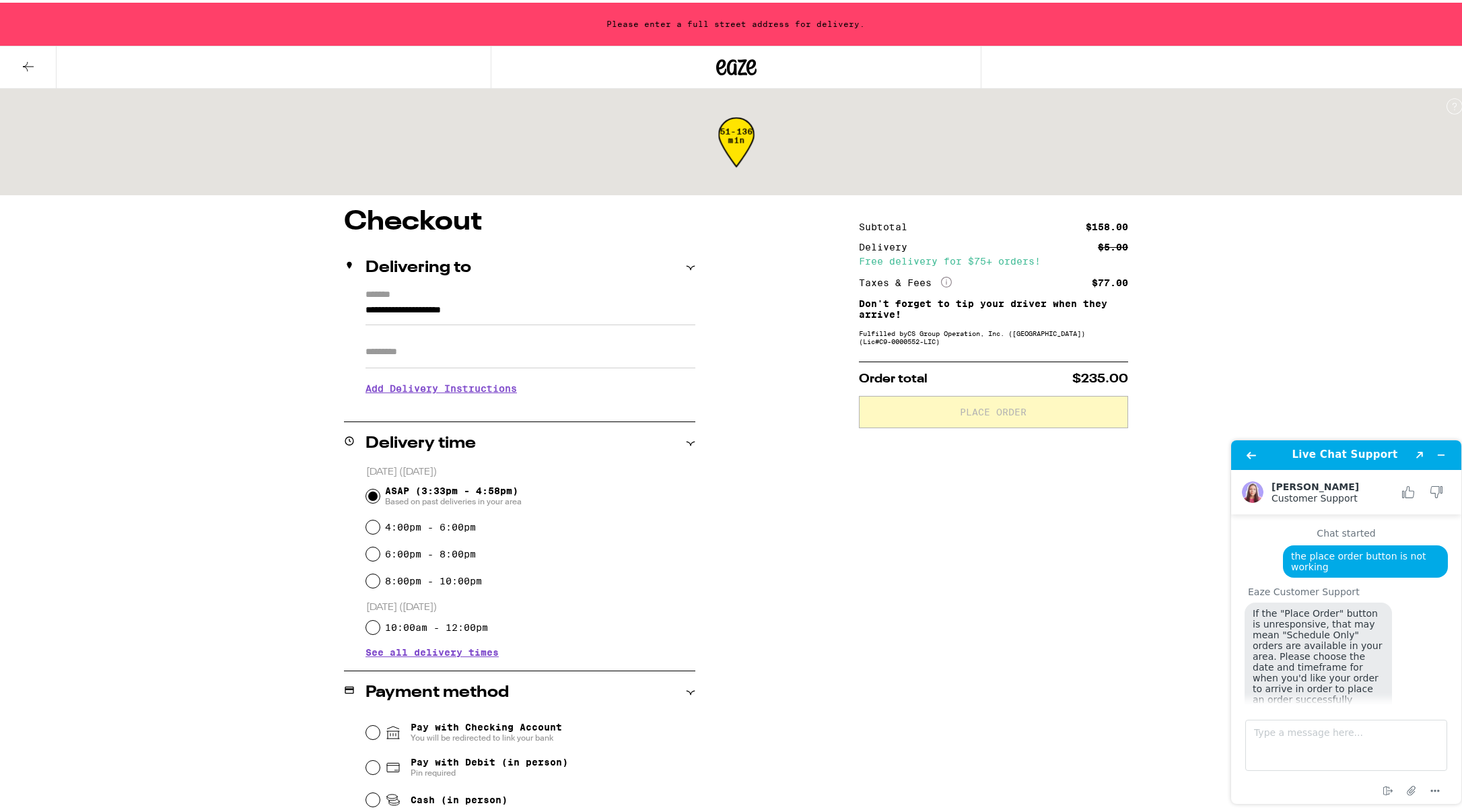
scroll to position [1016, 0]
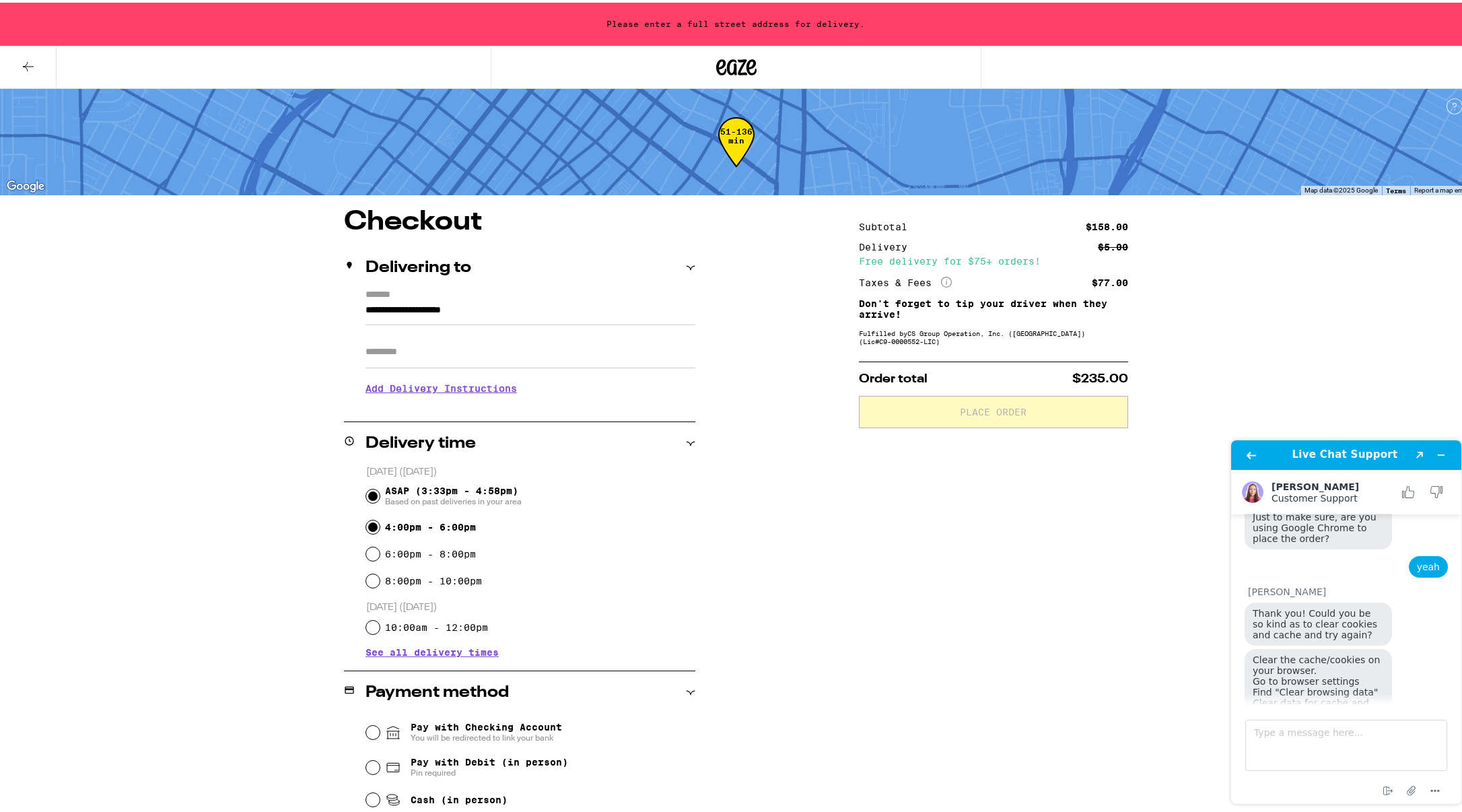
click at [369, 531] on input "4:00pm - 6:00pm" at bounding box center [372, 524] width 13 height 13
radio input "true"
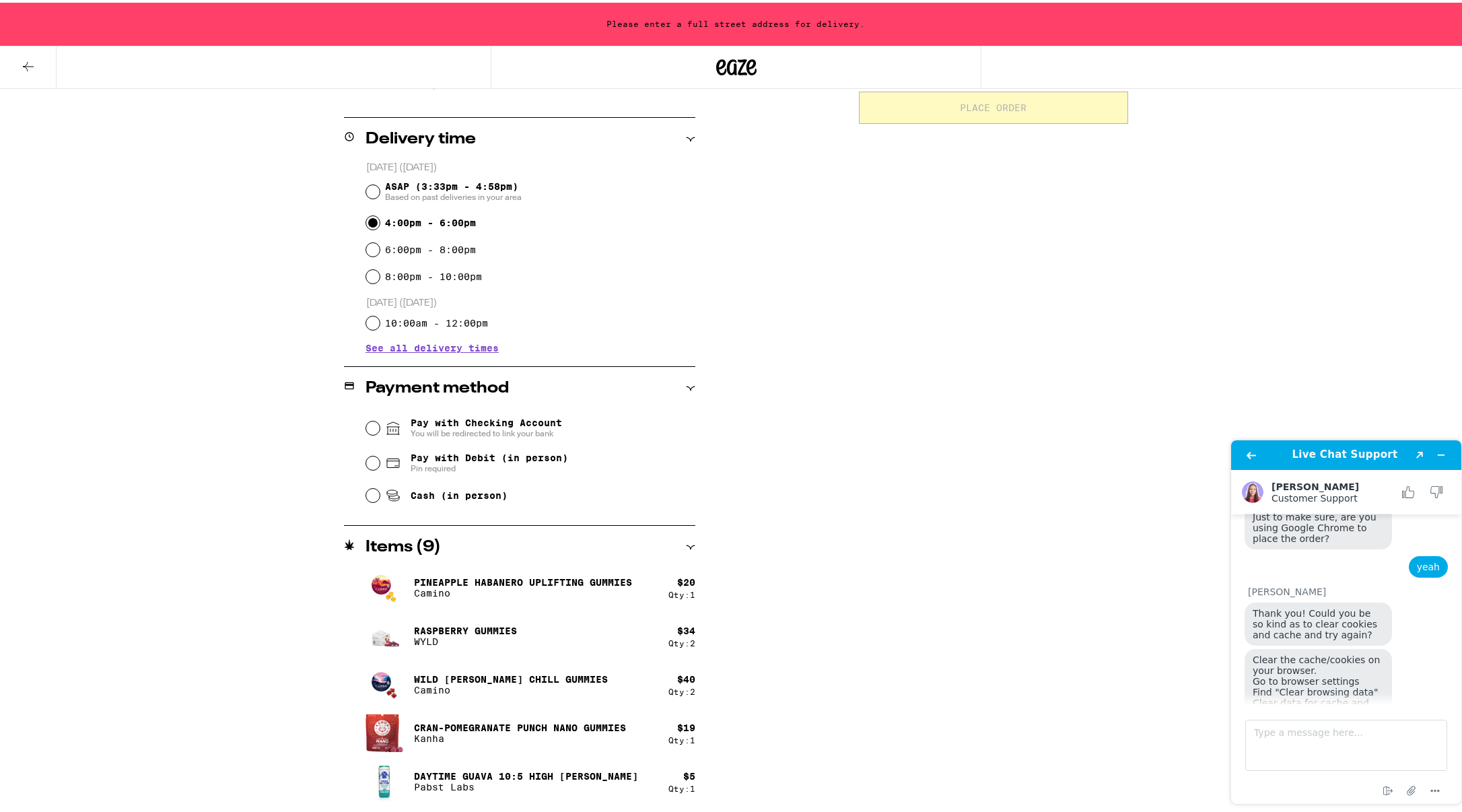
scroll to position [397, 0]
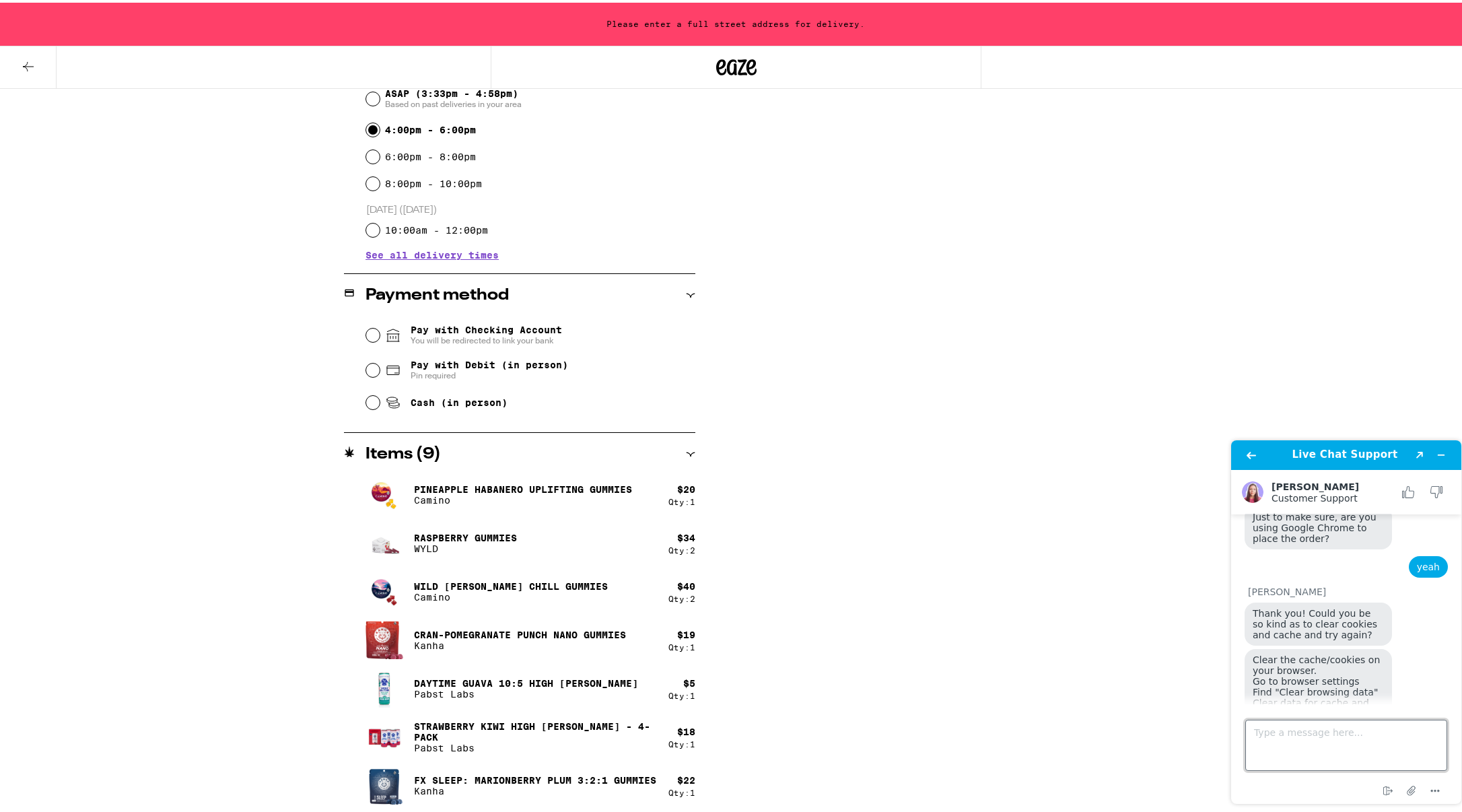
click at [1315, 742] on textarea "Type a message here..." at bounding box center [1346, 745] width 202 height 51
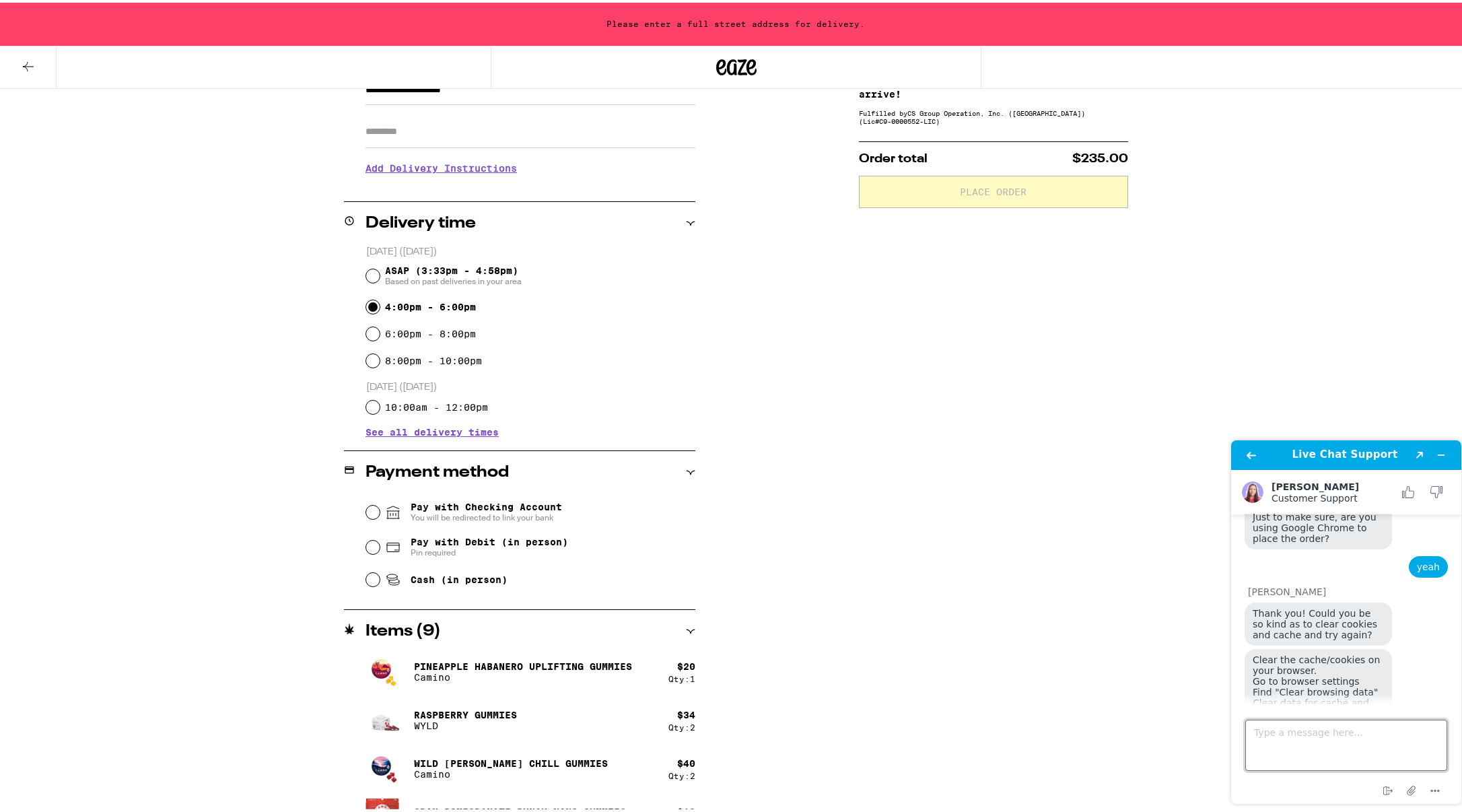
scroll to position [0, 0]
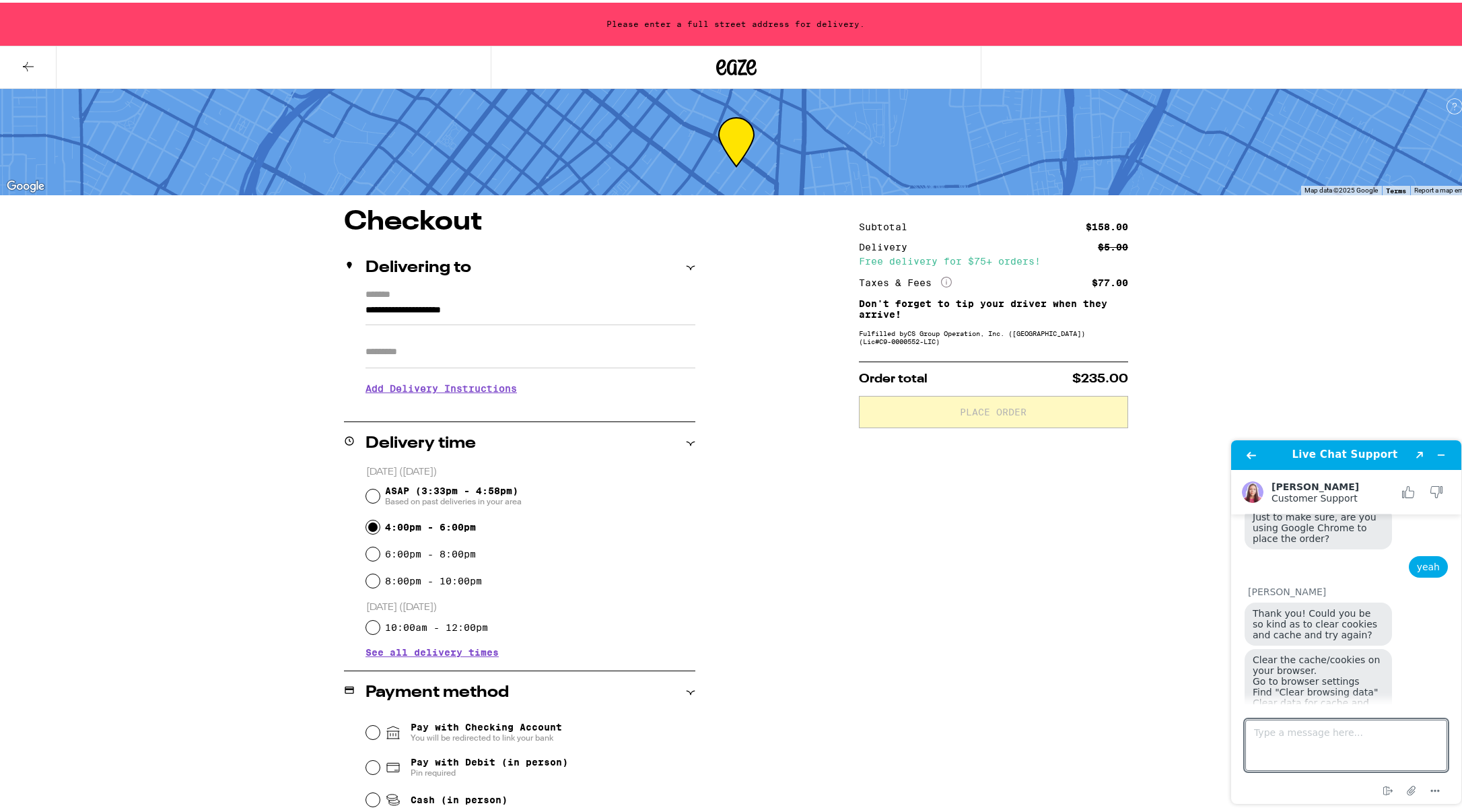
click at [16, 67] on button at bounding box center [28, 65] width 56 height 42
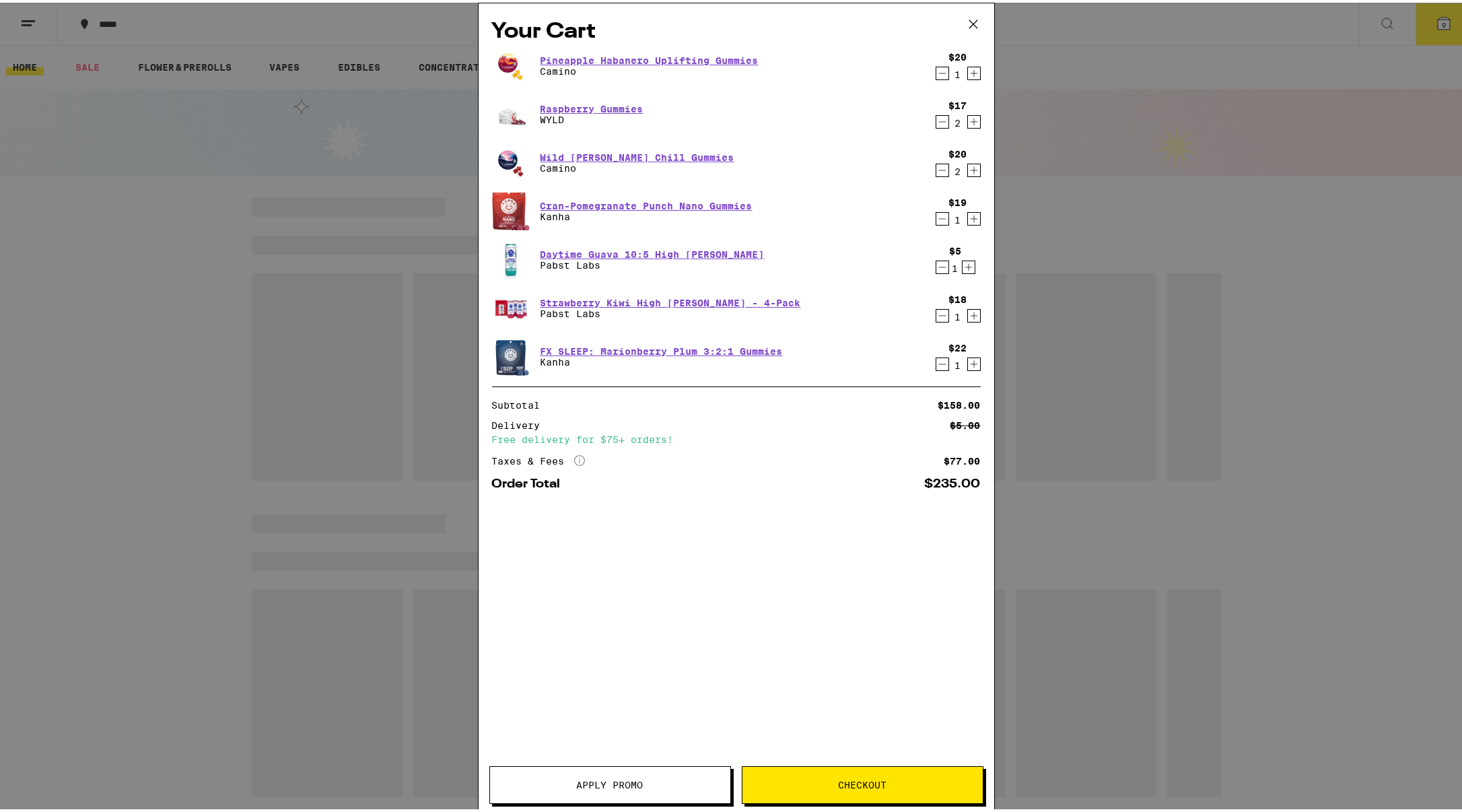
click at [26, 60] on div "Your Cart Pineapple Habanero Uplifting Gummies Camino $20 1 Raspberry Gummies W…" at bounding box center [736, 406] width 1472 height 812
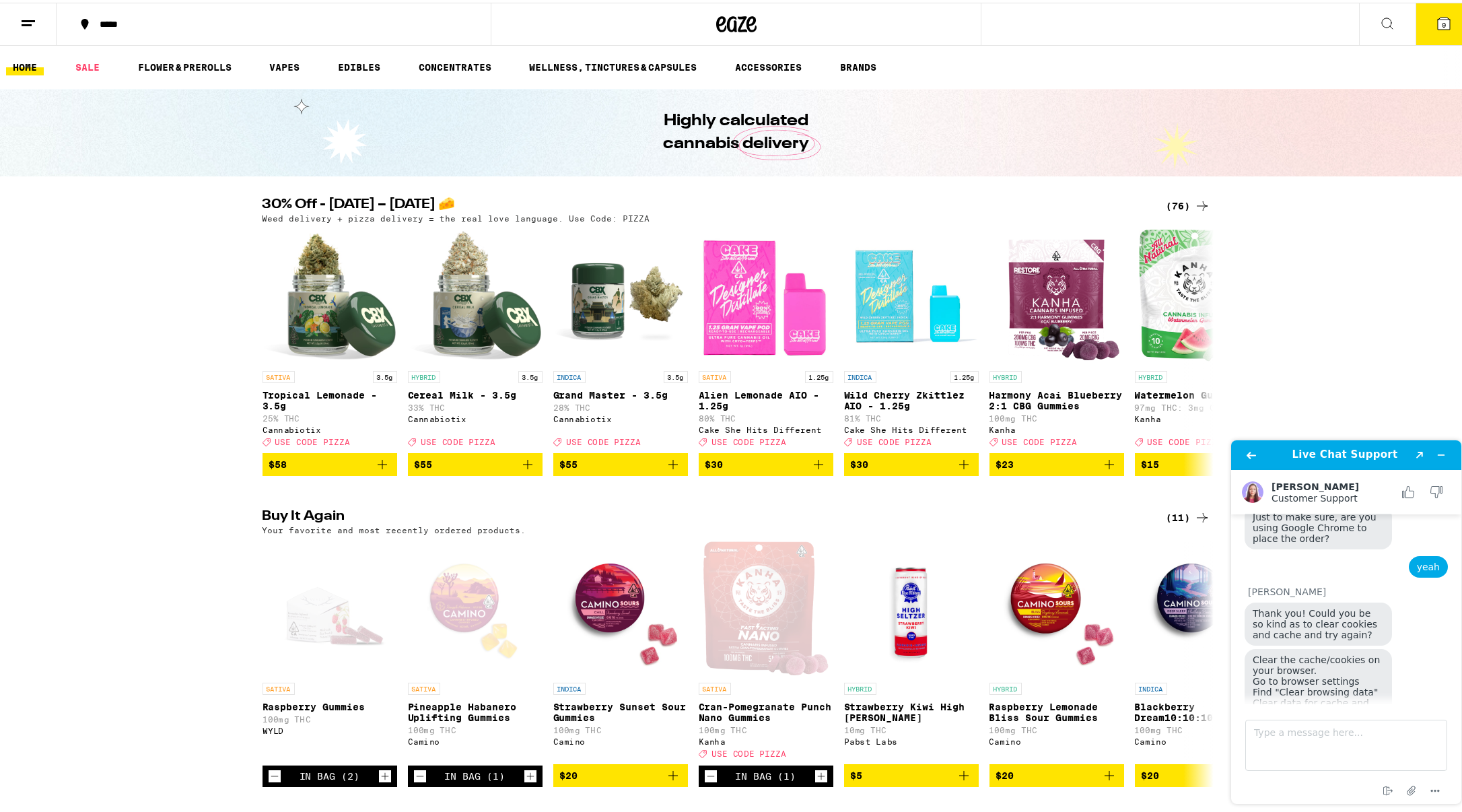
click at [1439, 14] on icon at bounding box center [1443, 20] width 16 height 16
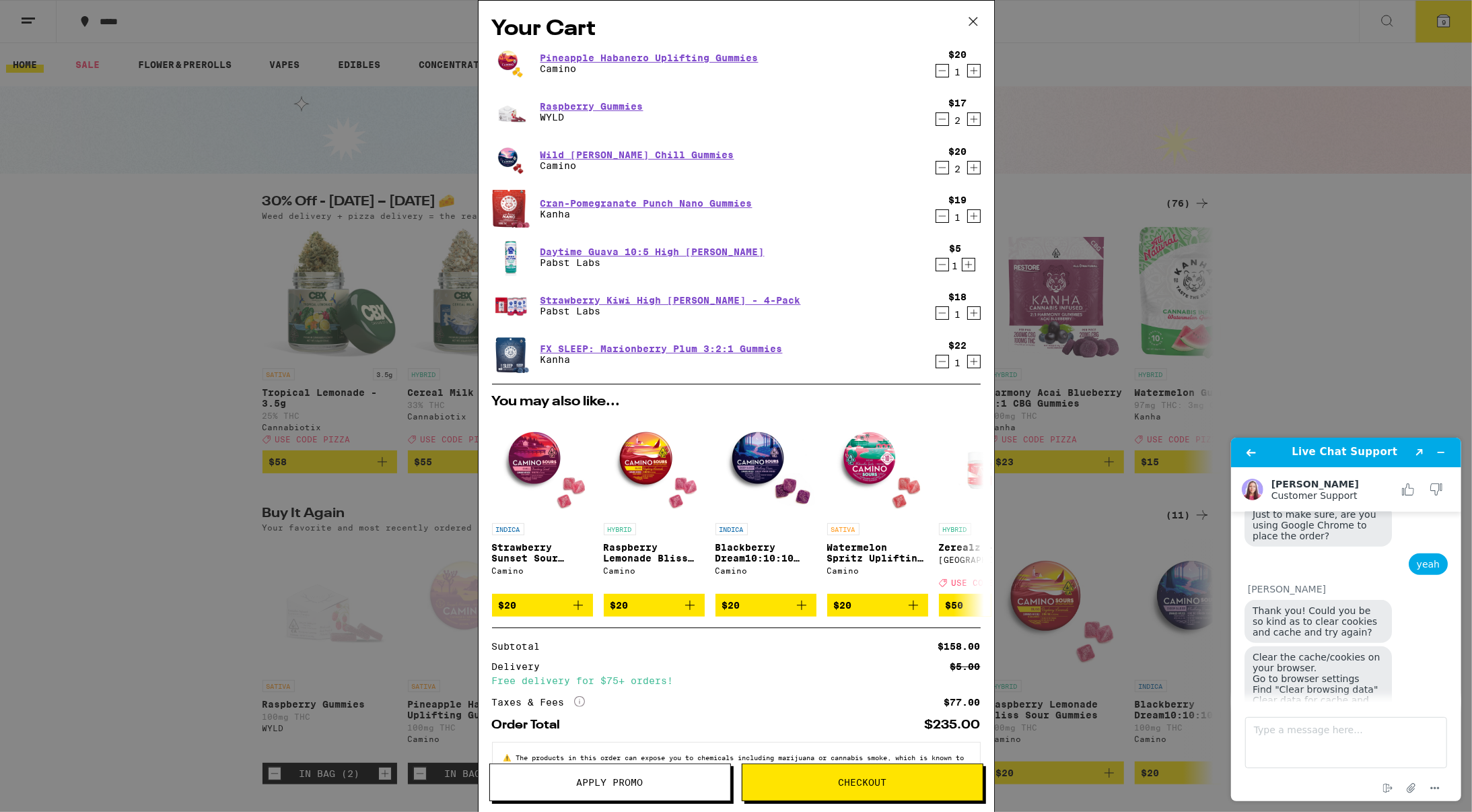
click at [969, 20] on icon at bounding box center [973, 22] width 20 height 20
